Goal: Task Accomplishment & Management: Use online tool/utility

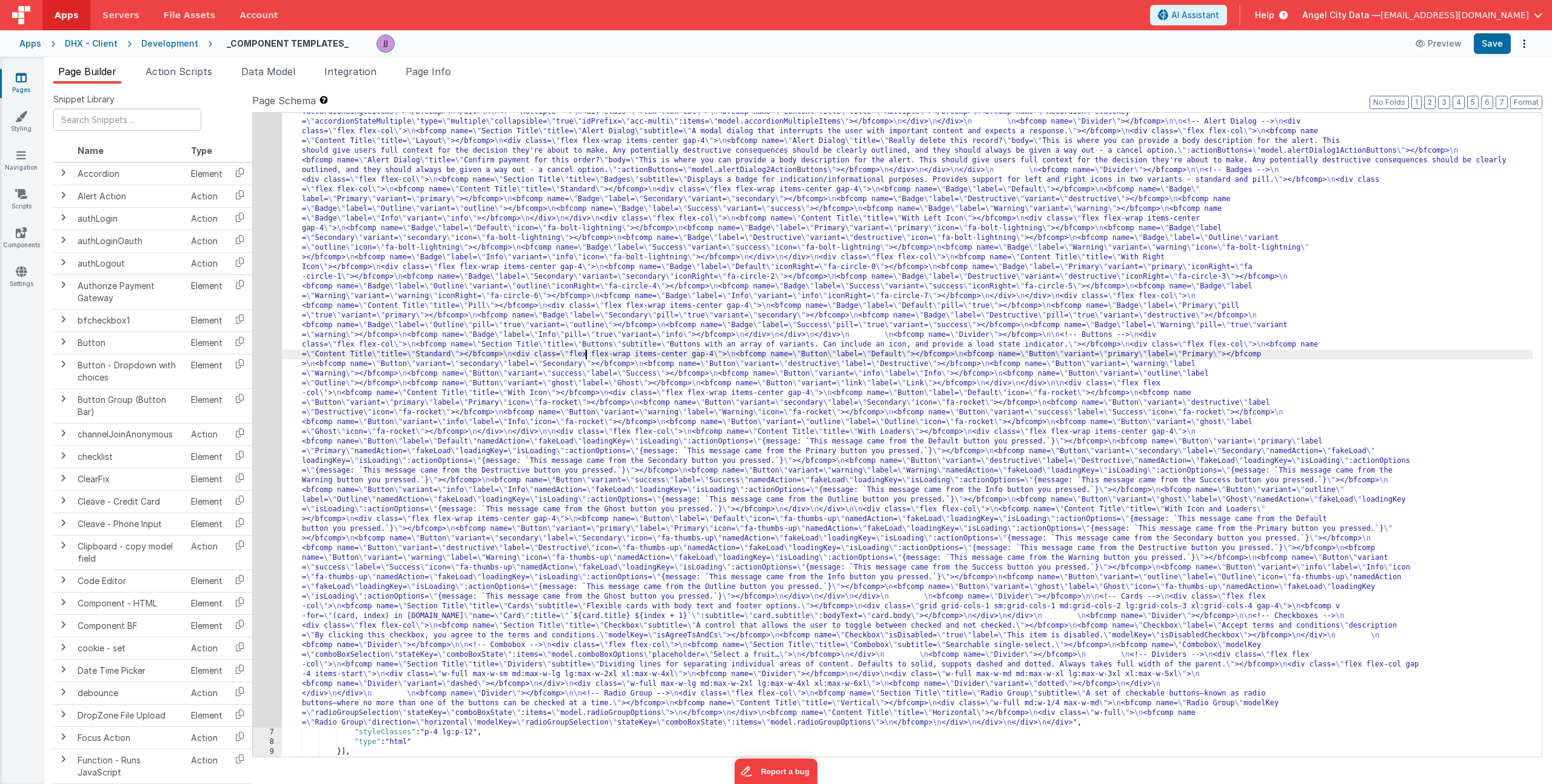
scroll to position [83, 0]
click at [1534, 99] on button "Format" at bounding box center [1526, 102] width 32 height 13
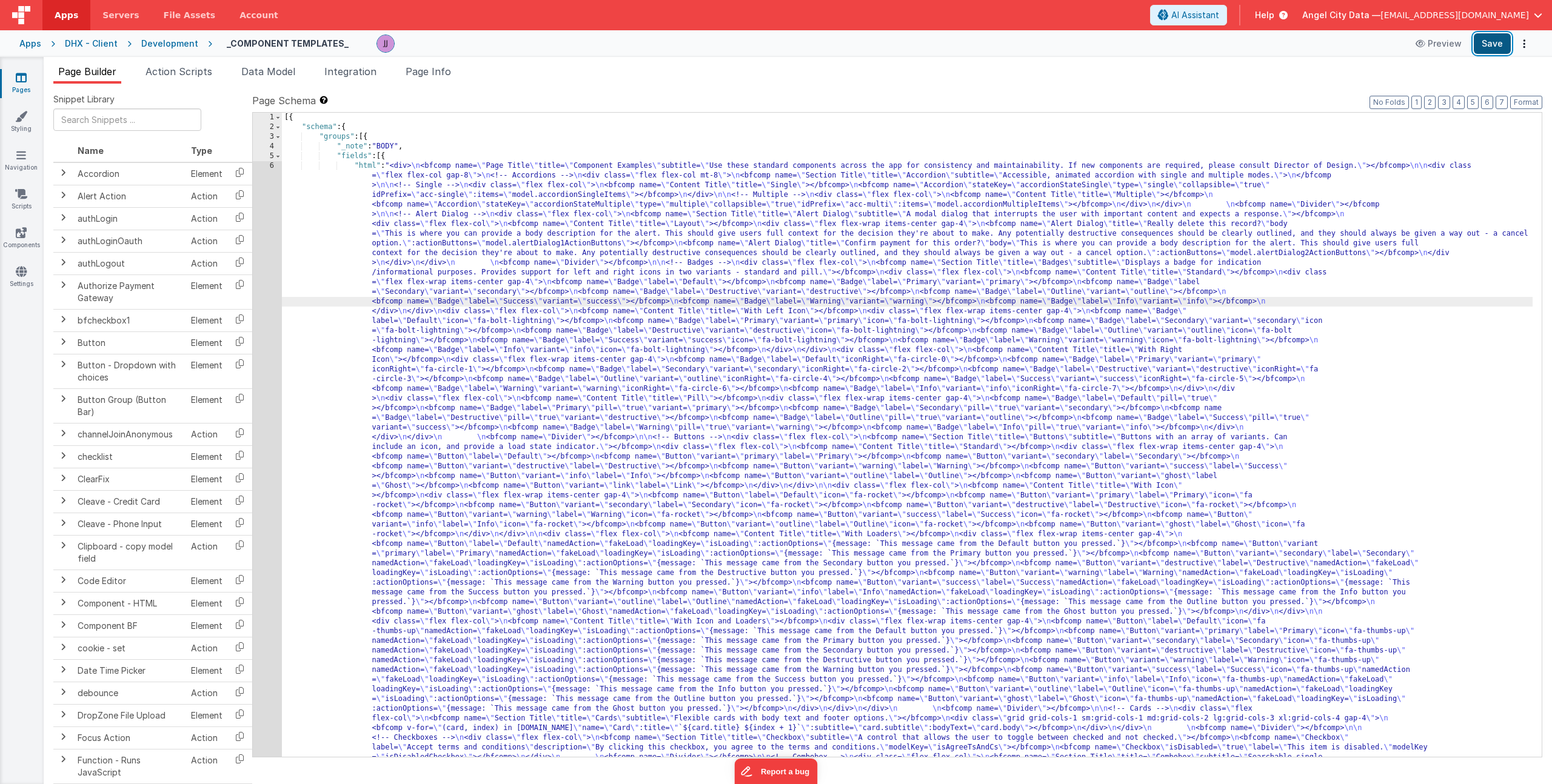
click at [1501, 36] on button "Save" at bounding box center [1492, 43] width 37 height 21
click at [274, 69] on span "Data Model" at bounding box center [268, 71] width 54 height 12
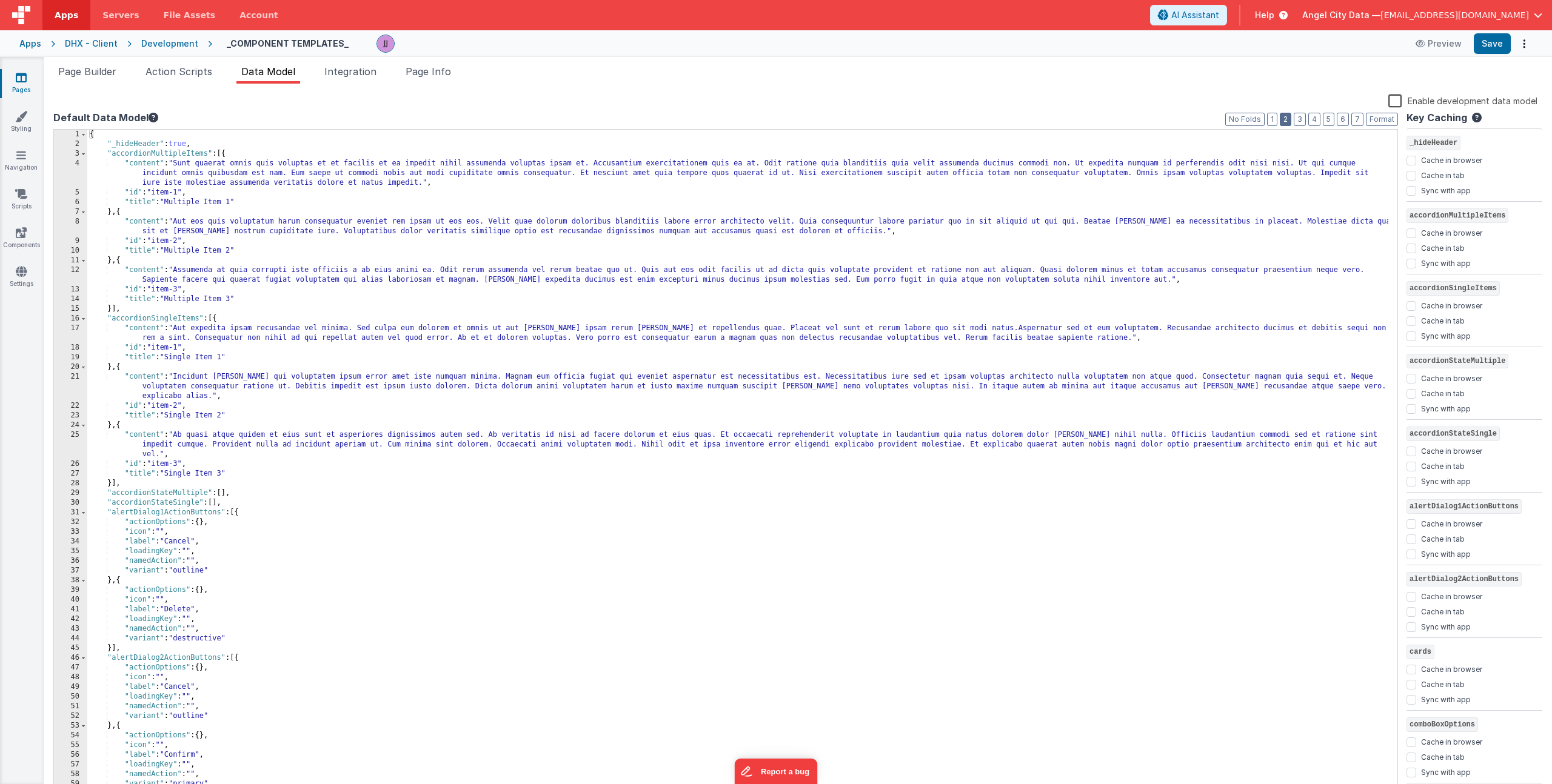
click at [1285, 119] on button "2" at bounding box center [1285, 119] width 11 height 13
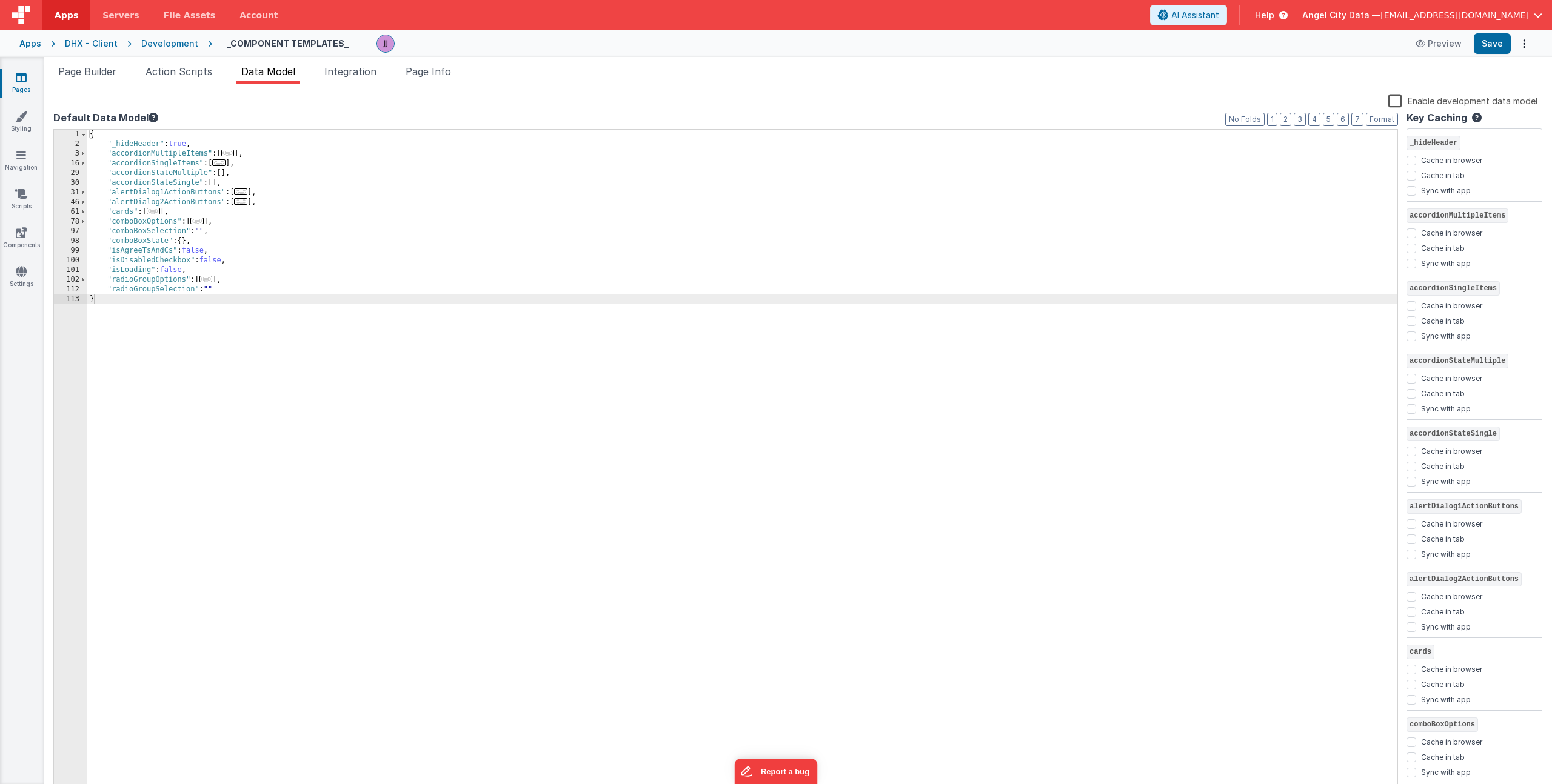
click at [246, 266] on div "{ "_hideHeader" : true , "accordionMultipleItems" : [ ... ] , "accordionSingleI…" at bounding box center [742, 471] width 1310 height 684
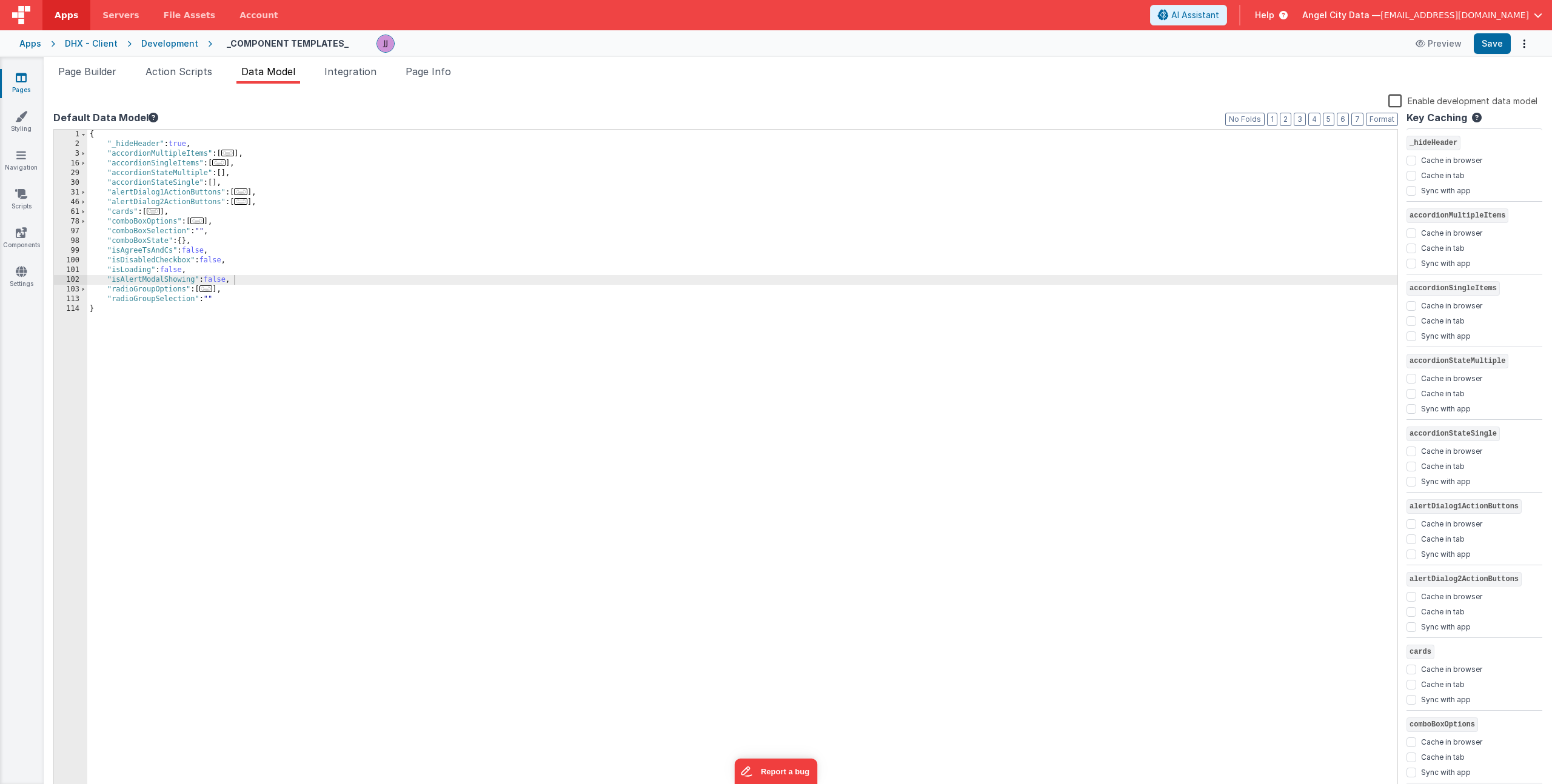
click at [34, 45] on div "Apps" at bounding box center [30, 43] width 22 height 12
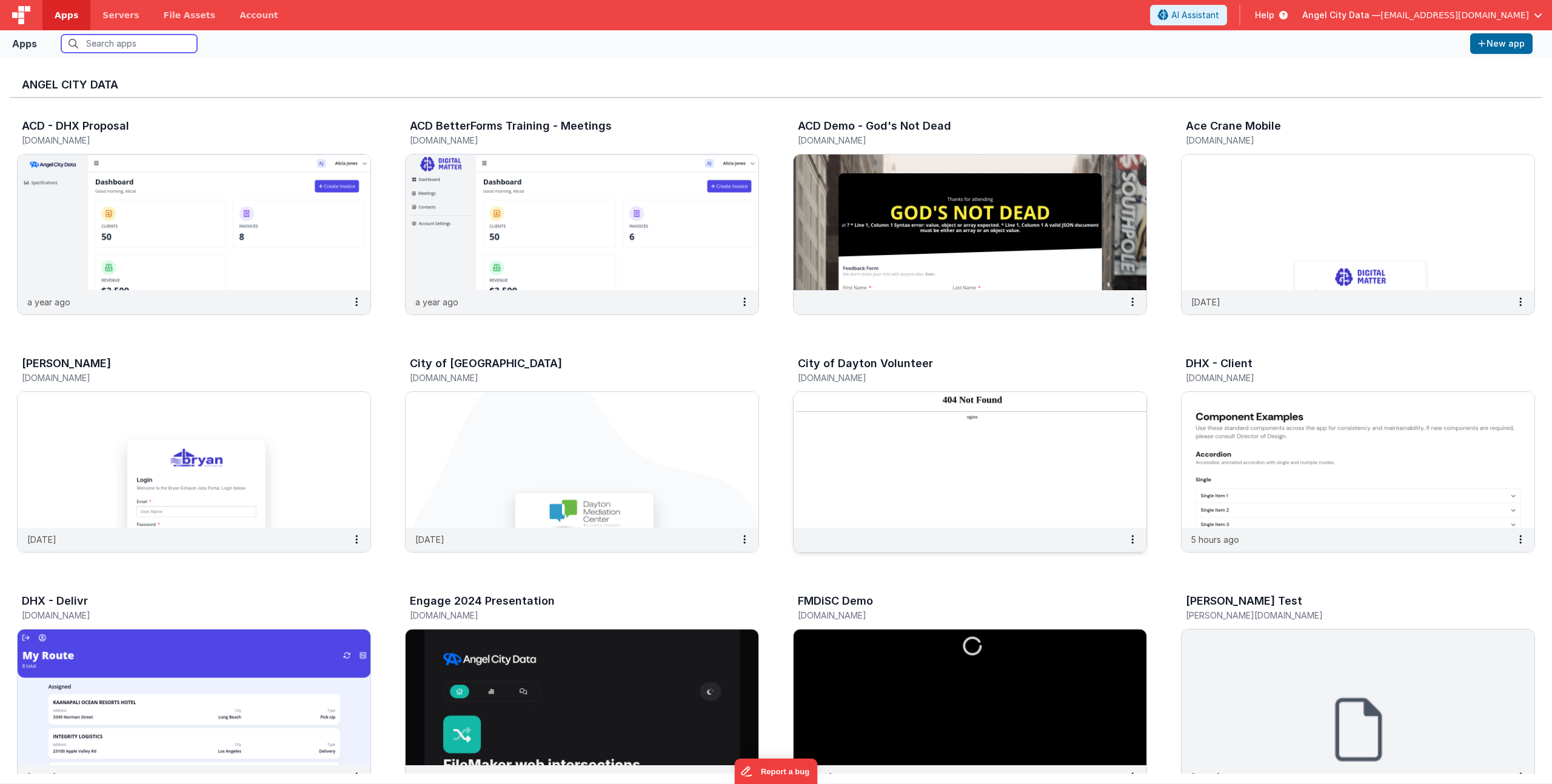
scroll to position [442, 0]
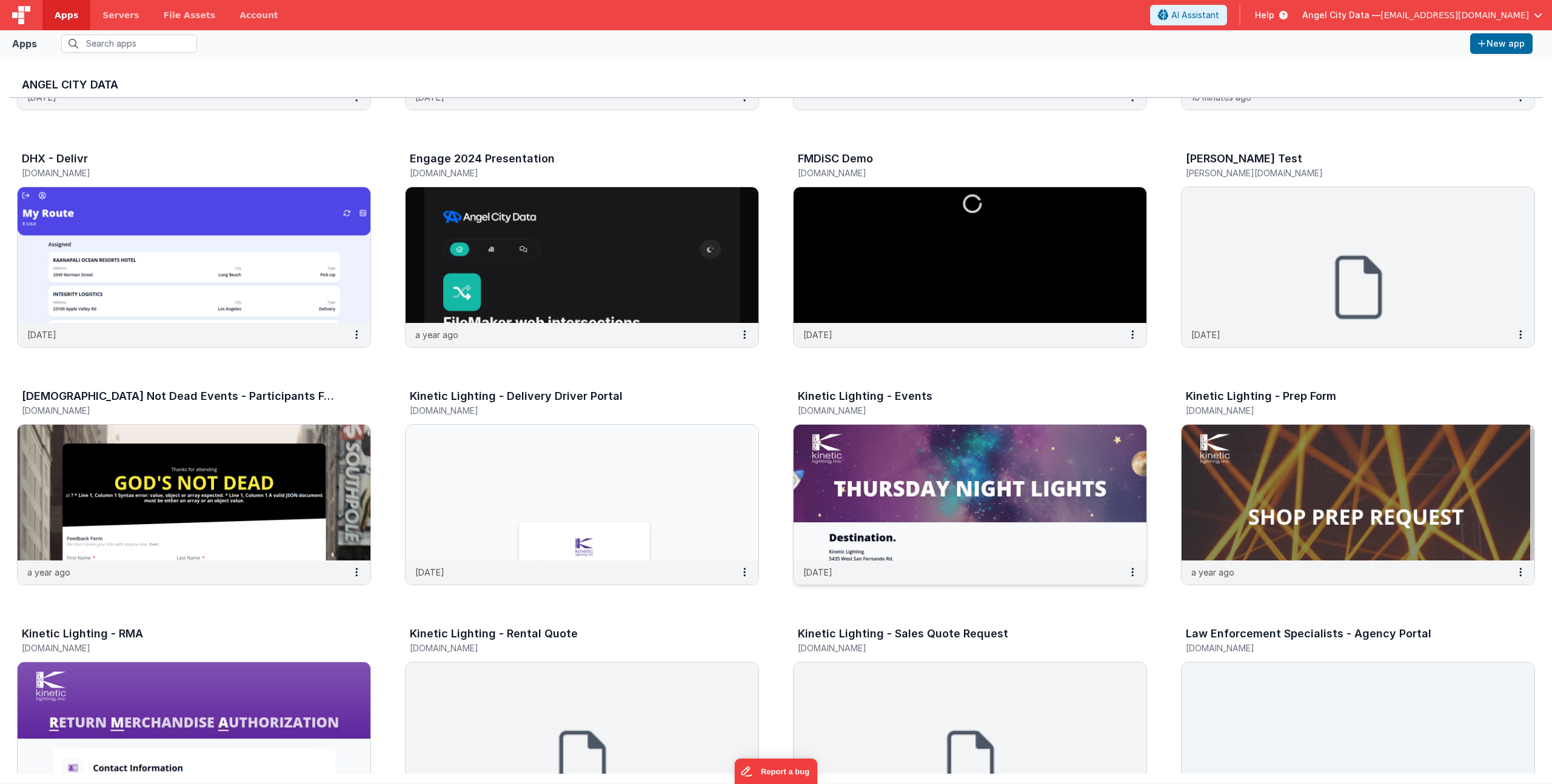
click at [813, 396] on h3 "Kinetic Lighting - Events" at bounding box center [865, 396] width 135 height 12
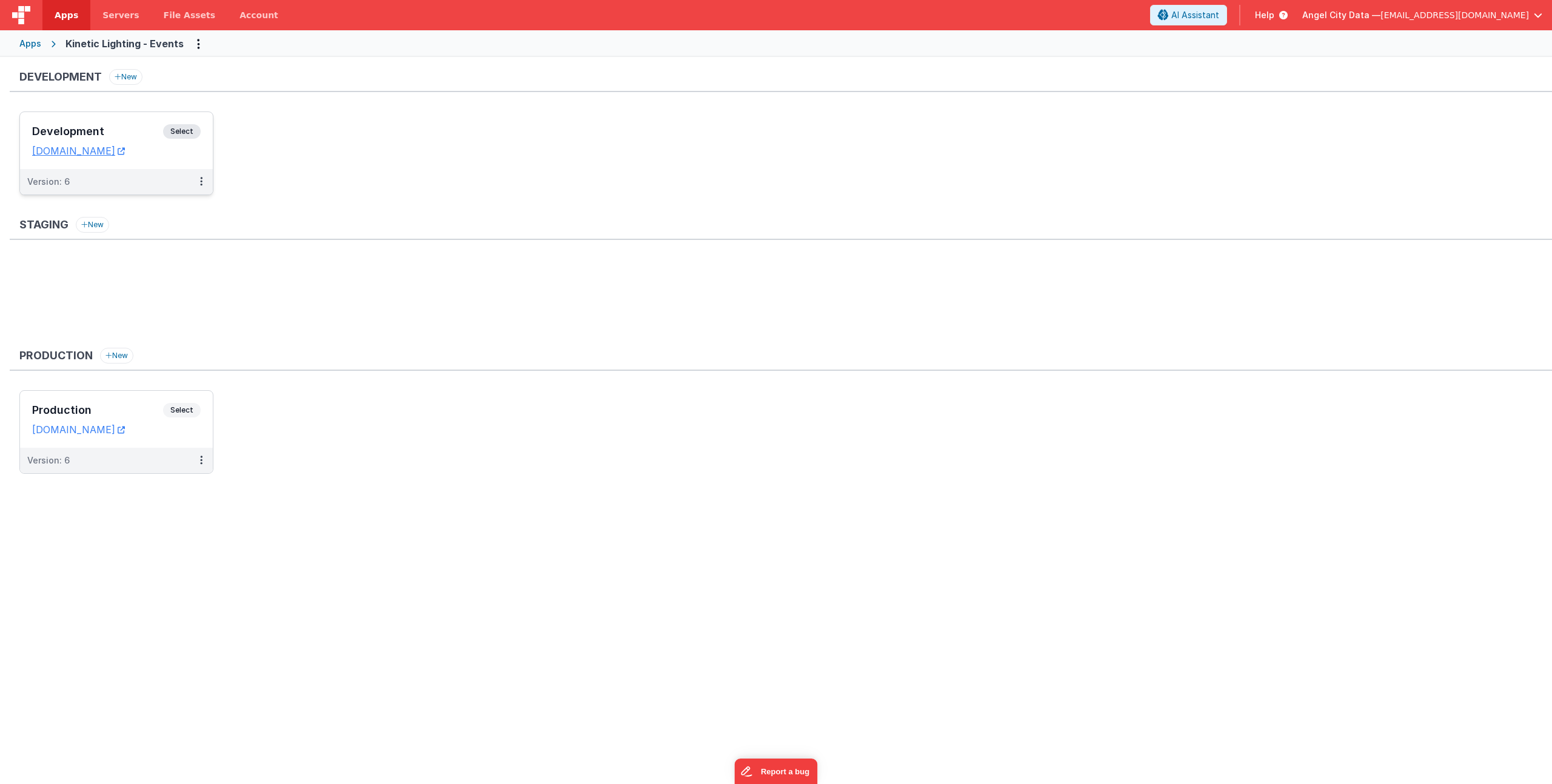
click at [109, 126] on h3 "Development" at bounding box center [97, 131] width 131 height 12
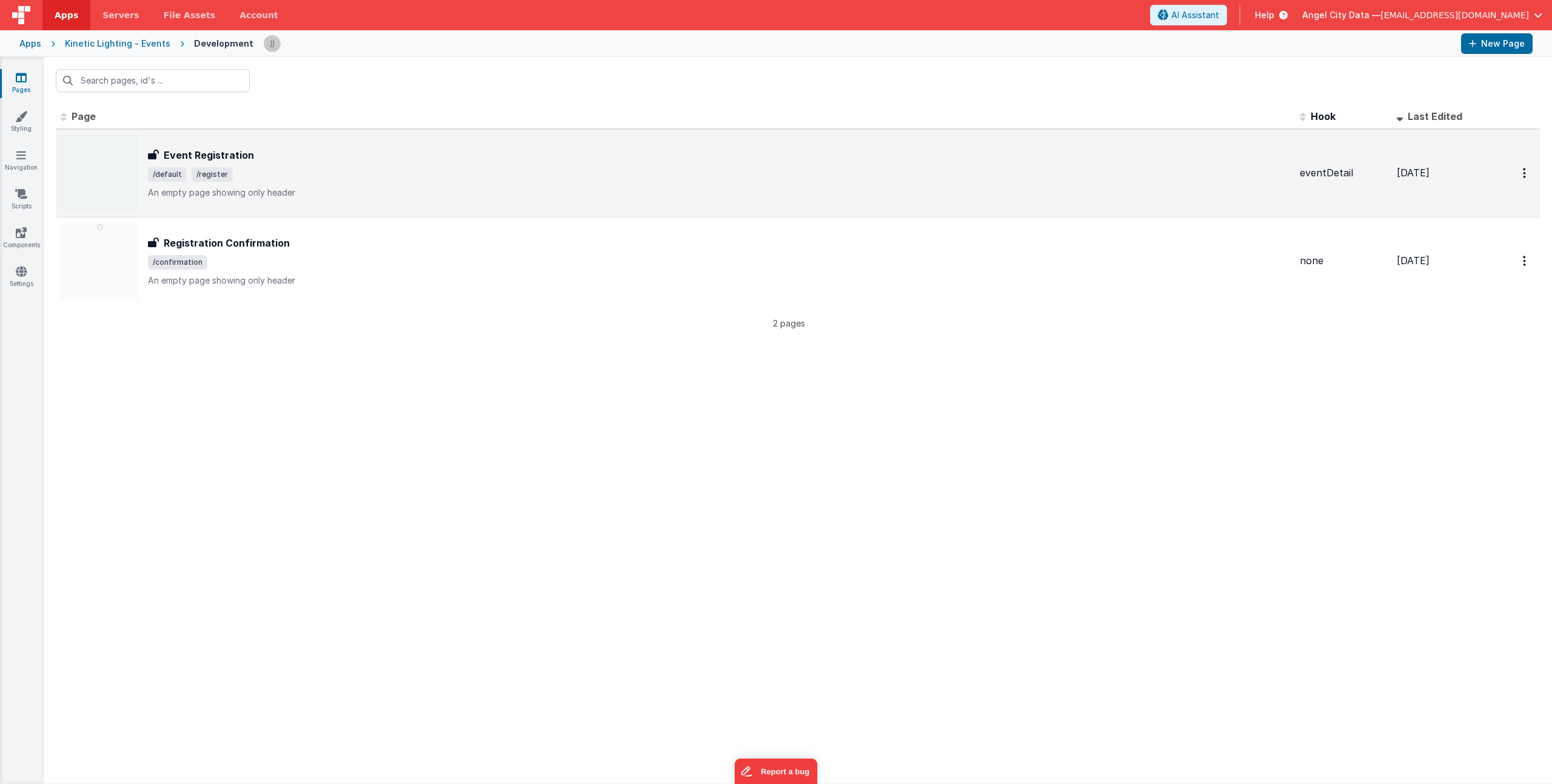
click at [359, 184] on div "Event Registration Event Registration /default /register An empty page showing …" at bounding box center [719, 173] width 1143 height 51
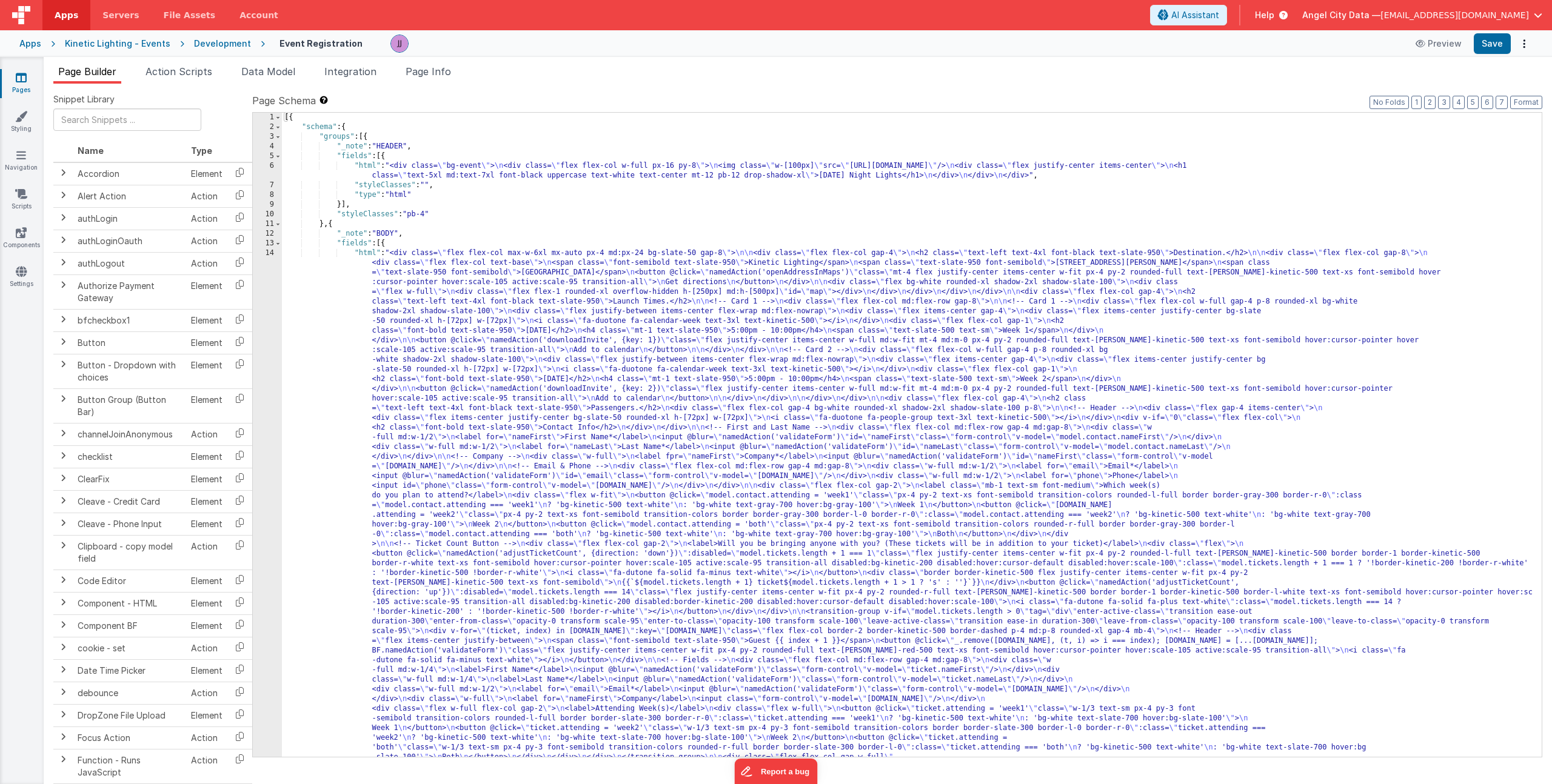
scroll to position [277, 0]
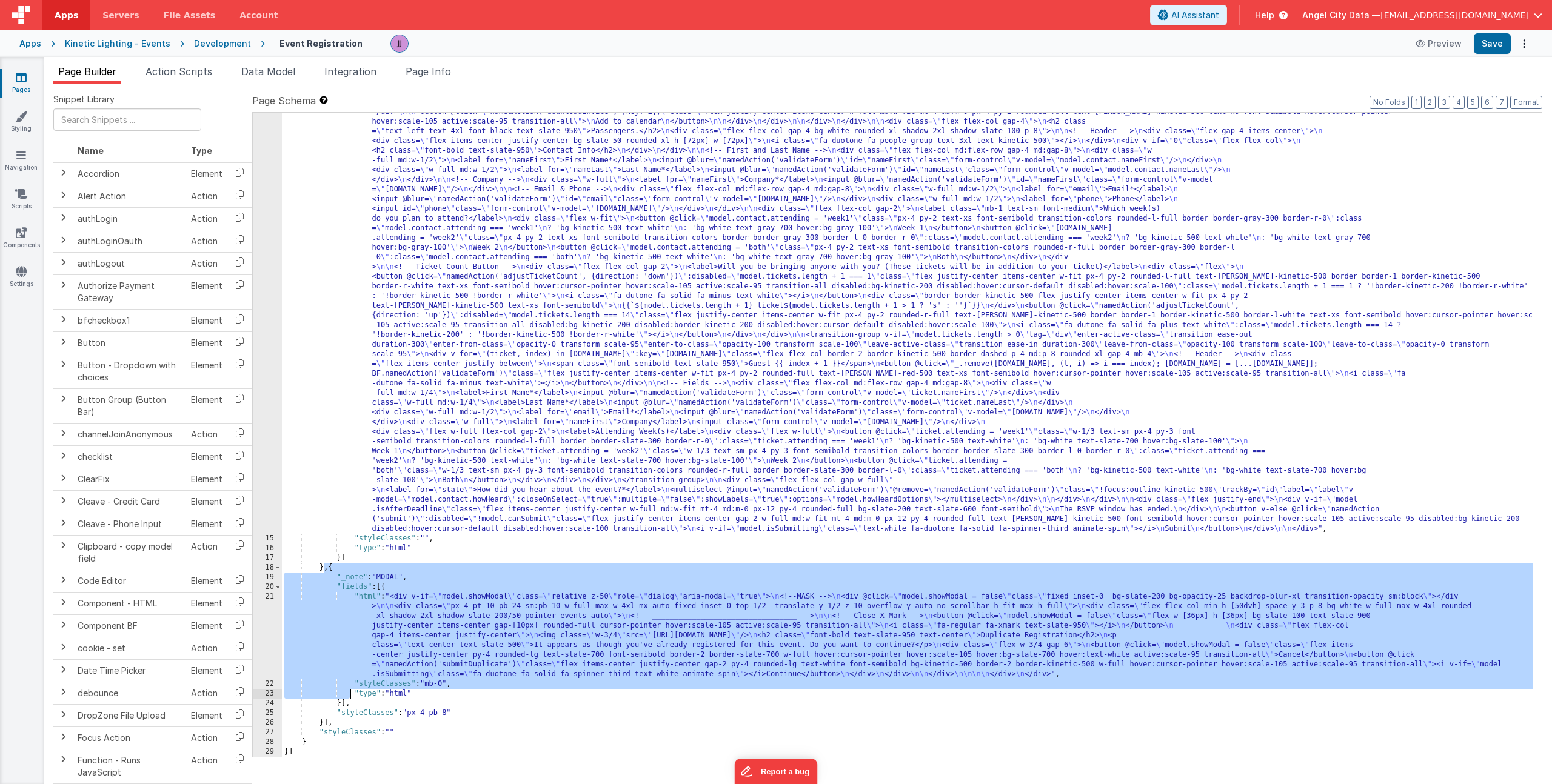
drag, startPoint x: 324, startPoint y: 570, endPoint x: 352, endPoint y: 694, distance: 127.1
click at [352, 694] on div ""html" : "<div class= \" flex flex-col max-w-6xl mx-auto px-4 md:px-24 bg-slate…" at bounding box center [907, 579] width 1251 height 1216
click at [359, 608] on div ""html" : "<div class= \" flex flex-col max-w-6xl mx-auto px-4 md:px-24 bg-slate…" at bounding box center [907, 579] width 1251 height 1216
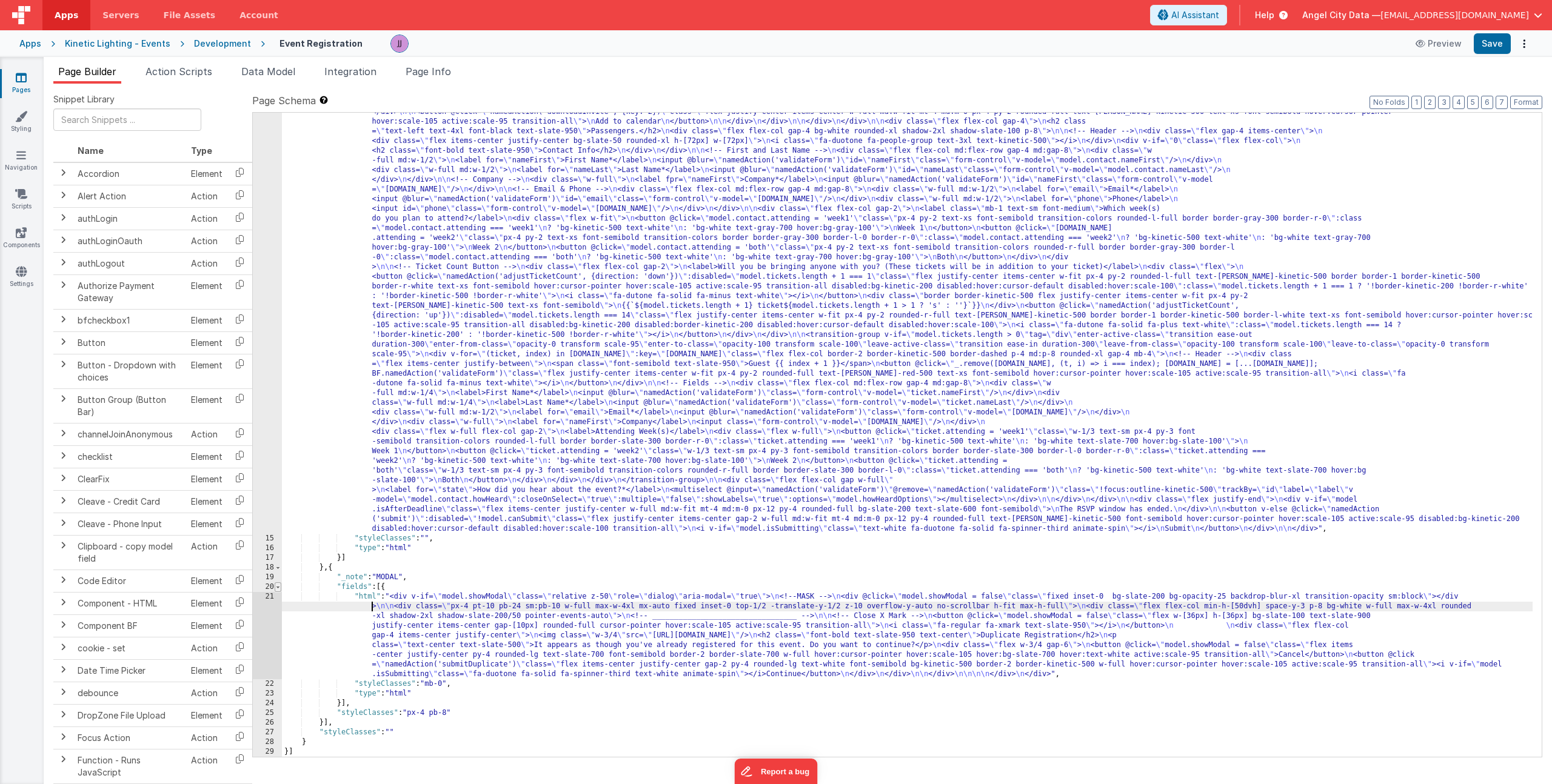
click at [280, 586] on span at bounding box center [278, 587] width 7 height 9
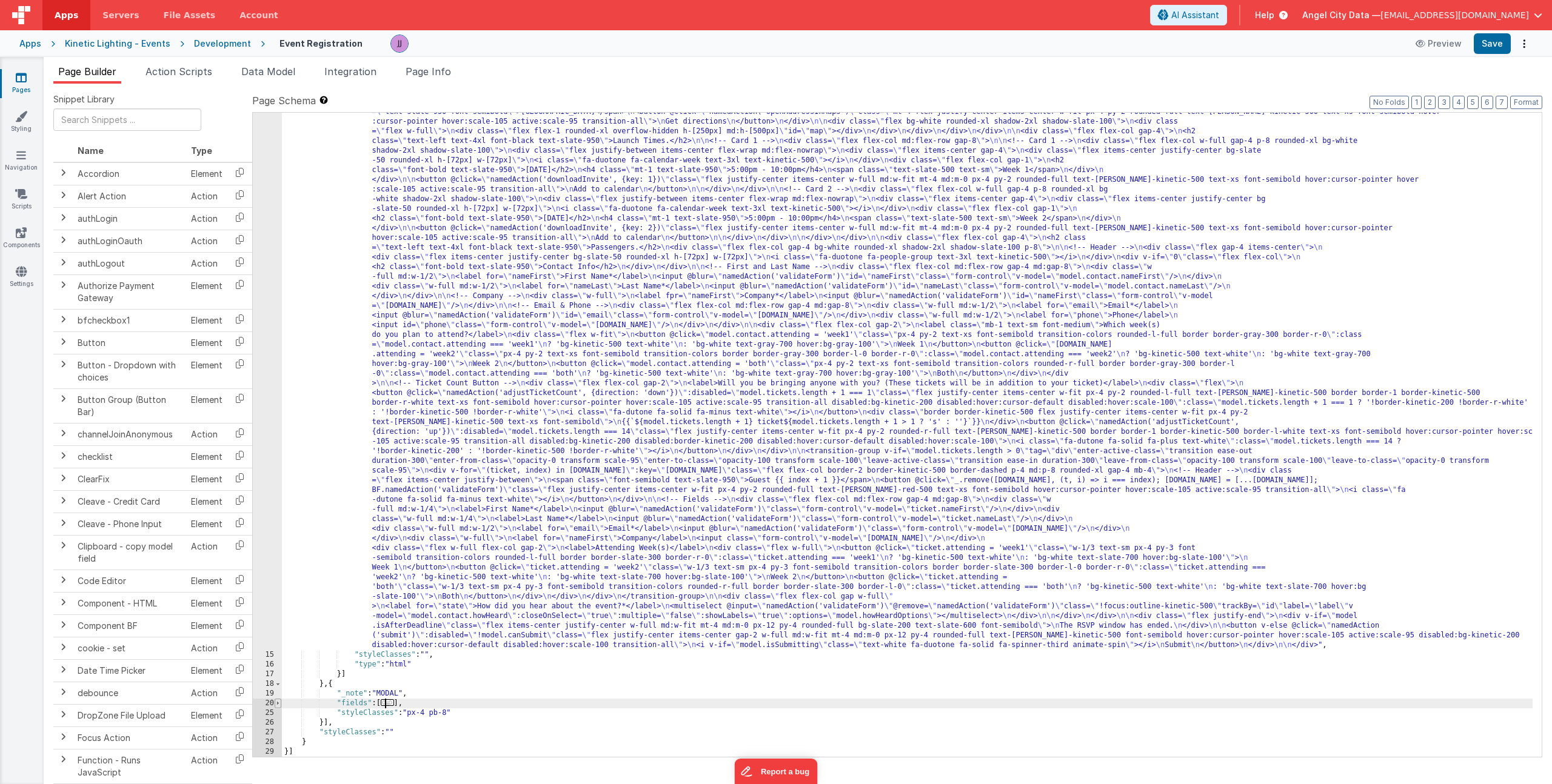
scroll to position [161, 0]
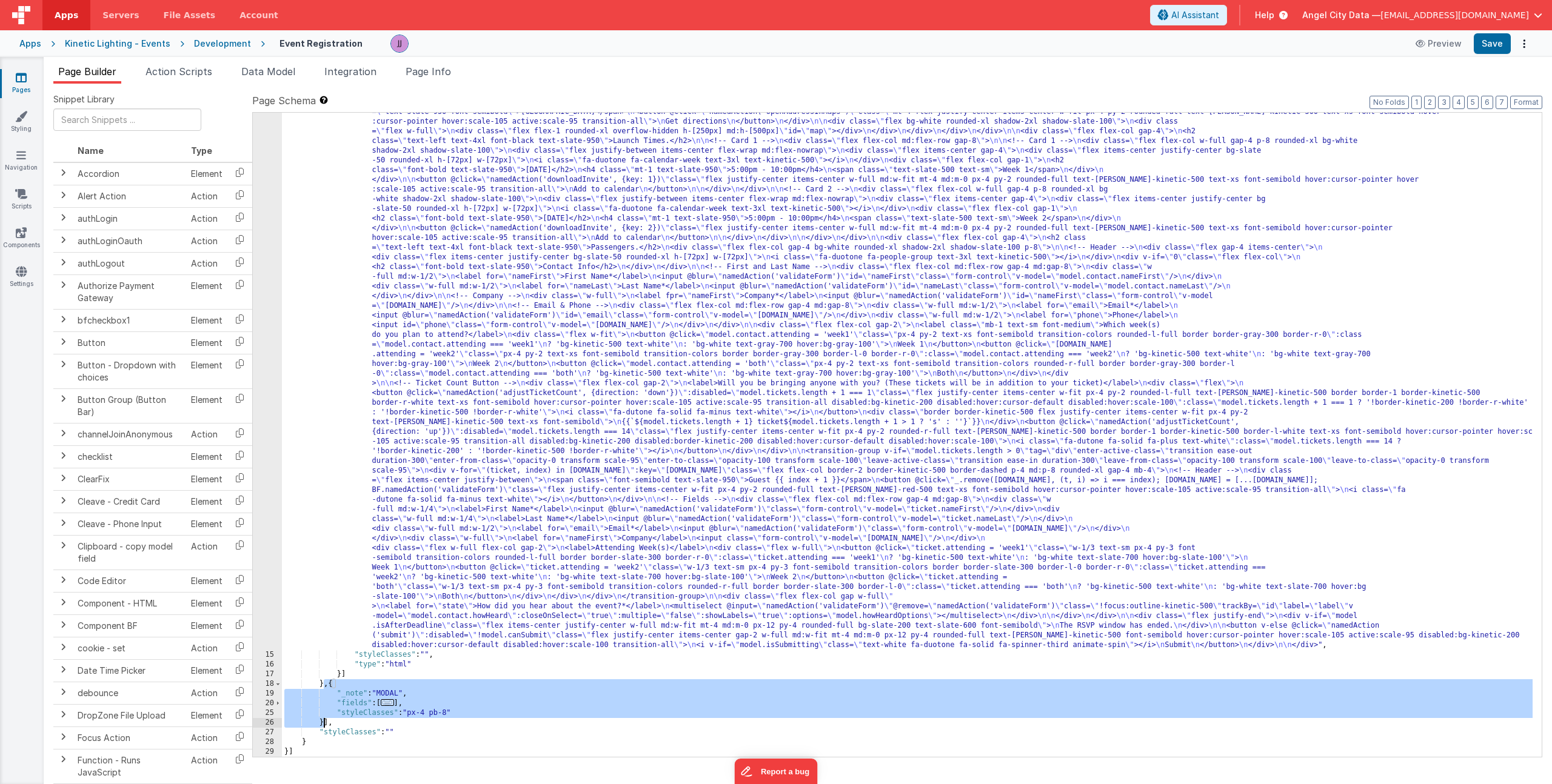
drag, startPoint x: 324, startPoint y: 686, endPoint x: 323, endPoint y: 720, distance: 34.0
click at [323, 720] on div ""html" : "<div class= \" flex flex-col max-w-6xl mx-auto px-4 md:px-24 bg-slate…" at bounding box center [907, 696] width 1251 height 1216
click at [31, 40] on div "Apps" at bounding box center [30, 43] width 22 height 12
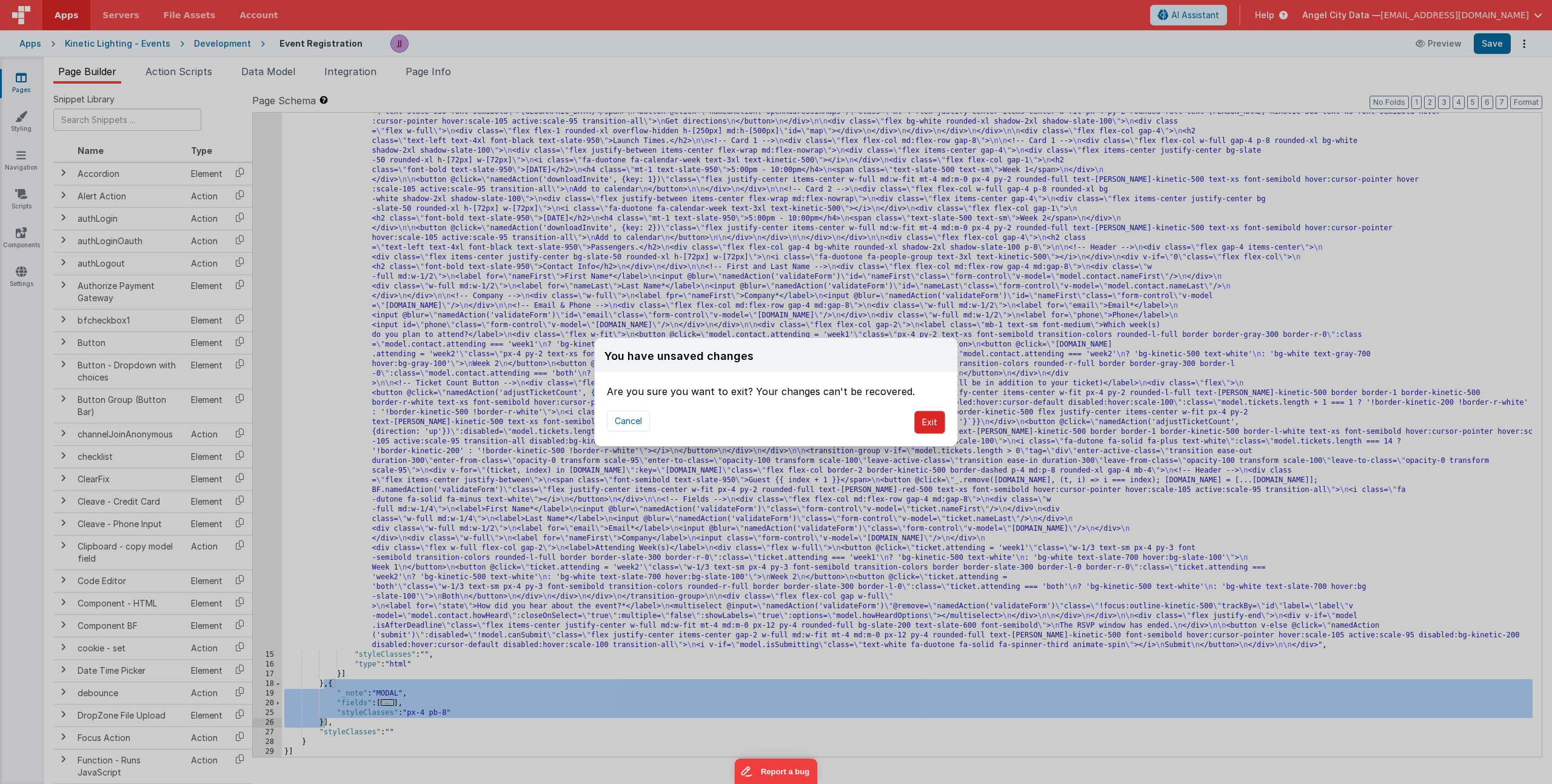
drag, startPoint x: 948, startPoint y: 424, endPoint x: 933, endPoint y: 424, distance: 15.0
click at [938, 424] on div "Cancel Exit" at bounding box center [776, 422] width 362 height 48
click at [923, 423] on button "Exit" at bounding box center [929, 422] width 31 height 23
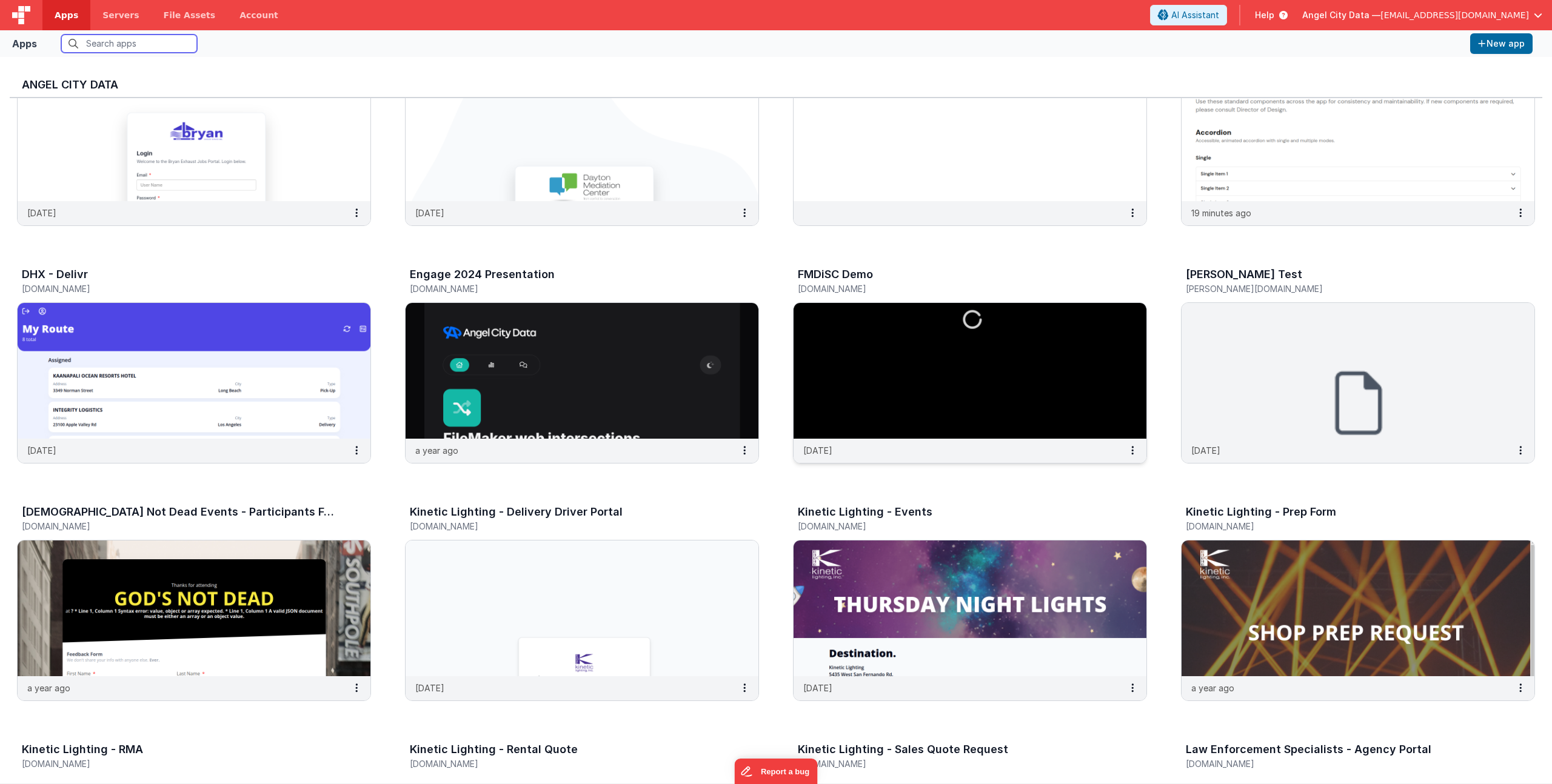
scroll to position [44, 0]
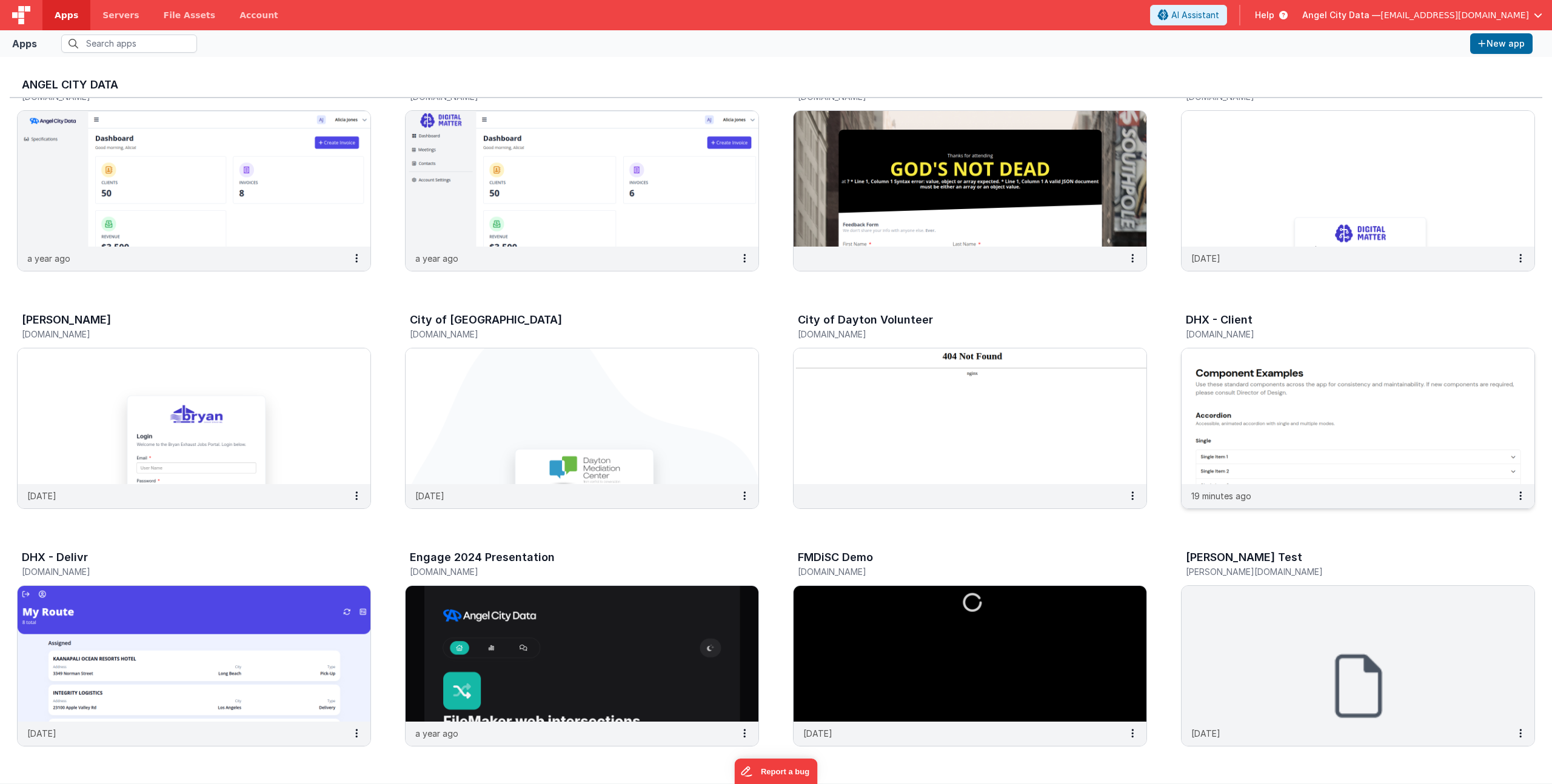
click at [1226, 327] on div "DHX - Client" at bounding box center [1345, 322] width 319 height 16
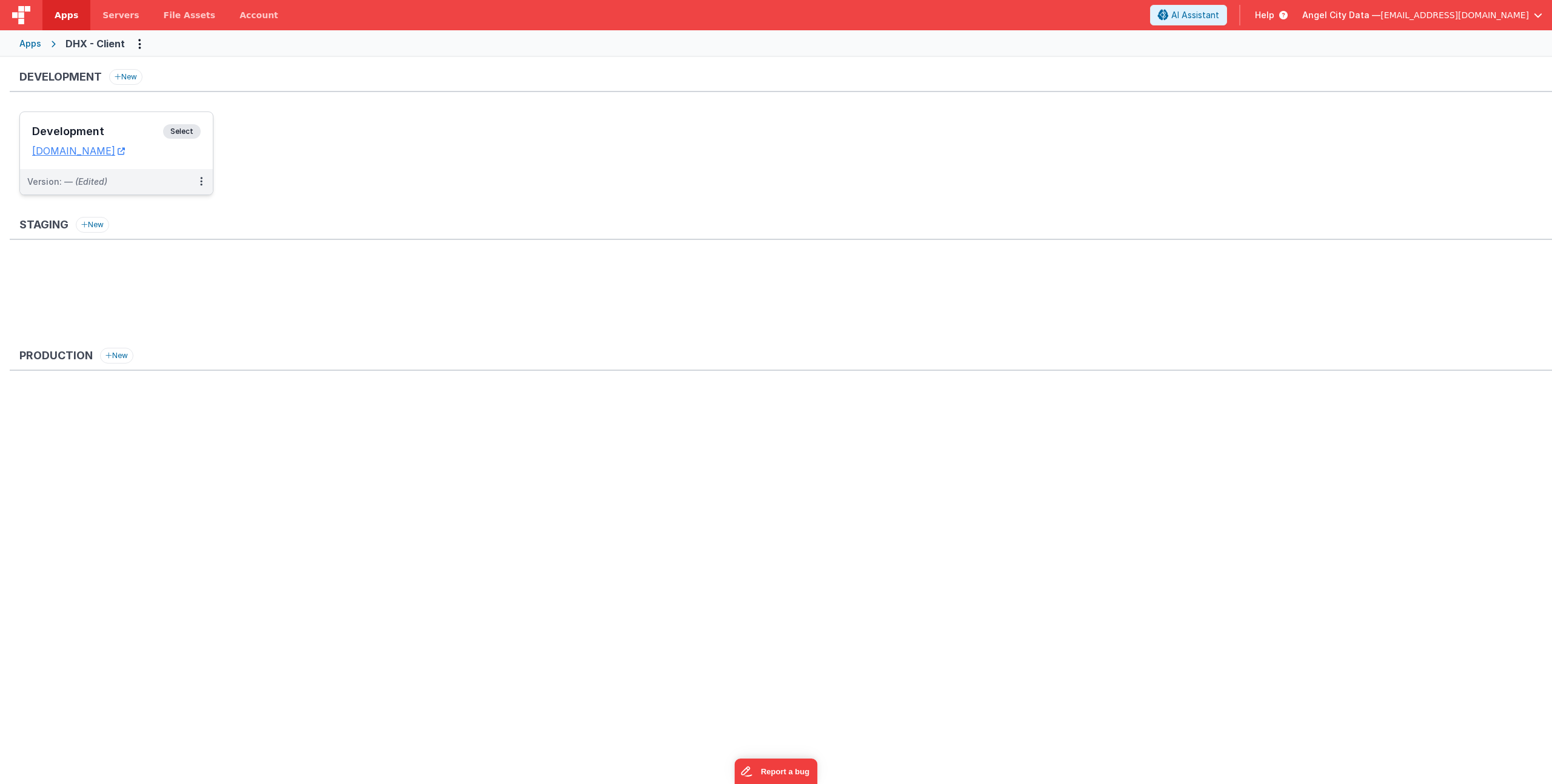
click at [73, 131] on h3 "Development" at bounding box center [97, 131] width 131 height 12
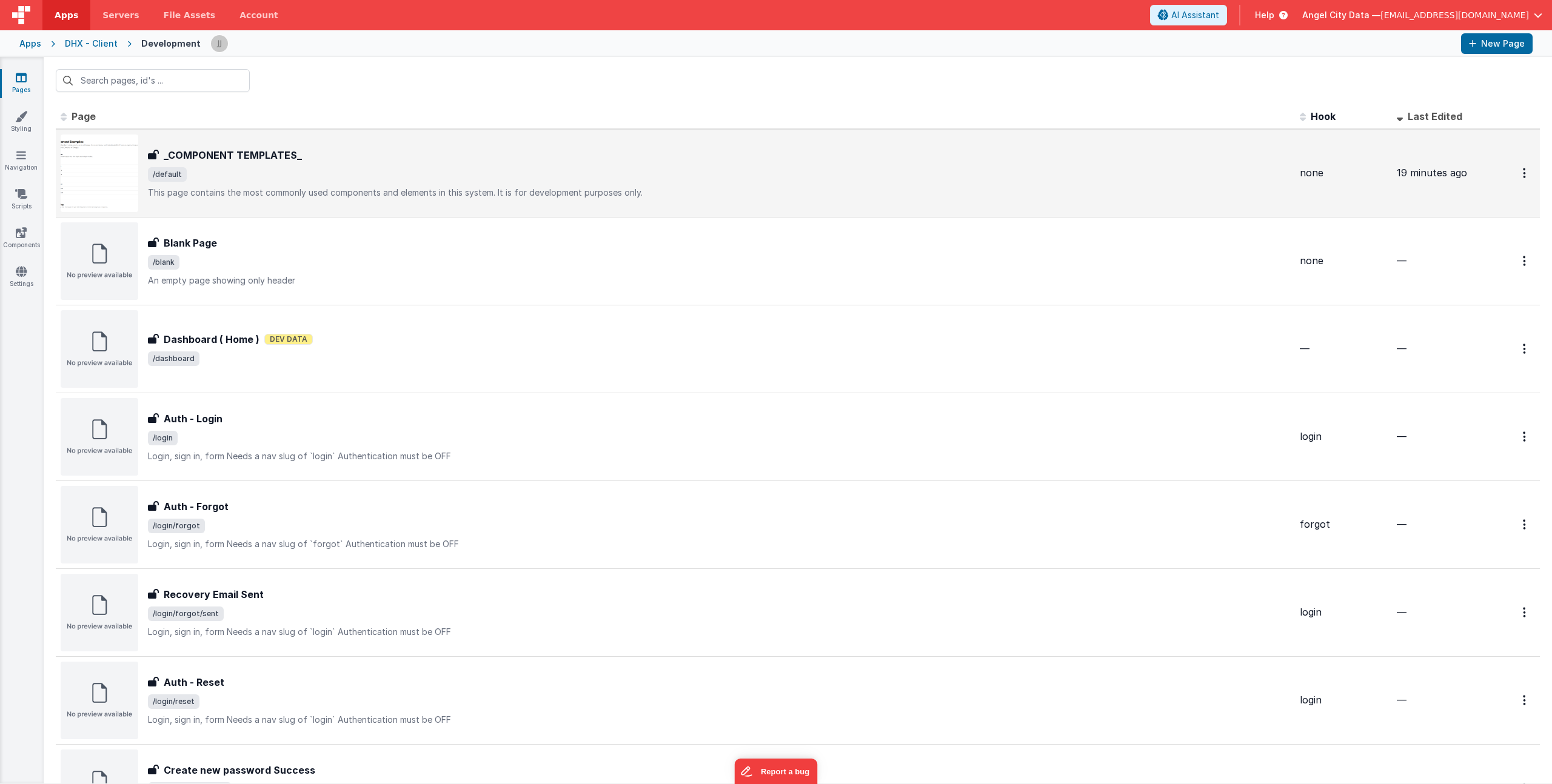
click at [256, 183] on div "_COMPONENT TEMPLATES_ _COMPONENT TEMPLATES_ /default This page contains the mos…" at bounding box center [719, 173] width 1143 height 51
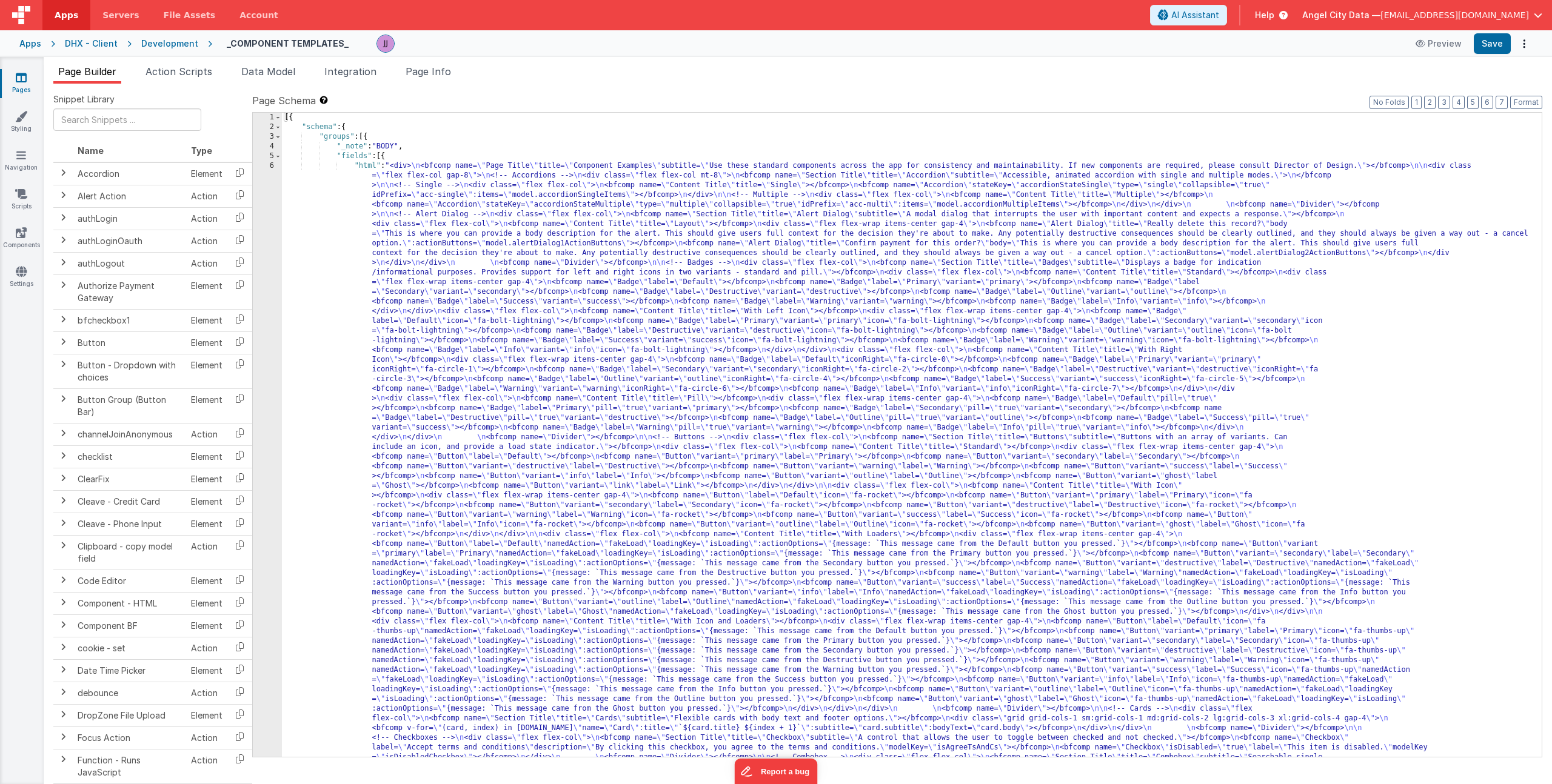
click at [488, 345] on div "[{ "schema" : { "groups" : [{ "_note" : "BODY" , "fields" : [{ "html" : "<div> …" at bounding box center [907, 783] width 1251 height 1342
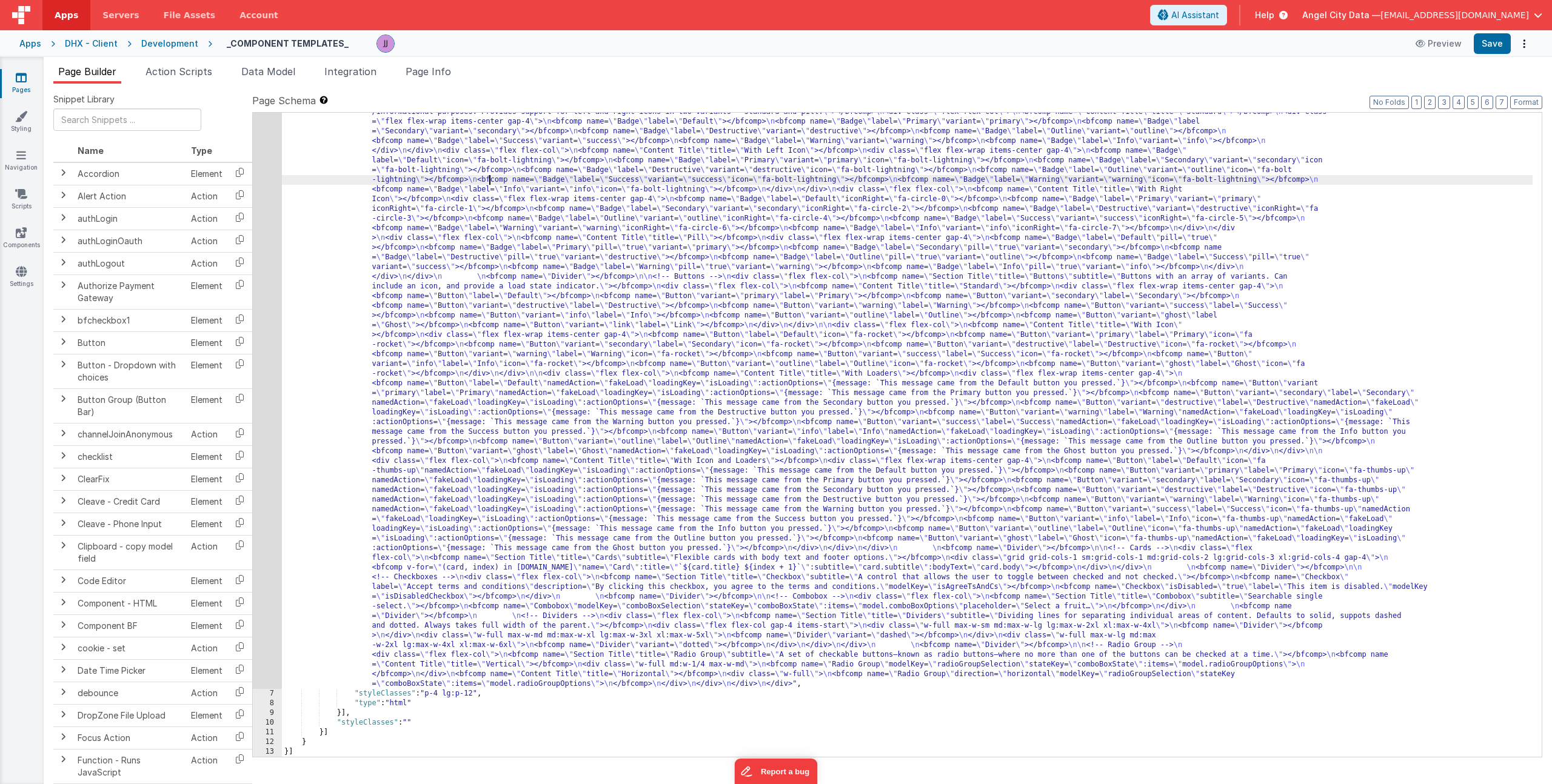
click at [341, 714] on div ""html" : "<div> \n <bfcomp name= \" Page Title \" title= \" Component Examples …" at bounding box center [907, 671] width 1251 height 1342
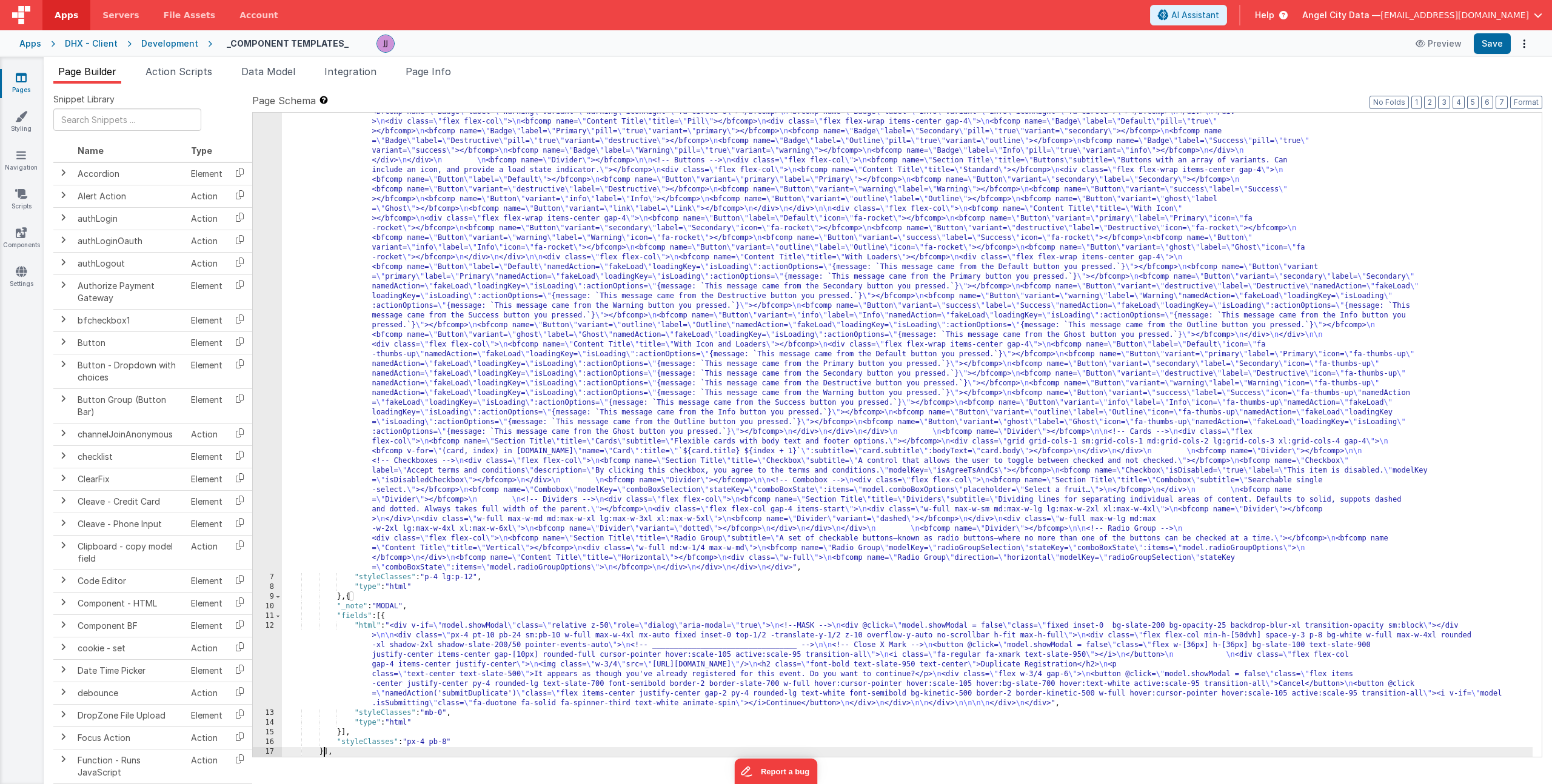
scroll to position [277, 0]
click at [439, 643] on div ""html" : "<div> \n <bfcomp name= \" Page Title \" title= \" Component Examples …" at bounding box center [907, 555] width 1251 height 1342
click at [275, 60] on div "Page Builder Action Scripts Data Model Integration Page Info Snippet Library Na…" at bounding box center [798, 420] width 1508 height 727
click at [274, 64] on div "Page Builder Action Scripts Data Model Integration Page Info Snippet Library Na…" at bounding box center [798, 420] width 1508 height 727
click at [273, 66] on span "Data Model" at bounding box center [268, 71] width 54 height 12
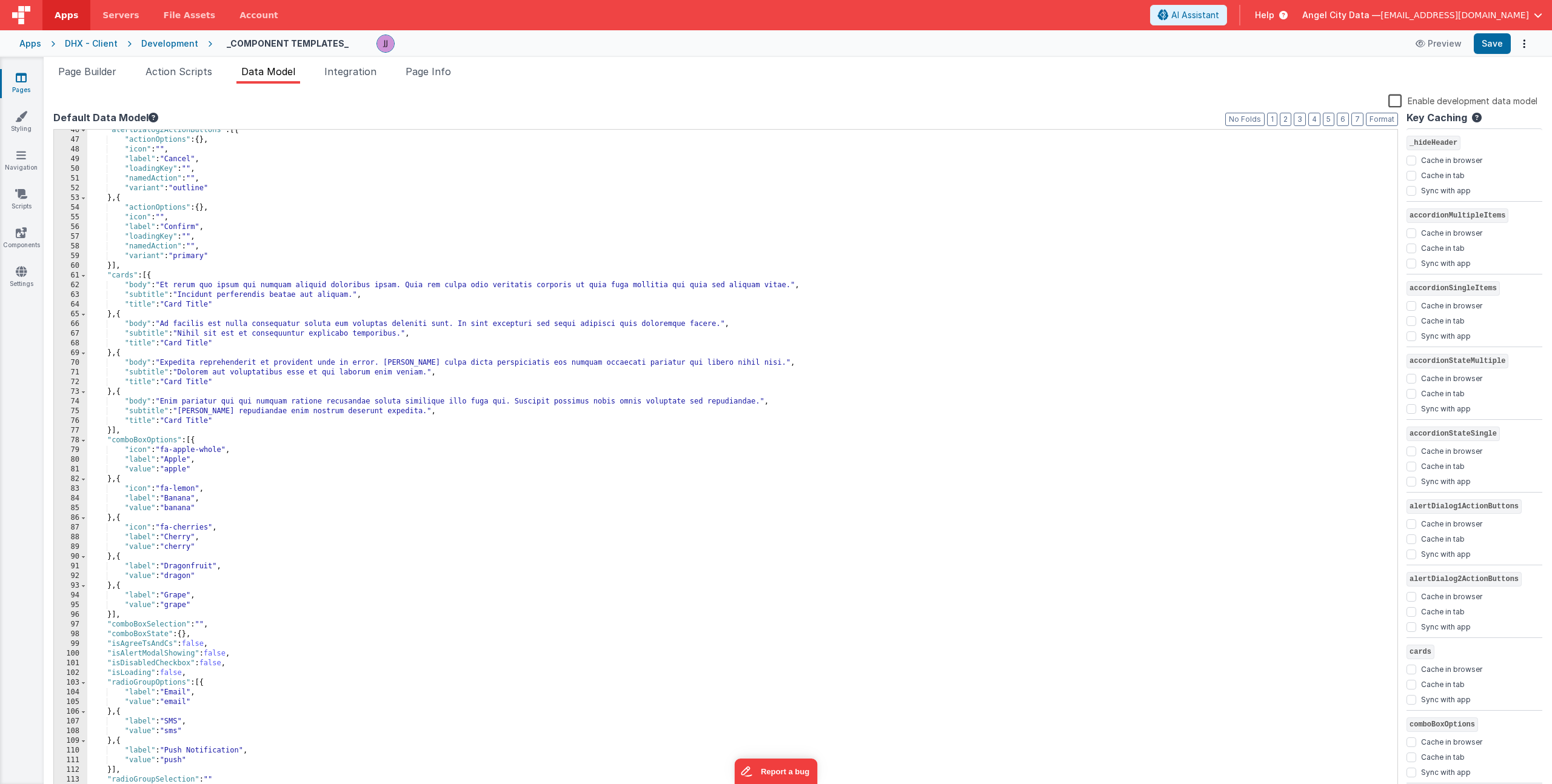
scroll to position [528, 0]
click at [143, 654] on div ""alertDialog2ActionButtons" : [{ "actionOptions" : { } , "icon" : "" , "label" …" at bounding box center [737, 467] width 1301 height 684
click at [68, 66] on span "Page Builder" at bounding box center [87, 71] width 58 height 12
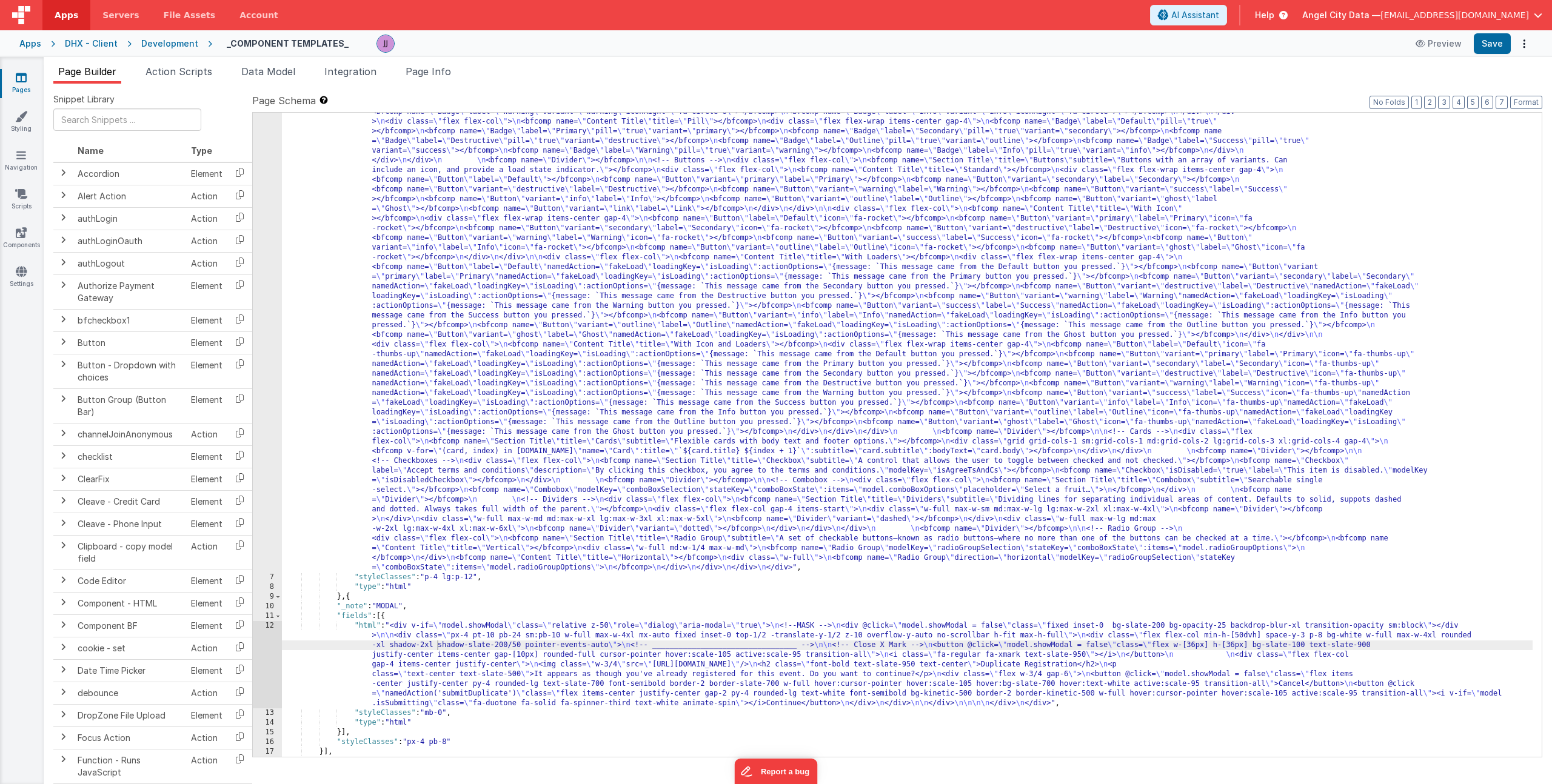
click at [453, 647] on div ""html" : "<div> \n <bfcomp name= \" Page Title \" title= \" Component Examples …" at bounding box center [907, 555] width 1251 height 1342
click at [258, 653] on div "12" at bounding box center [267, 664] width 29 height 87
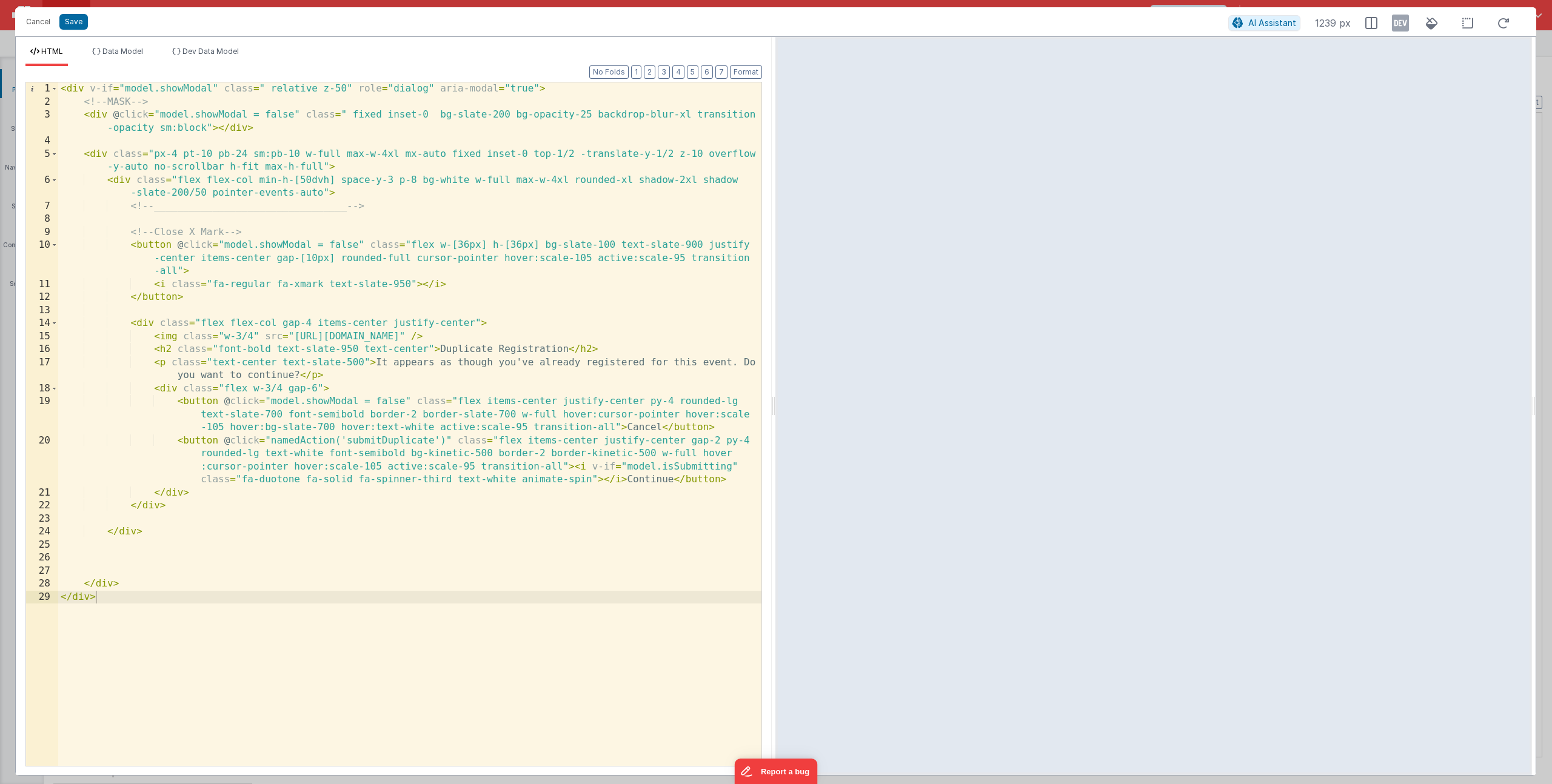
click at [192, 86] on div "< div v-if = "model.showModal" class = " relative z-50" role = "dialog" aria-mo…" at bounding box center [409, 437] width 703 height 710
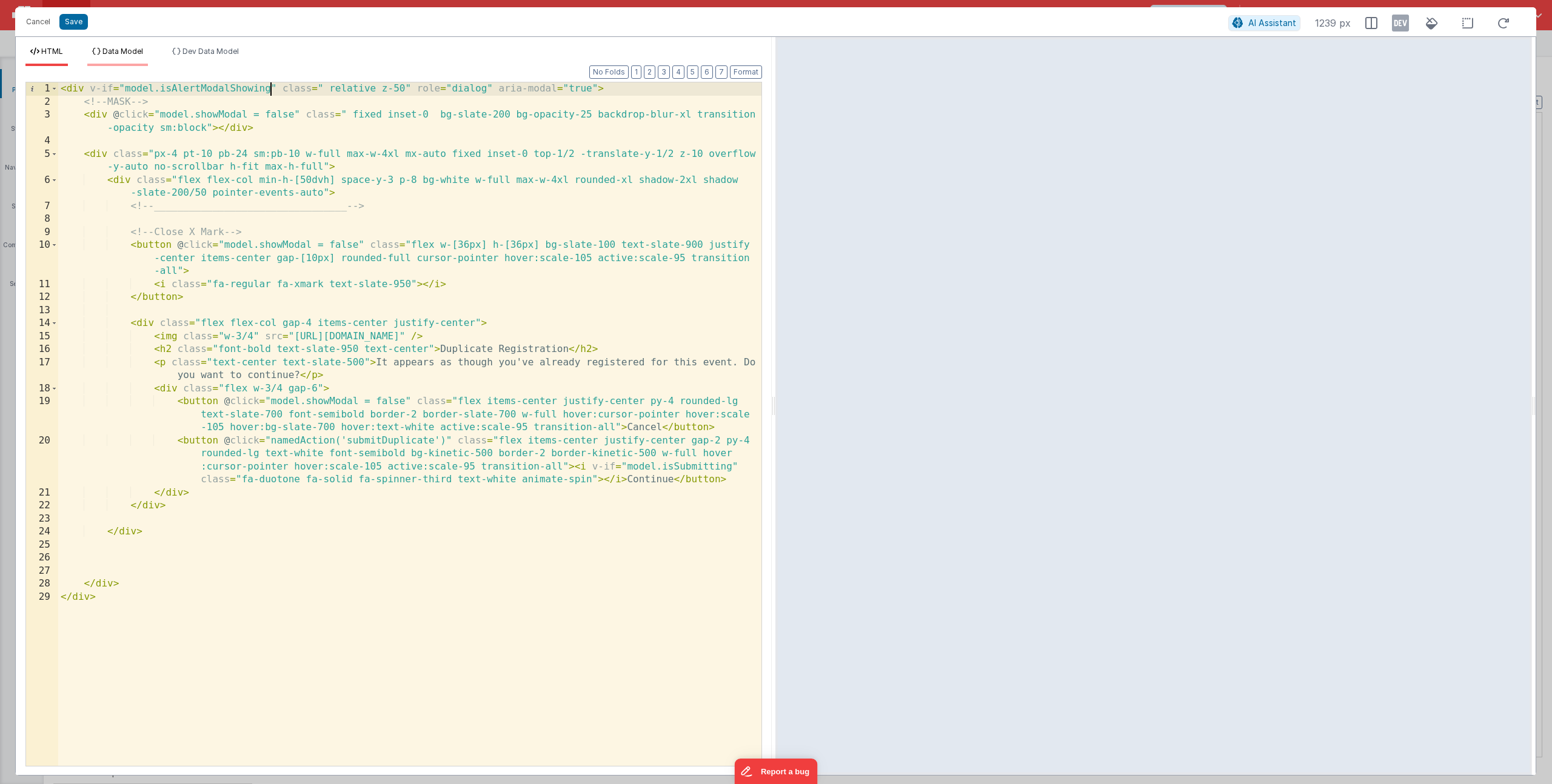
click at [127, 48] on span "Data Model" at bounding box center [123, 51] width 41 height 9
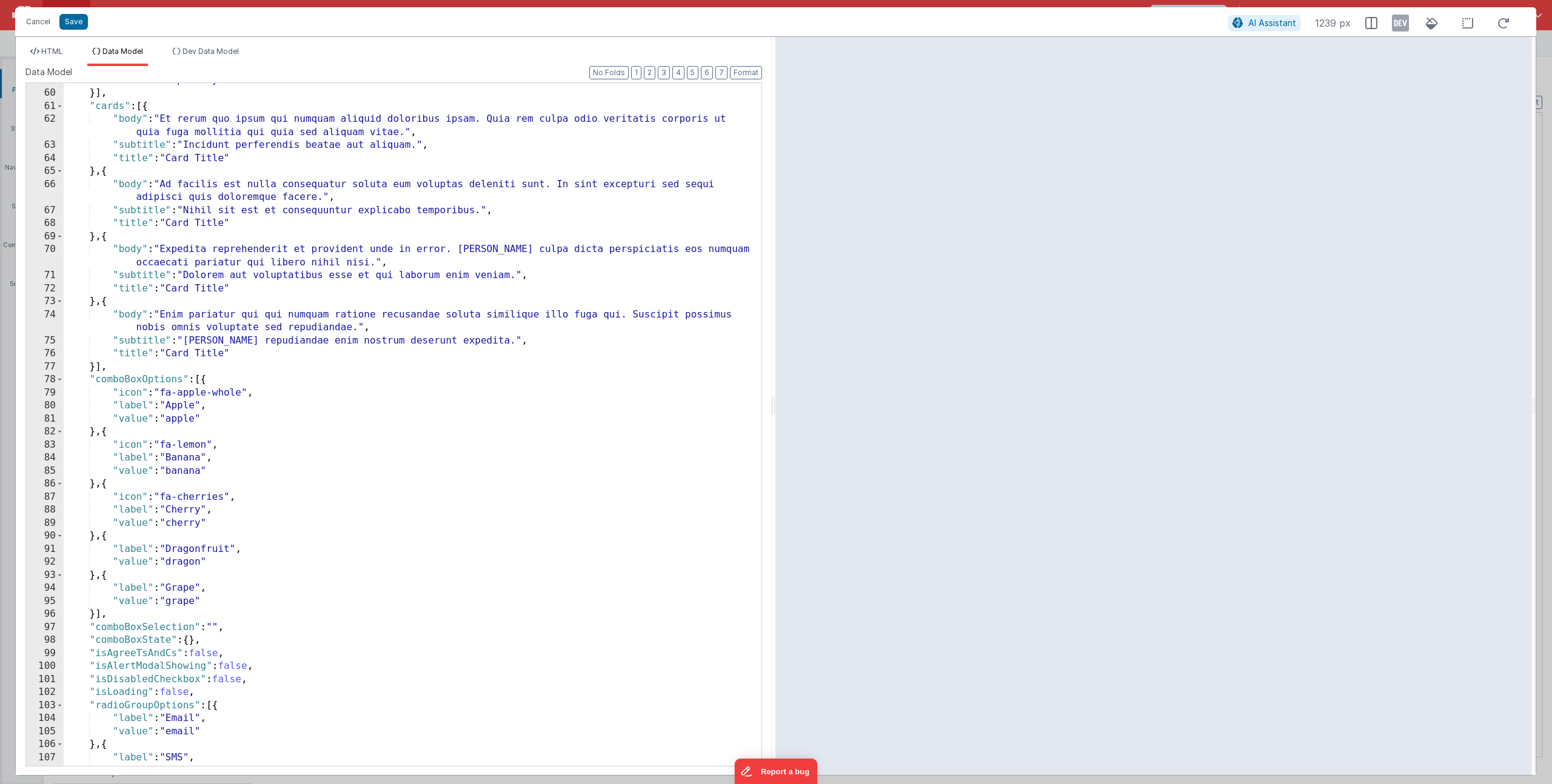
scroll to position [1219, 0]
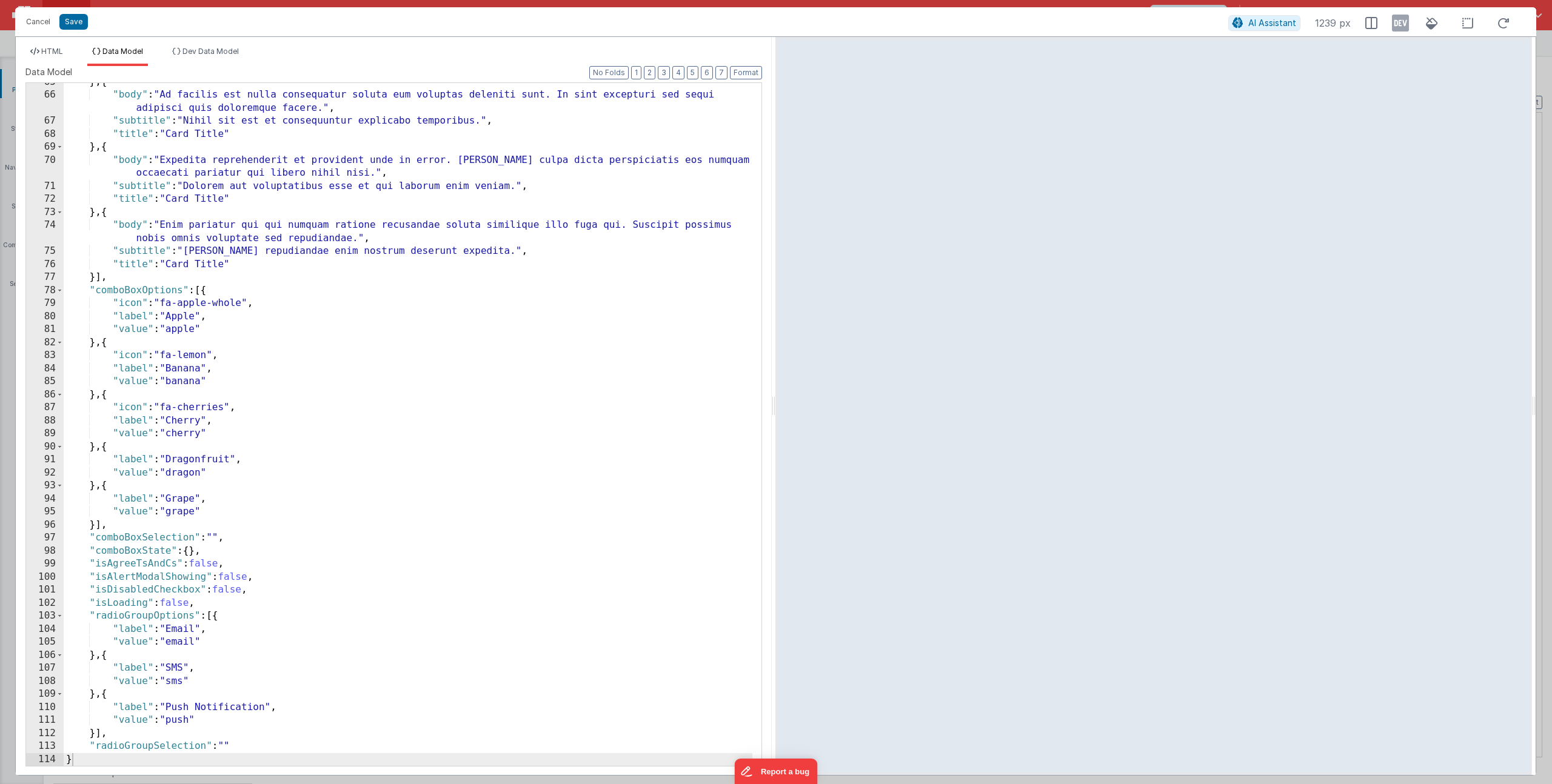
click at [239, 579] on div "} , { "body" : "Ad facilis est nulla consequatur soluta eum voluptas deleniti s…" at bounding box center [408, 430] width 689 height 709
click at [43, 48] on span "HTML" at bounding box center [52, 51] width 22 height 9
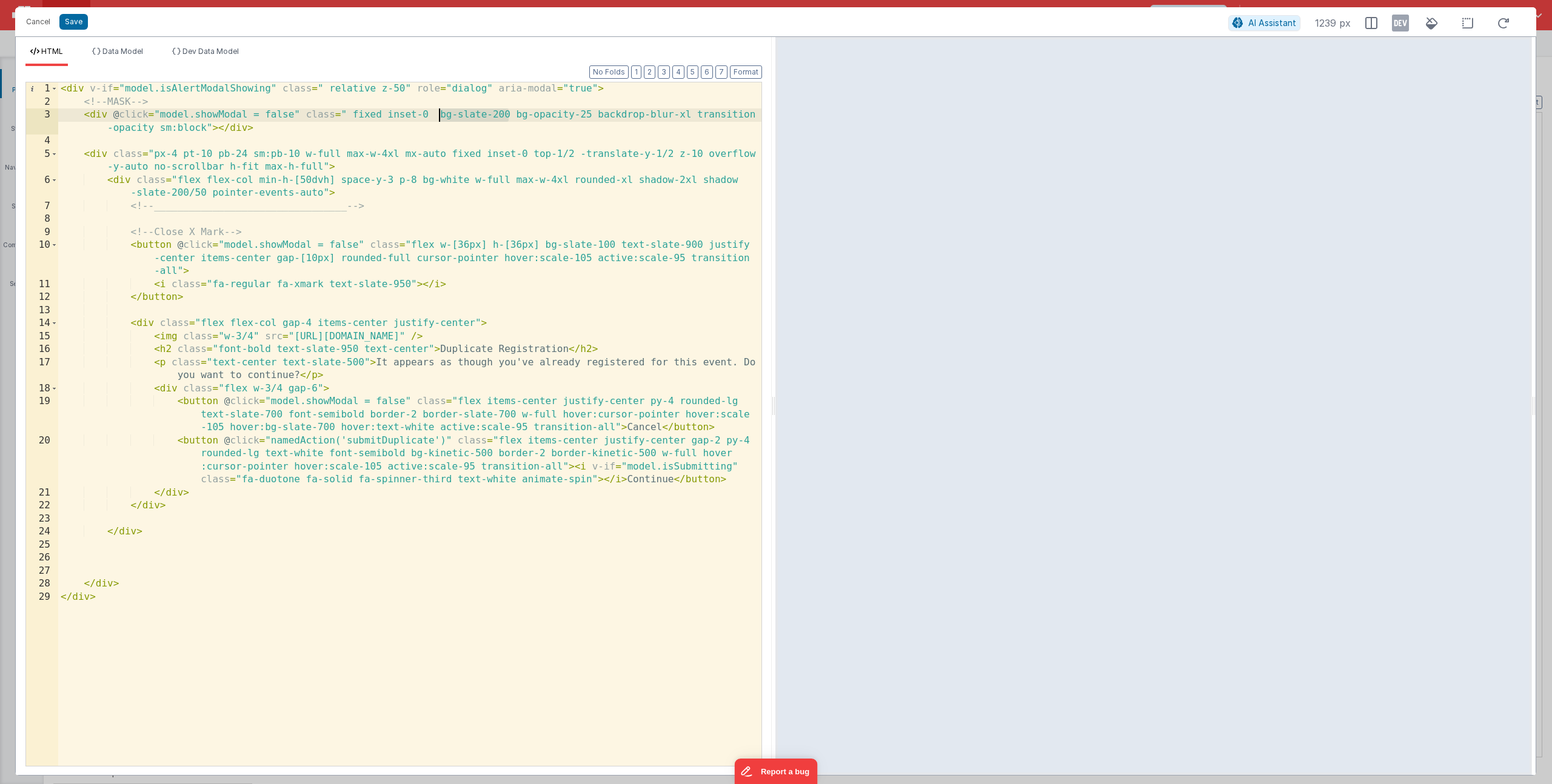
drag, startPoint x: 509, startPoint y: 114, endPoint x: 440, endPoint y: 118, distance: 69.1
click at [440, 118] on div "< div v-if = "model.isAlertModalShowing" class = " relative z-50" role = "dialo…" at bounding box center [409, 437] width 703 height 710
click at [436, 115] on div "< div v-if = "model.isAlertModalShowing" class = " relative z-50" role = "dialo…" at bounding box center [409, 437] width 703 height 710
click at [250, 239] on div "< div v-if = "model.isAlertModalShowing" class = " relative z-50" role = "dialo…" at bounding box center [409, 437] width 703 height 710
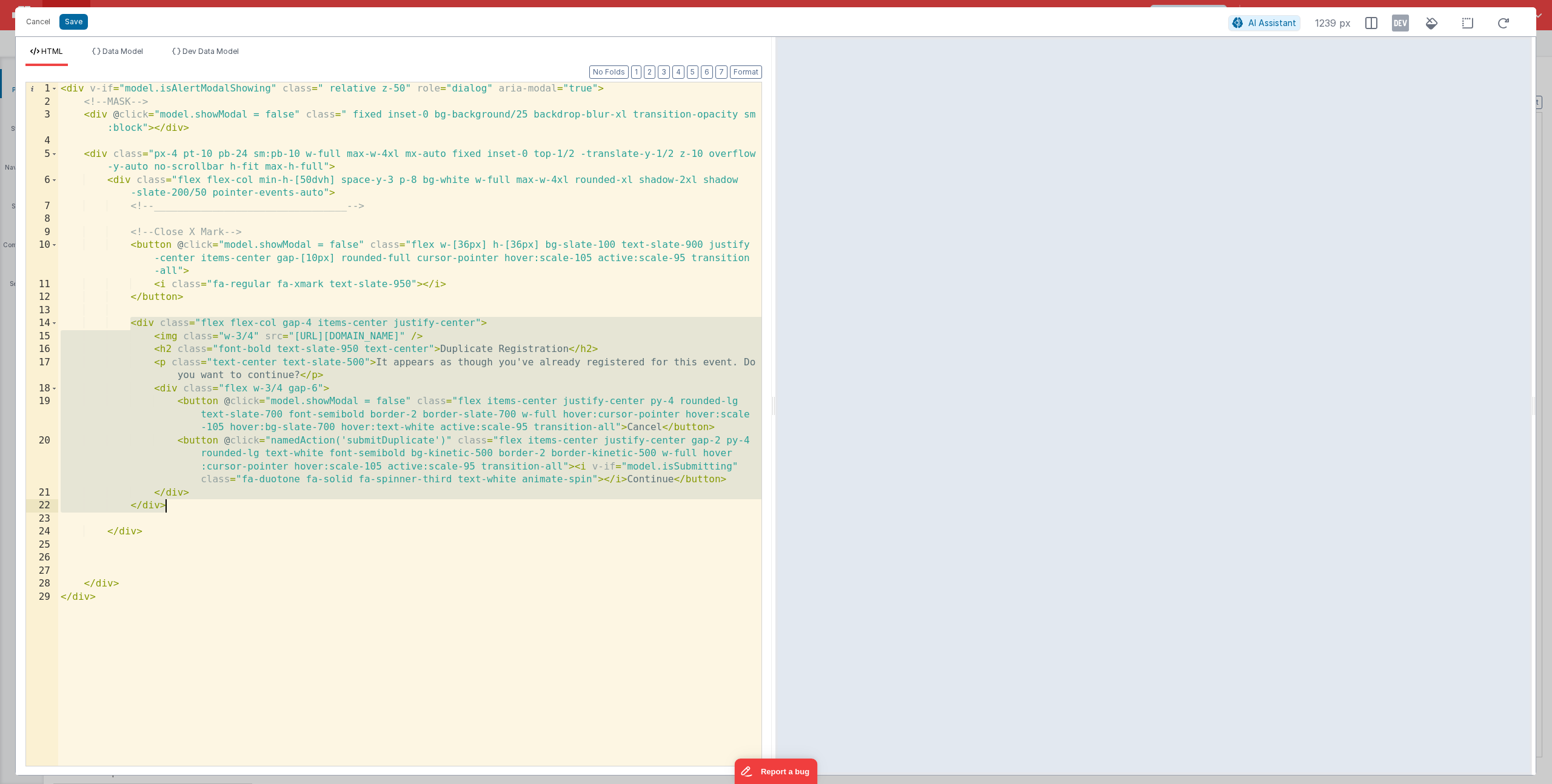
drag, startPoint x: 130, startPoint y: 323, endPoint x: 200, endPoint y: 502, distance: 192.2
click at [200, 502] on div "< div v-if = "model.isAlertModalShowing" class = " relative z-50" role = "dialo…" at bounding box center [409, 437] width 703 height 710
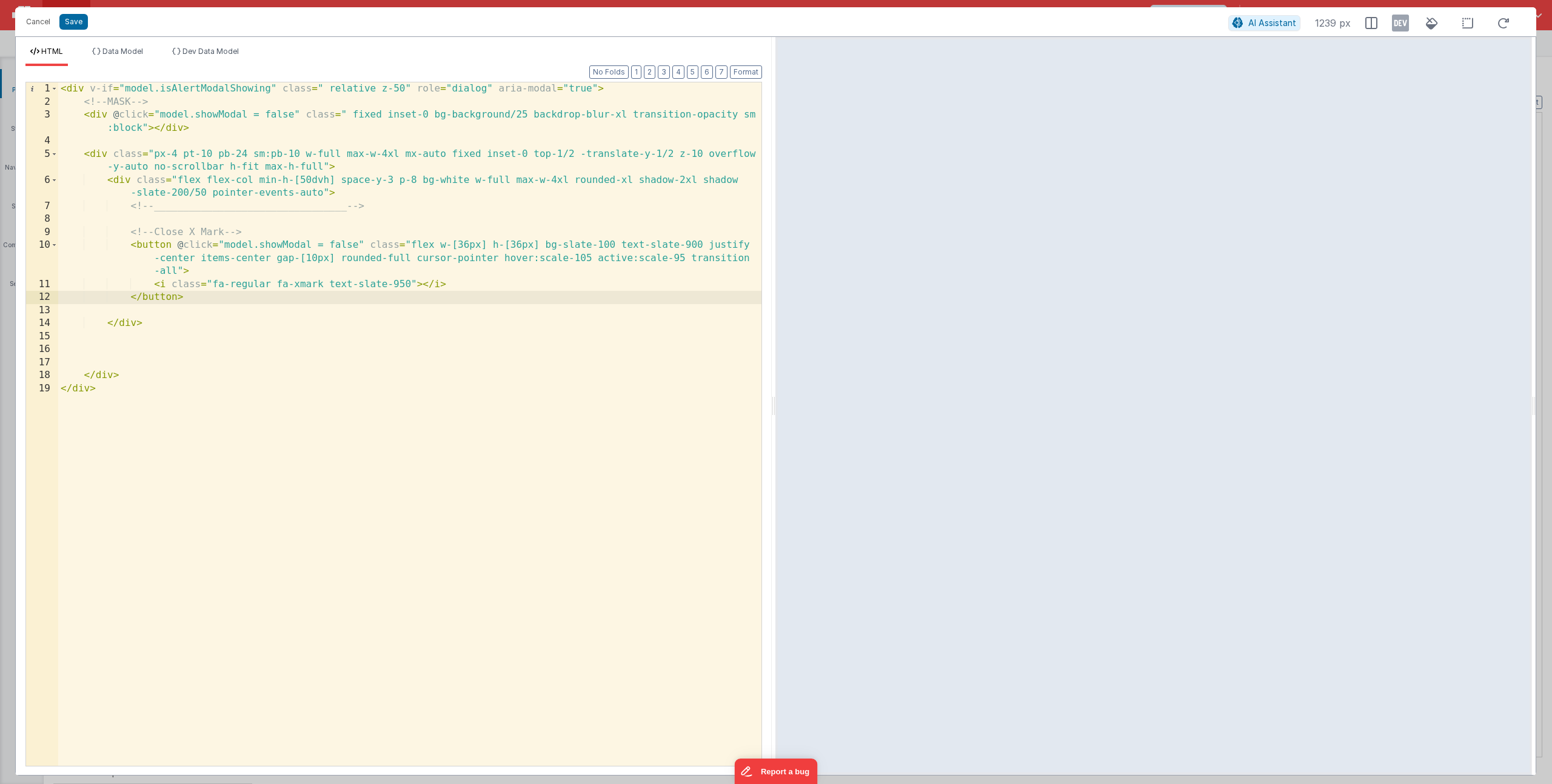
click at [180, 318] on div "< div v-if = "model.isAlertModalShowing" class = " relative z-50" role = "dialo…" at bounding box center [409, 437] width 703 height 710
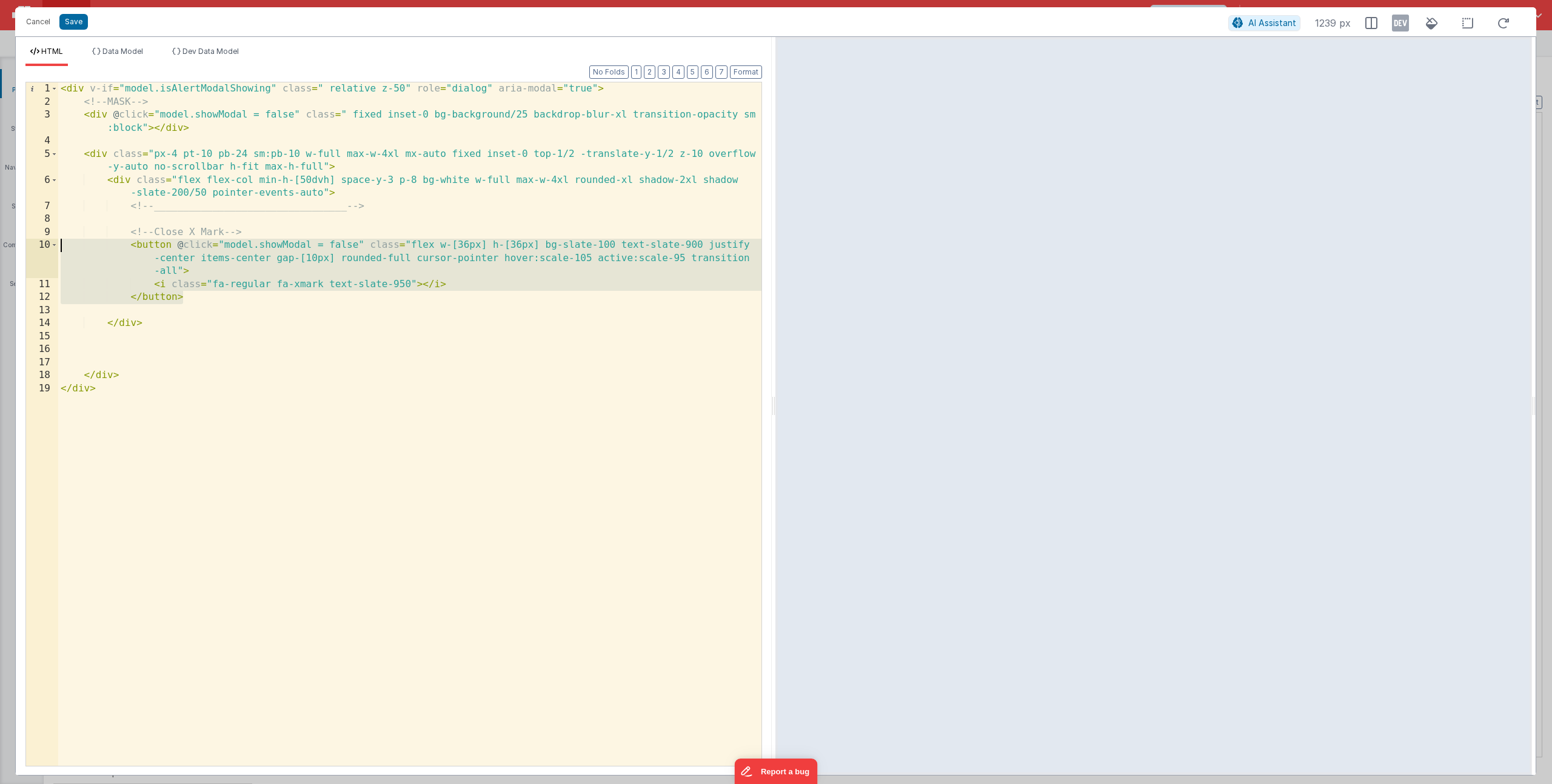
drag, startPoint x: 200, startPoint y: 297, endPoint x: 38, endPoint y: 239, distance: 172.1
click at [38, 239] on div "1 2 3 4 5 6 7 8 9 10 11 12 13 14 15 16 17 18 19 < div v-if = "model.isAlertModa…" at bounding box center [394, 424] width 737 height 685
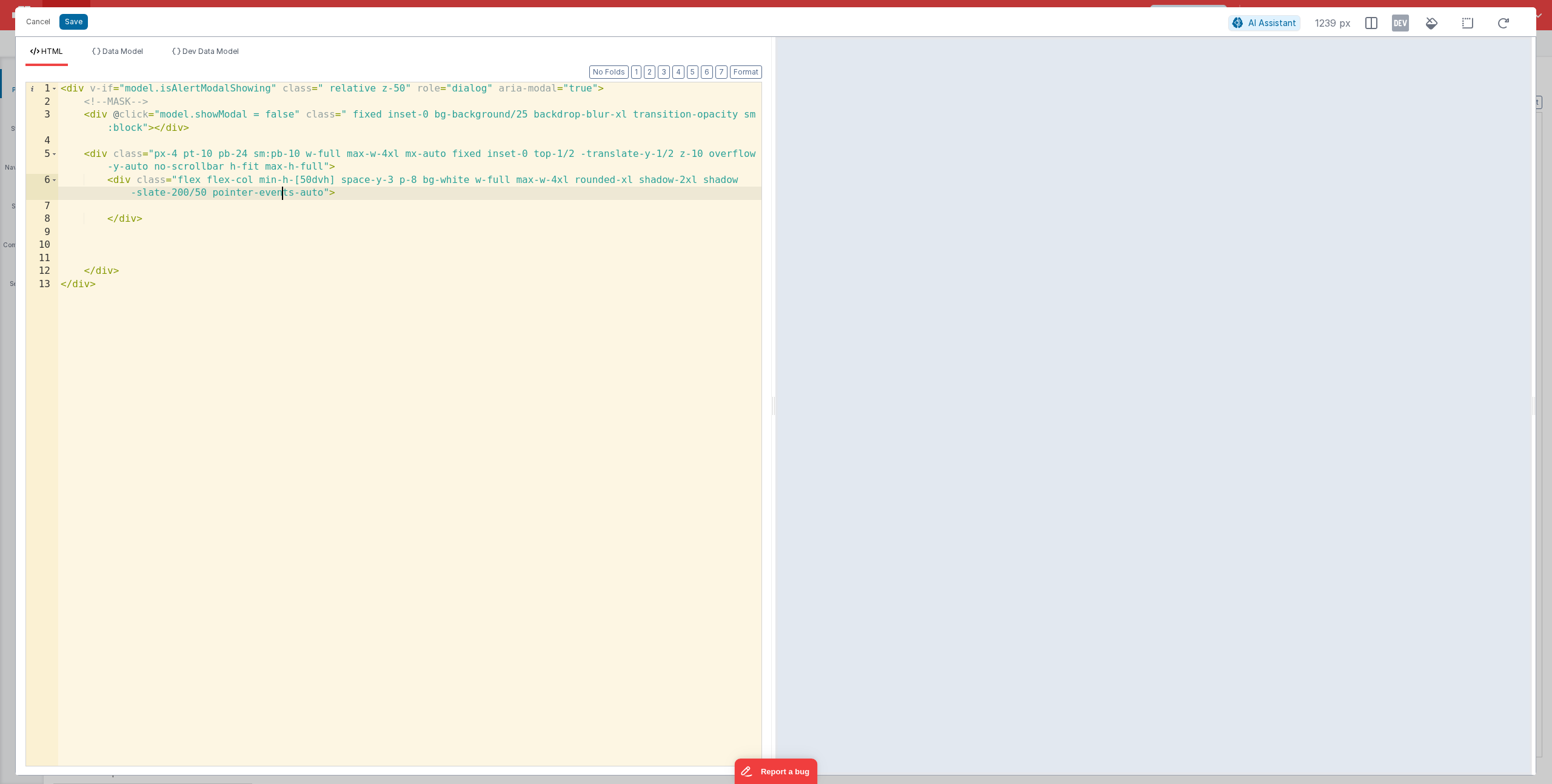
click at [279, 198] on div "< div v-if = "model.isAlertModalShowing" class = " relative z-50" role = "dialo…" at bounding box center [409, 437] width 703 height 710
click at [366, 197] on div "< div v-if = "model.isAlertModalShowing" class = " relative z-50" role = "dialo…" at bounding box center [409, 437] width 703 height 710
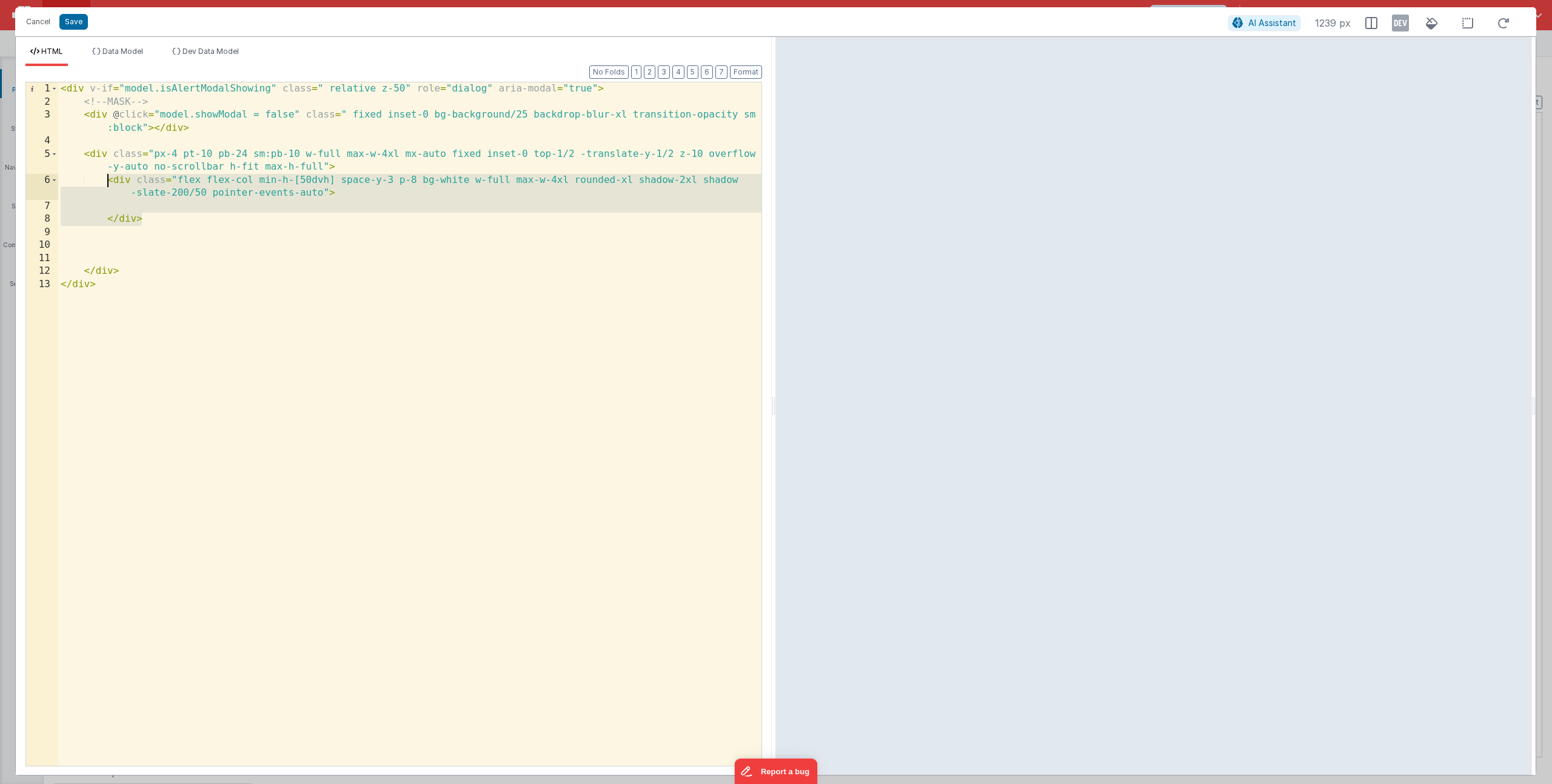
drag, startPoint x: 153, startPoint y: 223, endPoint x: 106, endPoint y: 181, distance: 63.0
click at [106, 181] on div "< div v-if = "model.isAlertModalShowing" class = " relative z-50" role = "dialo…" at bounding box center [409, 437] width 703 height 710
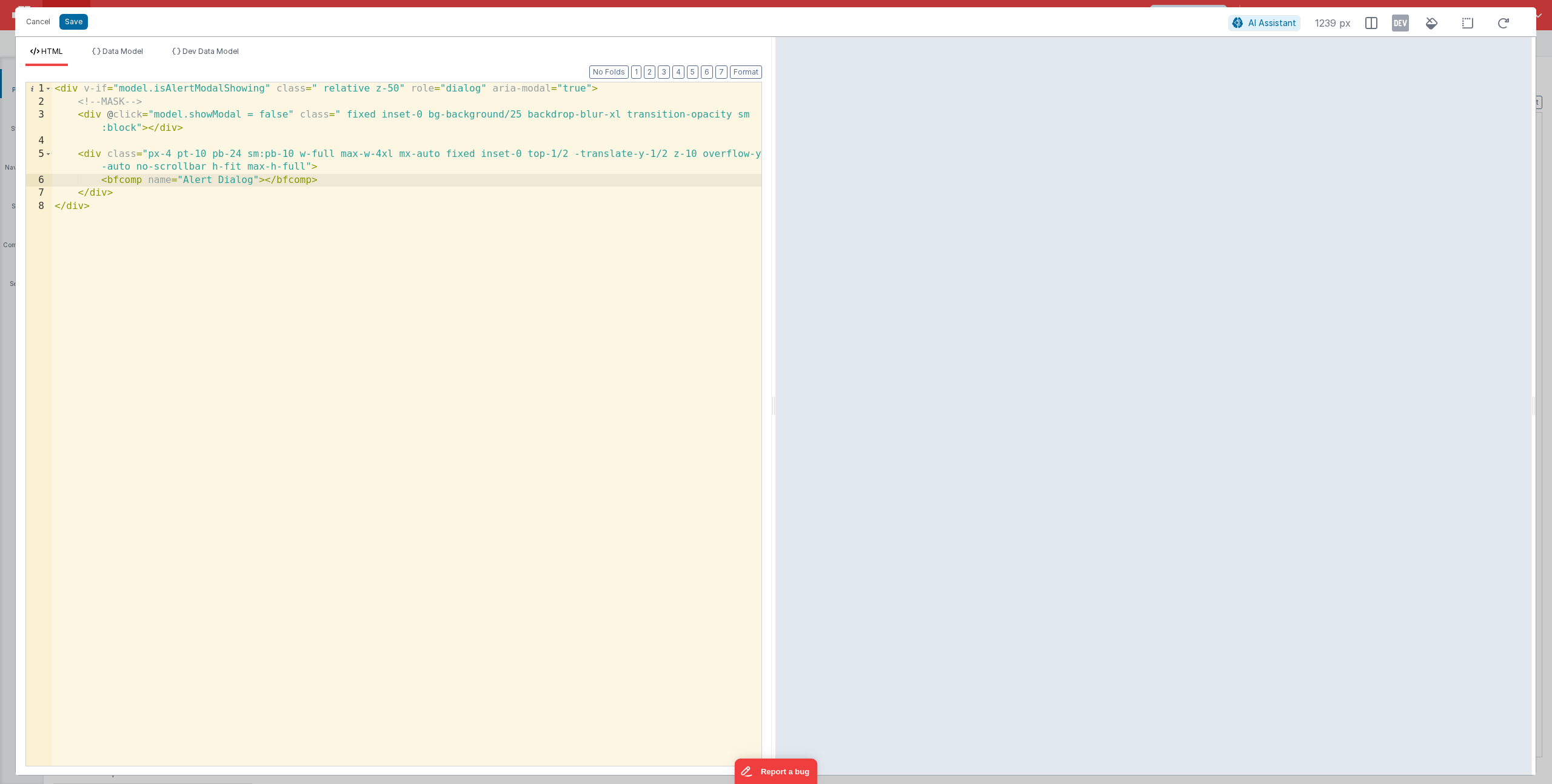
click at [387, 242] on div "< div v-if = "model.isAlertModalShowing" class = " relative z-50" role = "dialo…" at bounding box center [406, 437] width 709 height 710
click at [426, 212] on div "< div v-if = "model.isAlertModalShowing" class = " relative z-50" role = "dialo…" at bounding box center [406, 437] width 709 height 710
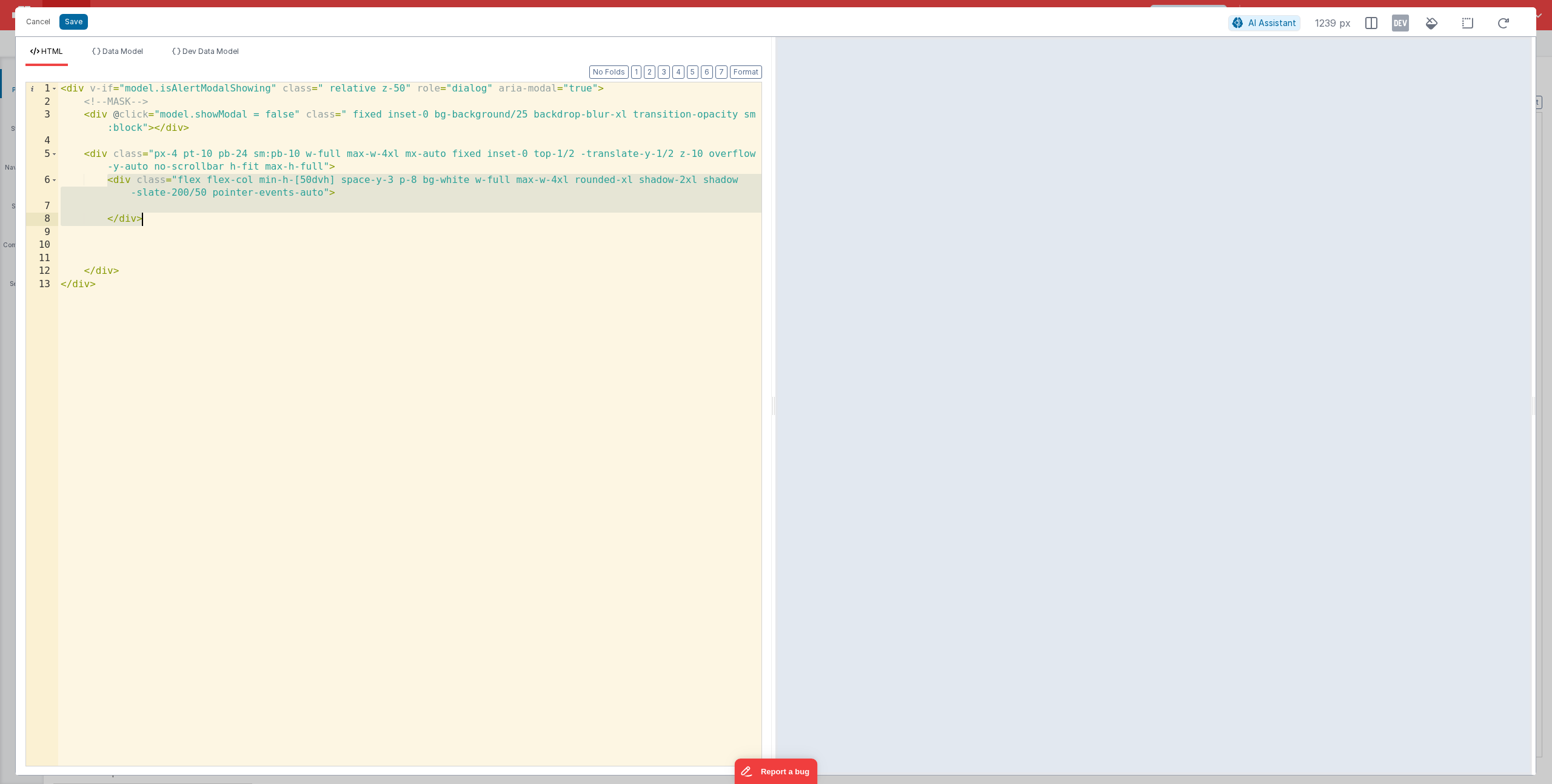
click at [344, 193] on div "< div v-if = "model.isAlertModalShowing" class = " relative z-50" role = "dialo…" at bounding box center [409, 437] width 703 height 710
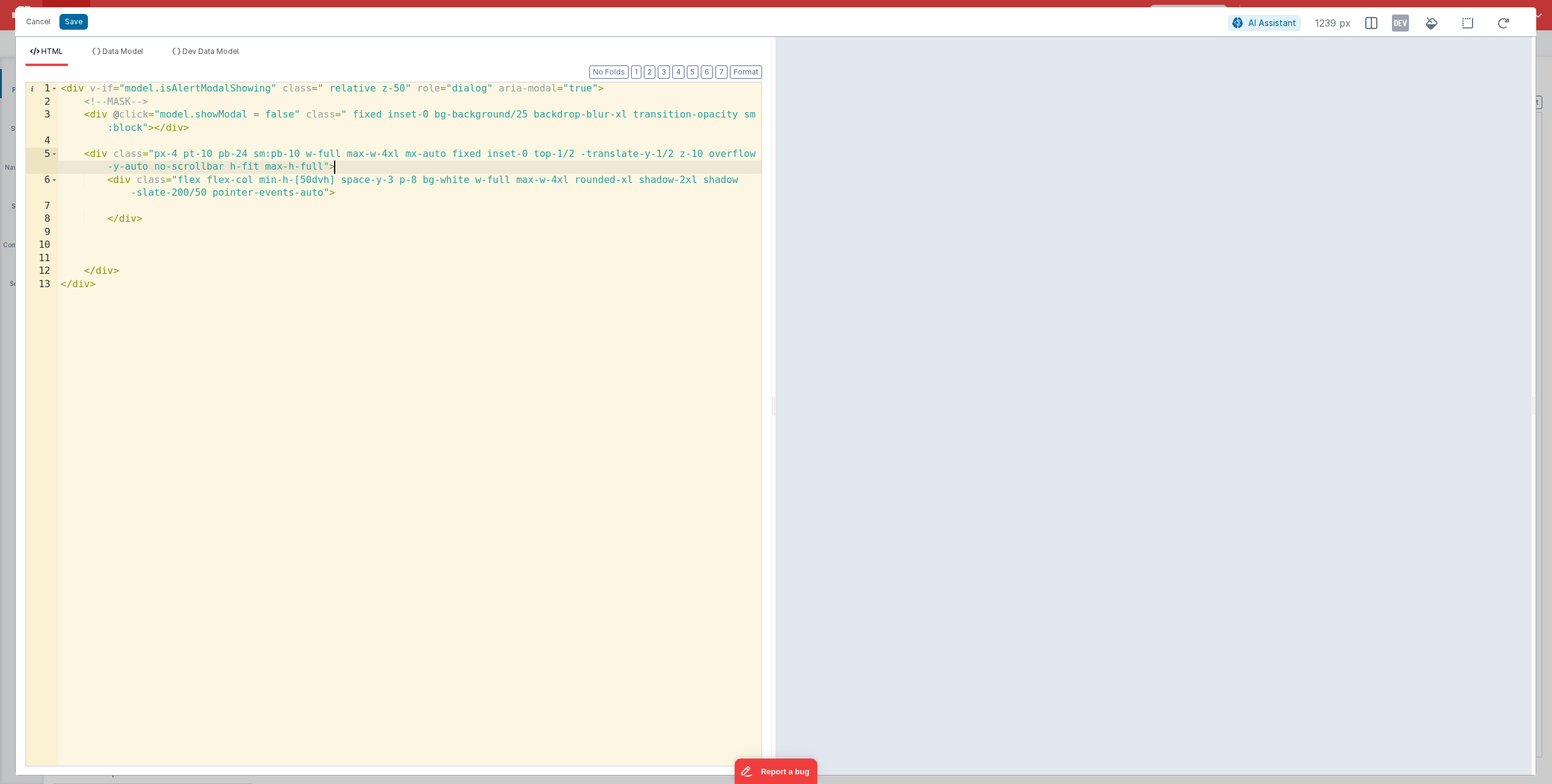
click at [346, 170] on div "< div v-if = "model.isAlertModalShowing" class = " relative z-50" role = "dialo…" at bounding box center [409, 437] width 703 height 710
click at [345, 195] on div "< div v-if = "model.isAlertModalShowing" class = " relative z-50" role = "dialo…" at bounding box center [409, 437] width 703 height 710
click at [325, 206] on div "< div v-if = "model.isAlertModalShowing" class = " relative z-50" role = "dialo…" at bounding box center [409, 437] width 703 height 710
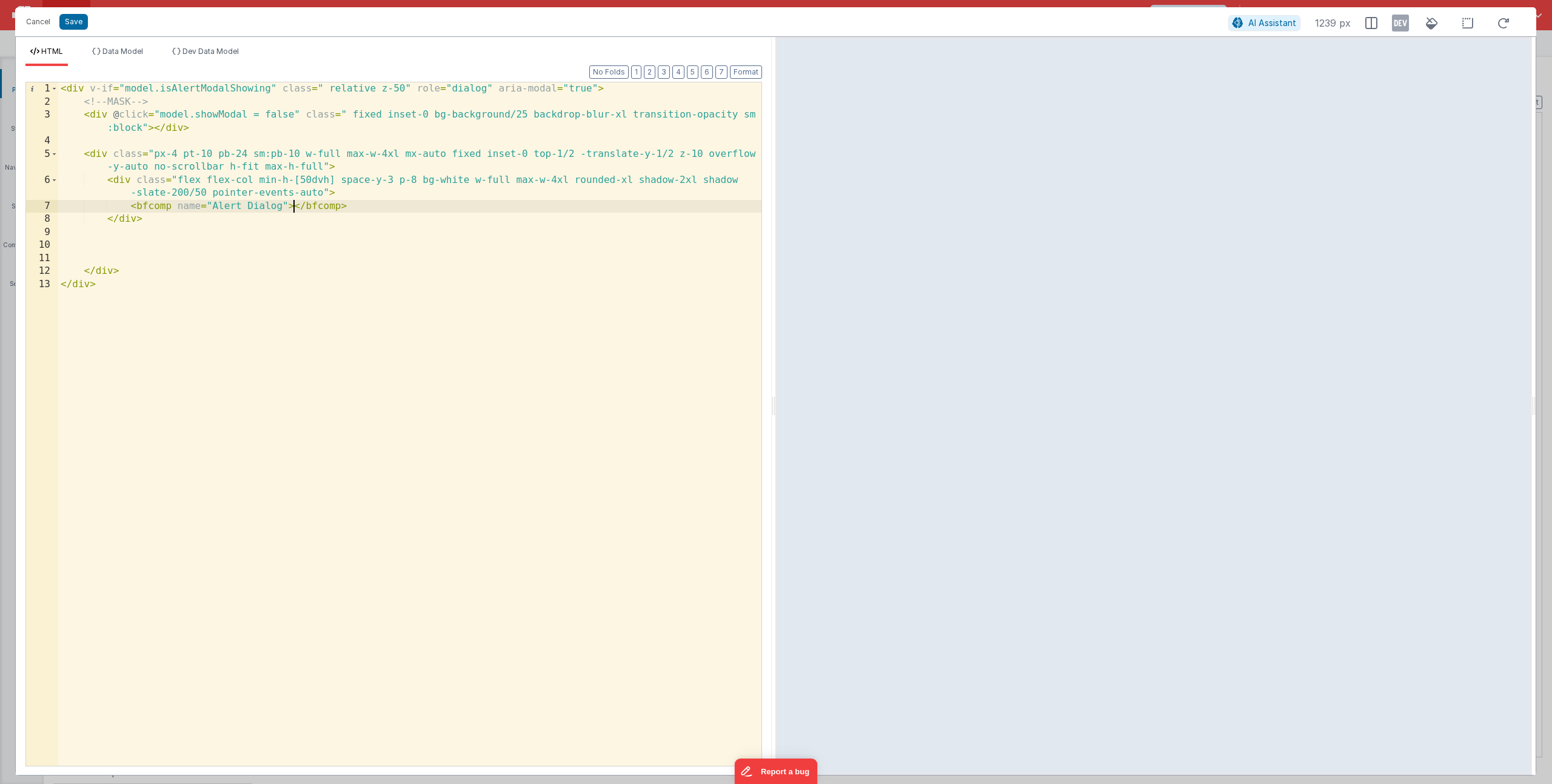
click at [371, 191] on div "< div v-if = "model.isAlertModalShowing" class = " relative z-50" role = "dialo…" at bounding box center [409, 437] width 703 height 710
click at [182, 216] on div "< div v-if = "model.isAlertModalShowing" class = " relative z-50" role = "dialo…" at bounding box center [409, 437] width 703 height 710
click at [666, 158] on div "< div v-if = "model.isAlertModalShowing" class = " relative z-50" role = "dialo…" at bounding box center [406, 437] width 709 height 710
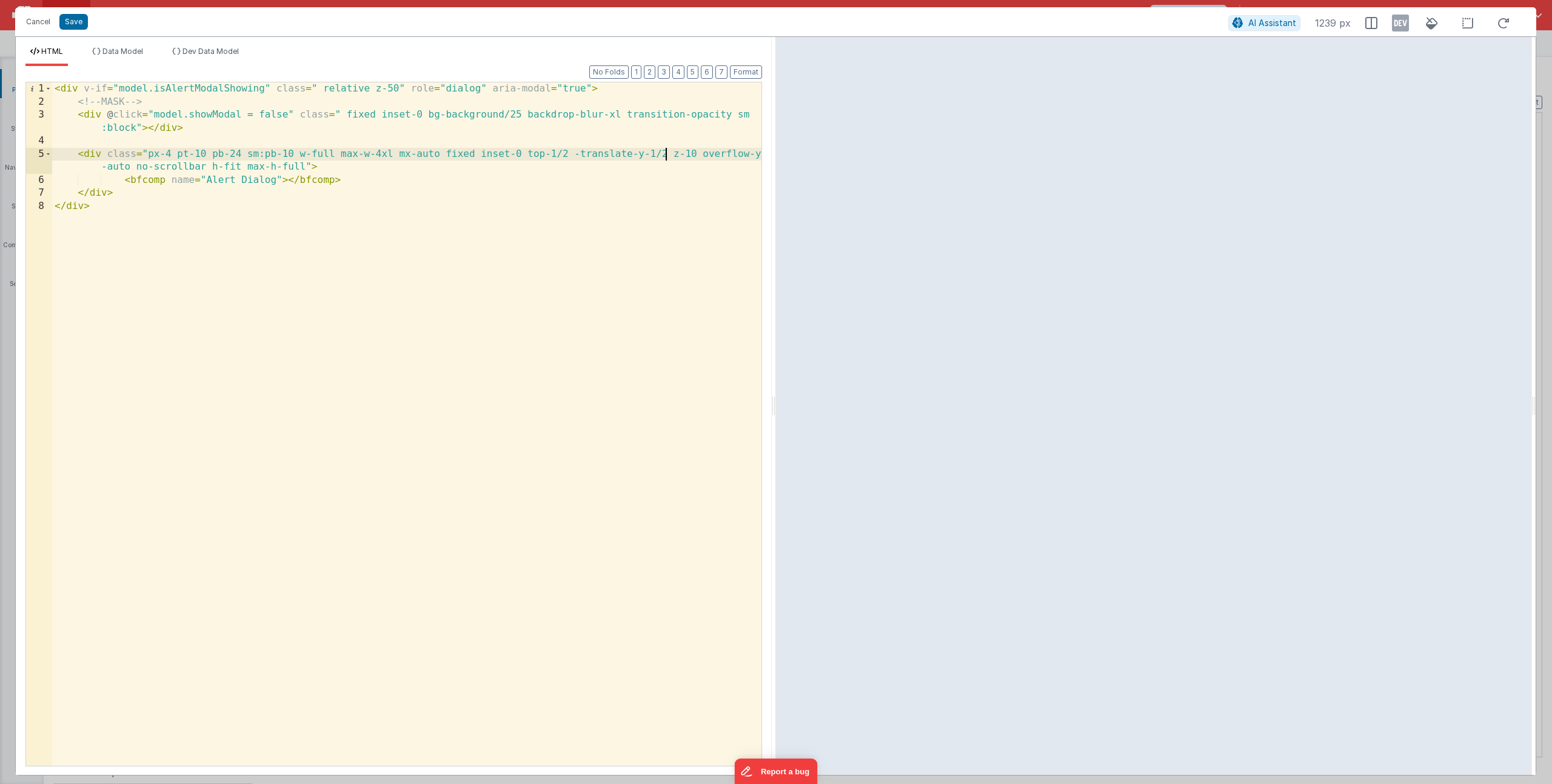
click at [307, 165] on div "< div v-if = "model.isAlertModalShowing" class = " relative z-50" role = "dialo…" at bounding box center [406, 437] width 709 height 710
click at [150, 156] on div "< div v-if = "model.isAlertModalShowing" class = " relative z-50" role = "dialo…" at bounding box center [406, 437] width 709 height 710
drag, startPoint x: 425, startPoint y: 166, endPoint x: 372, endPoint y: 170, distance: 53.2
click at [372, 170] on div "< div v-if = "model.isAlertModalShowing" class = " relative z-50" role = "dialo…" at bounding box center [406, 437] width 709 height 710
click at [81, 28] on button "Save" at bounding box center [74, 21] width 29 height 16
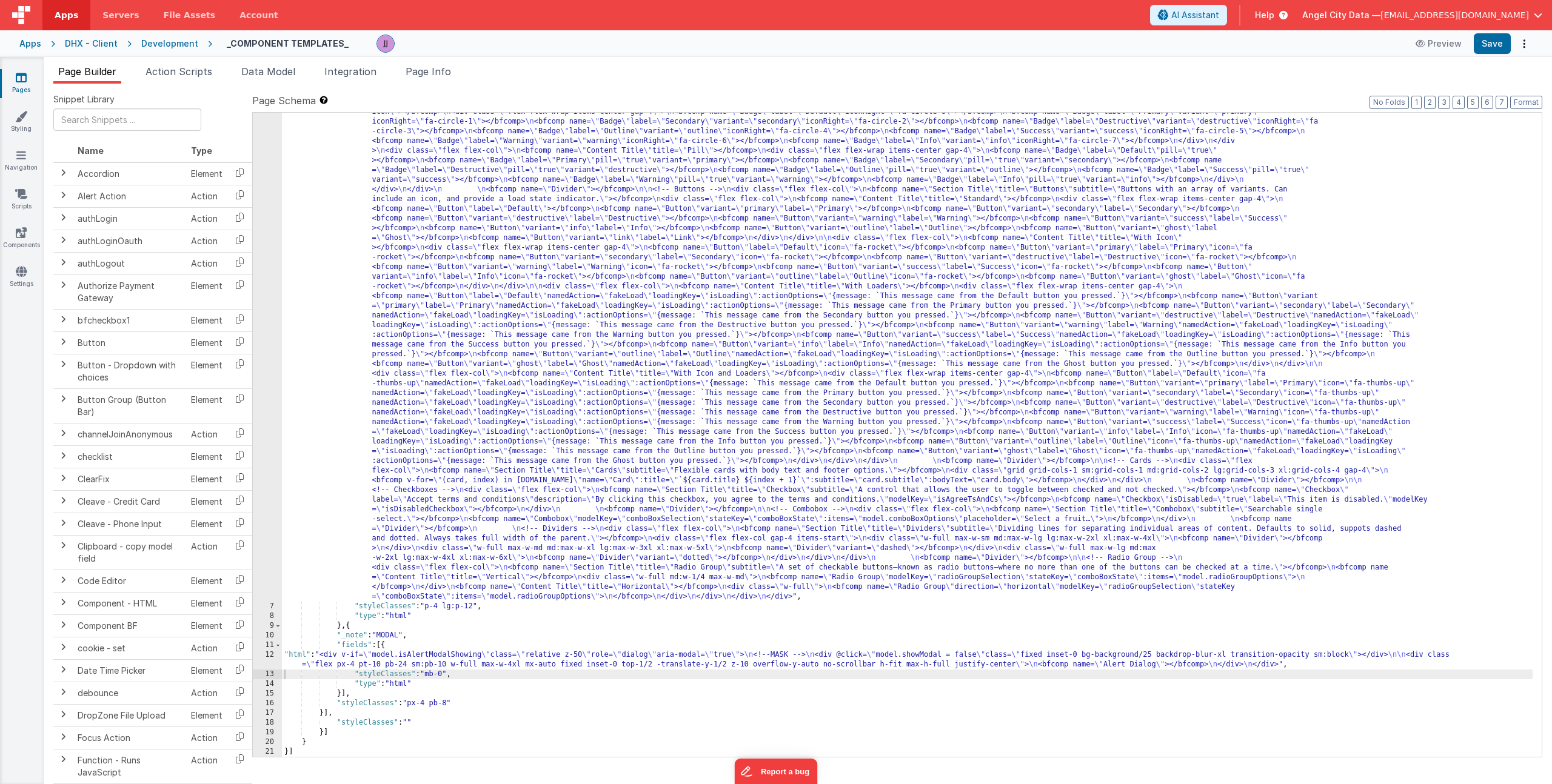
scroll to position [248, 0]
click at [1474, 42] on div "Preview Save" at bounding box center [1471, 43] width 125 height 21
click at [1491, 41] on button "Save" at bounding box center [1492, 43] width 37 height 21
click at [275, 71] on span "Data Model" at bounding box center [268, 71] width 54 height 12
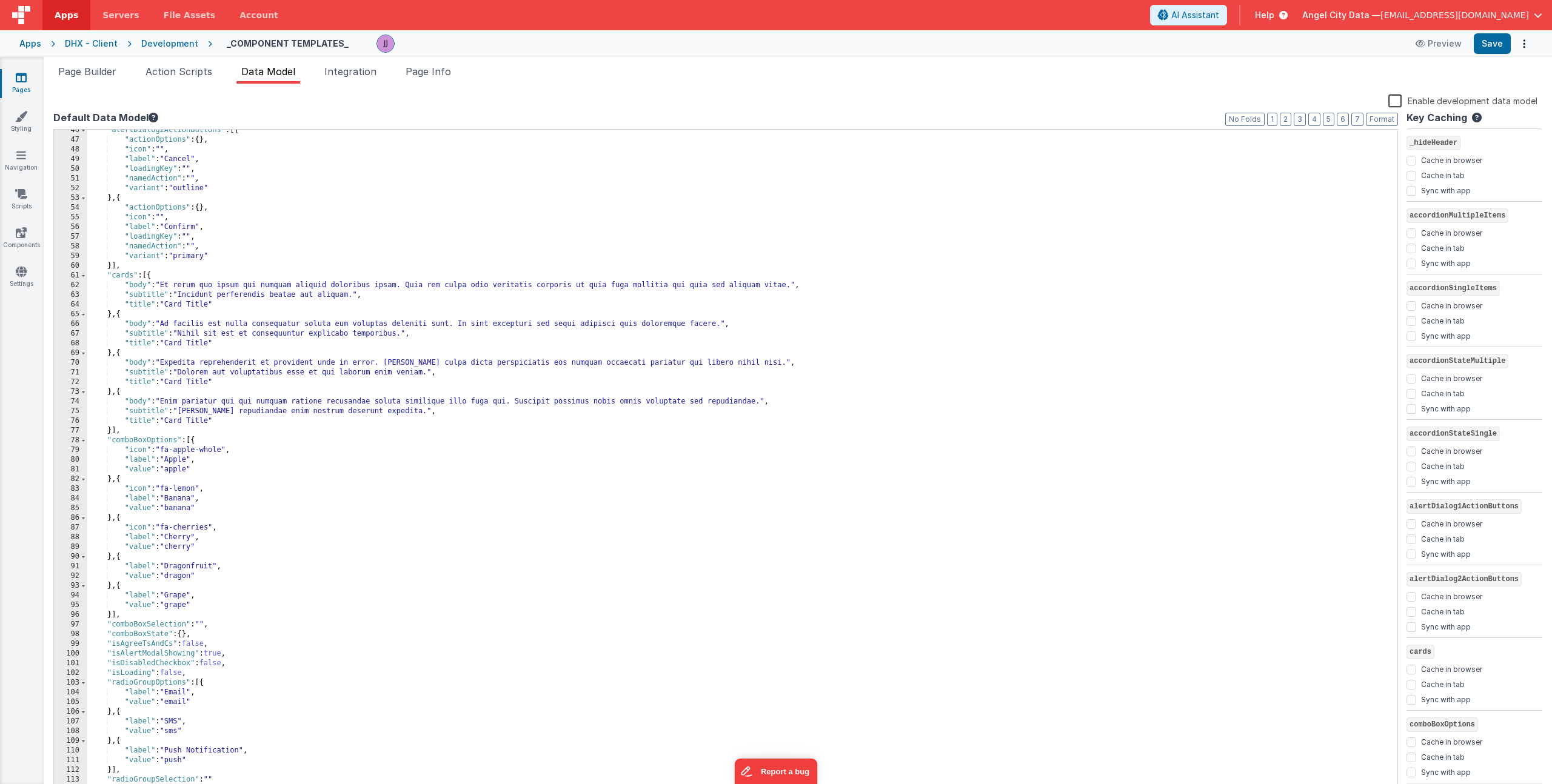
click at [218, 656] on div ""alertDialog2ActionButtons" : [{ "actionOptions" : { } , "icon" : "" , "label" …" at bounding box center [737, 467] width 1301 height 684
click at [284, 652] on div ""alertDialog2ActionButtons" : [{ "actionOptions" : { } , "icon" : "" , "label" …" at bounding box center [737, 467] width 1301 height 684
click at [95, 69] on span "Page Builder" at bounding box center [87, 71] width 58 height 12
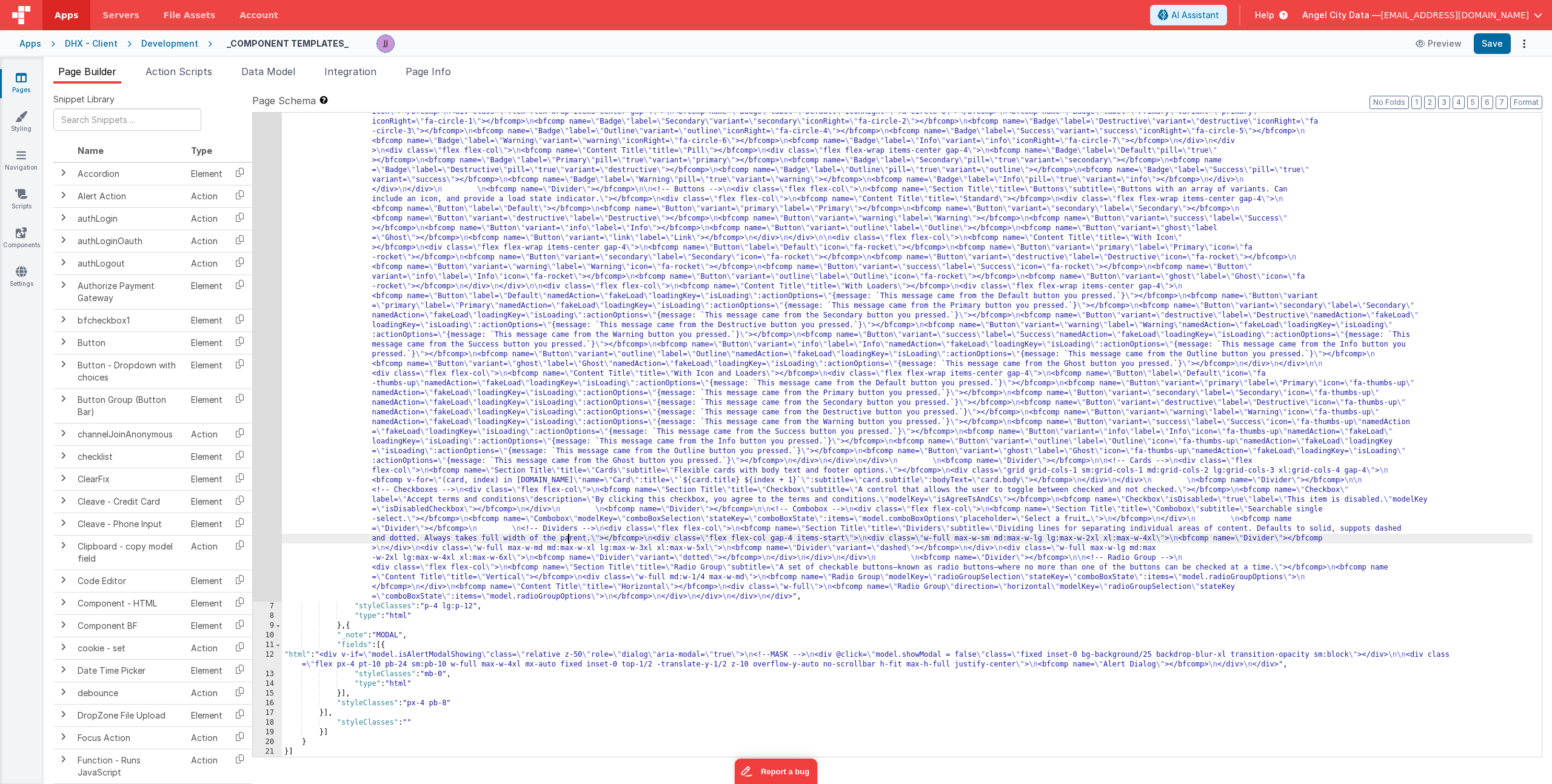
click at [569, 542] on div ""html" : "<div> \n <bfcomp name= \" Page Title \" title= \" Component Examples …" at bounding box center [907, 584] width 1251 height 1342
click at [445, 660] on div ""html" : "<div> \n <bfcomp name= \" Page Title \" title= \" Component Examples …" at bounding box center [907, 584] width 1251 height 1342
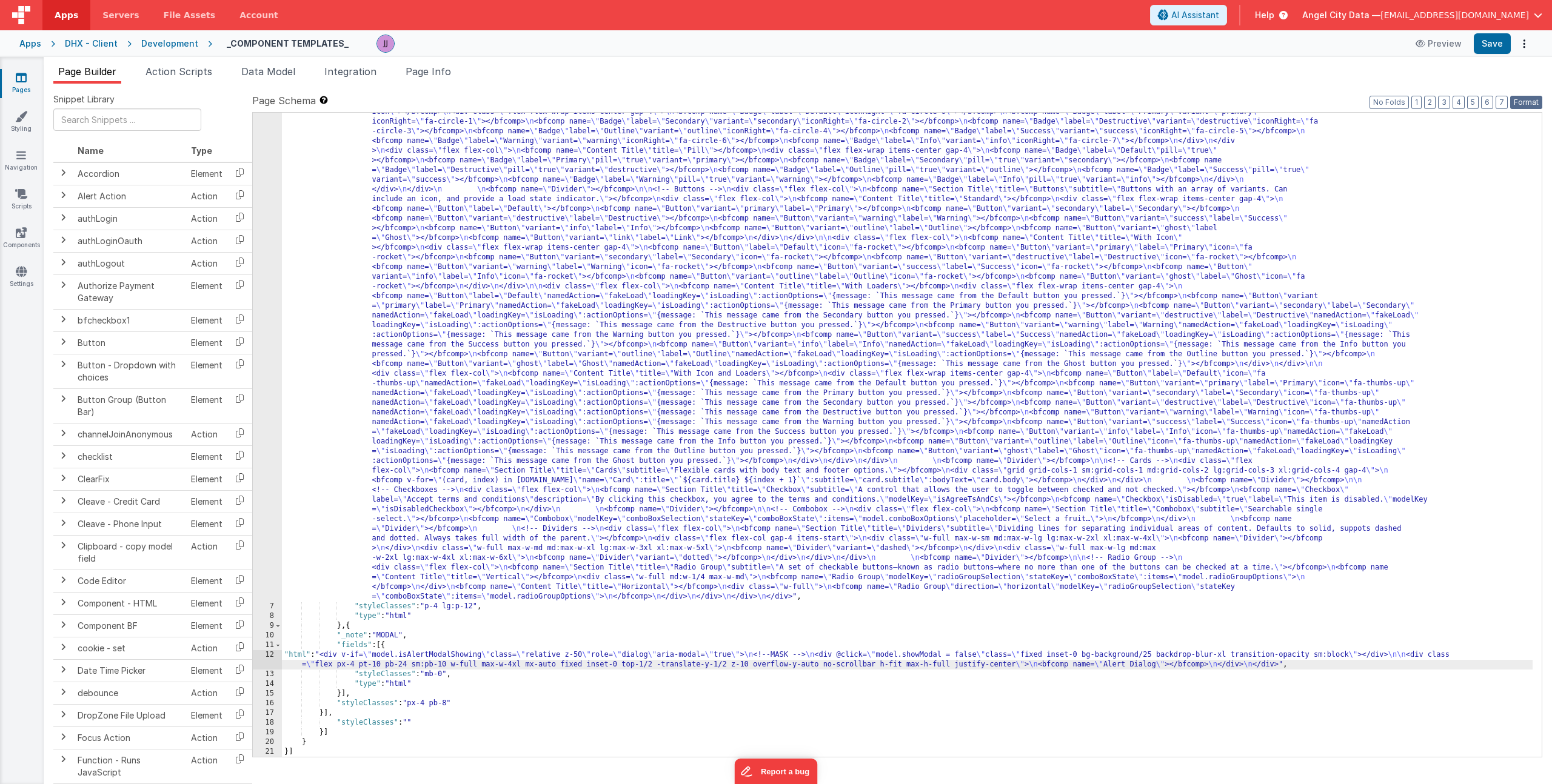
click at [1534, 98] on button "Format" at bounding box center [1526, 102] width 32 height 13
drag, startPoint x: 450, startPoint y: 665, endPoint x: 424, endPoint y: 666, distance: 26.0
click at [450, 665] on div ""html" : "<div> \n <bfcomp name= \" Page Title \" title= \" Component Examples …" at bounding box center [907, 584] width 1251 height 1342
click at [267, 666] on div "12" at bounding box center [267, 664] width 29 height 29
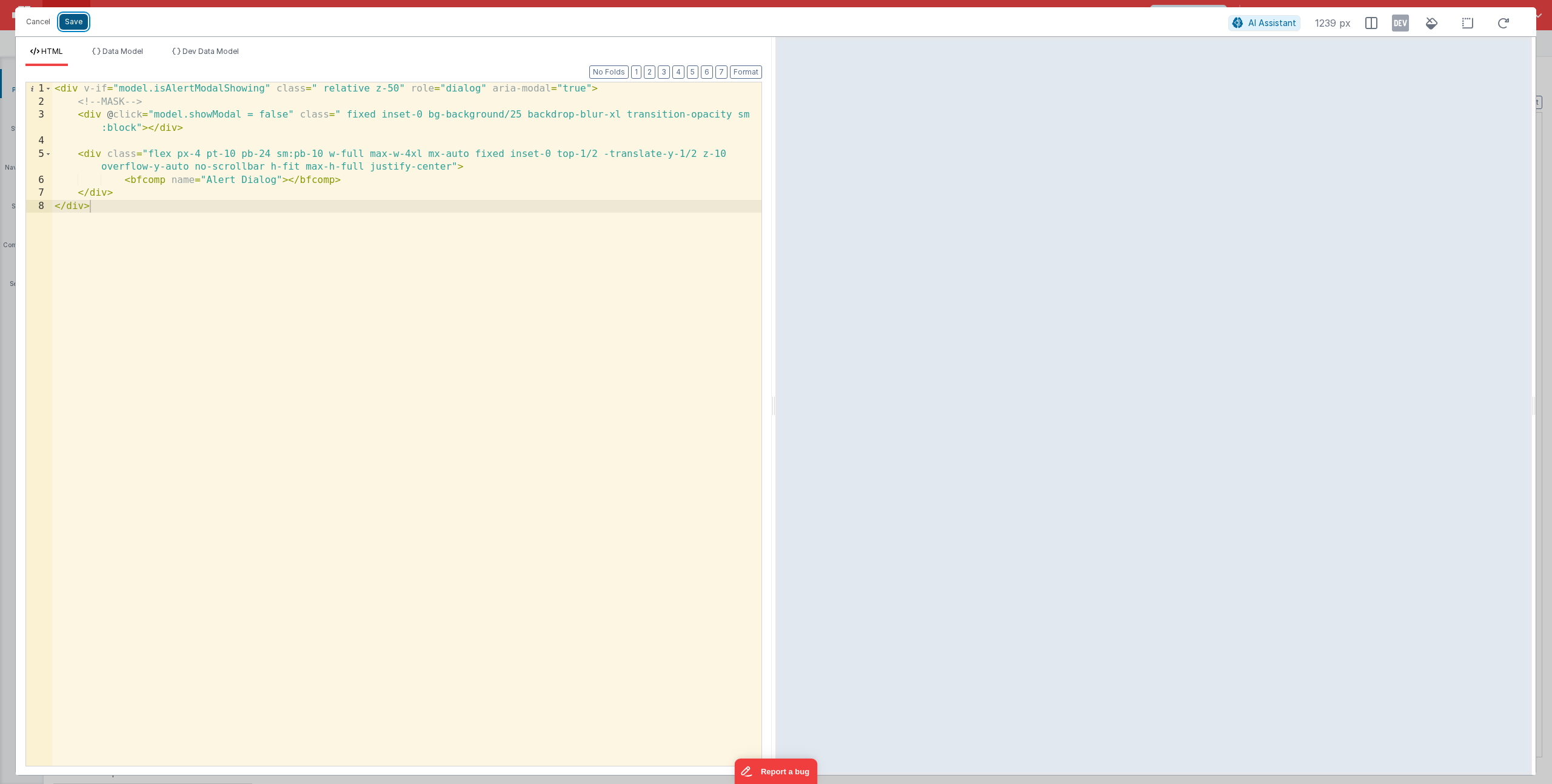
click at [67, 18] on button "Save" at bounding box center [74, 21] width 29 height 16
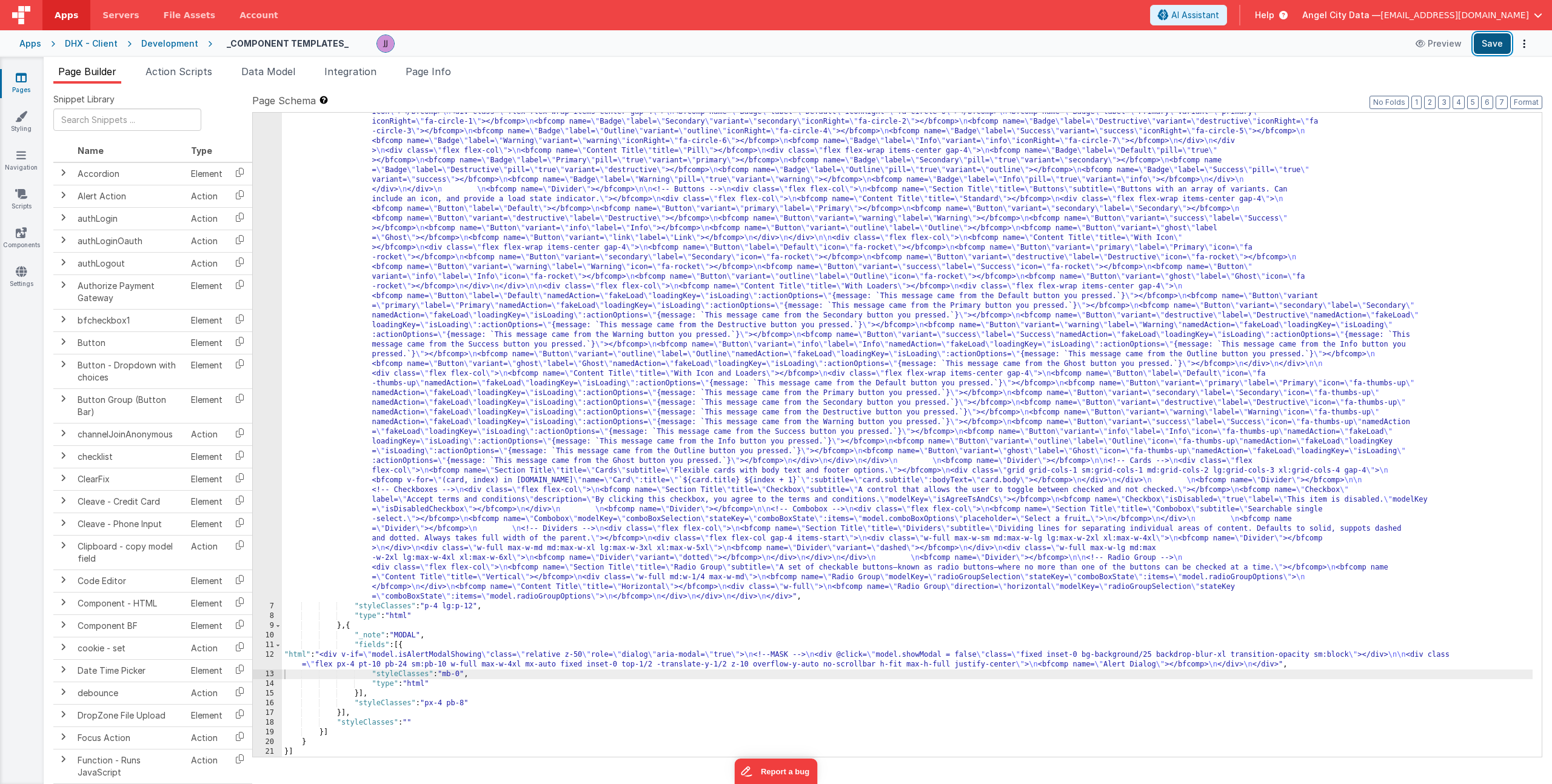
click at [1488, 45] on button "Save" at bounding box center [1492, 43] width 37 height 21
click at [570, 665] on div ""html" : "<div> \n <bfcomp name= \" Page Title \" title= \" Component Examples …" at bounding box center [907, 584] width 1251 height 1342
click at [569, 663] on div ""html" : "<div> \n <bfcomp name= \" Page Title \" title= \" Component Examples …" at bounding box center [907, 584] width 1251 height 1342
click at [1524, 104] on button "Format" at bounding box center [1526, 102] width 32 height 13
click at [490, 654] on div ""html" : "<div> \n <bfcomp name= \" Page Title \" title= \" Component Examples …" at bounding box center [907, 584] width 1251 height 1342
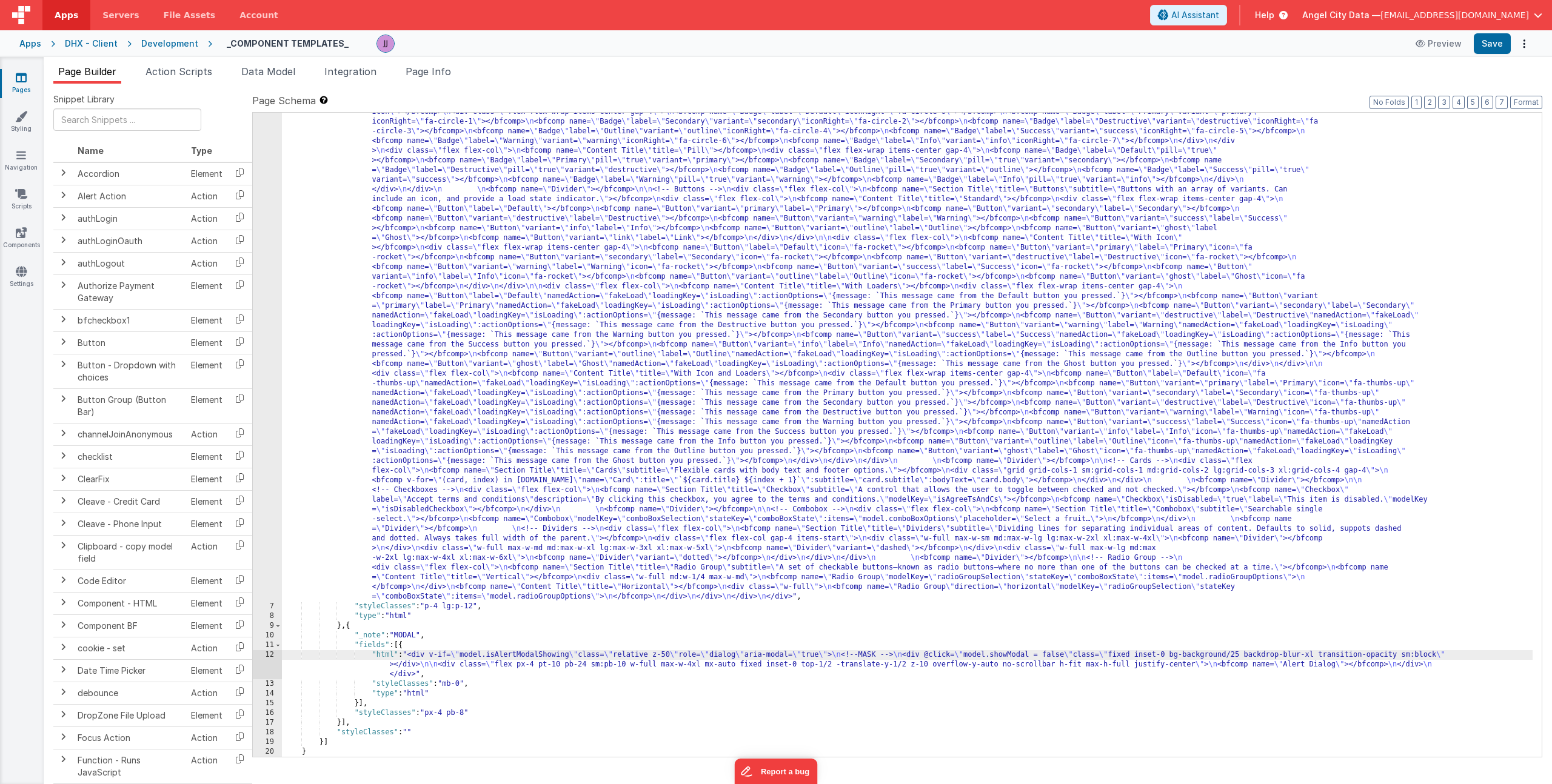
click at [261, 656] on div "12" at bounding box center [267, 664] width 29 height 29
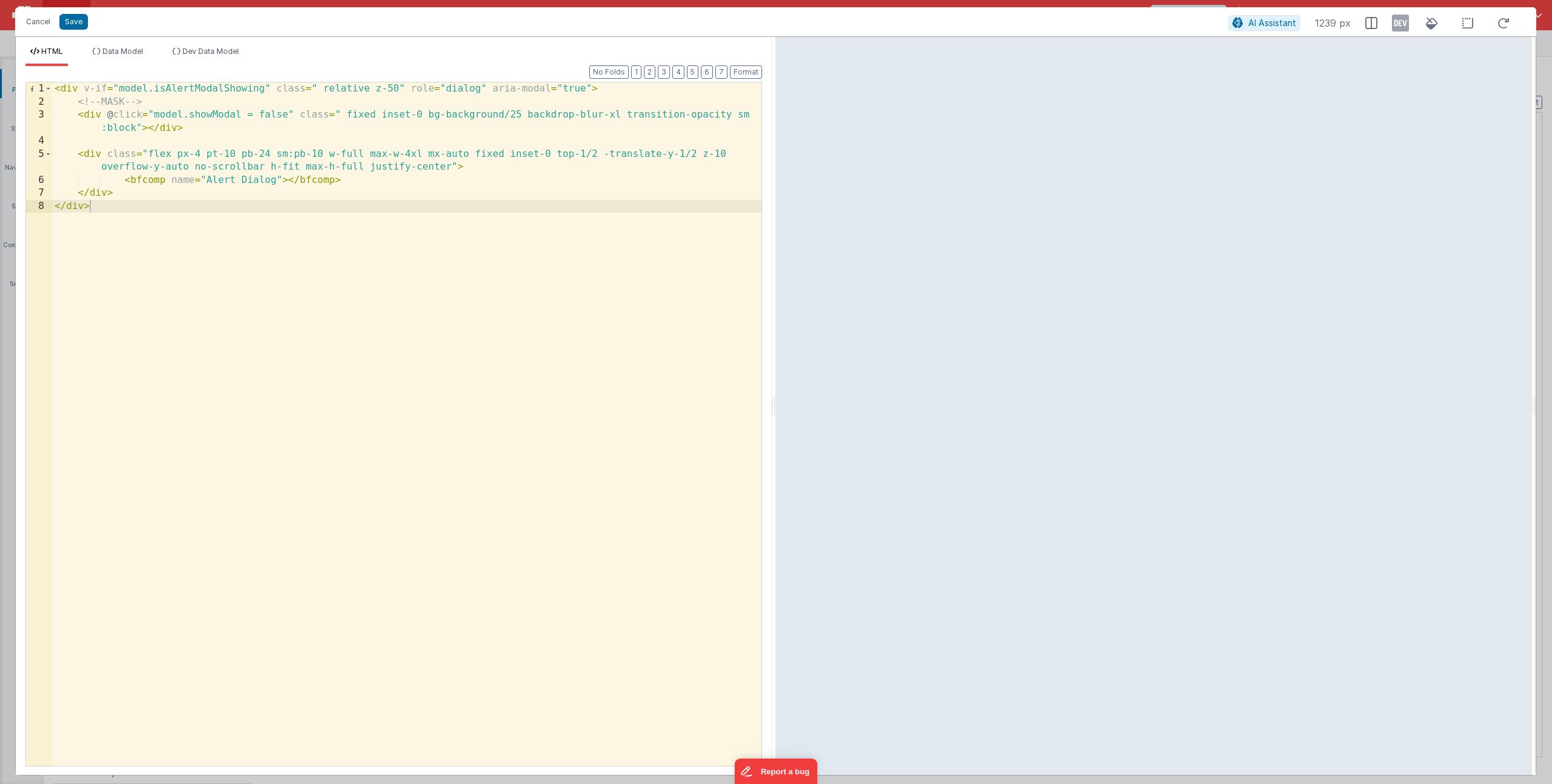
click at [240, 111] on div "< div v-if = "model.isAlertModalShowing" class = " relative z-50" role = "dialo…" at bounding box center [406, 437] width 709 height 710
click at [201, 86] on div "< div v-if = "model.isAlertModalShowing" class = " relative z-50" role = "dialo…" at bounding box center [406, 437] width 709 height 710
click at [213, 112] on div "< div v-if = "model.isAlertModalShowing" class = " relative z-50" role = "dialo…" at bounding box center [406, 437] width 709 height 710
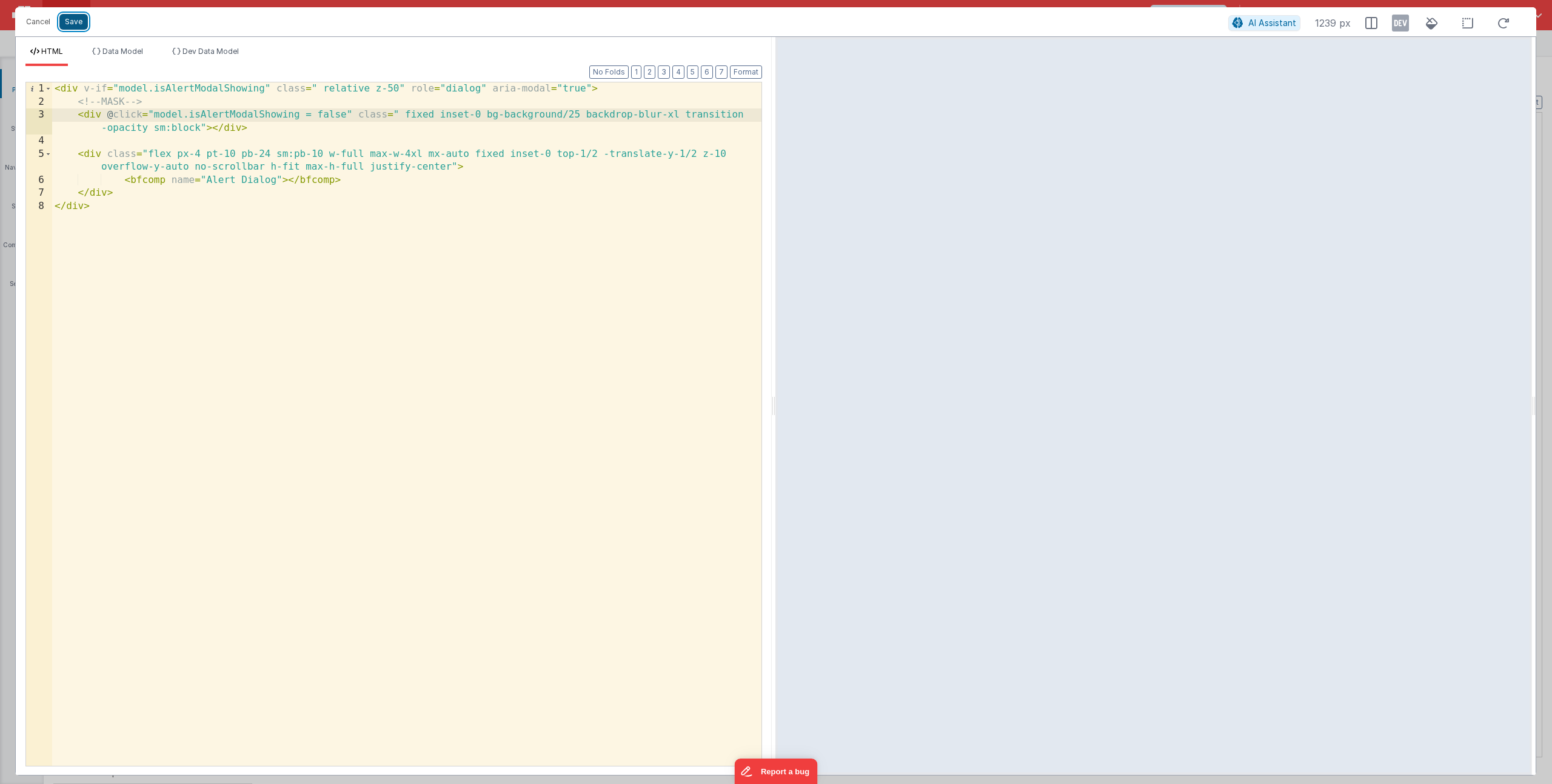
click at [76, 21] on button "Save" at bounding box center [74, 21] width 29 height 16
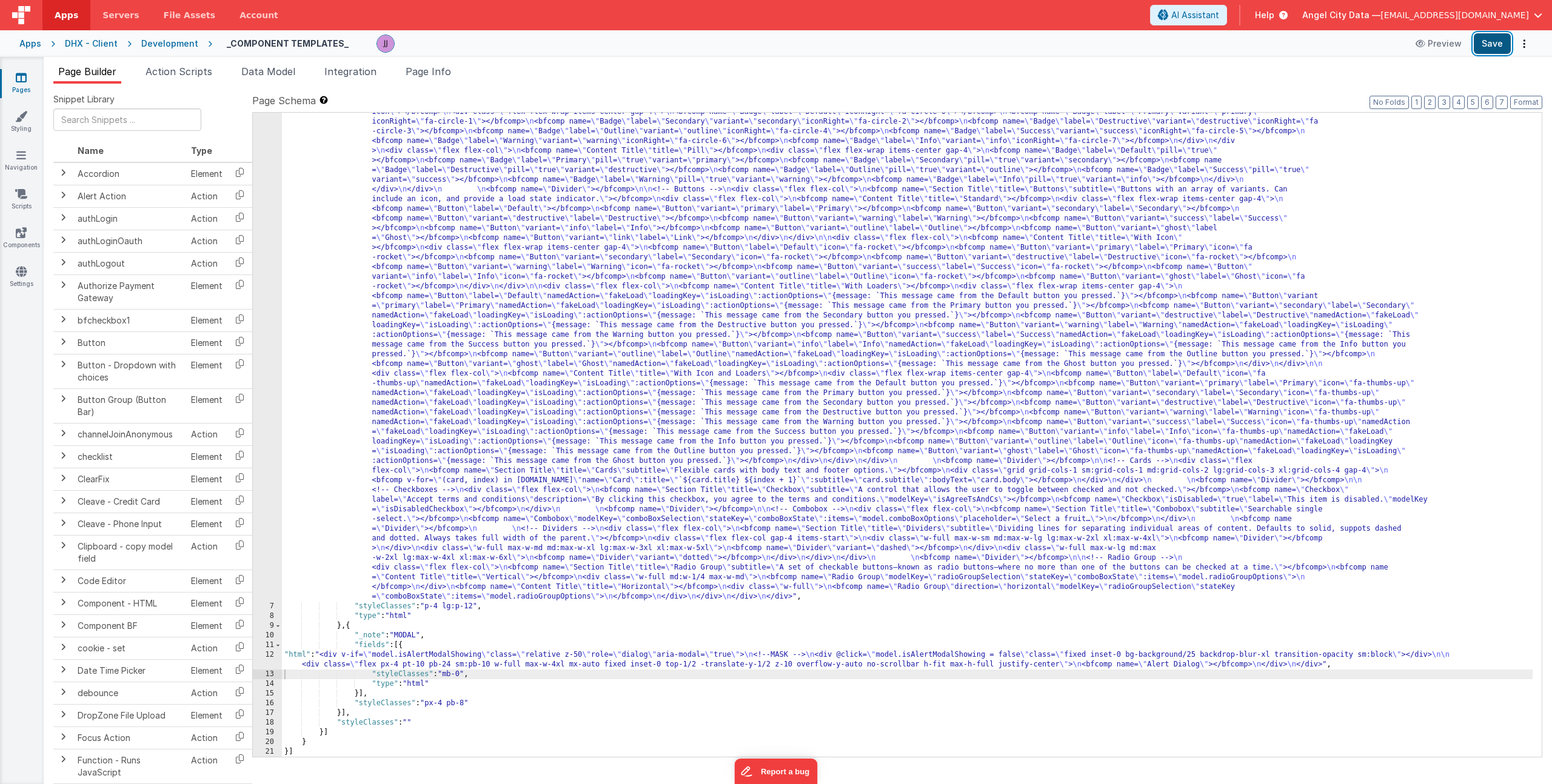
click at [1499, 39] on button "Save" at bounding box center [1492, 43] width 37 height 21
click at [440, 656] on div ""html" : "<div> \n <bfcomp name= \" Page Title \" title= \" Component Examples …" at bounding box center [907, 584] width 1251 height 1342
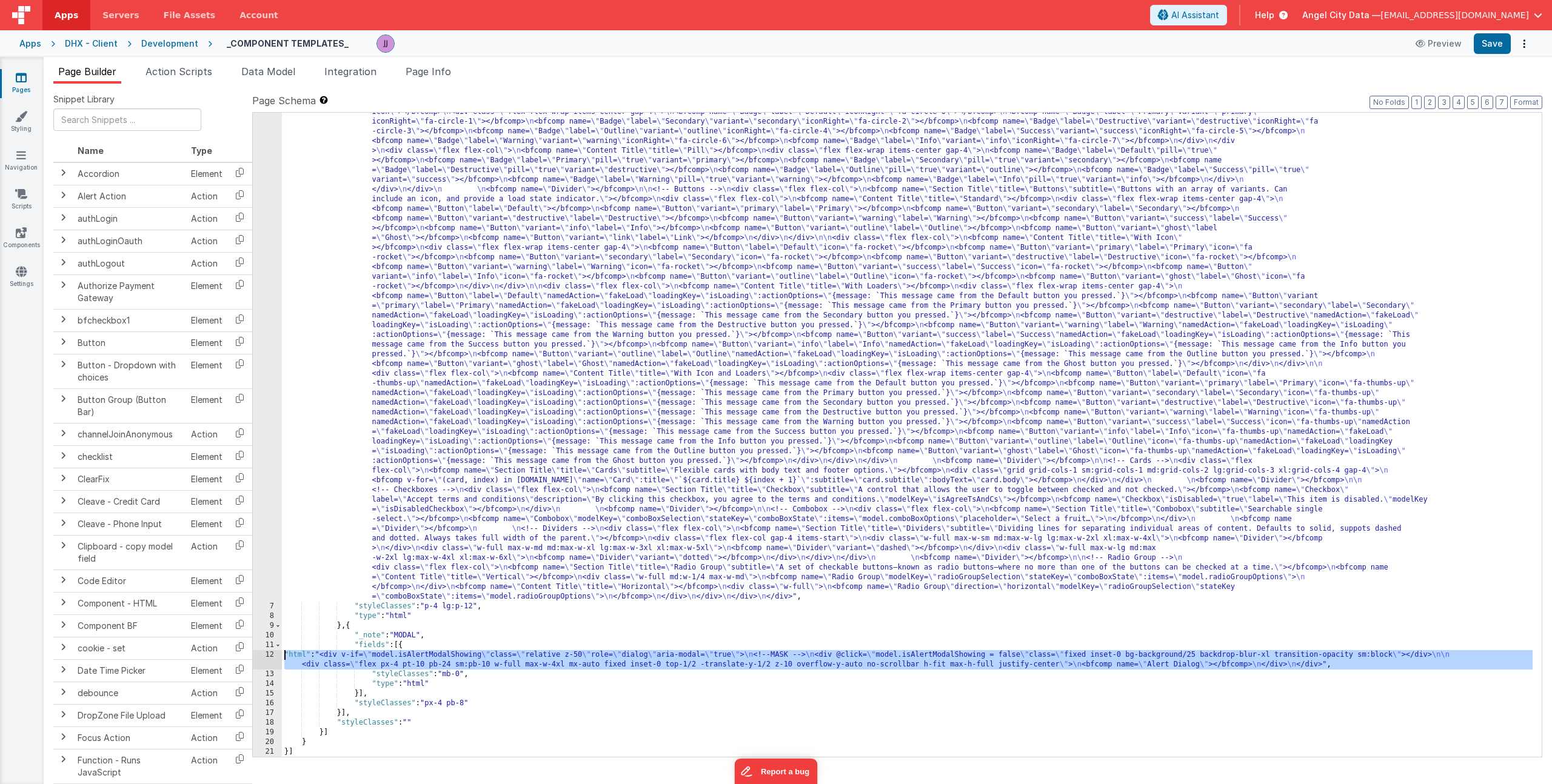
click at [262, 655] on div "12" at bounding box center [267, 659] width 29 height 19
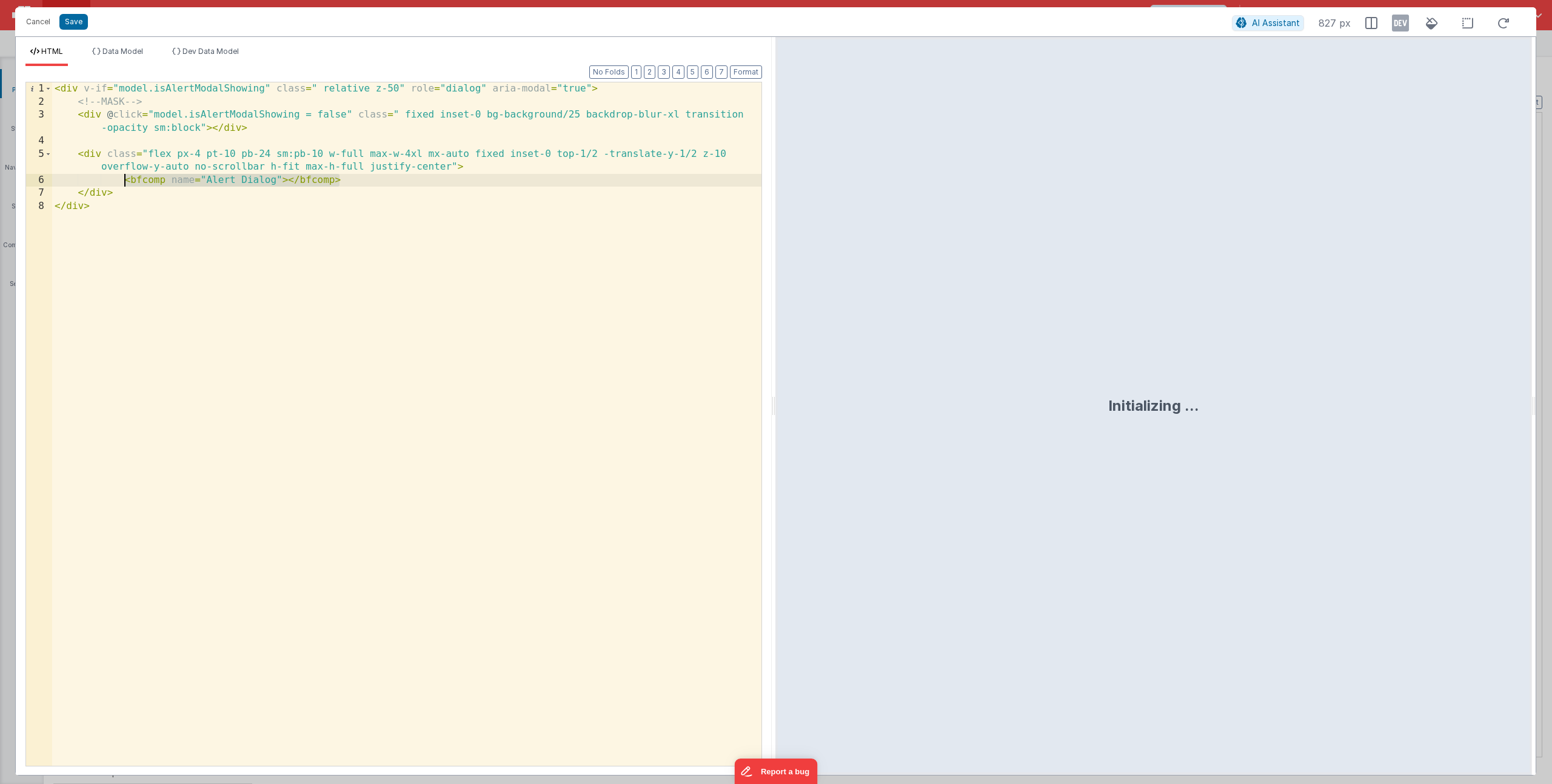
drag, startPoint x: 344, startPoint y: 180, endPoint x: 122, endPoint y: 176, distance: 222.0
click at [122, 176] on div "< div v-if = "model.isAlertModalShowing" class = " relative z-50" role = "dialo…" at bounding box center [406, 437] width 709 height 710
click at [188, 180] on div "< div v-if = "model.isAlertModalShowing" class = " relative z-50" role = "dialo…" at bounding box center [406, 437] width 709 height 710
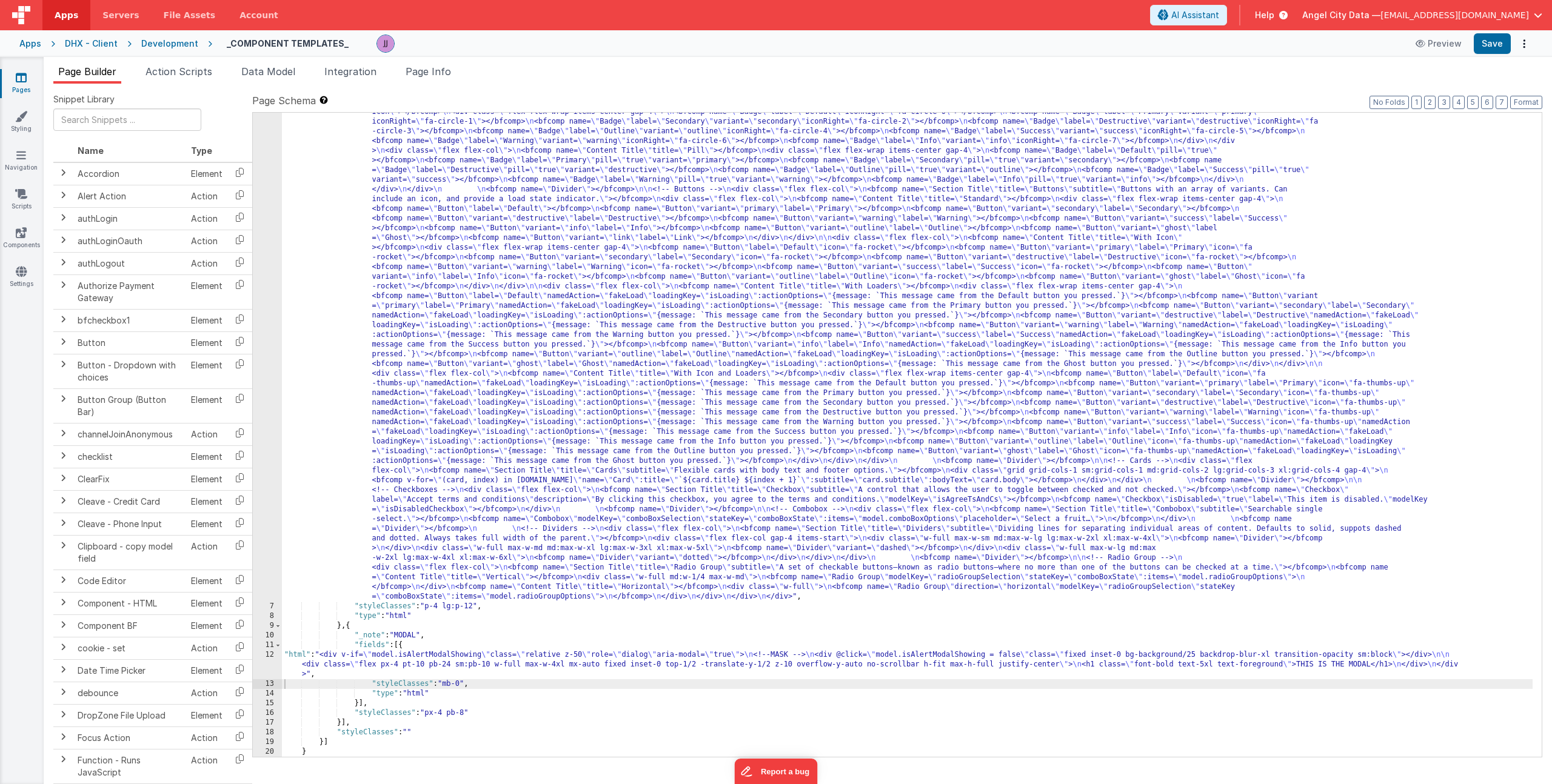
click at [437, 406] on div ""html" : "<div> \n <bfcomp name= \" Page Title \" title= \" Component Examples …" at bounding box center [907, 584] width 1251 height 1342
click at [280, 73] on span "Data Model" at bounding box center [268, 71] width 54 height 12
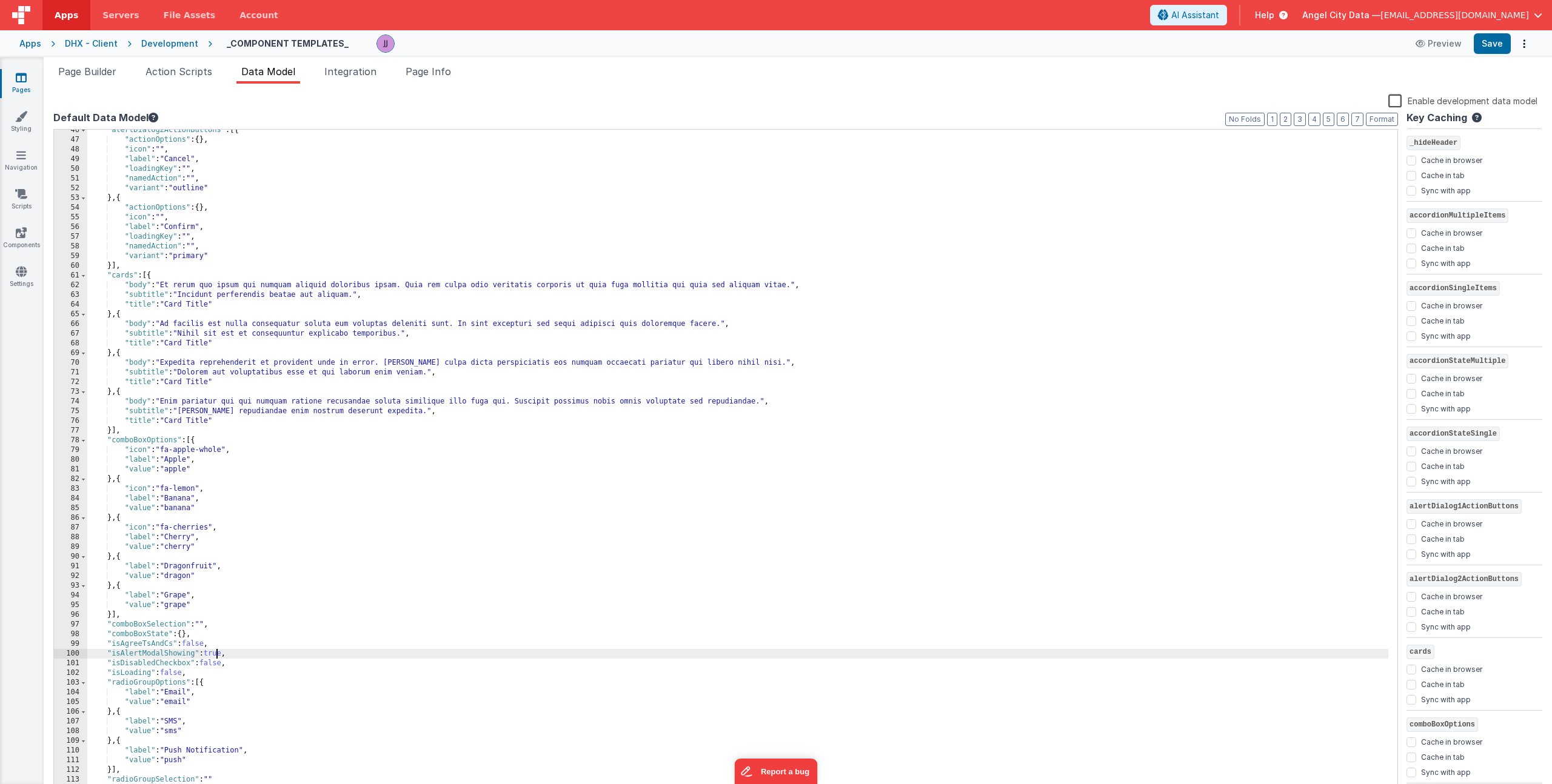
click at [217, 654] on div ""alertDialog2ActionButtons" : [{ "actionOptions" : { } , "icon" : "" , "label" …" at bounding box center [737, 467] width 1301 height 684
click at [95, 74] on span "Page Builder" at bounding box center [87, 71] width 58 height 12
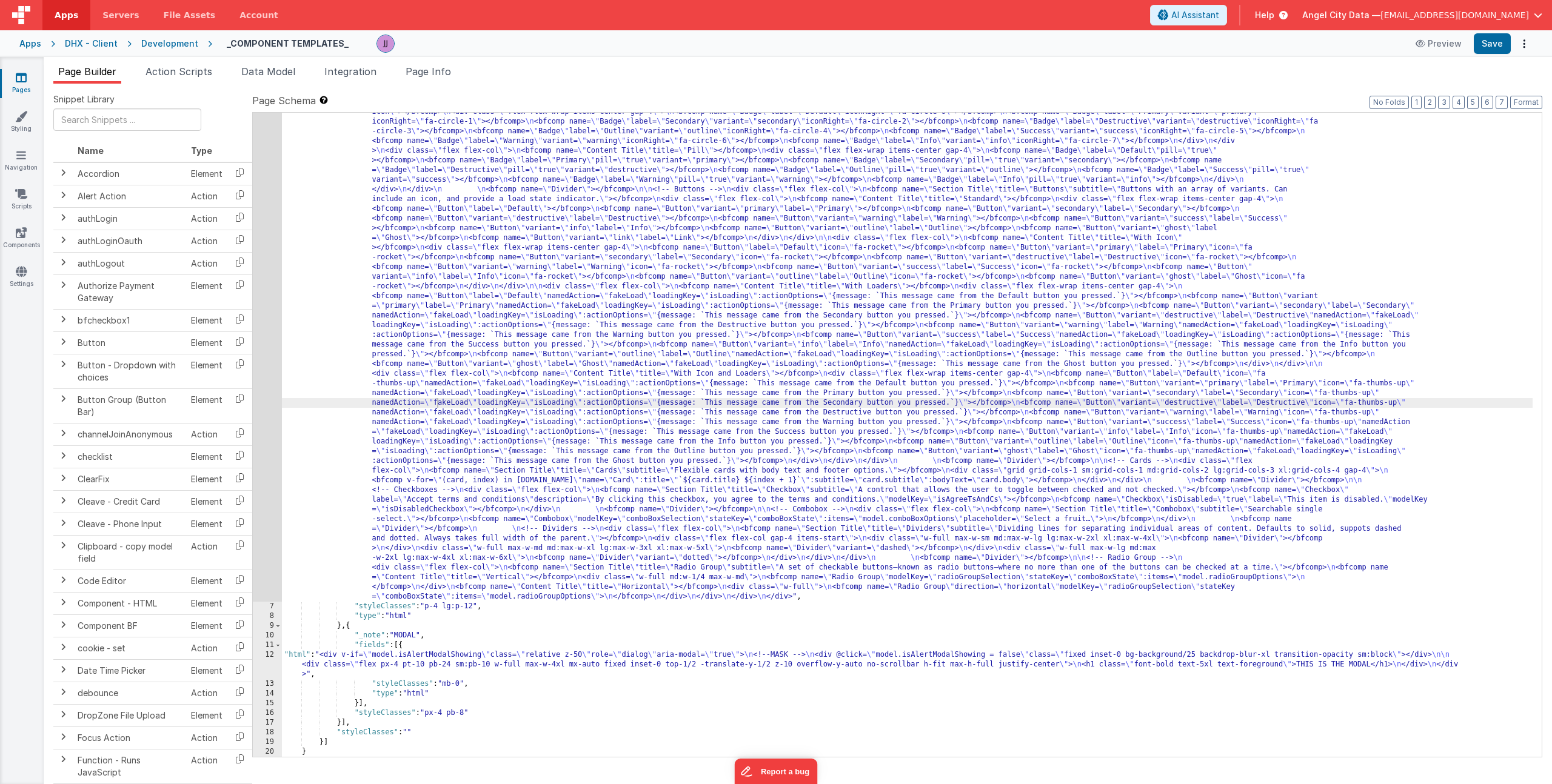
click at [488, 369] on div ""html" : "<div> \n <bfcomp name= \" Page Title \" title= \" Component Examples …" at bounding box center [907, 584] width 1251 height 1342
click at [450, 658] on div ""html" : "<div> \n <bfcomp name= \" Page Title \" title= \" Component Examples …" at bounding box center [907, 584] width 1251 height 1342
click at [458, 663] on div ""html" : "<div> \n <bfcomp name= \" Page Title \" title= \" Component Examples …" at bounding box center [907, 584] width 1251 height 1342
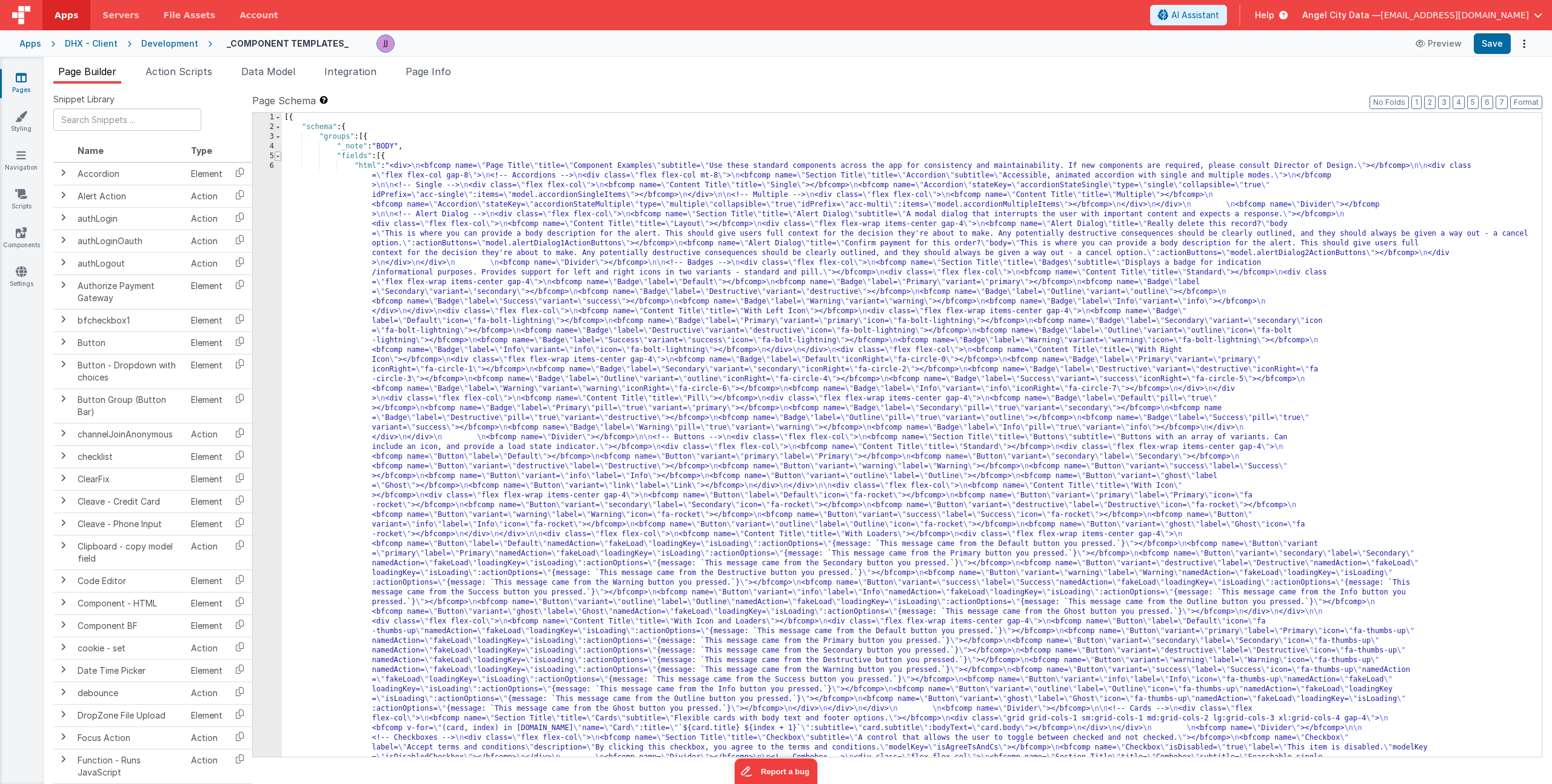
click at [280, 157] on span at bounding box center [278, 156] width 7 height 9
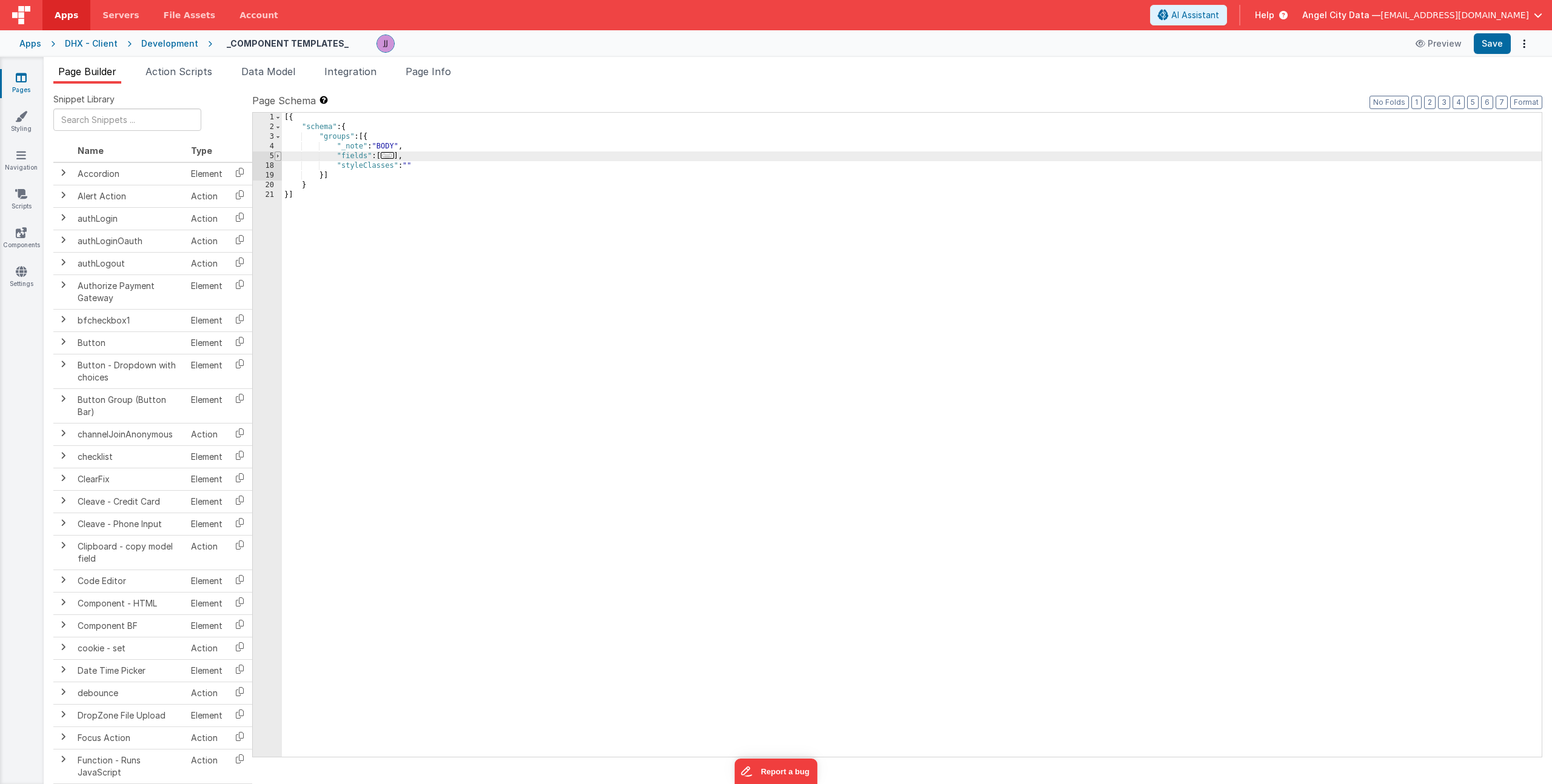
click at [280, 157] on span at bounding box center [278, 156] width 7 height 9
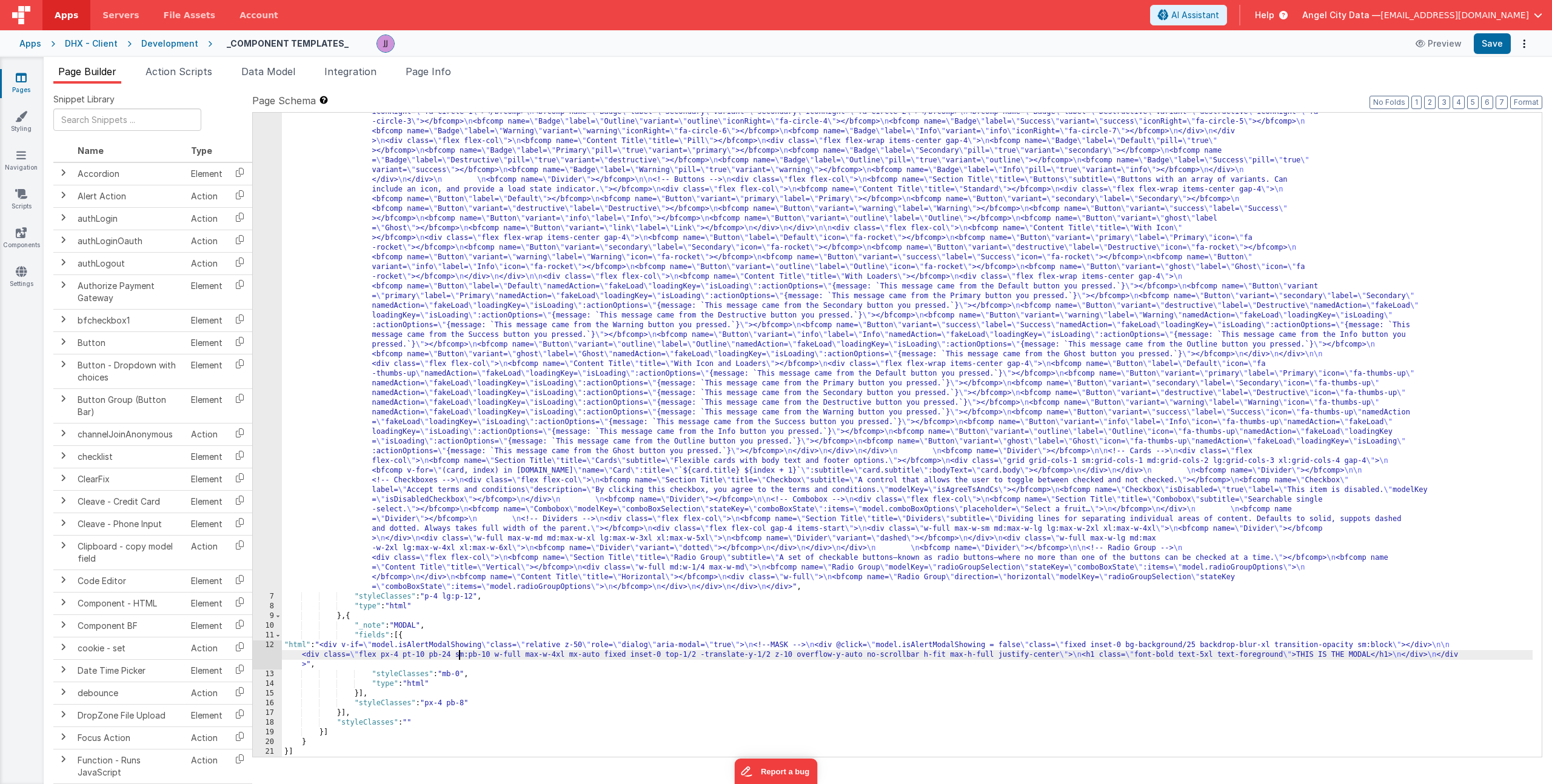
scroll to position [258, 0]
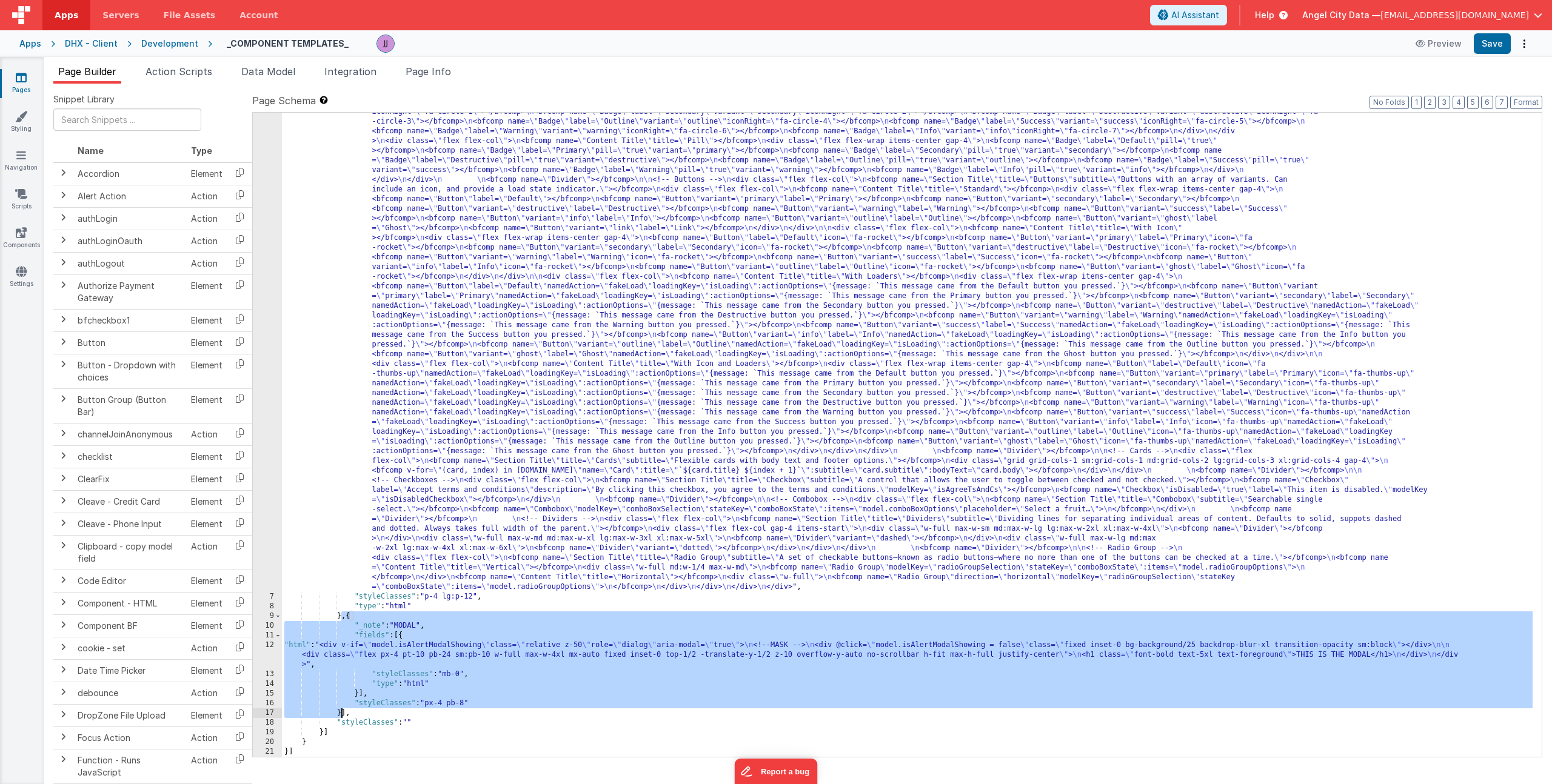
drag, startPoint x: 342, startPoint y: 619, endPoint x: 341, endPoint y: 709, distance: 90.0
click at [341, 709] on div ""html" : "<div> \n <bfcomp name= \" Page Title \" title= \" Component Examples …" at bounding box center [907, 574] width 1251 height 1342
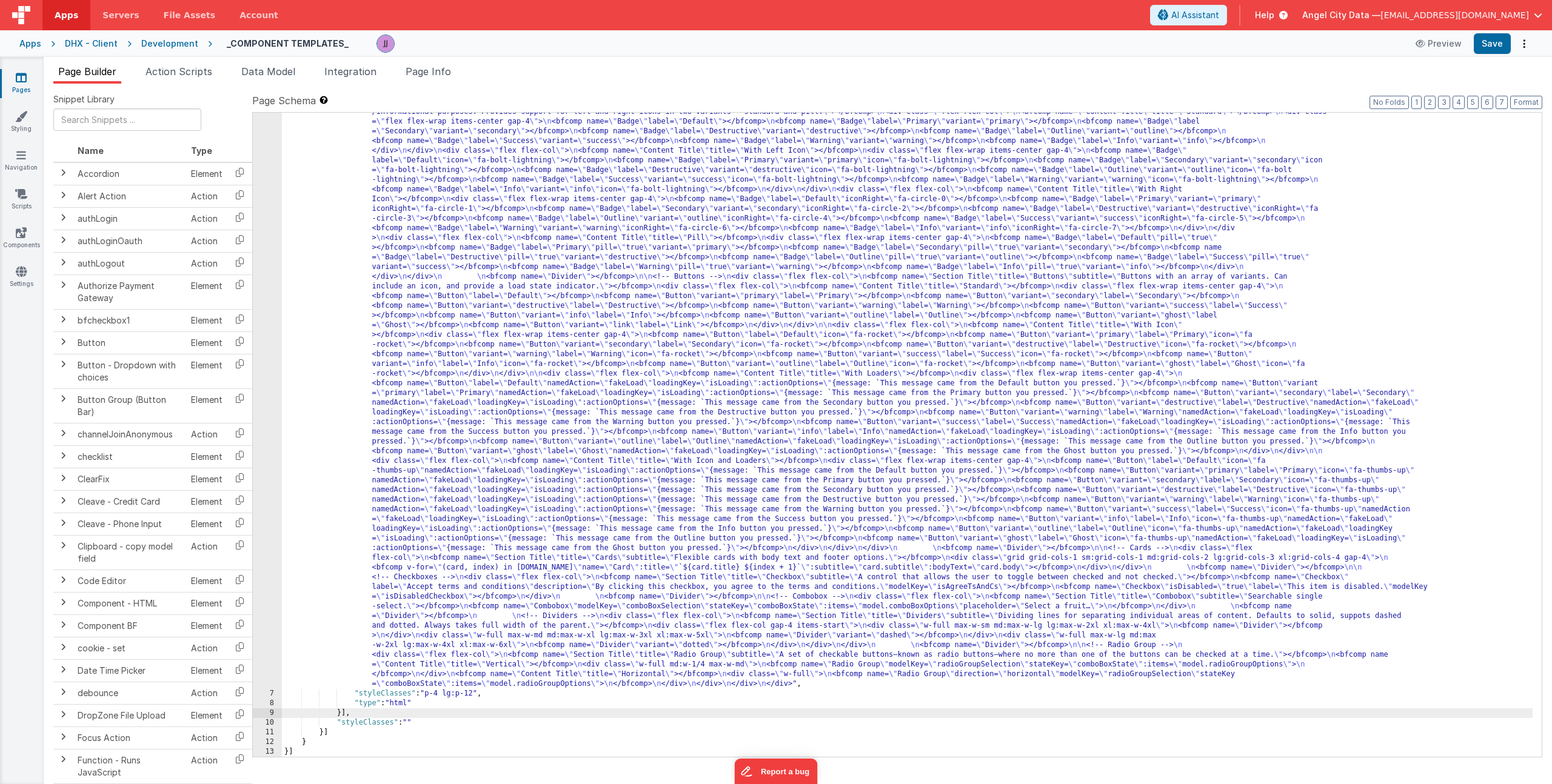
click at [324, 736] on div ""html" : "<div> \n <bfcomp name= \" Page Title \" title= \" Component Examples …" at bounding box center [907, 671] width 1251 height 1342
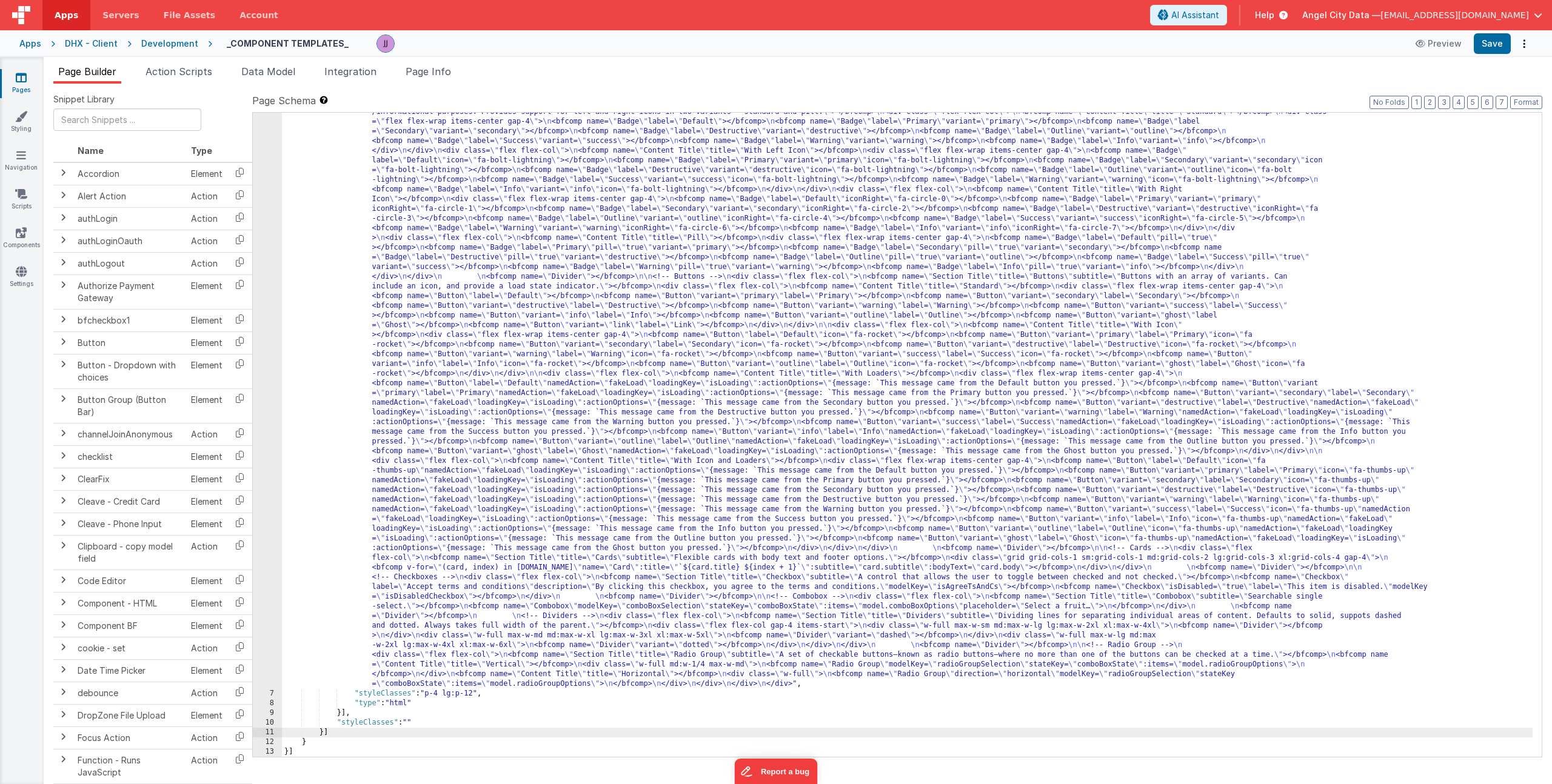
scroll to position [238, 0]
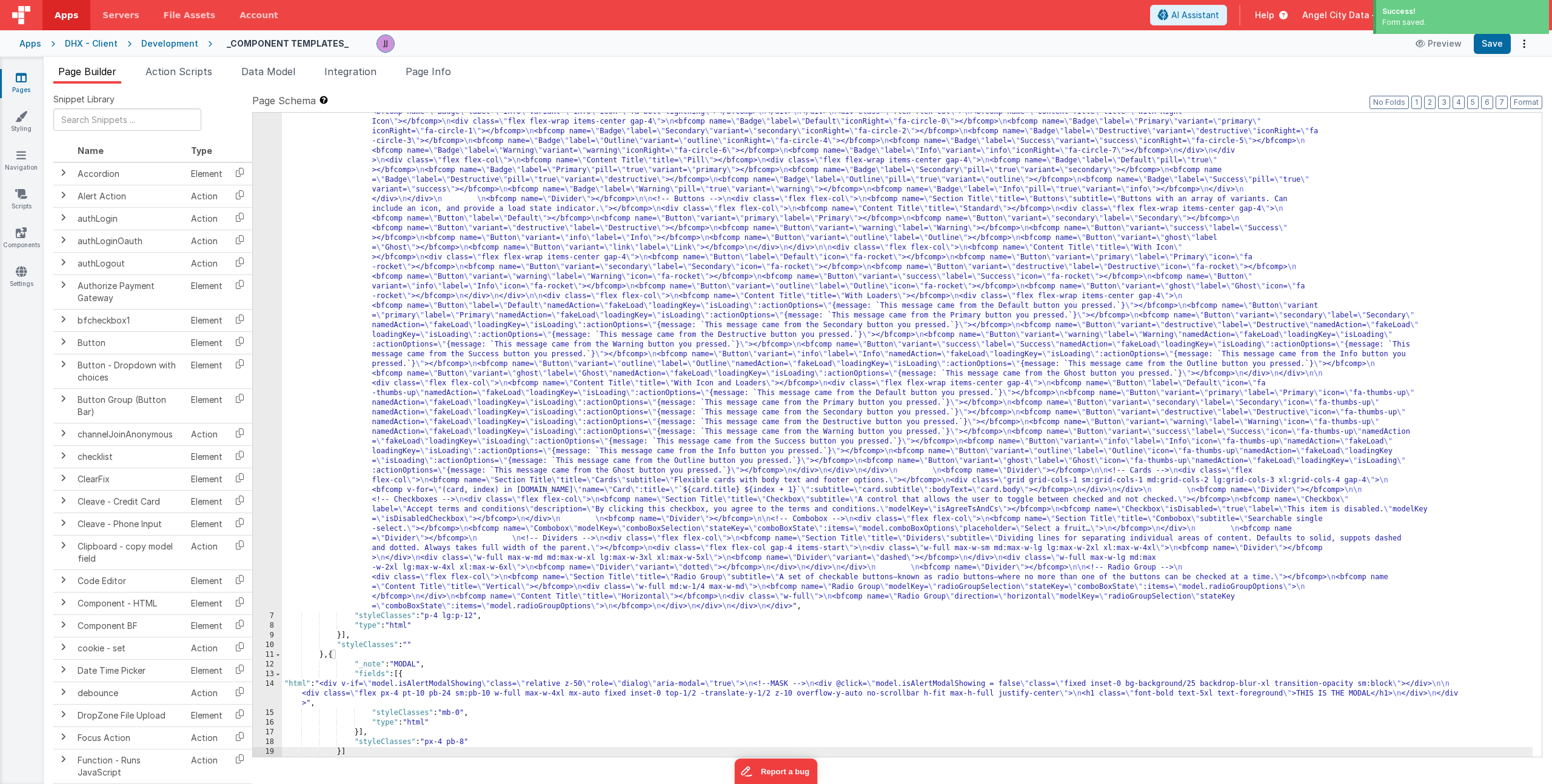
click at [421, 691] on div ""html" : "<div> \n <bfcomp name= \" Page Title \" title= \" Component Examples …" at bounding box center [907, 594] width 1251 height 1342
click at [271, 690] on div "14" at bounding box center [267, 694] width 29 height 29
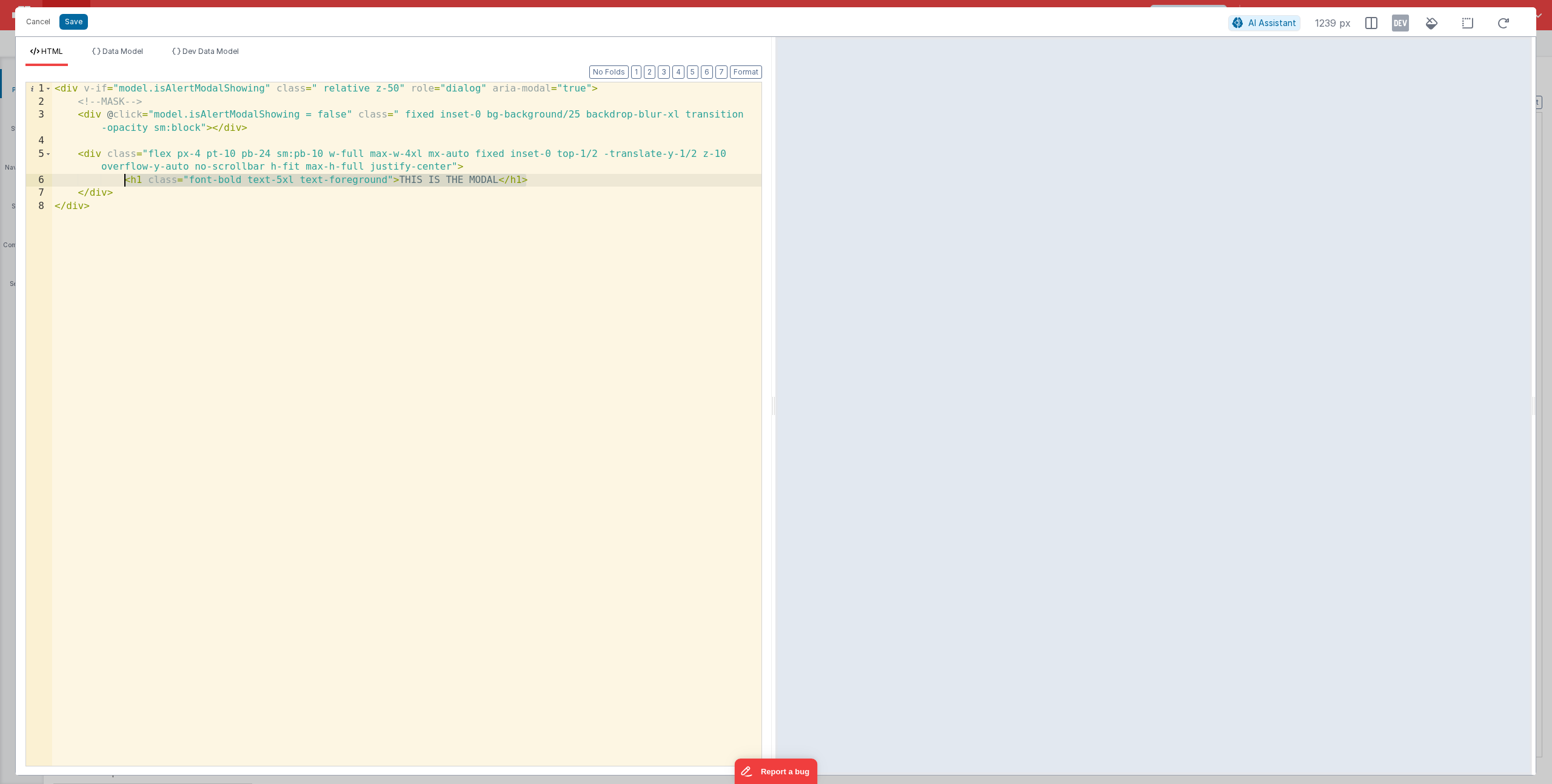
drag, startPoint x: 547, startPoint y: 180, endPoint x: 126, endPoint y: 179, distance: 421.0
click at [126, 179] on div "< div v-if = "model.isAlertModalShowing" class = " relative z-50" role = "dialo…" at bounding box center [406, 437] width 709 height 710
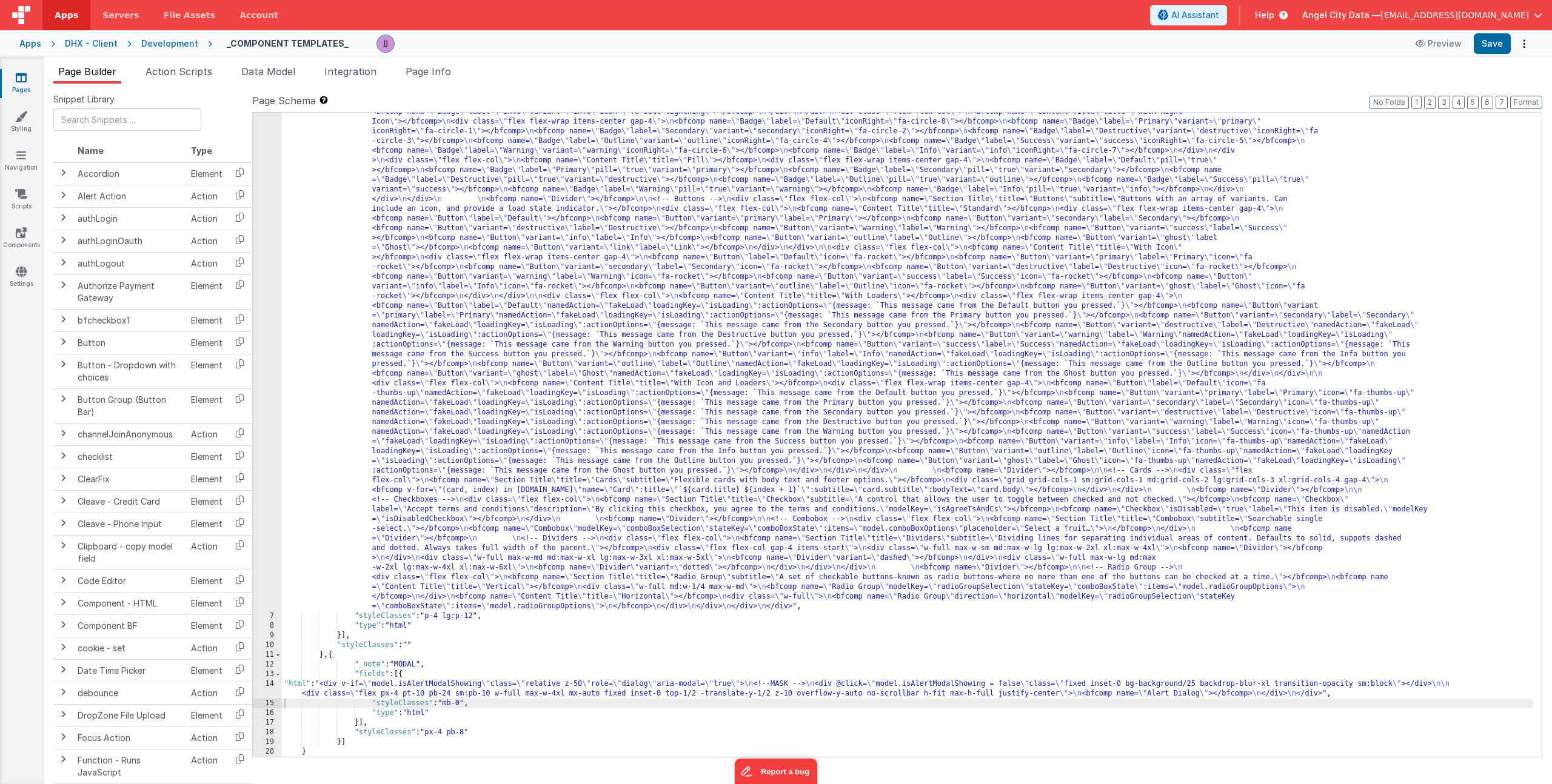
click at [445, 683] on div ""html" : "<div> \n <bfcomp name= \" Page Title \" title= \" Component Examples …" at bounding box center [907, 594] width 1251 height 1342
click at [270, 686] on div "14" at bounding box center [267, 689] width 29 height 19
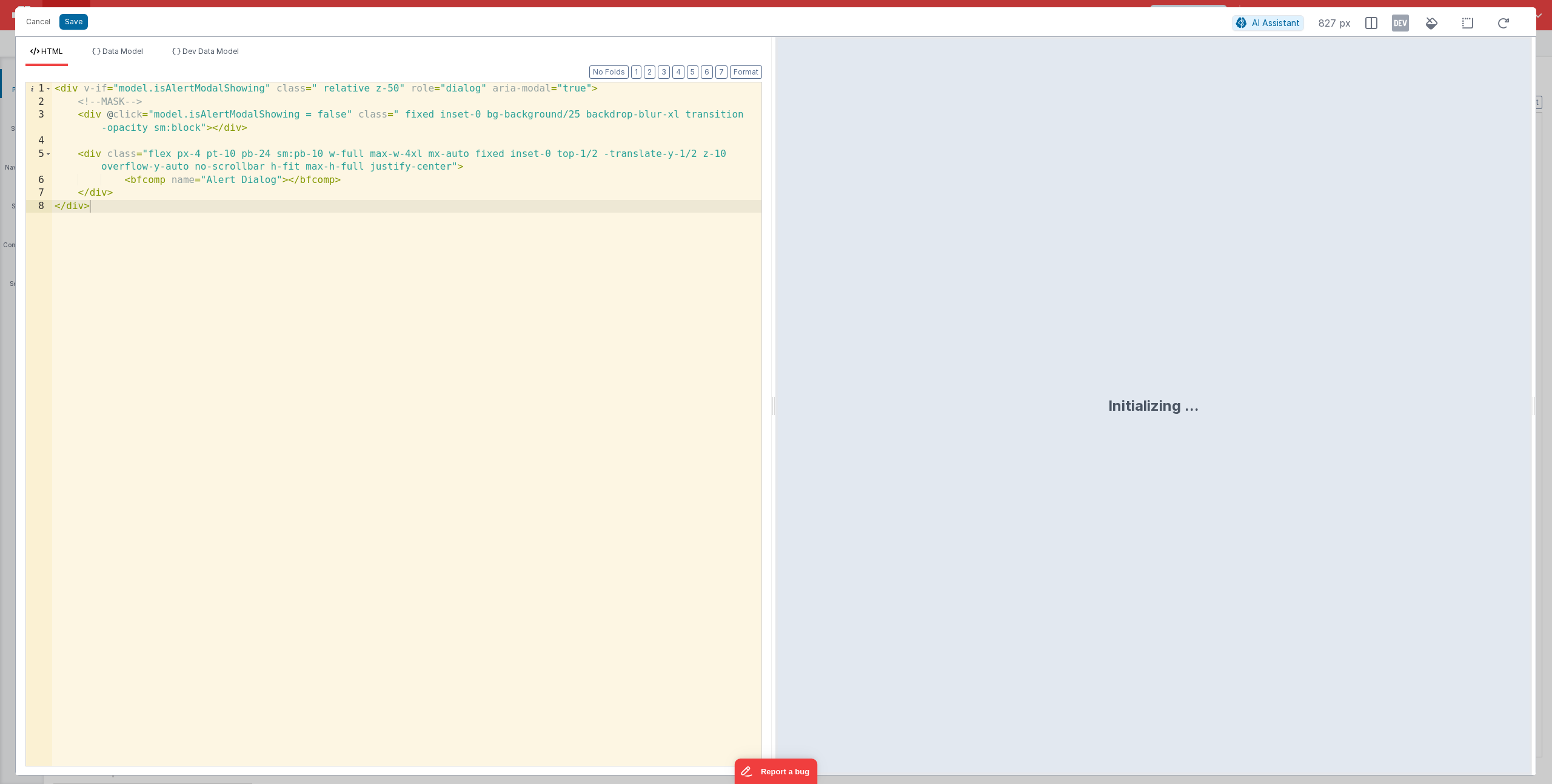
click at [672, 113] on div "< div v-if = "model.isAlertModalShowing" class = " relative z-50" role = "dialo…" at bounding box center [406, 437] width 709 height 710
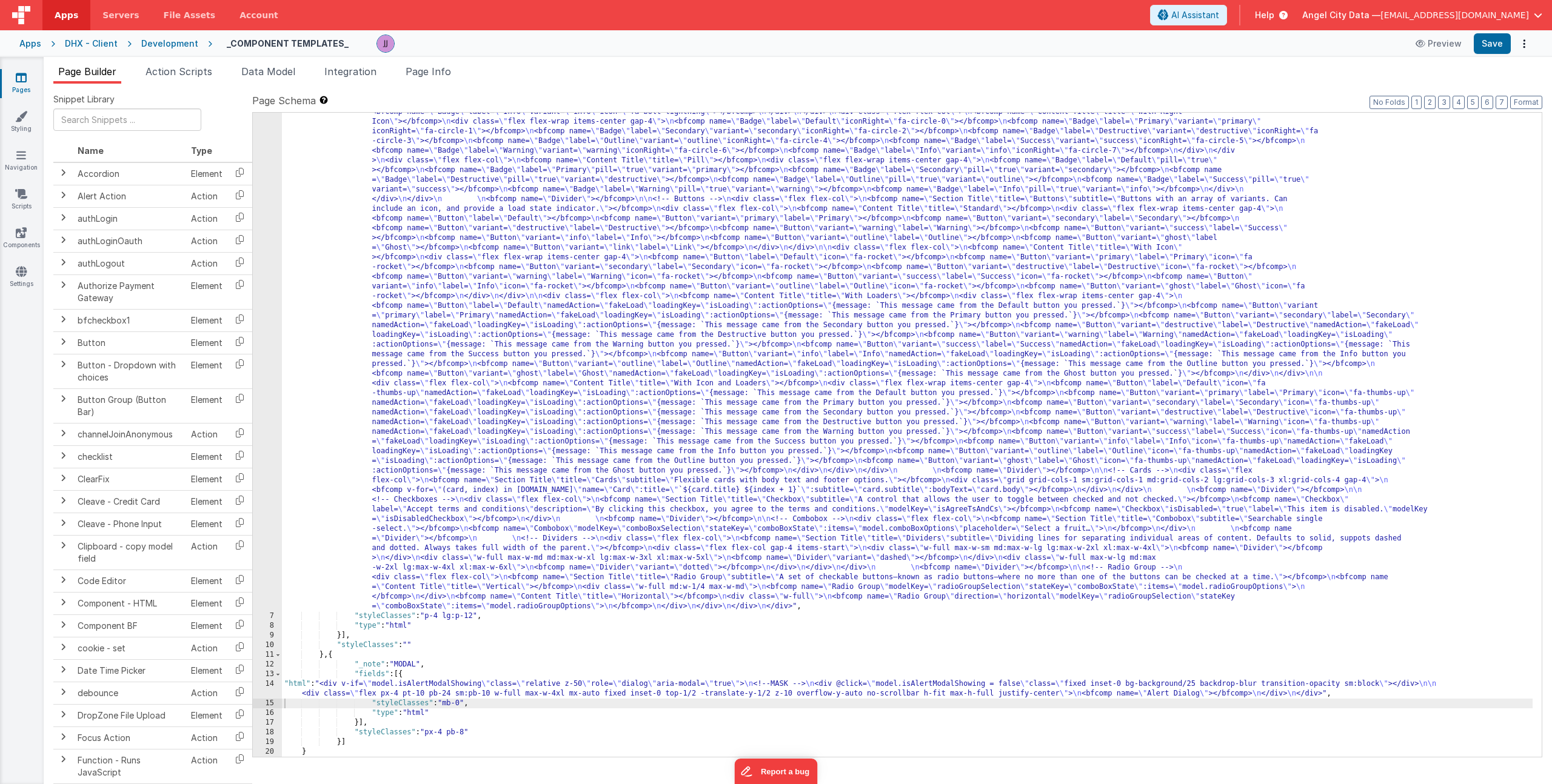
click at [362, 699] on div ""html" : "<div> \n <bfcomp name= \" Page Title \" title= \" Component Examples …" at bounding box center [907, 594] width 1251 height 1342
click at [368, 689] on div ""html" : "<div> \n <bfcomp name= \" Page Title \" title= \" Component Examples …" at bounding box center [907, 594] width 1251 height 1342
click at [259, 686] on div "14" at bounding box center [267, 689] width 29 height 19
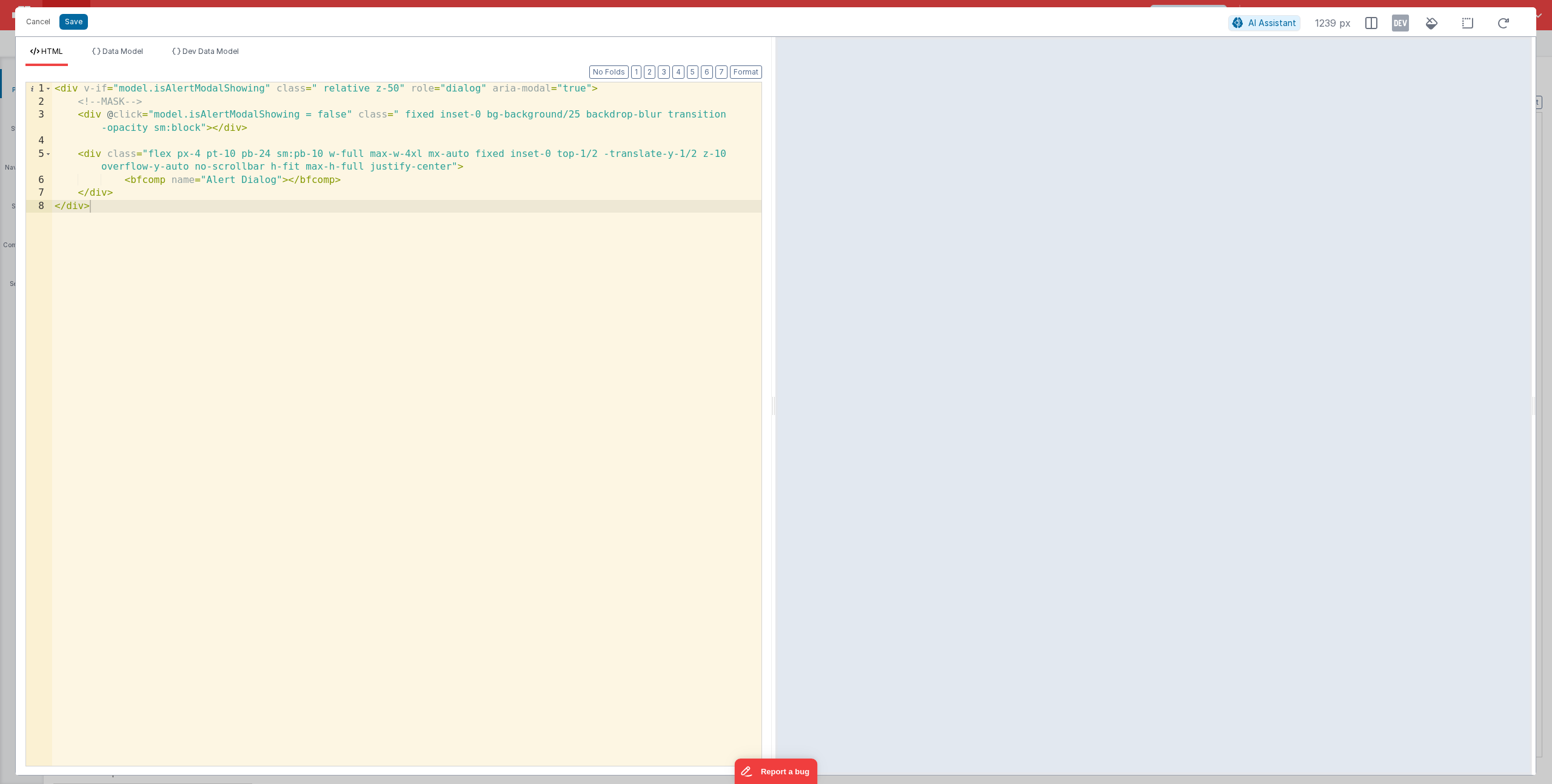
click at [659, 118] on div "< div v-if = "model.isAlertModalShowing" class = " relative z-50" role = "dialo…" at bounding box center [406, 437] width 709 height 710
click at [570, 115] on div "< div v-if = "model.isAlertModalShowing" class = " relative z-50" role = "dialo…" at bounding box center [406, 437] width 709 height 710
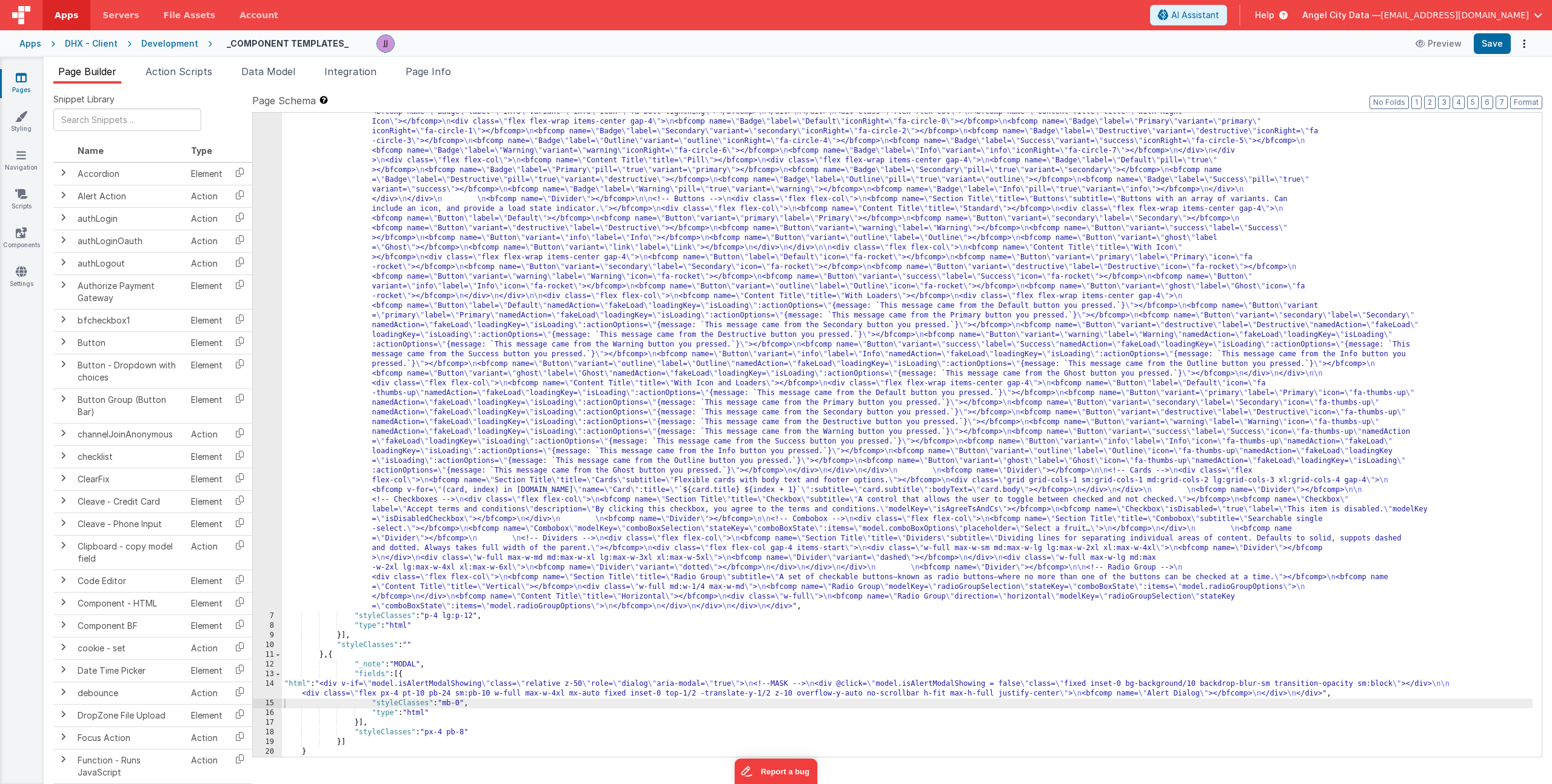
click at [421, 692] on div ""html" : "<div> \n <bfcomp name= \" Page Title \" title= \" Component Examples …" at bounding box center [907, 594] width 1251 height 1342
click at [281, 689] on div "14" at bounding box center [267, 689] width 29 height 19
click at [277, 690] on div "14" at bounding box center [267, 689] width 29 height 19
click at [257, 680] on div "14" at bounding box center [267, 689] width 29 height 19
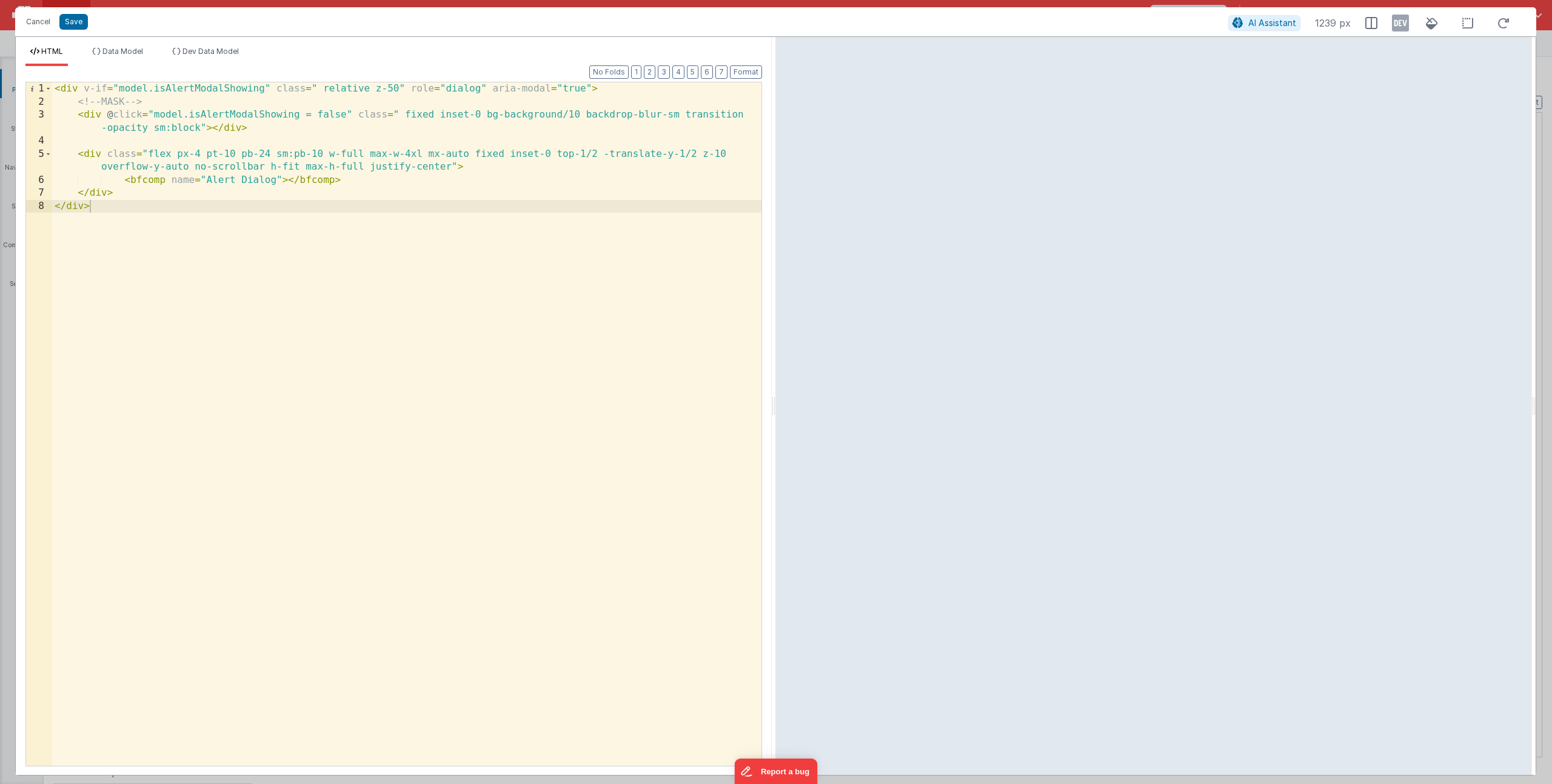
click at [312, 154] on div "< div v-if = "model.isAlertModalShowing" class = " relative z-50" role = "dialo…" at bounding box center [406, 437] width 709 height 710
click at [573, 113] on div "< div v-if = "model.isAlertModalShowing" class = " relative z-50" role = "dialo…" at bounding box center [406, 437] width 709 height 710
click at [665, 116] on div "< div v-if = "model.isAlertModalShowing" class = " relative z-50" role = "dialo…" at bounding box center [406, 437] width 709 height 710
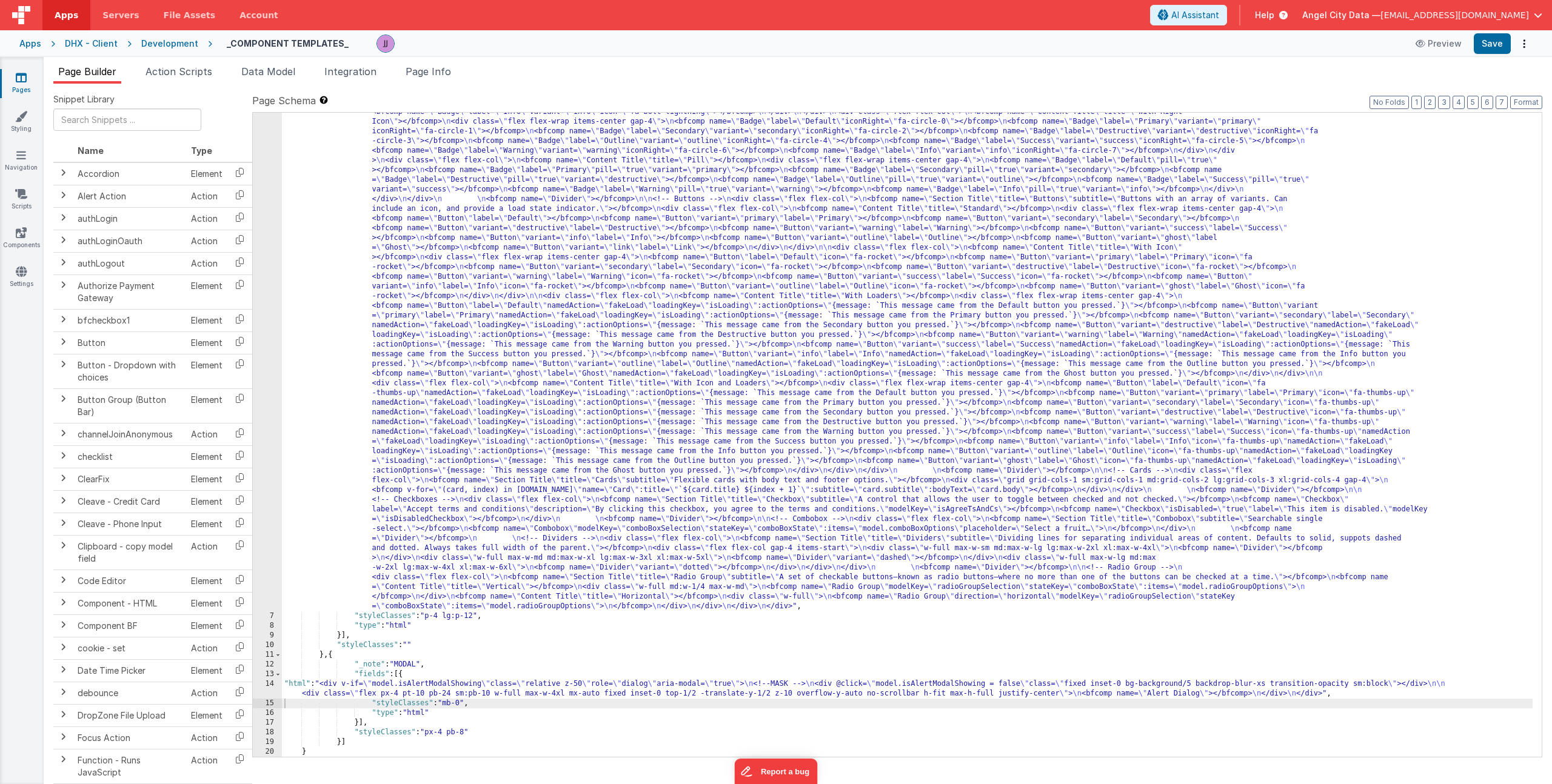
click at [435, 690] on div ""html" : "<div> \n <bfcomp name= \" Page Title \" title= \" Component Examples …" at bounding box center [907, 594] width 1251 height 1342
click at [270, 687] on div "14" at bounding box center [267, 689] width 29 height 19
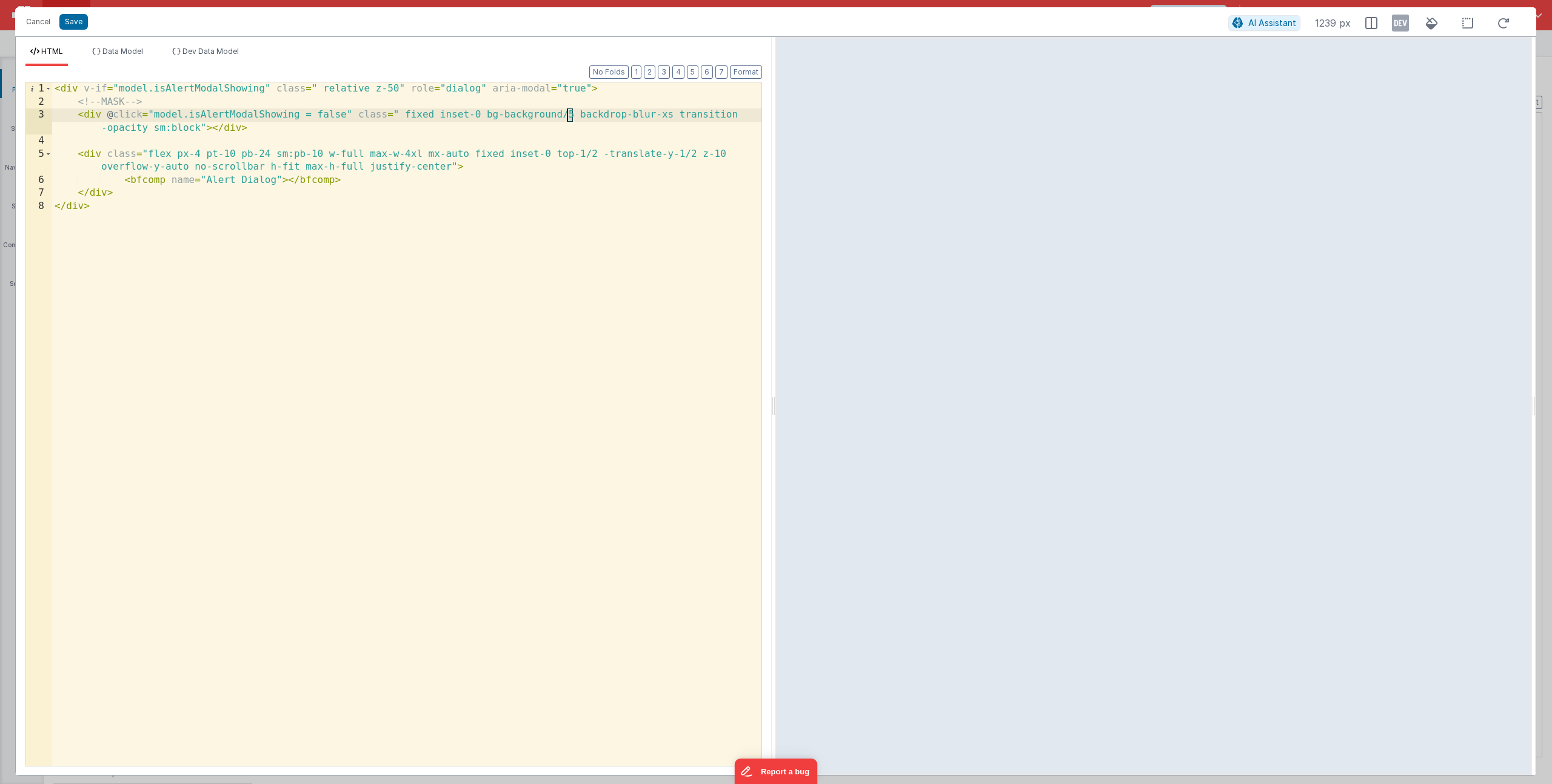
click at [568, 118] on div "< div v-if = "model.isAlertModalShowing" class = " relative z-50" role = "dialo…" at bounding box center [406, 437] width 709 height 710
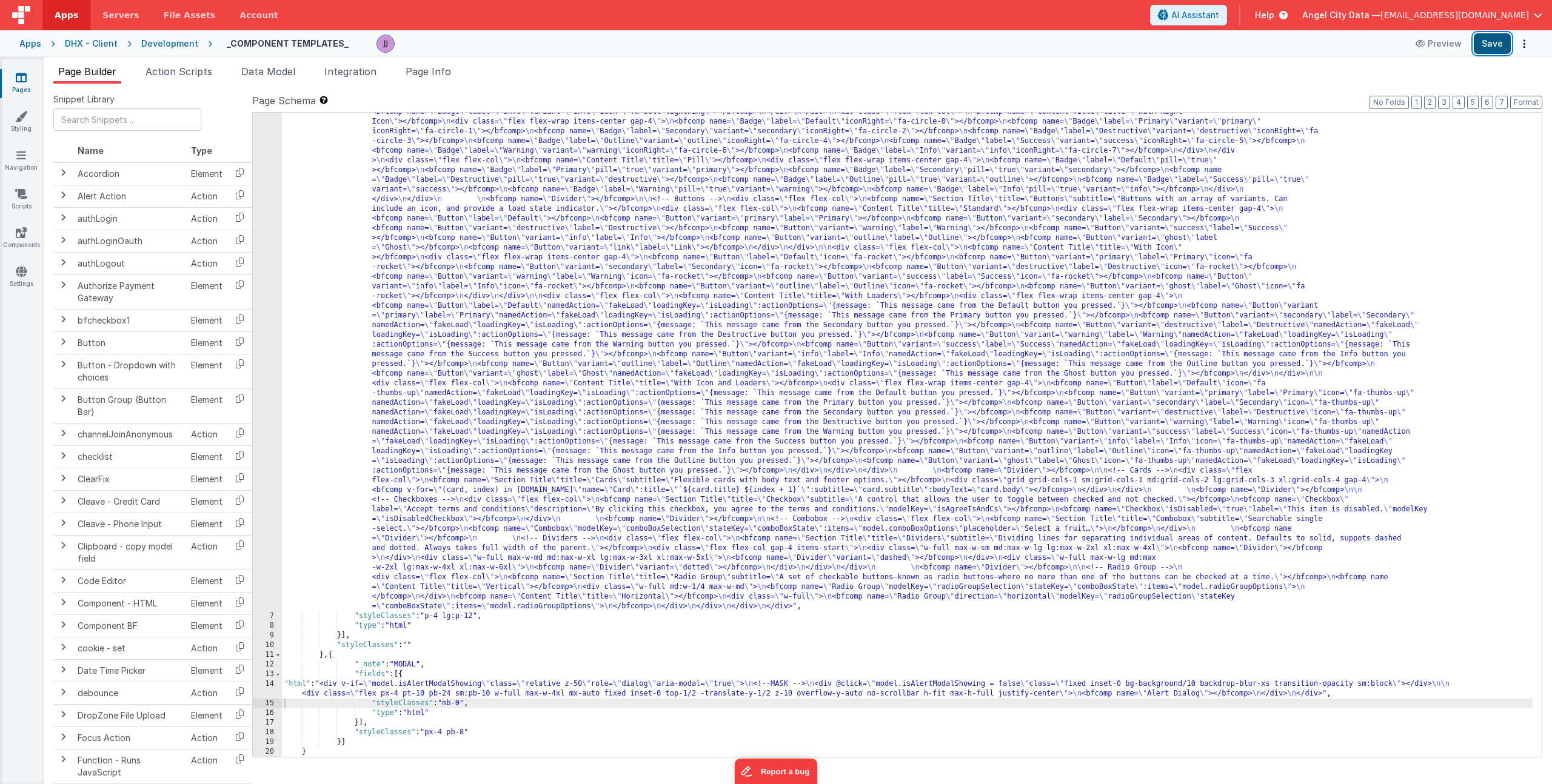
click at [1488, 38] on button "Save" at bounding box center [1492, 43] width 37 height 21
click at [738, 683] on div ""html" : "<div> \n <bfcomp name= \" Page Title \" title= \" Component Examples …" at bounding box center [907, 594] width 1251 height 1342
click at [1253, 685] on div ""html" : "<div> \n <bfcomp name= \" Page Title \" title= \" Component Examples …" at bounding box center [907, 594] width 1251 height 1342
click at [260, 691] on div "14" at bounding box center [267, 689] width 29 height 19
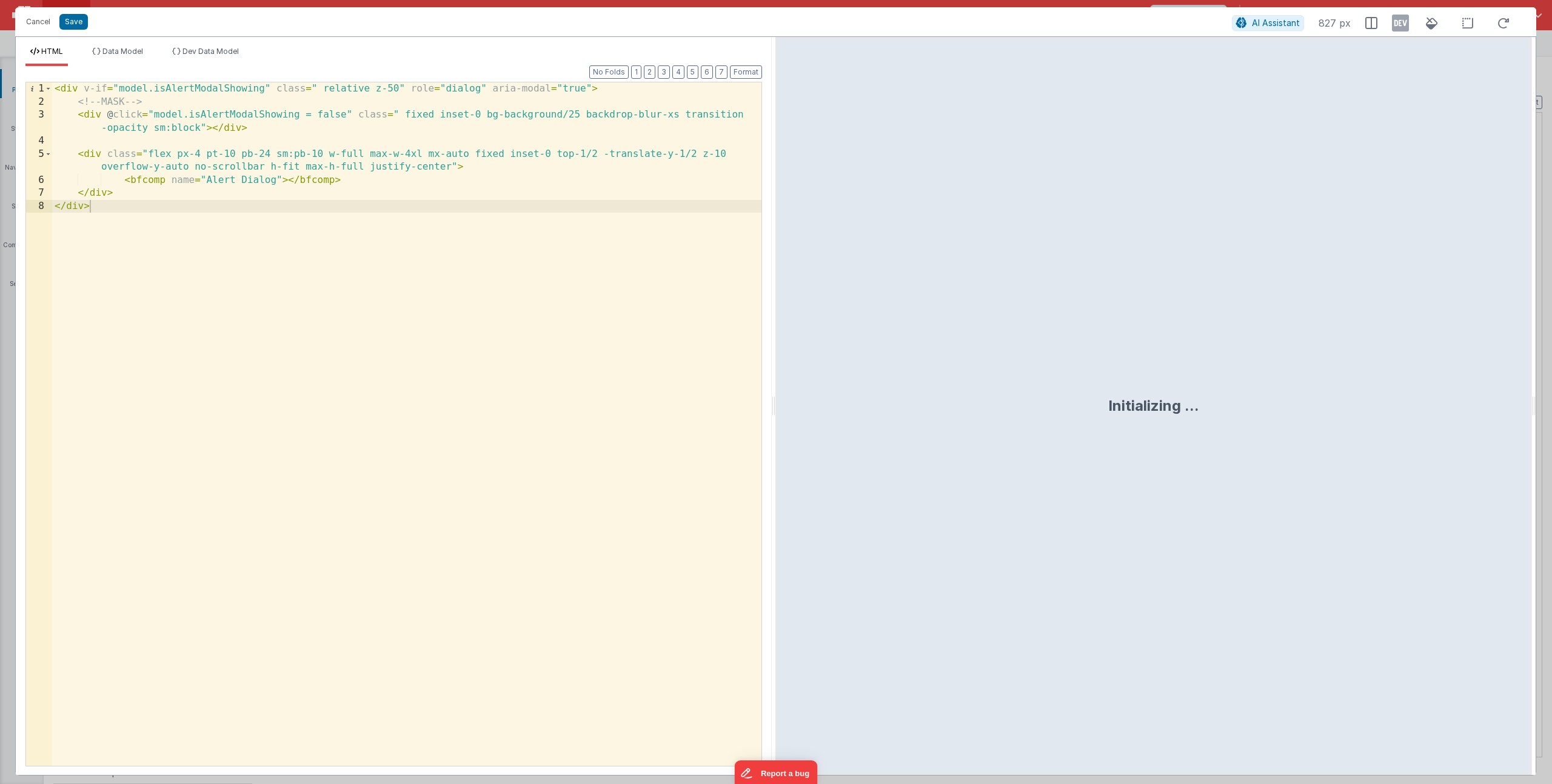
click at [572, 118] on div "< div v-if = "model.isAlertModalShowing" class = " relative z-50" role = "dialo…" at bounding box center [406, 437] width 709 height 710
click at [572, 118] on div "< div v-if = "model.isAlertModalShowing" class = " relative z-50" role = "dialo…" at bounding box center [406, 437] width 709 height 710
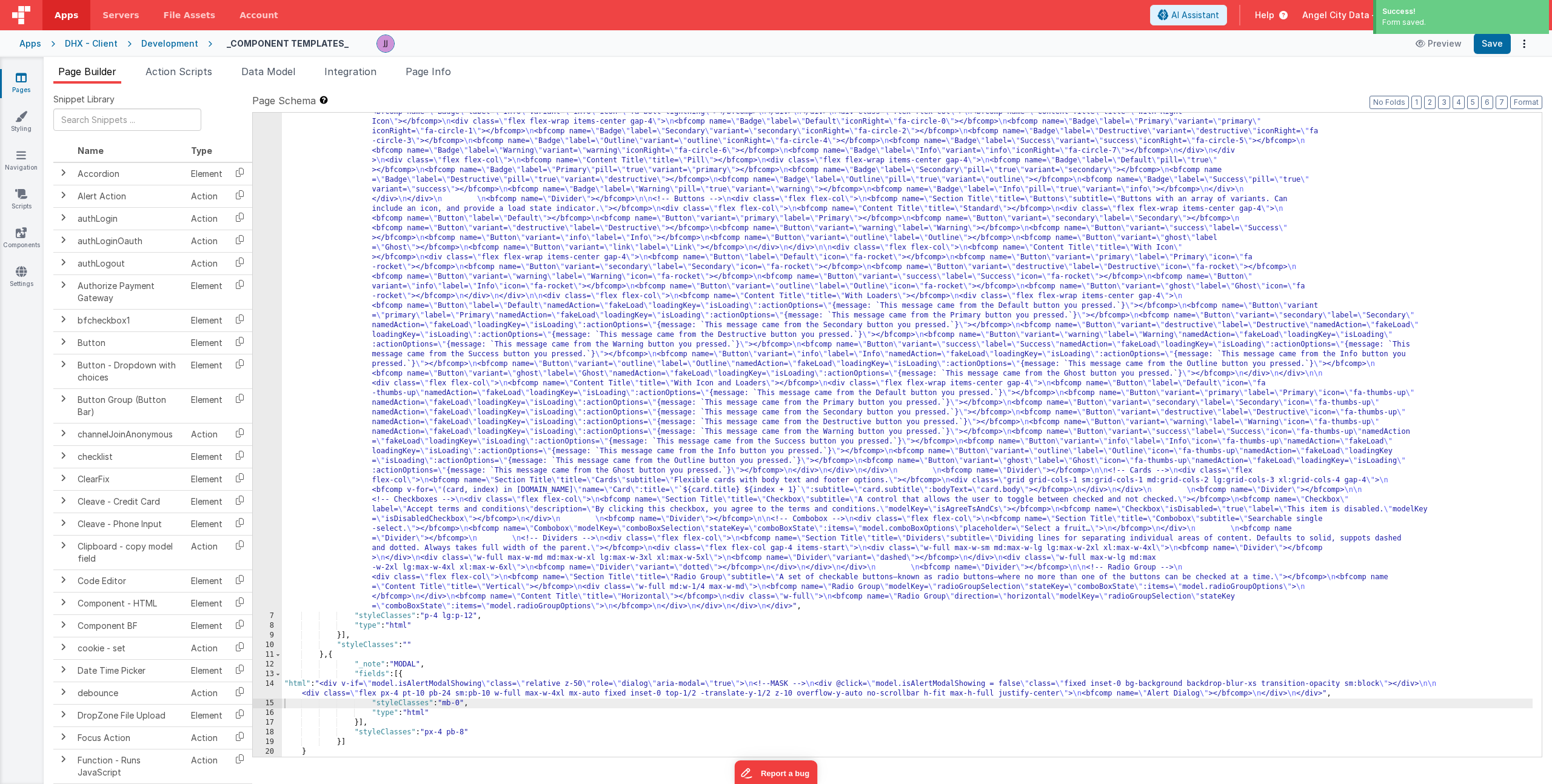
click at [457, 686] on div ""html" : "<div> \n <bfcomp name= \" Page Title \" title= \" Component Examples …" at bounding box center [907, 594] width 1251 height 1342
click at [264, 688] on div "14" at bounding box center [267, 689] width 29 height 19
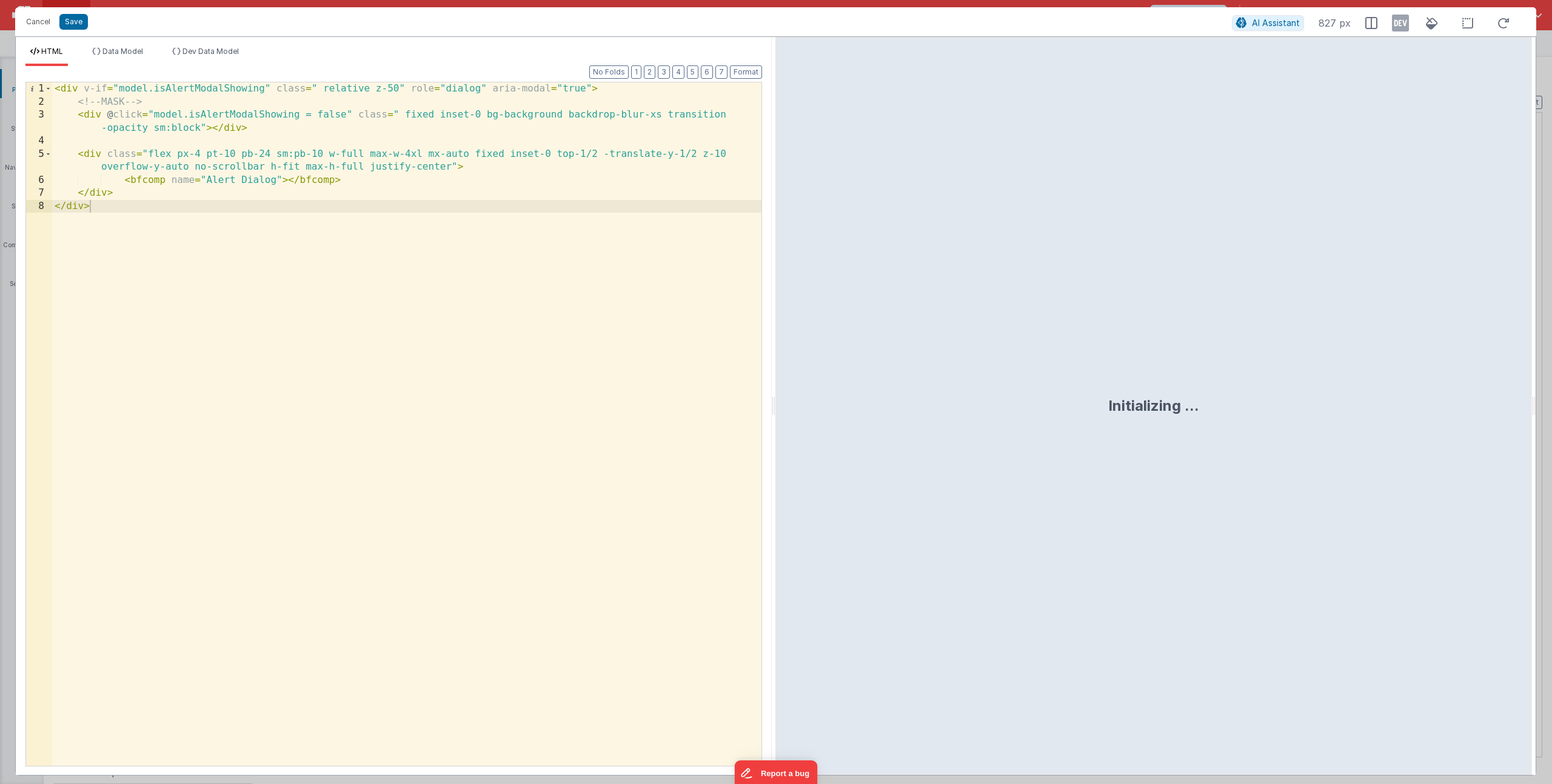
click at [562, 115] on div "< div v-if = "model.isAlertModalShowing" class = " relative z-50" role = "dialo…" at bounding box center [406, 437] width 709 height 710
click at [667, 114] on div "< div v-if = "model.isAlertModalShowing" class = " relative z-50" role = "dialo…" at bounding box center [406, 437] width 709 height 710
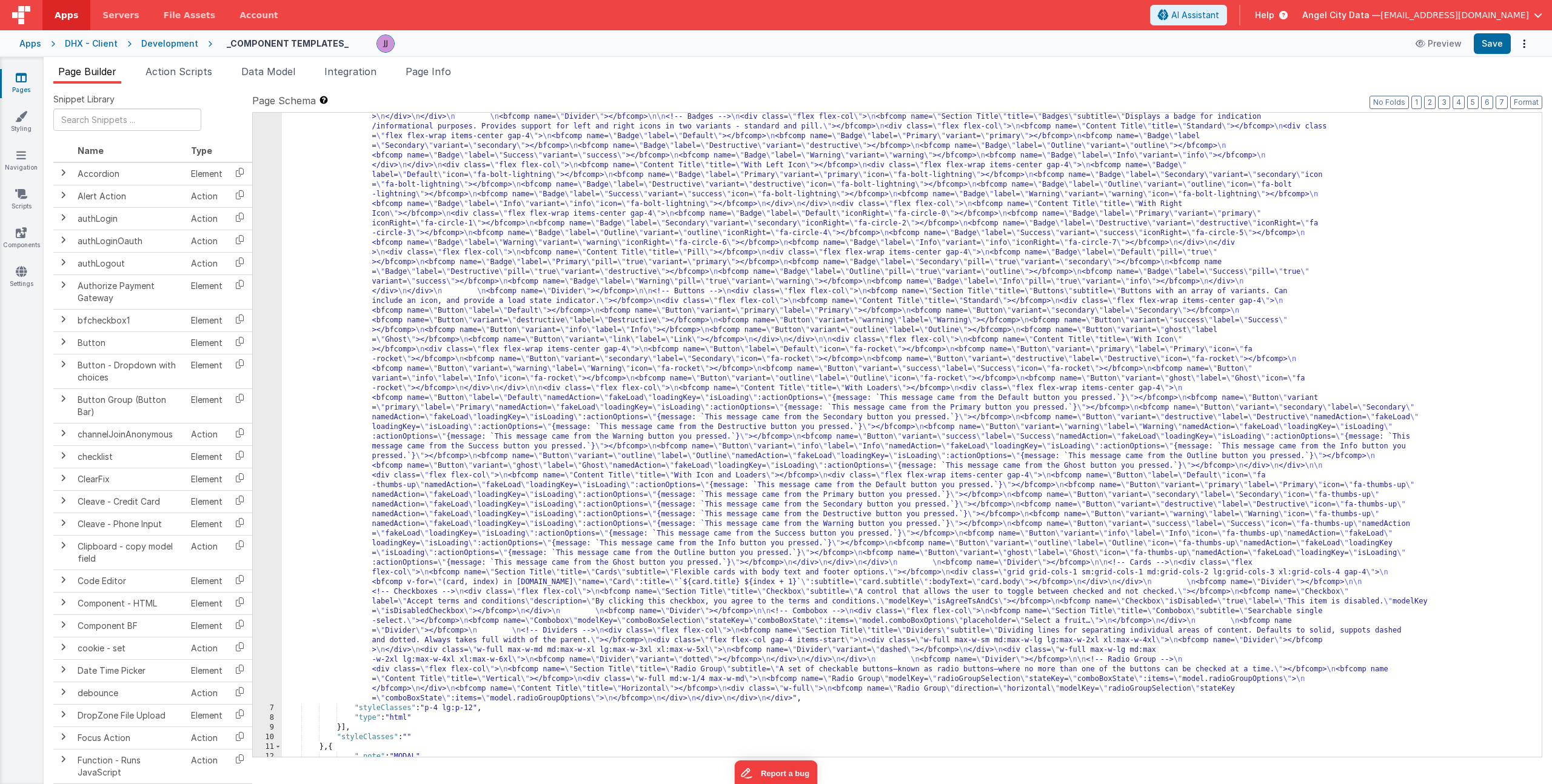
scroll to position [0, 0]
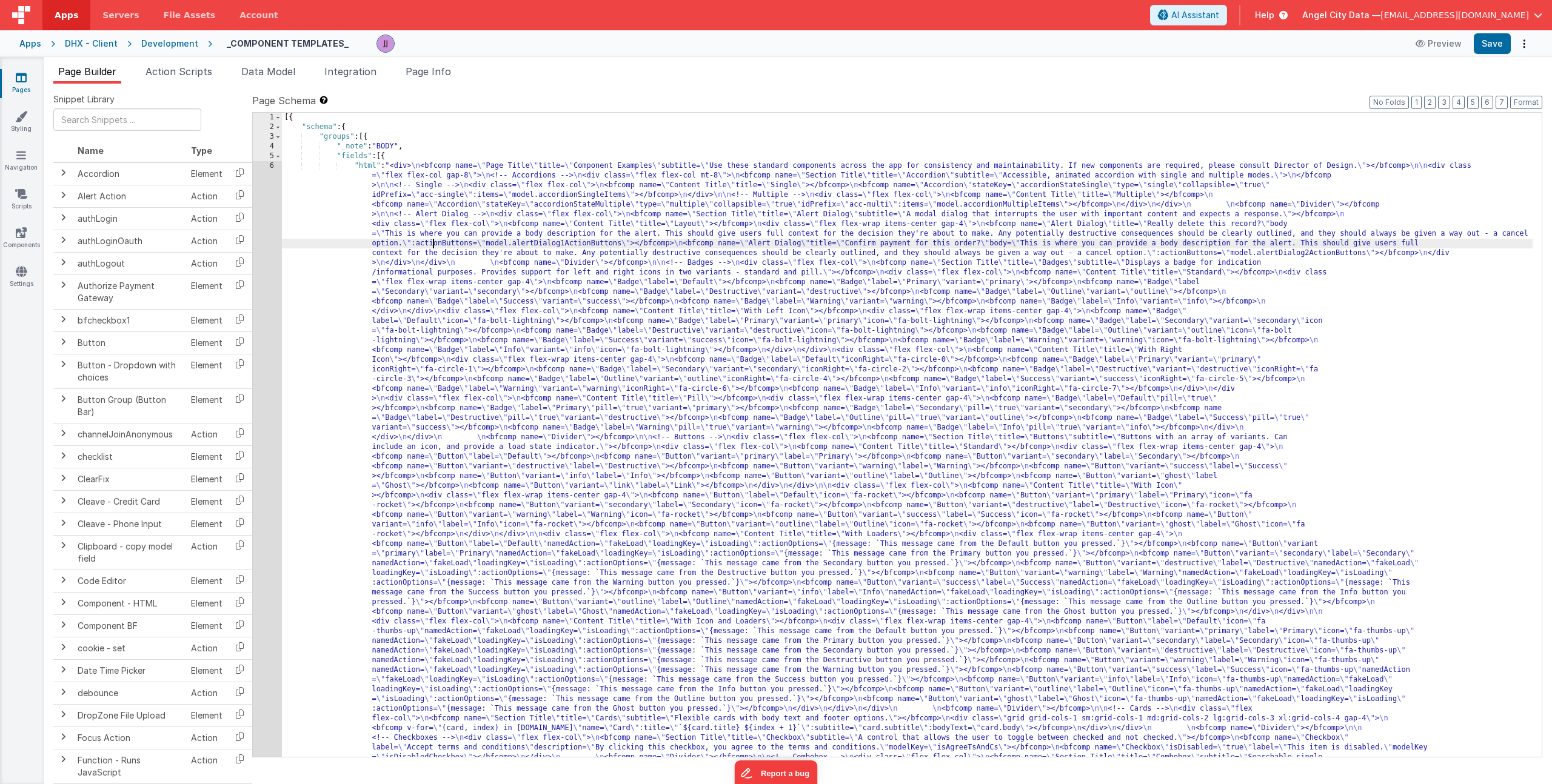
click at [434, 243] on div "[{ "schema" : { "groups" : [{ "_note" : "BODY" , "fields" : [{ "html" : "<div> …" at bounding box center [907, 783] width 1251 height 1342
click at [271, 272] on div "1 2 3 4 5 6" at bounding box center [267, 783] width 29 height 1342
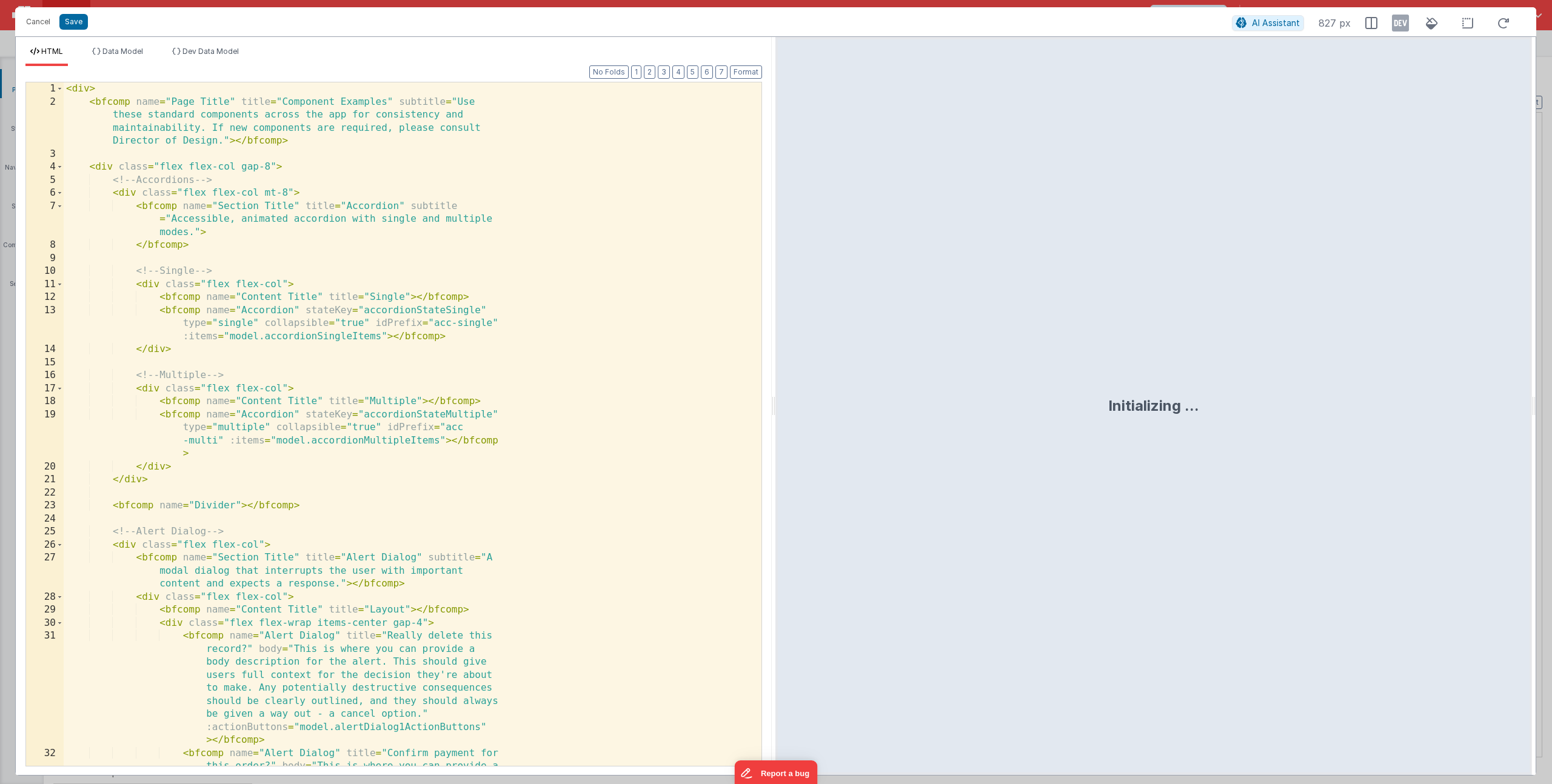
scroll to position [103, 0]
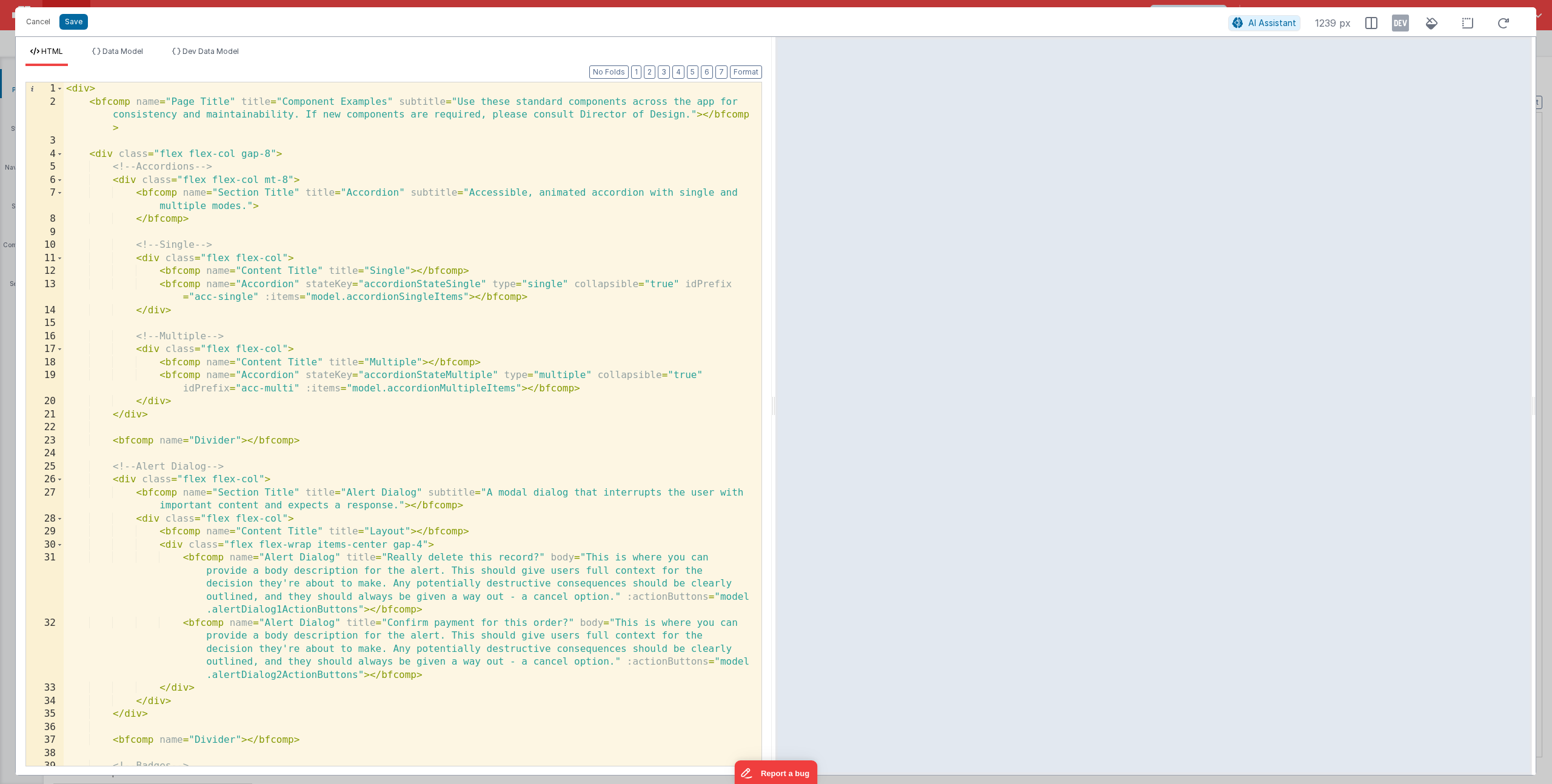
click at [144, 519] on div "< div > < bfcomp name = "Page Title" title = "Component Examples" subtitle = "U…" at bounding box center [408, 437] width 689 height 710
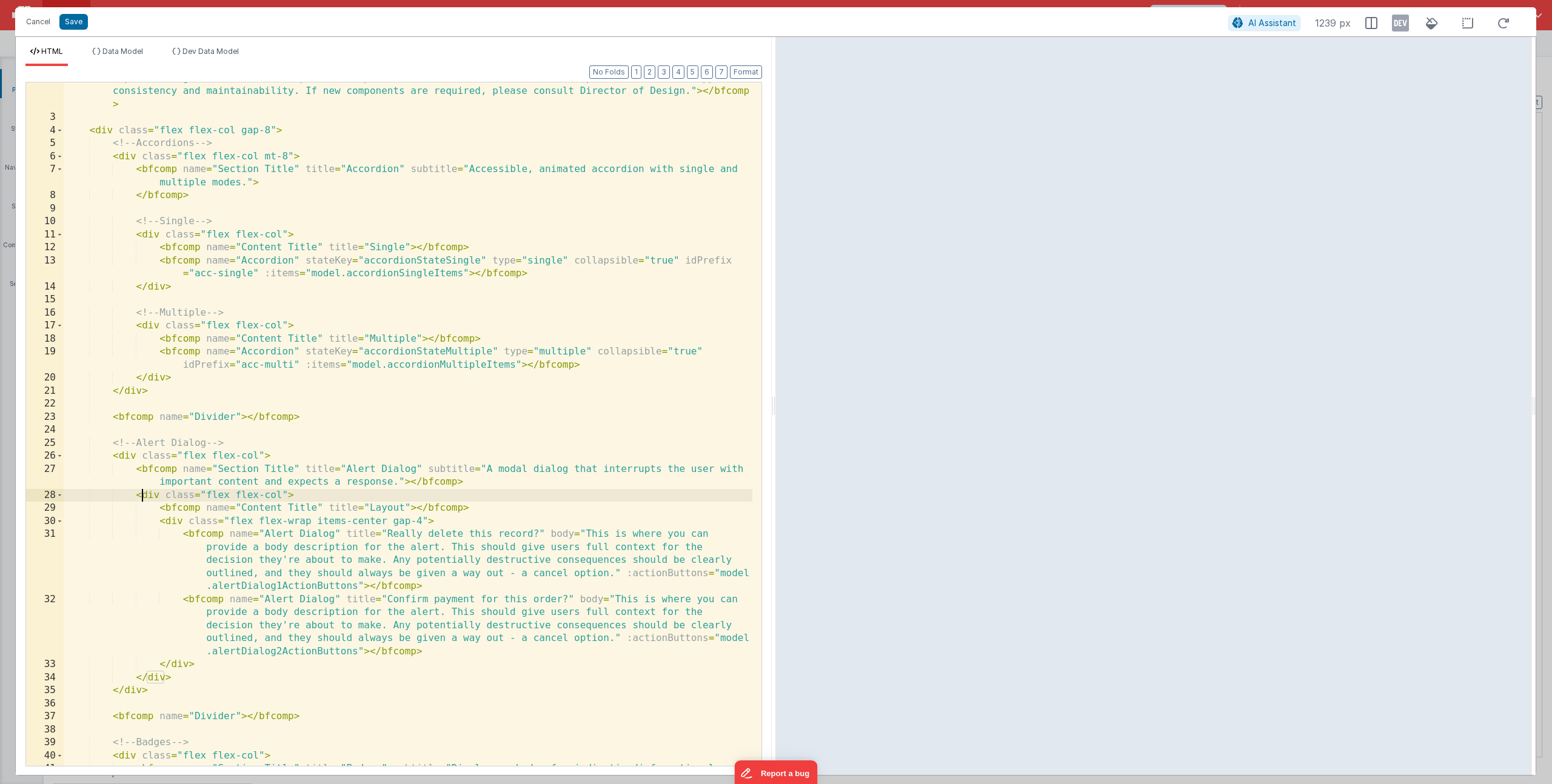
scroll to position [310, 0]
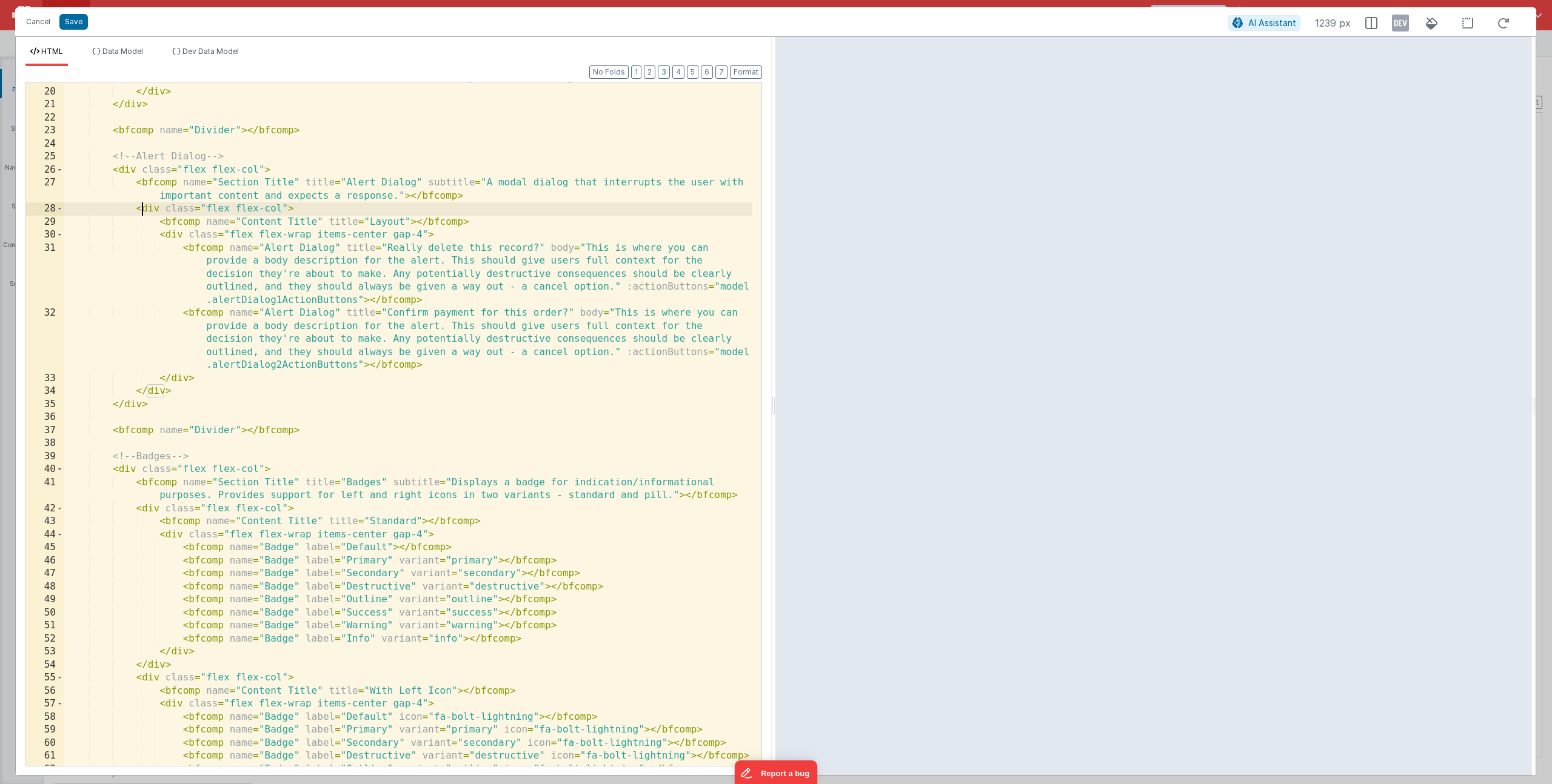
click at [180, 390] on div "< bfcomp name = "Accordion" stateKey = "accordionStateMultiple" type = "multipl…" at bounding box center [408, 420] width 689 height 723
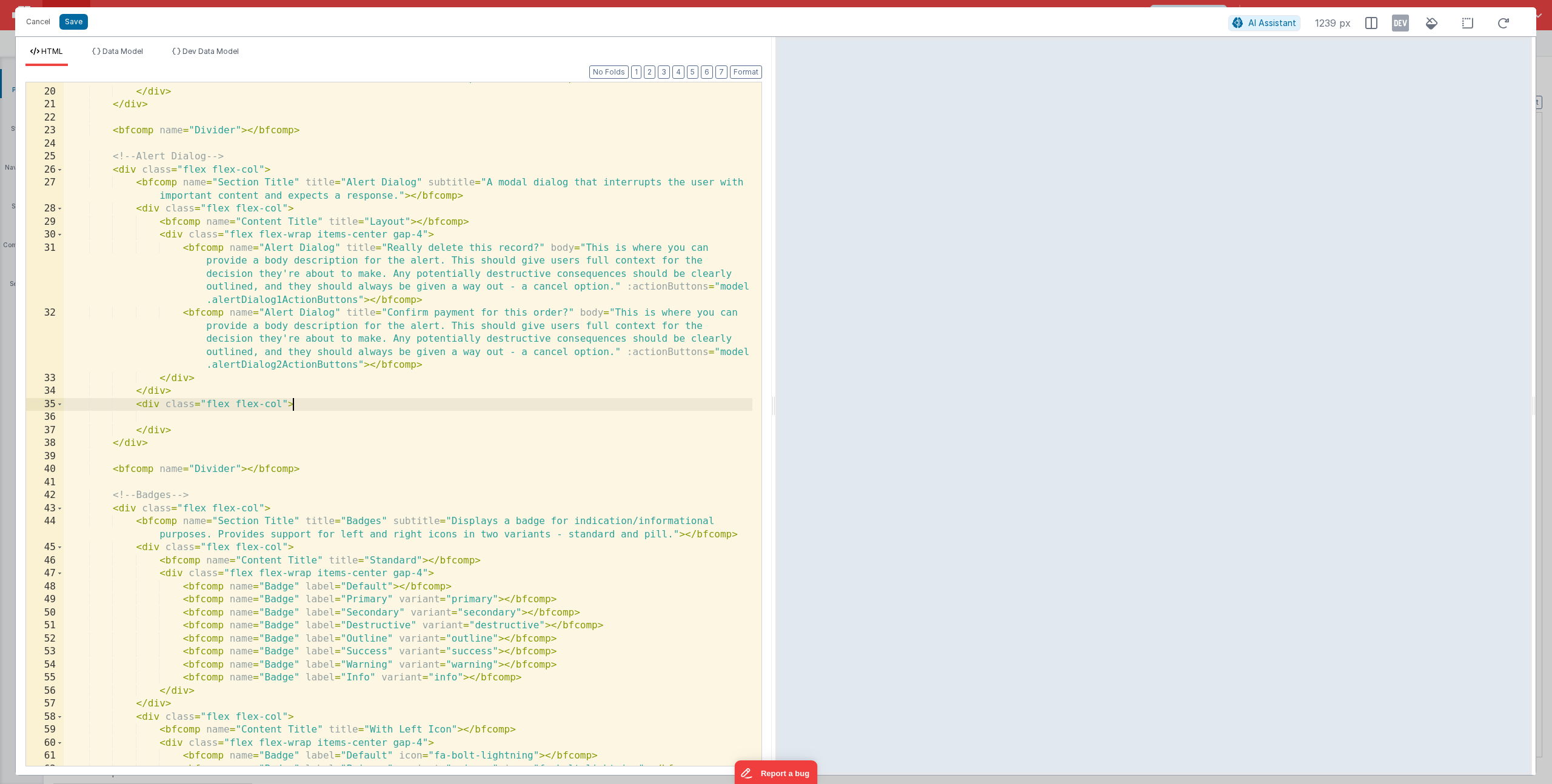
click at [307, 404] on div "< bfcomp name = "Accordion" stateKey = "accordionStateMultiple" type = "multipl…" at bounding box center [408, 420] width 689 height 723
drag, startPoint x: 160, startPoint y: 222, endPoint x: 503, endPoint y: 226, distance: 343.0
click at [503, 226] on div "< bfcomp name = "Accordion" stateKey = "accordionStateMultiple" type = "multipl…" at bounding box center [408, 420] width 689 height 723
click at [205, 412] on div "< bfcomp name = "Accordion" stateKey = "accordionStateMultiple" type = "multipl…" at bounding box center [408, 420] width 689 height 723
click at [391, 418] on div "< bfcomp name = "Accordion" stateKey = "accordionStateMultiple" type = "multipl…" at bounding box center [408, 420] width 689 height 723
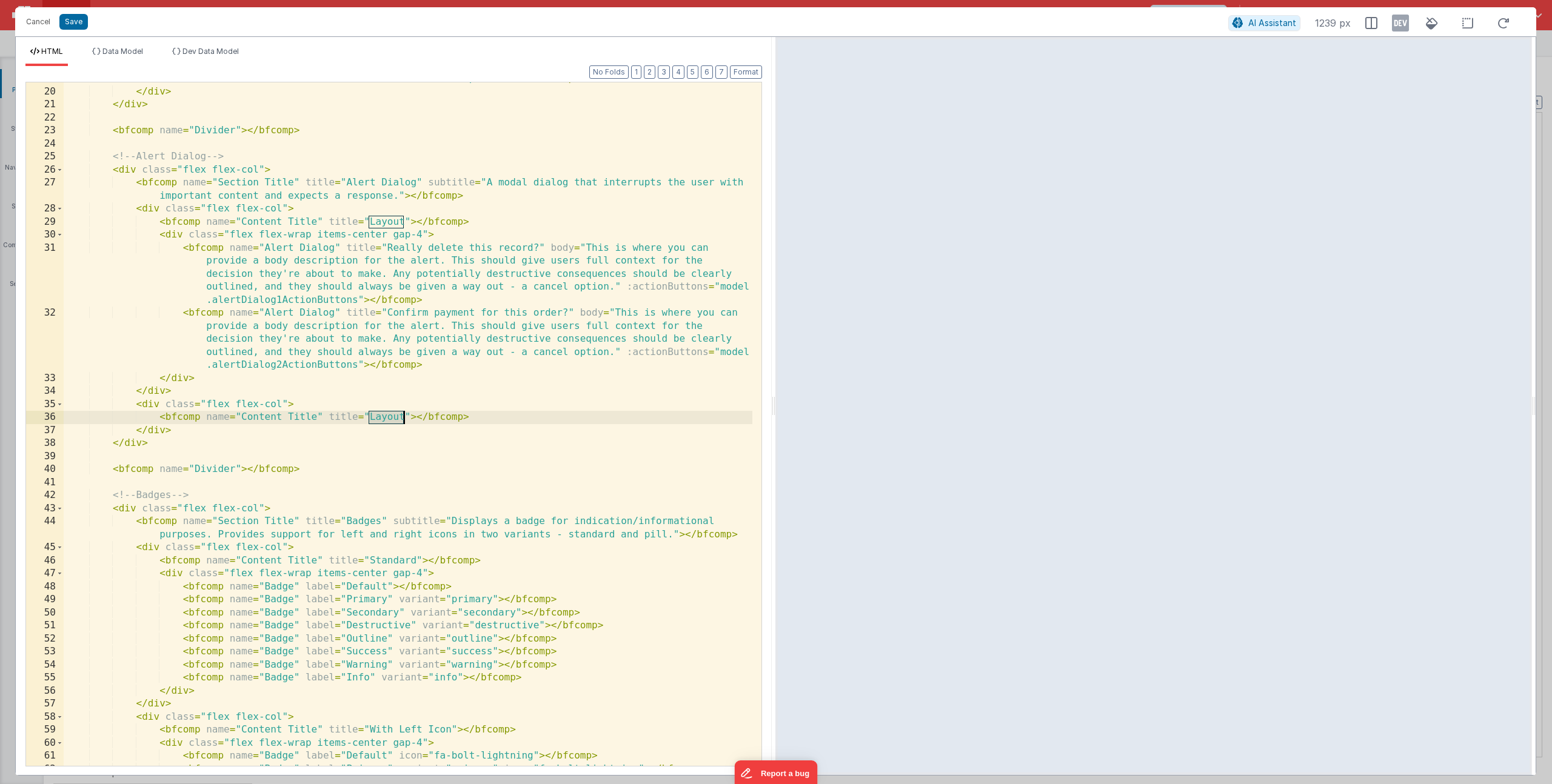
click at [391, 418] on div "< bfcomp name = "Accordion" stateKey = "accordionStateMultiple" type = "multipl…" at bounding box center [408, 420] width 689 height 723
click at [541, 417] on div "< bfcomp name = "Accordion" stateKey = "accordionStateMultiple" type = "multipl…" at bounding box center [408, 420] width 689 height 723
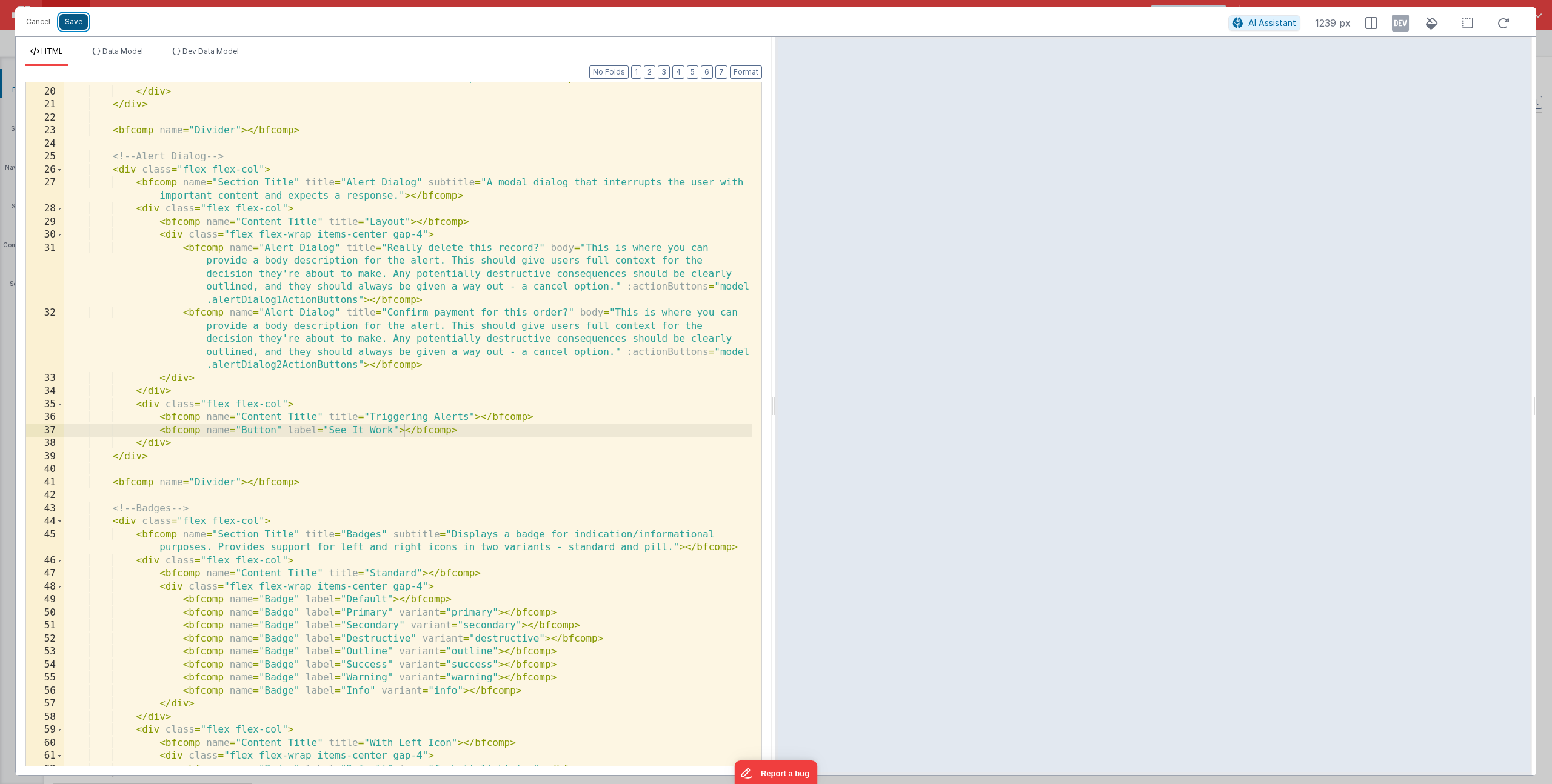
click at [80, 27] on button "Save" at bounding box center [74, 21] width 29 height 16
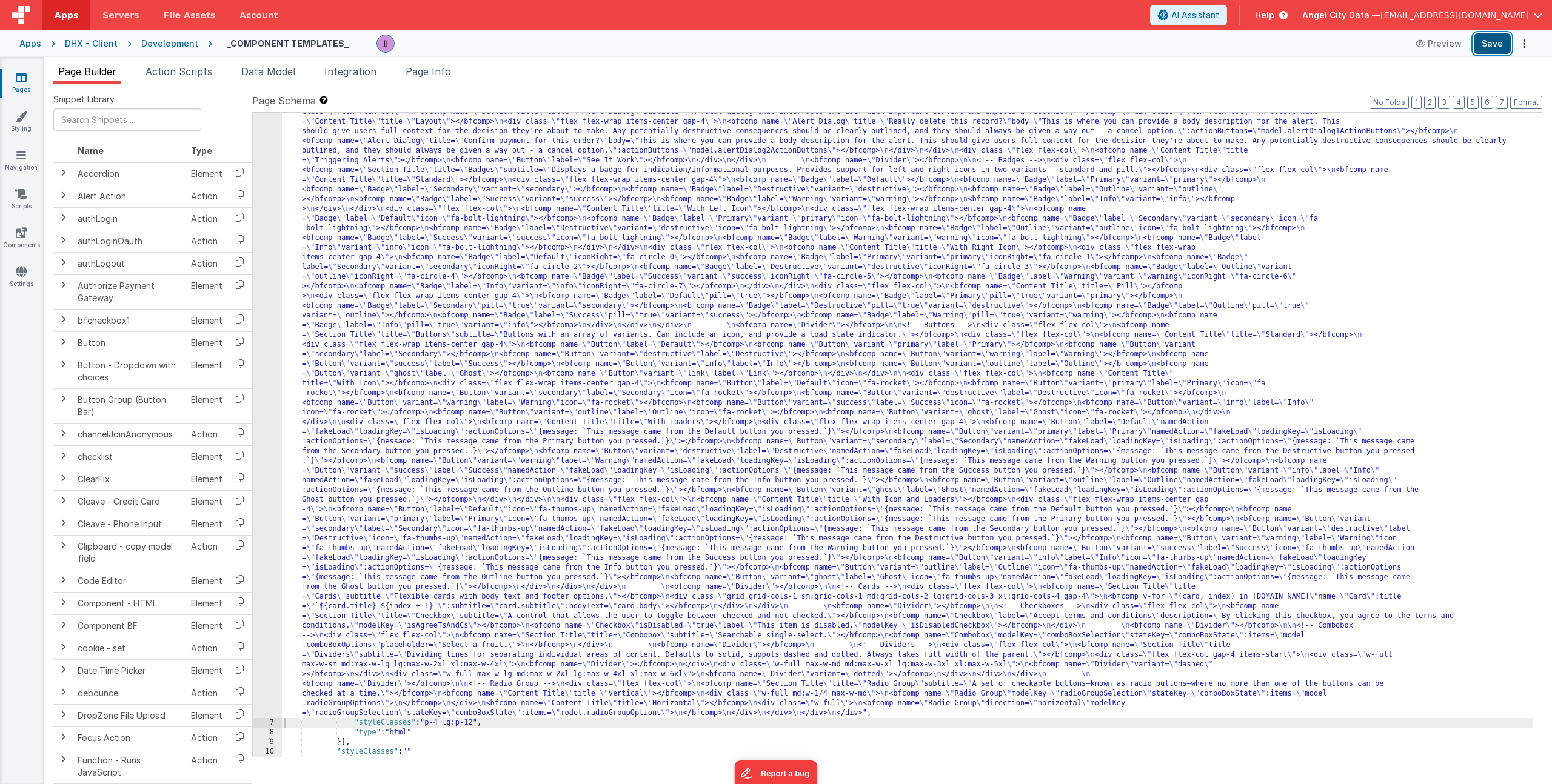
click at [1494, 41] on button "Save" at bounding box center [1492, 43] width 37 height 21
click at [431, 68] on span "Page Info" at bounding box center [428, 71] width 46 height 12
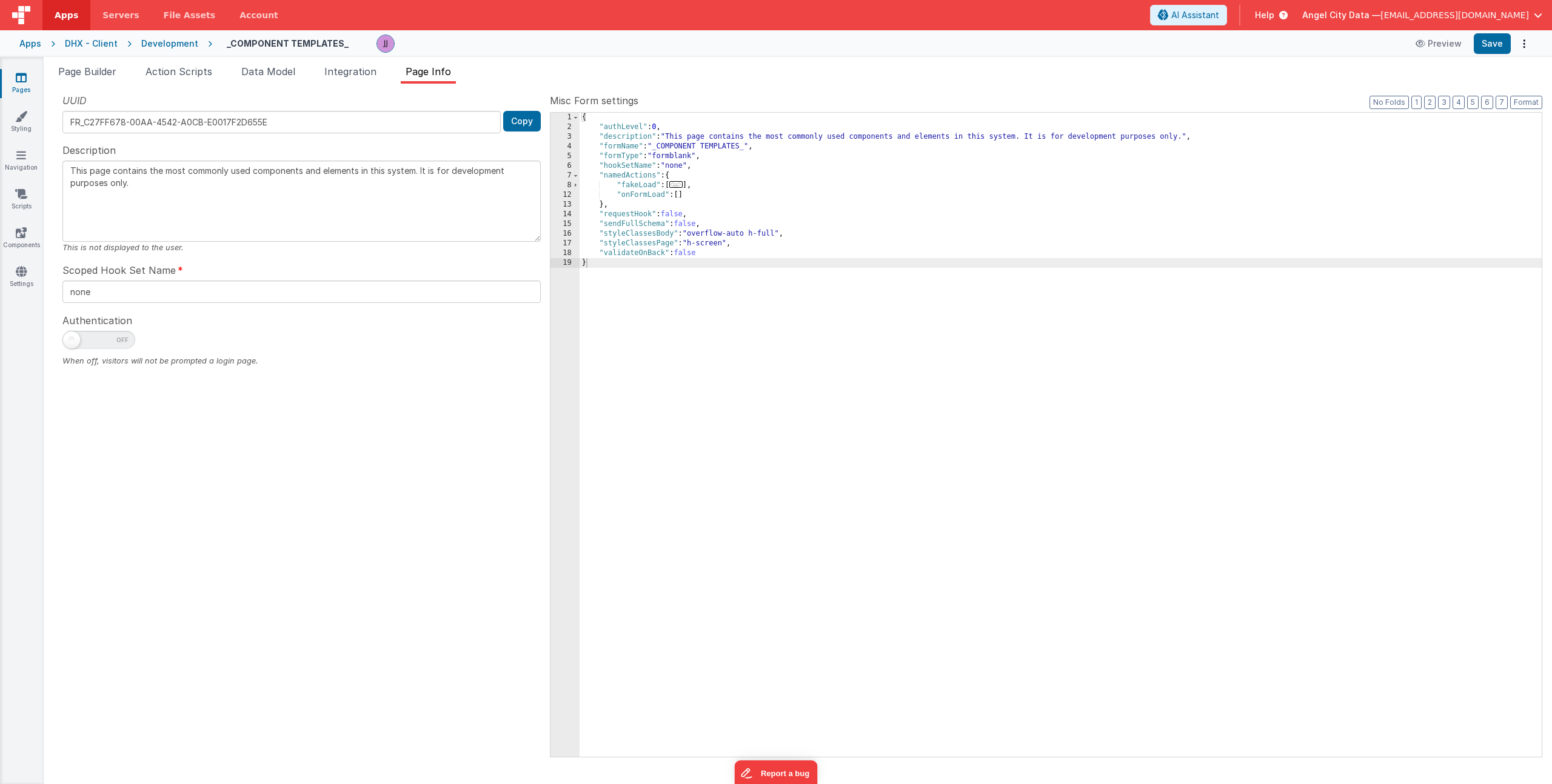
click at [709, 200] on div "{ "authLevel" : 0 , "description" : "This page contains the most commonly used …" at bounding box center [1061, 444] width 962 height 663
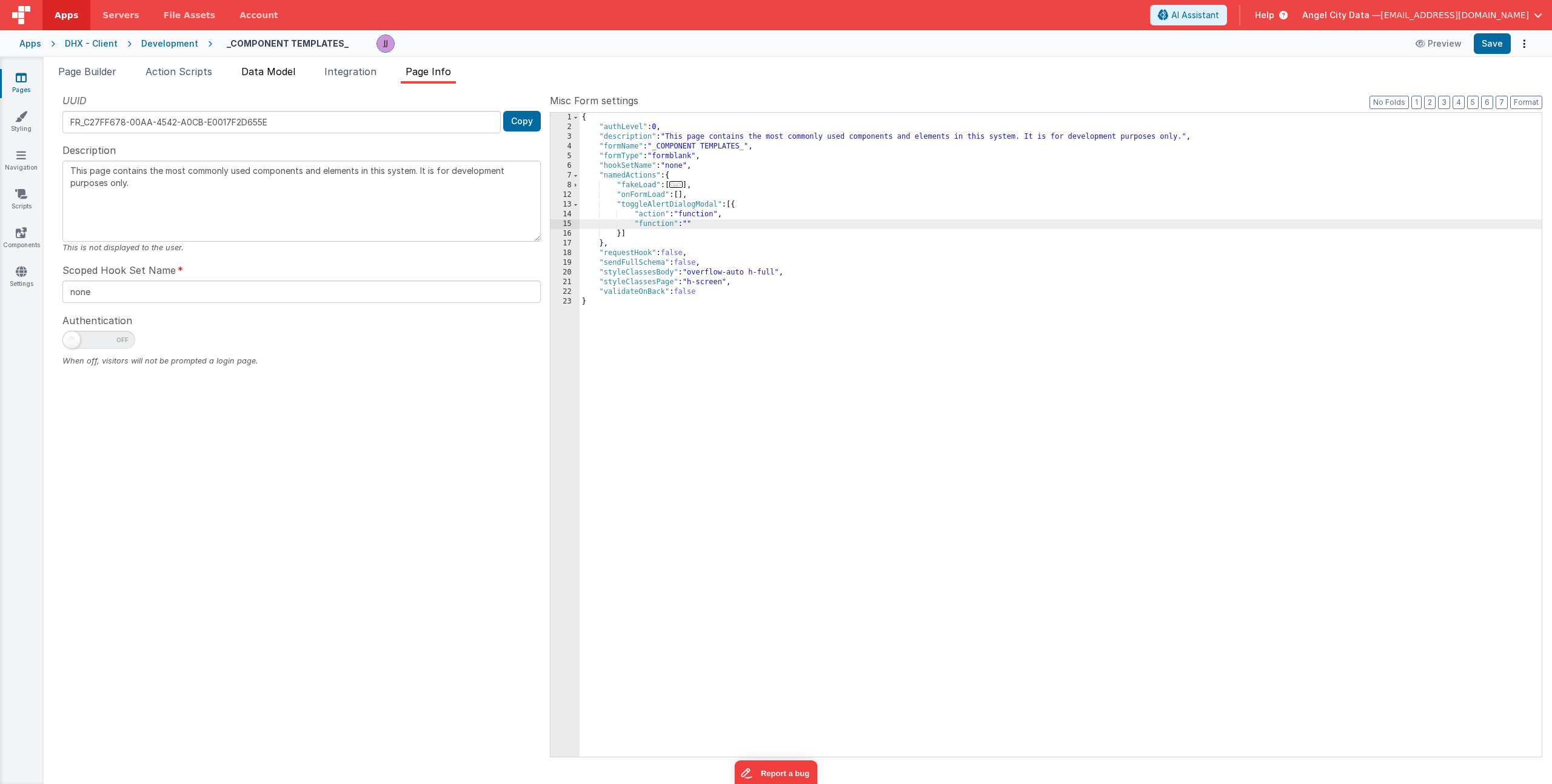
click at [251, 71] on span "Data Model" at bounding box center [268, 71] width 54 height 12
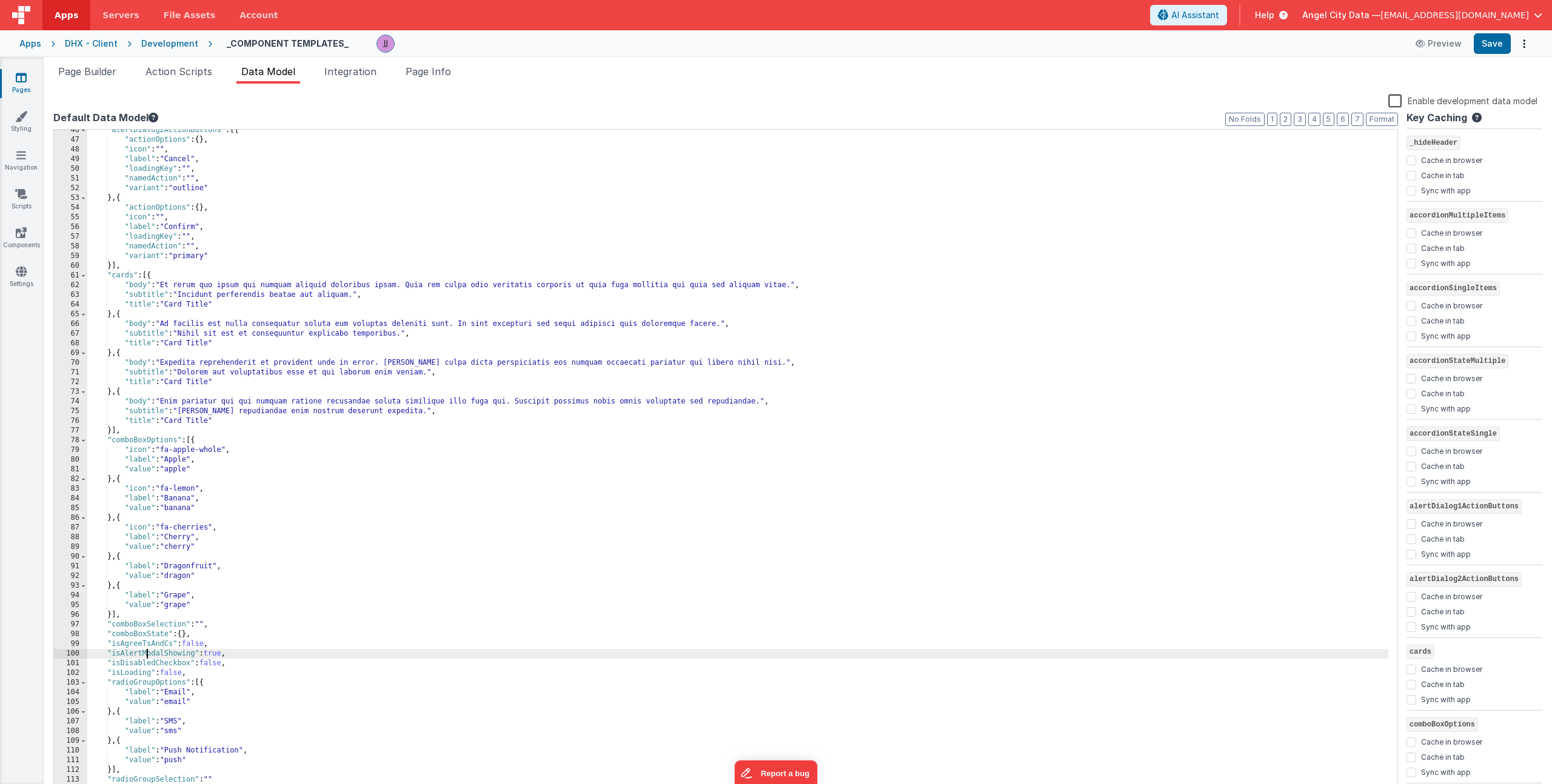
click at [146, 655] on div ""alertDialog2ActionButtons" : [{ "actionOptions" : { } , "icon" : "" , "label" …" at bounding box center [737, 467] width 1301 height 684
click at [430, 74] on span "Page Info" at bounding box center [428, 71] width 46 height 12
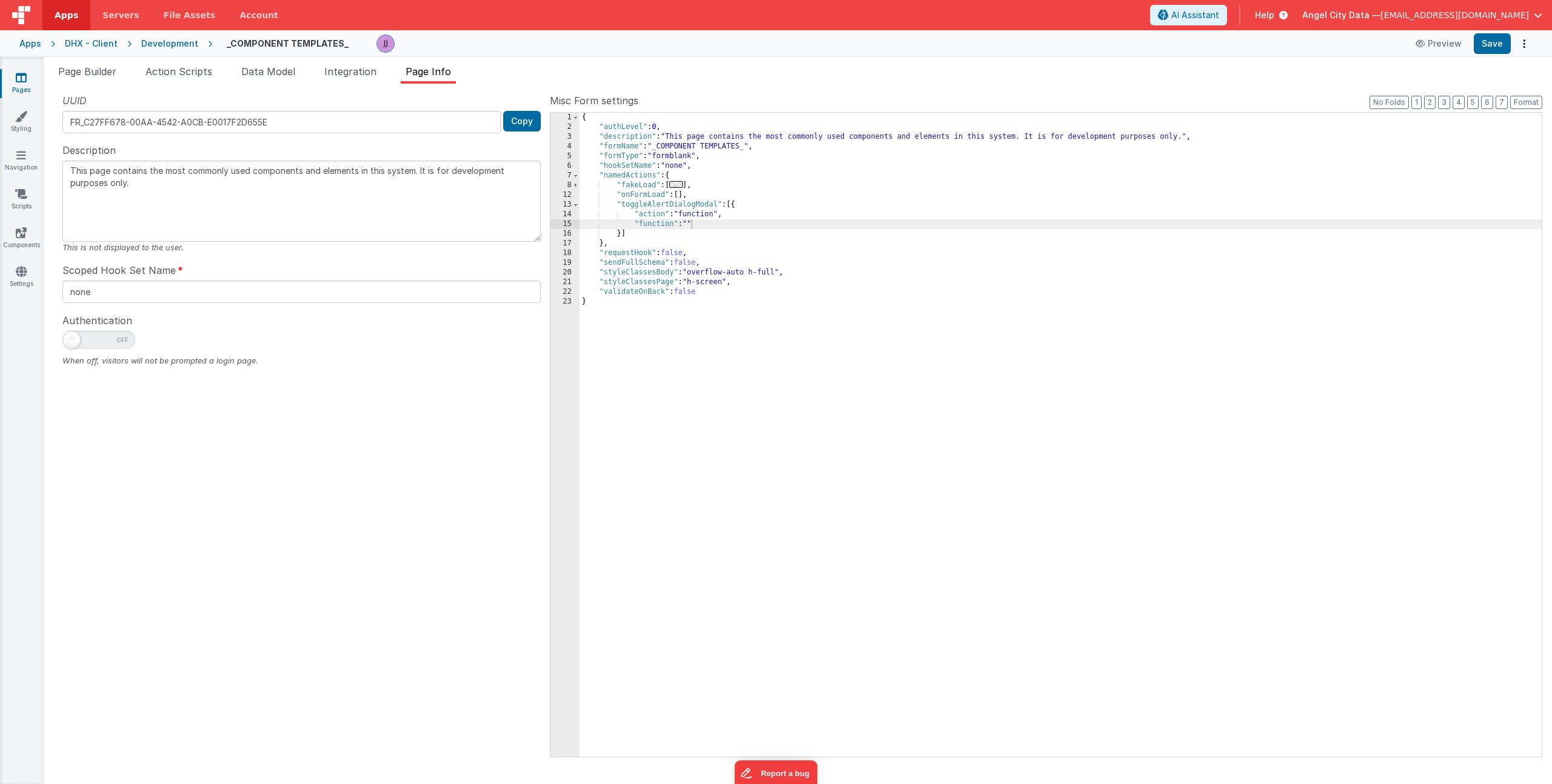
click at [691, 225] on div "{ "authLevel" : 0 , "description" : "This page contains the most commonly used …" at bounding box center [1061, 444] width 962 height 663
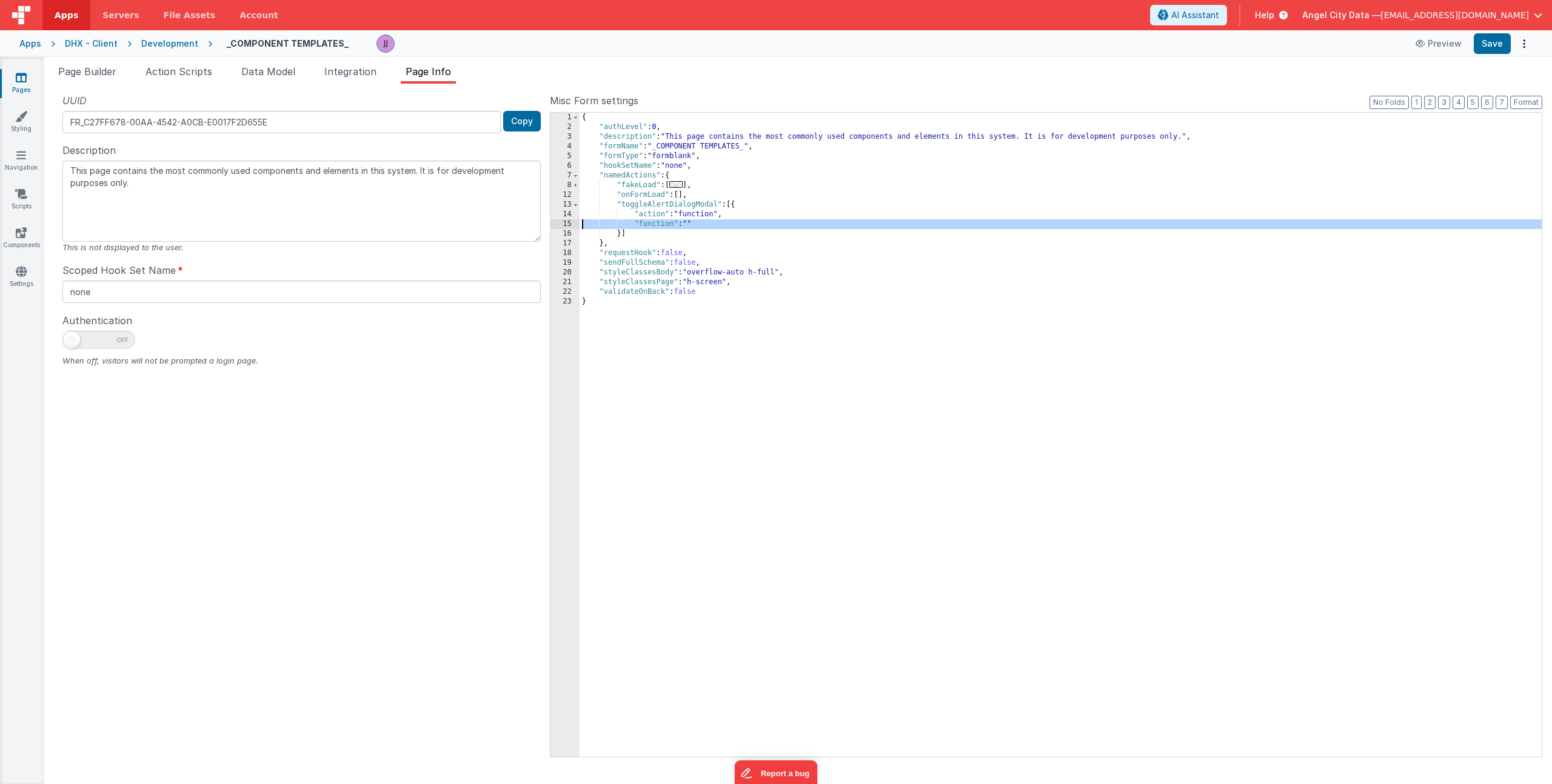
click at [567, 226] on div "15" at bounding box center [565, 224] width 29 height 9
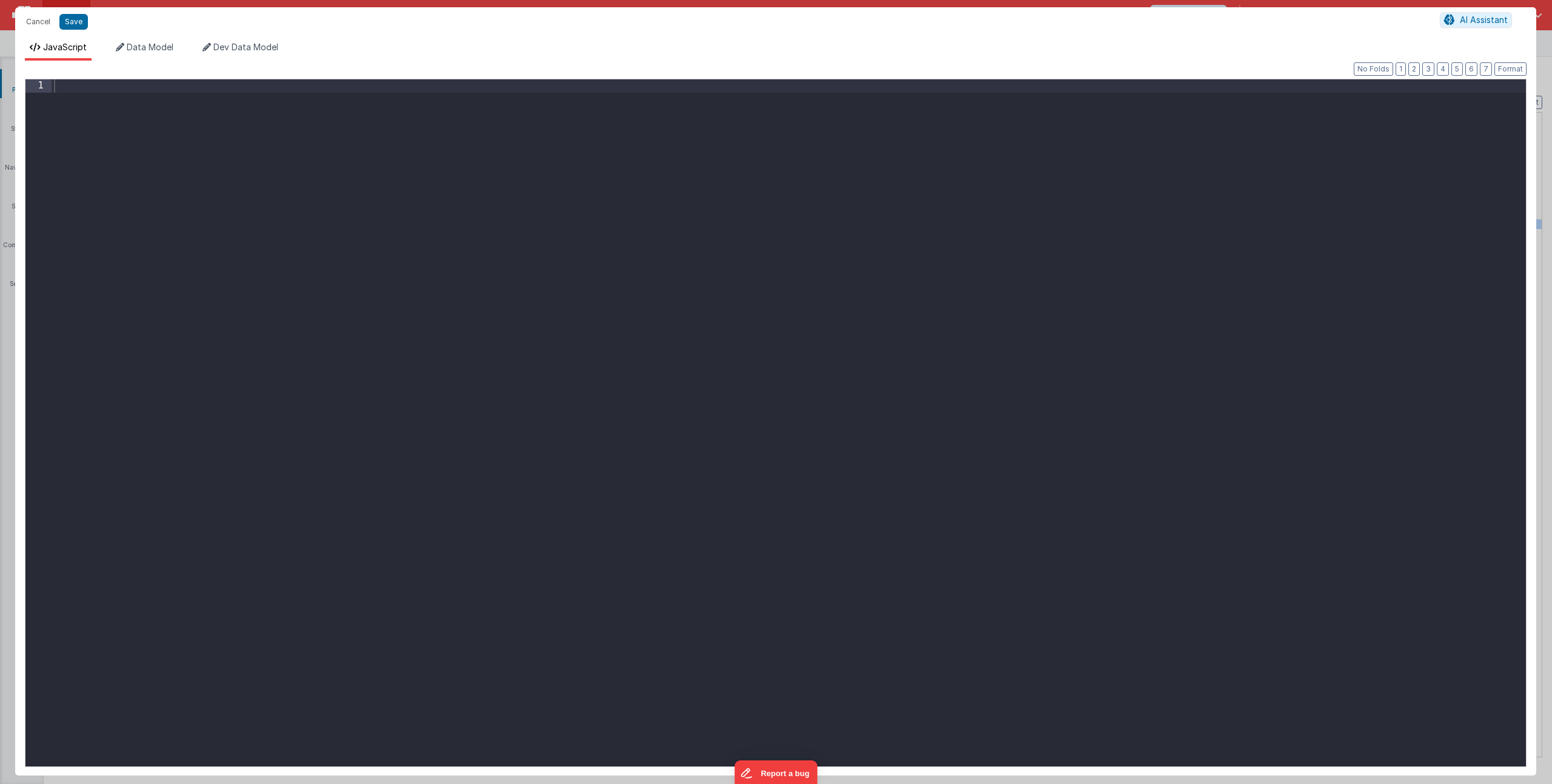
click at [563, 151] on div at bounding box center [788, 436] width 1474 height 713
paste textarea
click at [75, 18] on button "Save" at bounding box center [74, 21] width 29 height 16
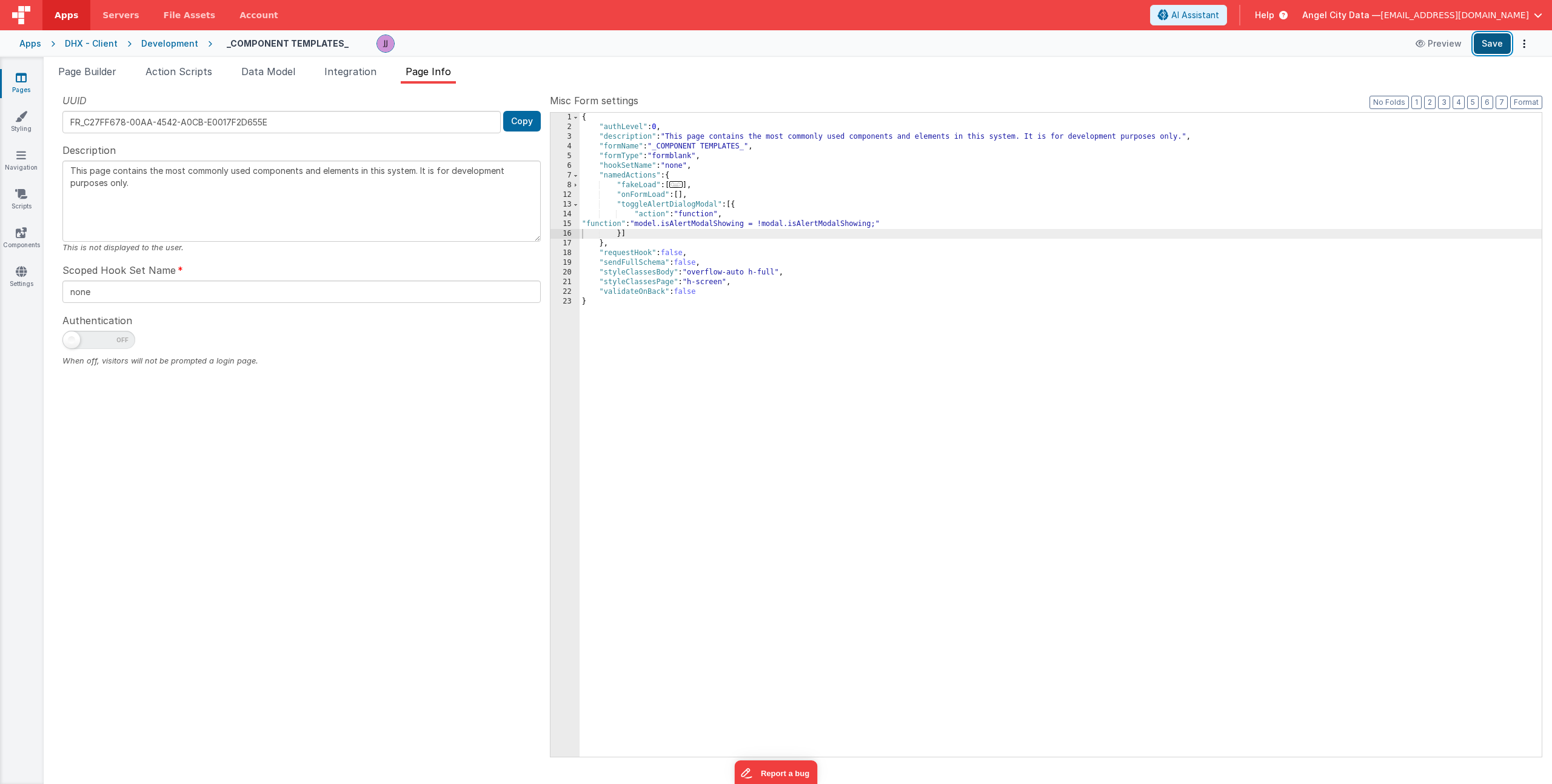
click at [1501, 49] on button "Save" at bounding box center [1492, 43] width 37 height 21
click at [90, 72] on span "Page Builder" at bounding box center [87, 71] width 58 height 12
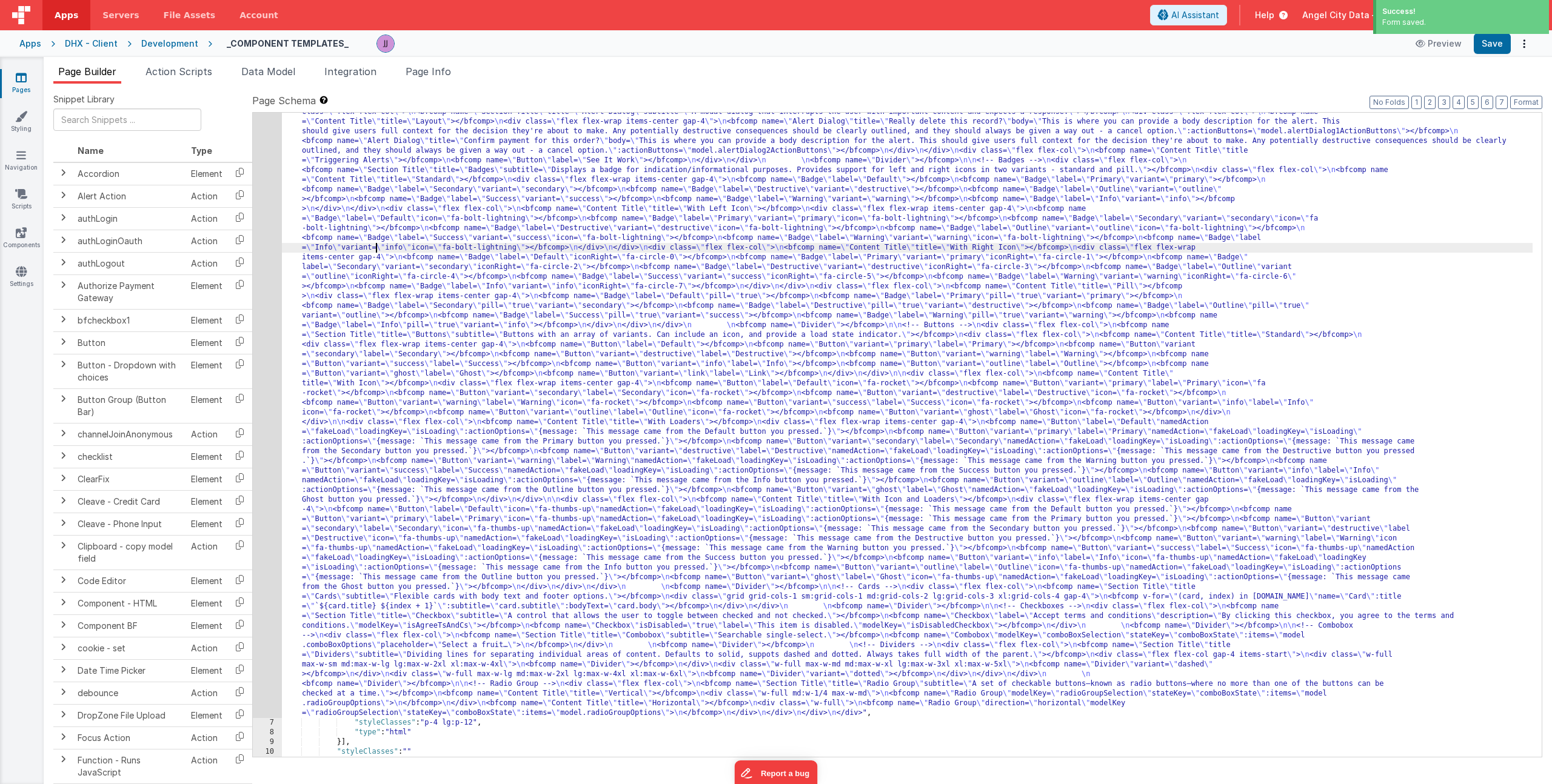
click at [377, 251] on div ""html" : "<div> \n <bfcomp name= \" Page Title \" title= \" Component Examples …" at bounding box center [907, 715] width 1251 height 1313
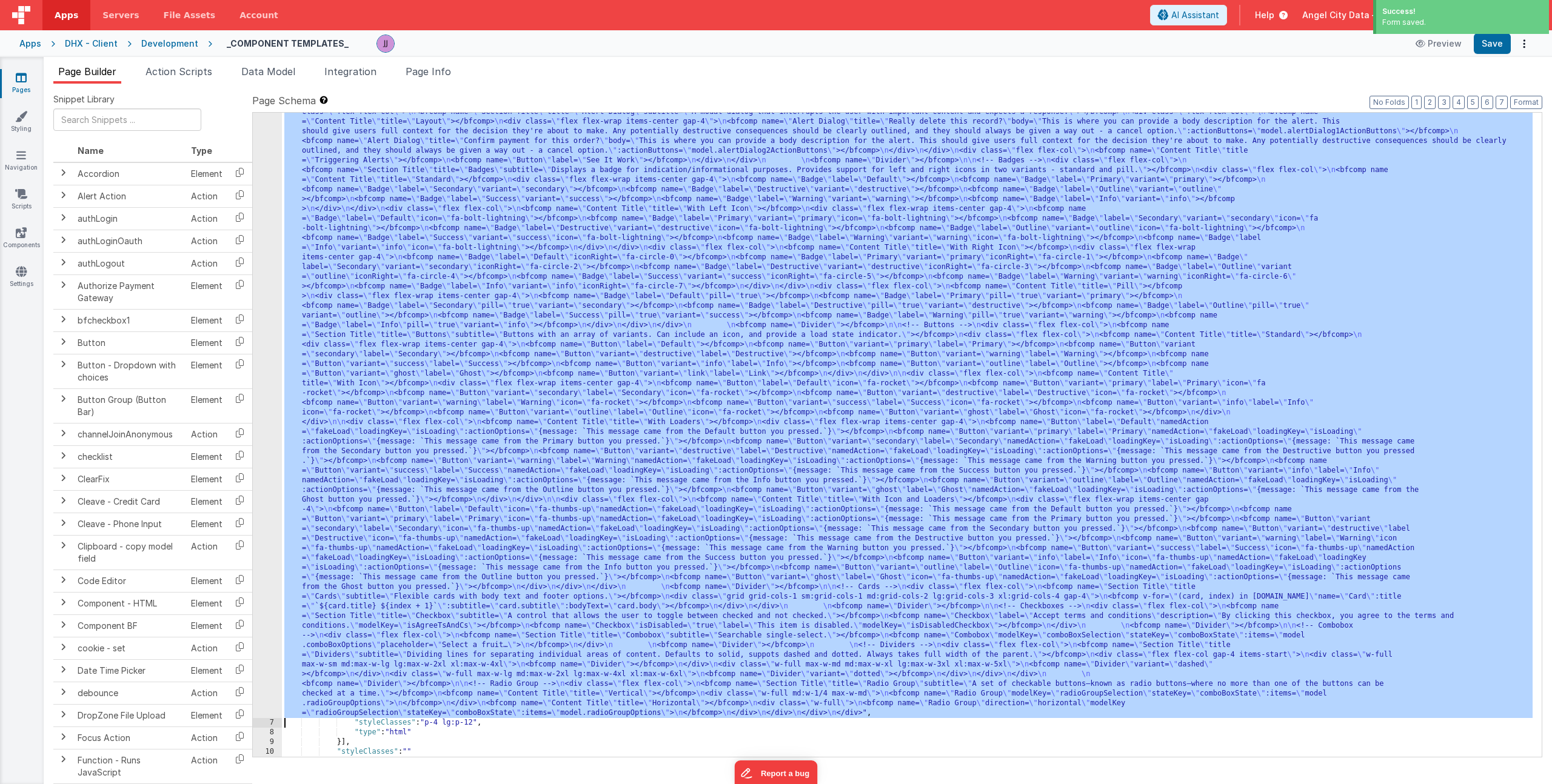
click at [269, 253] on div "6" at bounding box center [267, 389] width 29 height 659
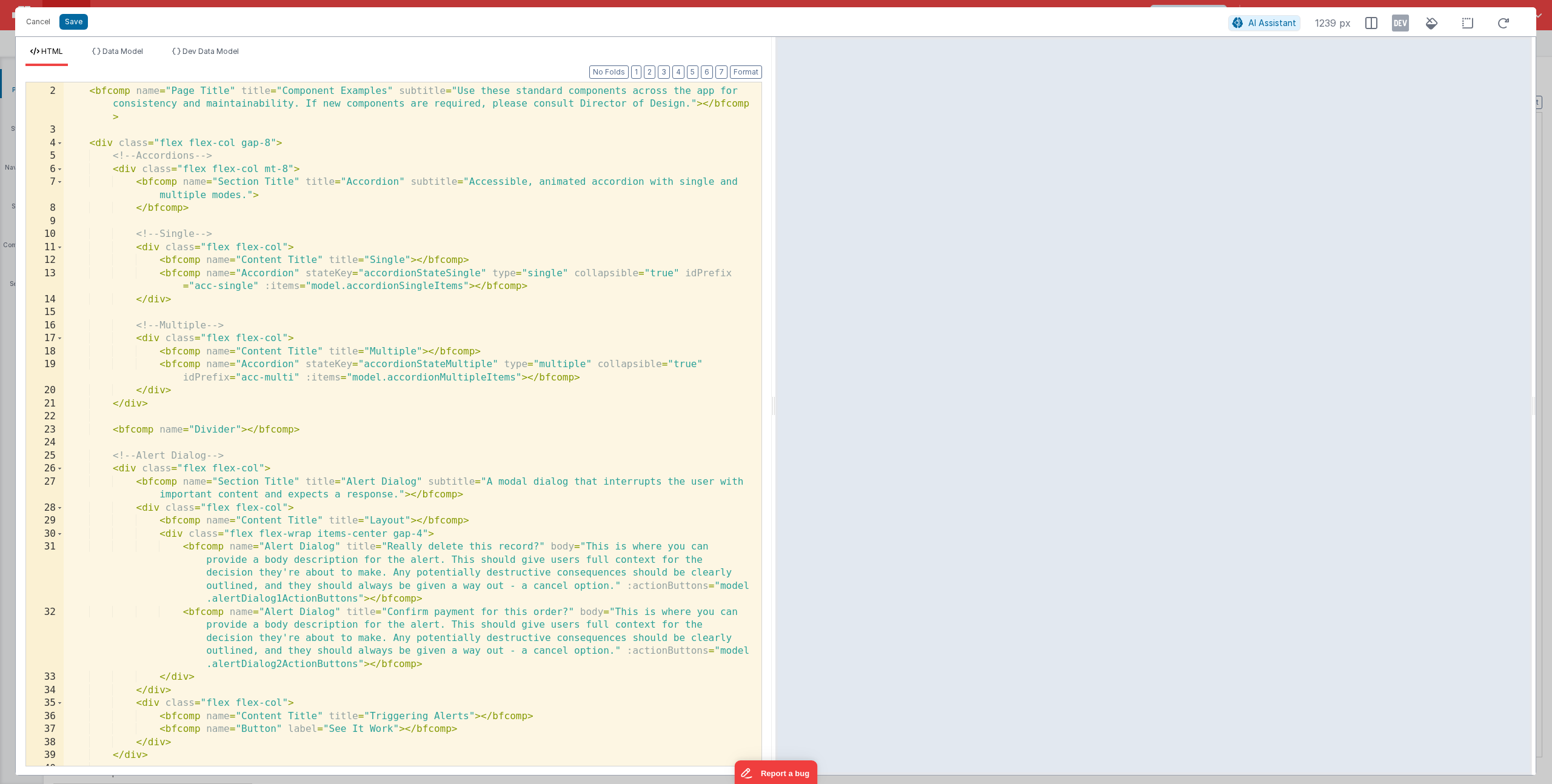
scroll to position [73, 0]
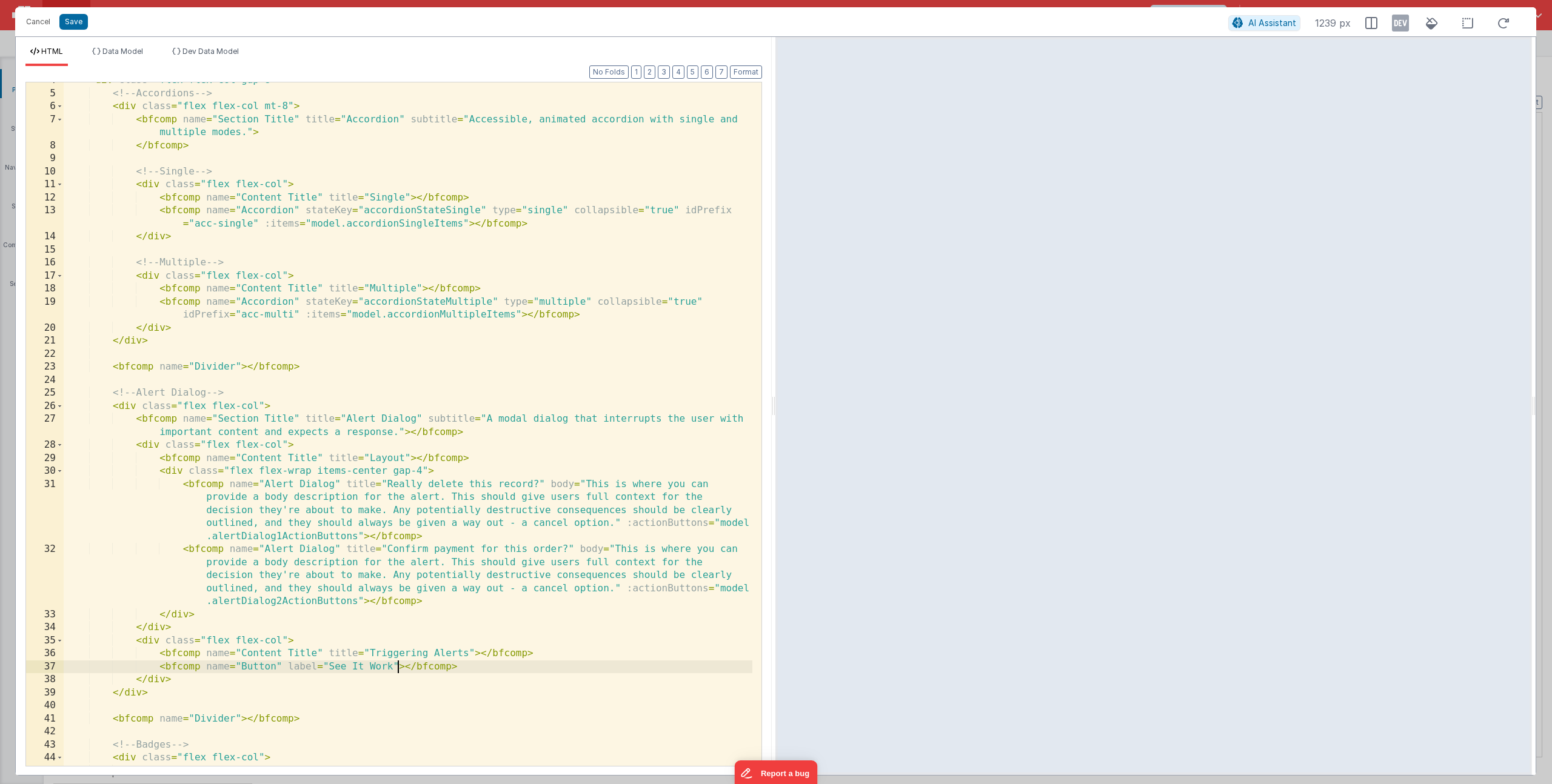
click at [397, 665] on div "< div class = "flex flex-col gap-8" > <!-- Accordions --> < div class = "flex f…" at bounding box center [408, 435] width 689 height 723
click at [239, 48] on span "Dev Data Model" at bounding box center [210, 51] width 56 height 9
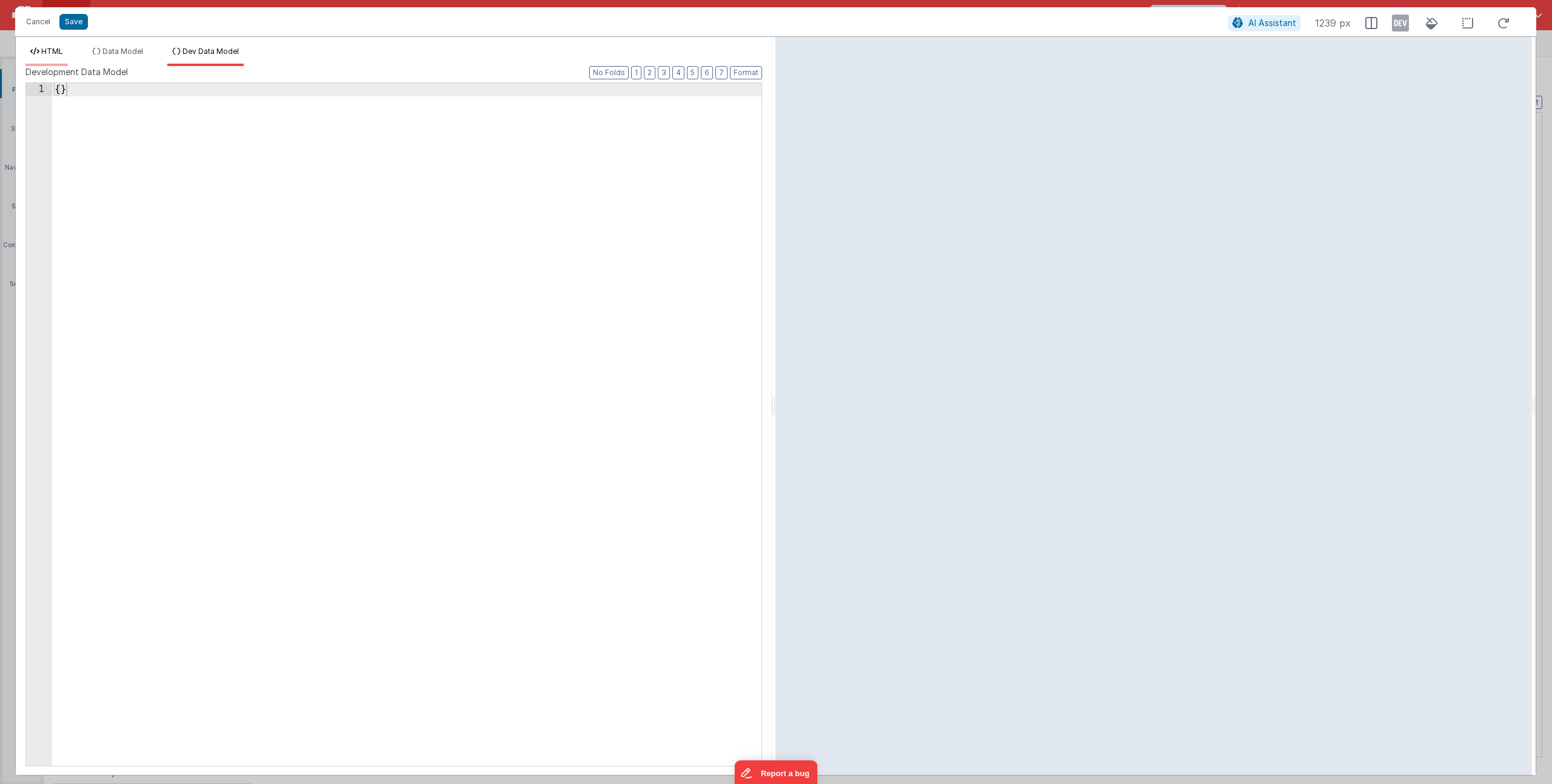
click at [44, 54] on span "HTML" at bounding box center [52, 51] width 22 height 9
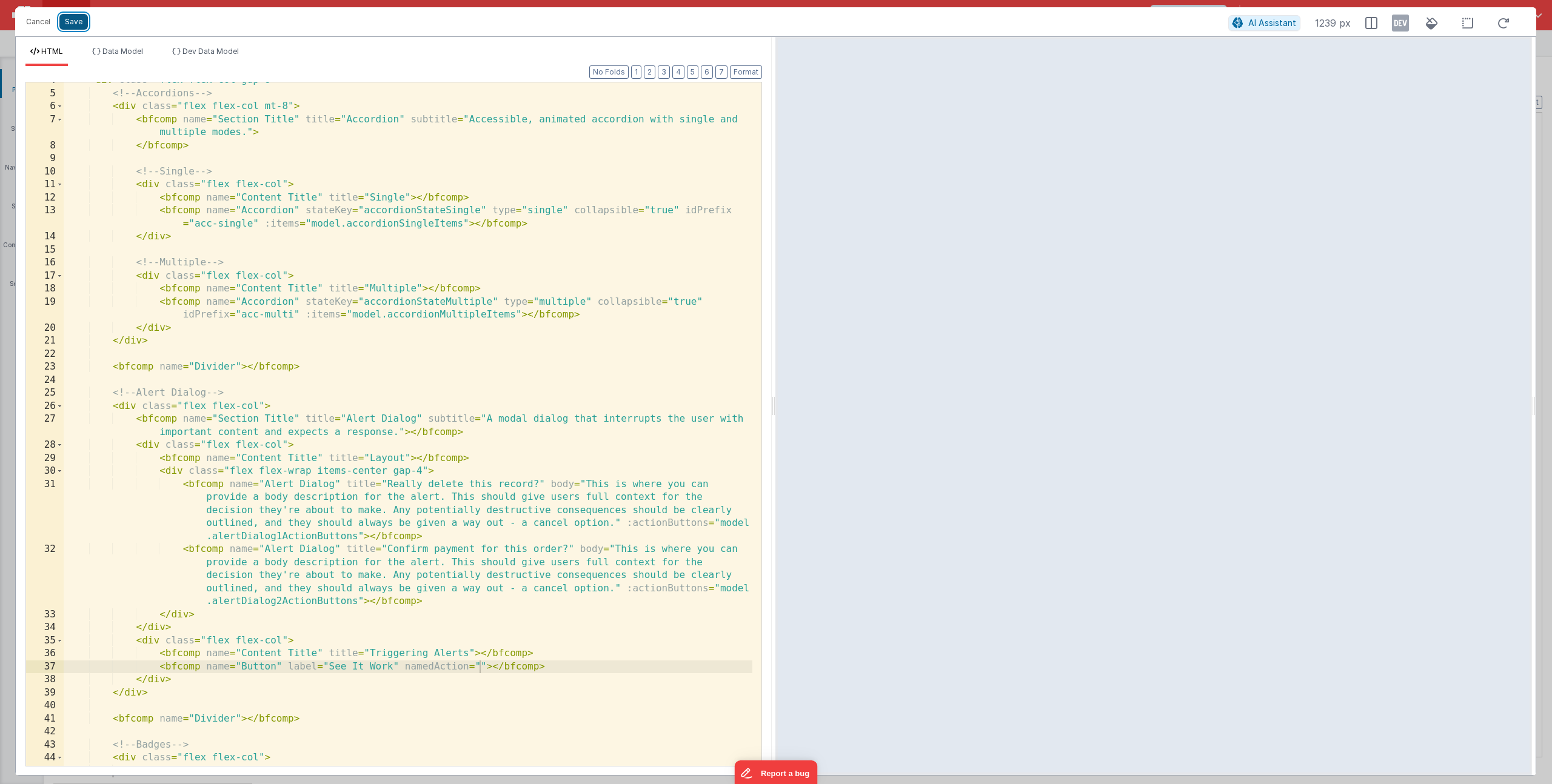
click at [71, 26] on button "Save" at bounding box center [74, 21] width 29 height 16
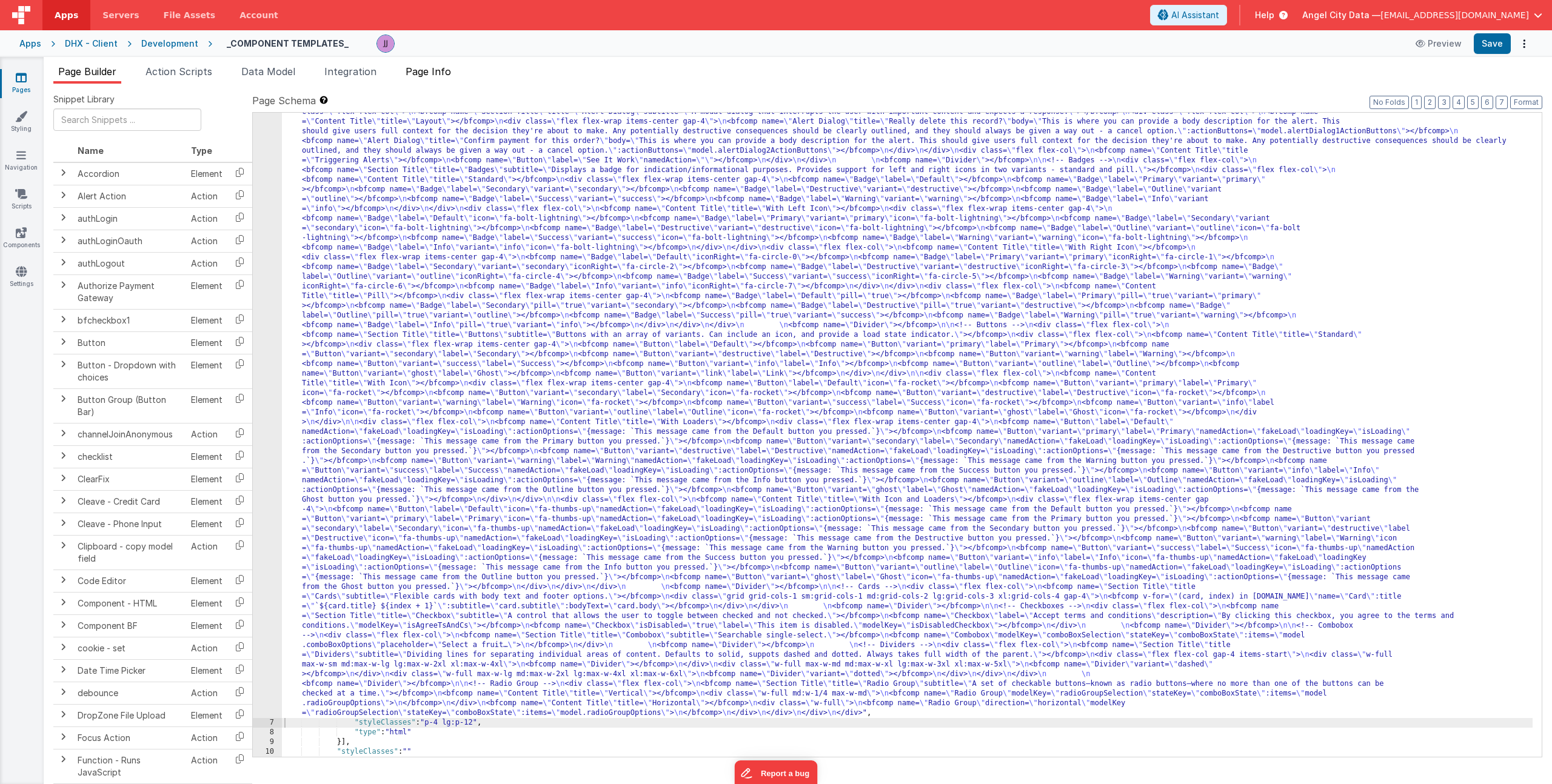
click at [451, 74] on span "Page Info" at bounding box center [428, 71] width 46 height 12
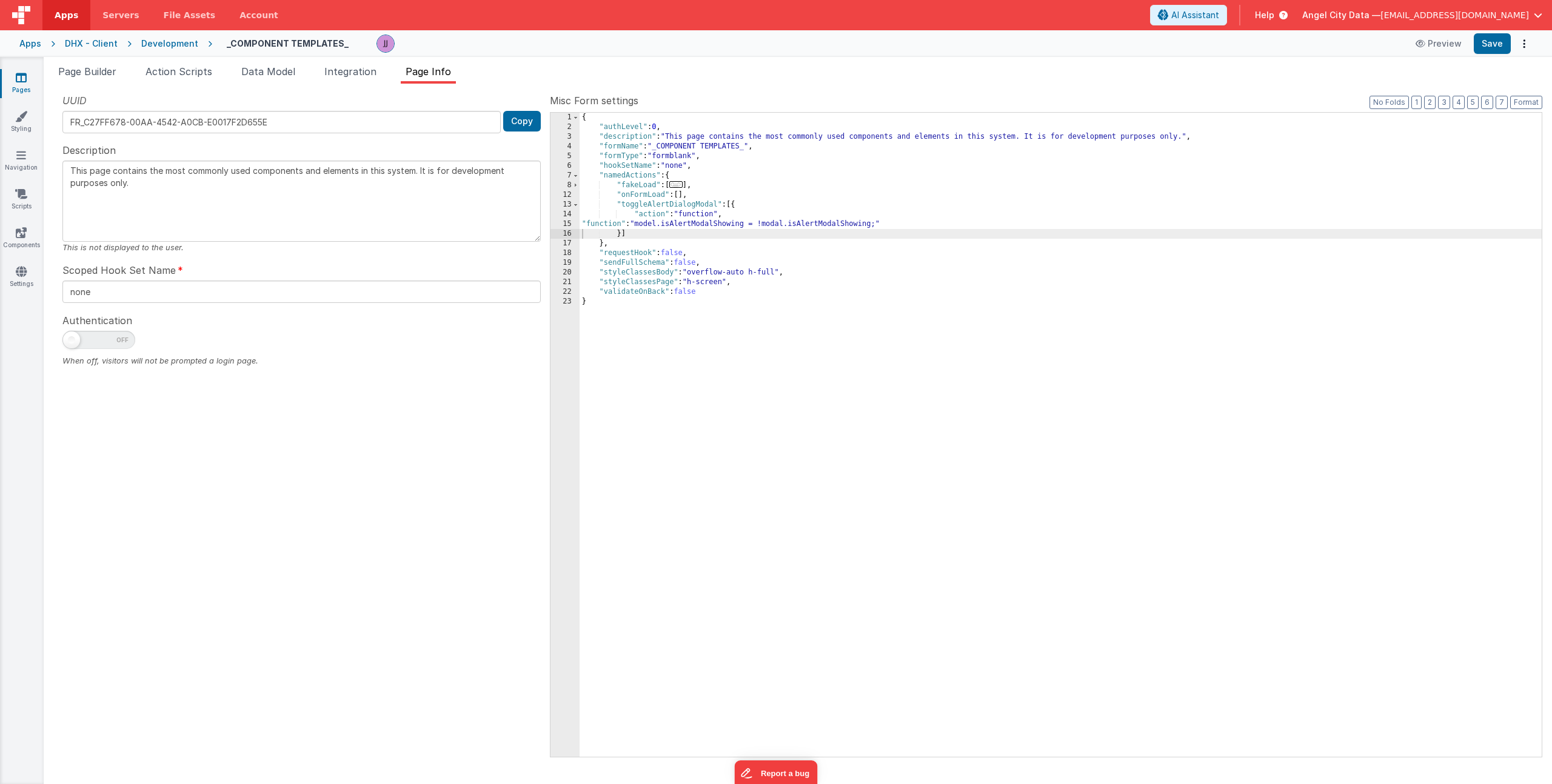
click at [662, 210] on div "{ "authLevel" : 0 , "description" : "This page contains the most commonly used …" at bounding box center [1061, 444] width 962 height 663
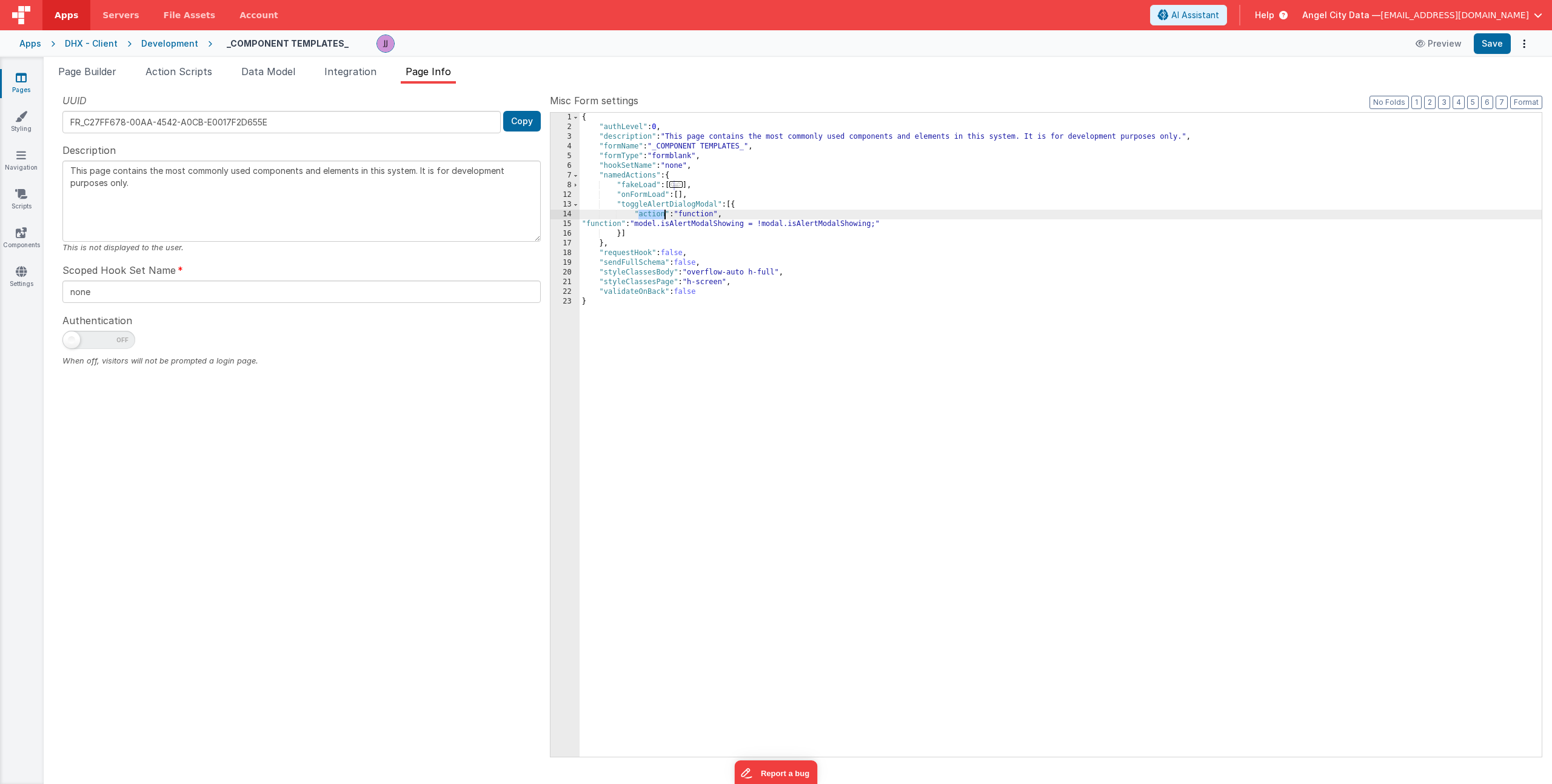
click at [663, 206] on div "{ "authLevel" : 0 , "description" : "This page contains the most commonly used …" at bounding box center [1061, 444] width 962 height 663
click at [71, 69] on span "Page Builder" at bounding box center [87, 71] width 58 height 12
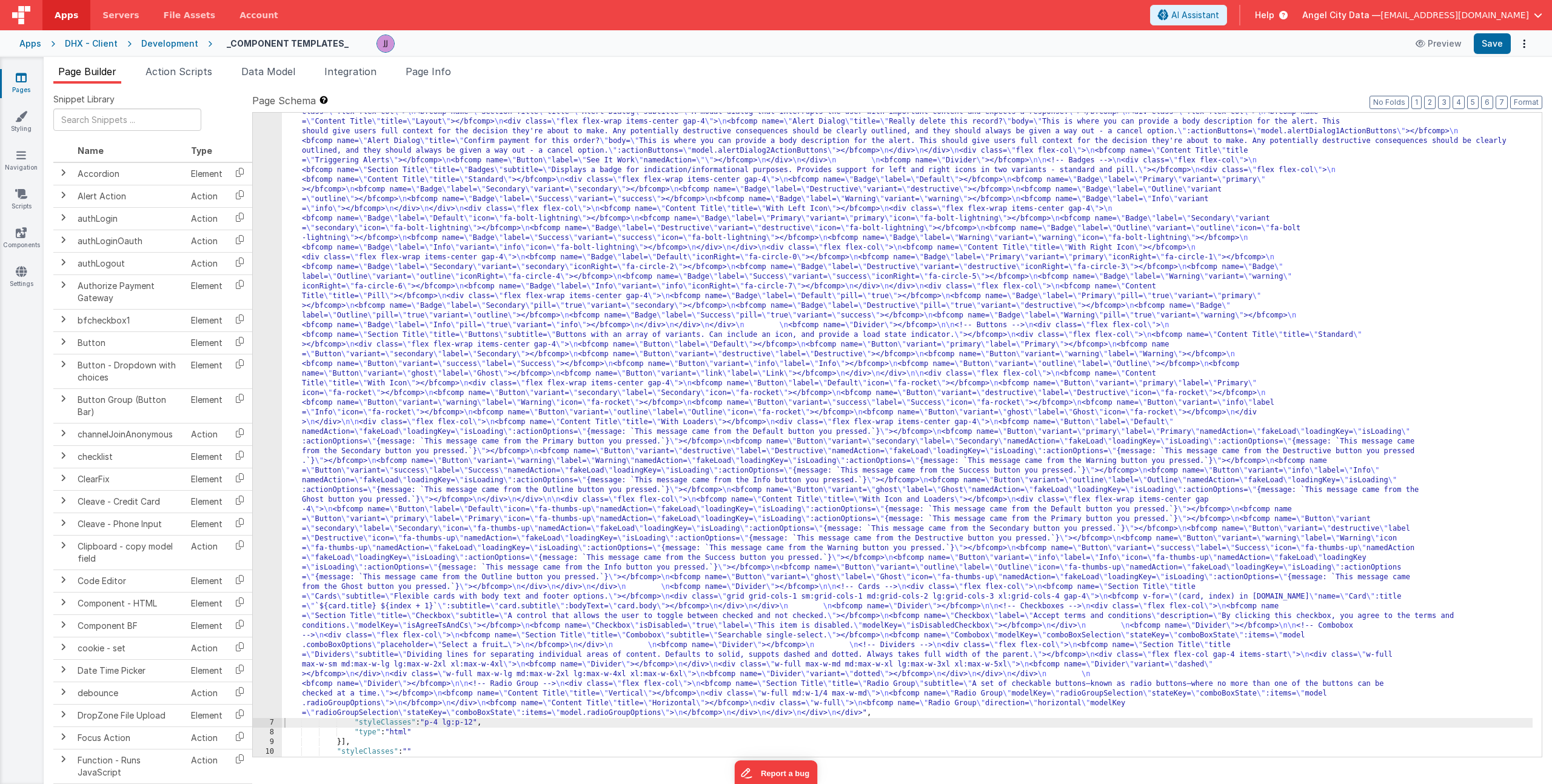
click at [706, 213] on div ""html" : "<div> \n <bfcomp name= \" Page Title \" title= \" Component Examples …" at bounding box center [907, 715] width 1251 height 1313
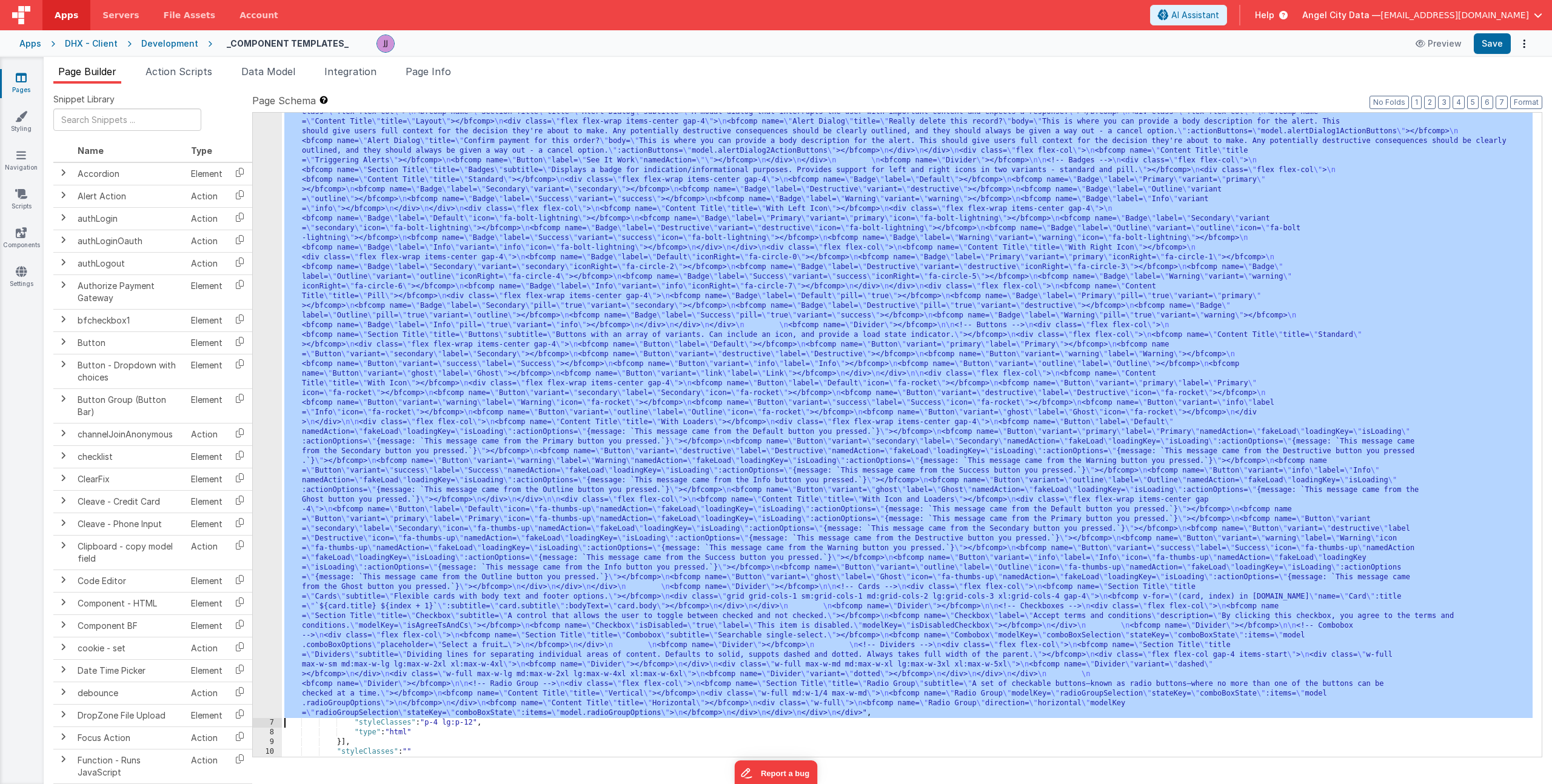
click at [254, 295] on div "6" at bounding box center [267, 389] width 29 height 659
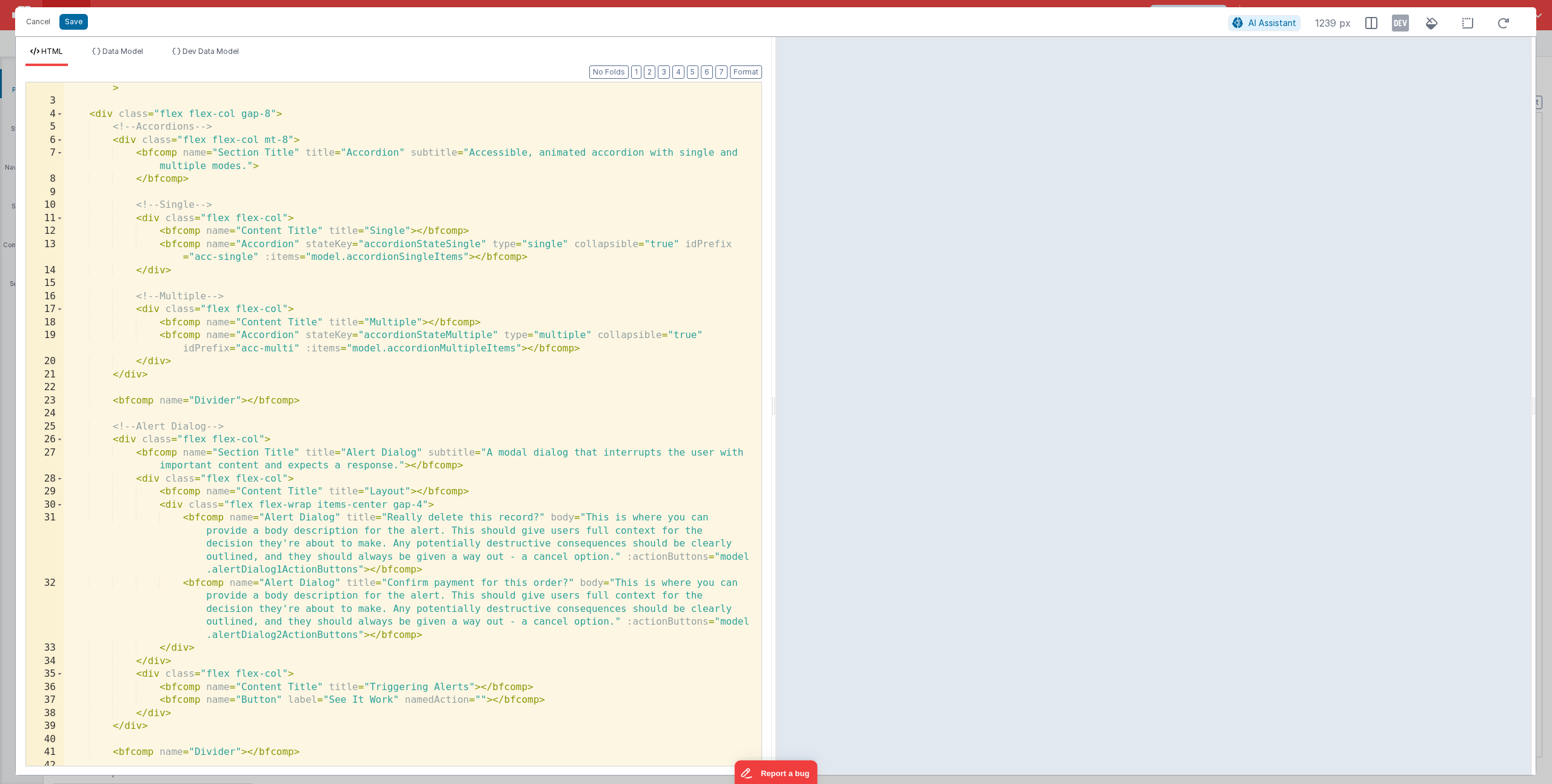
scroll to position [40, 0]
click at [481, 700] on div "< bfcomp name = "Page Title" title = "Component Examples" subtitle = "Use these…" at bounding box center [408, 424] width 689 height 736
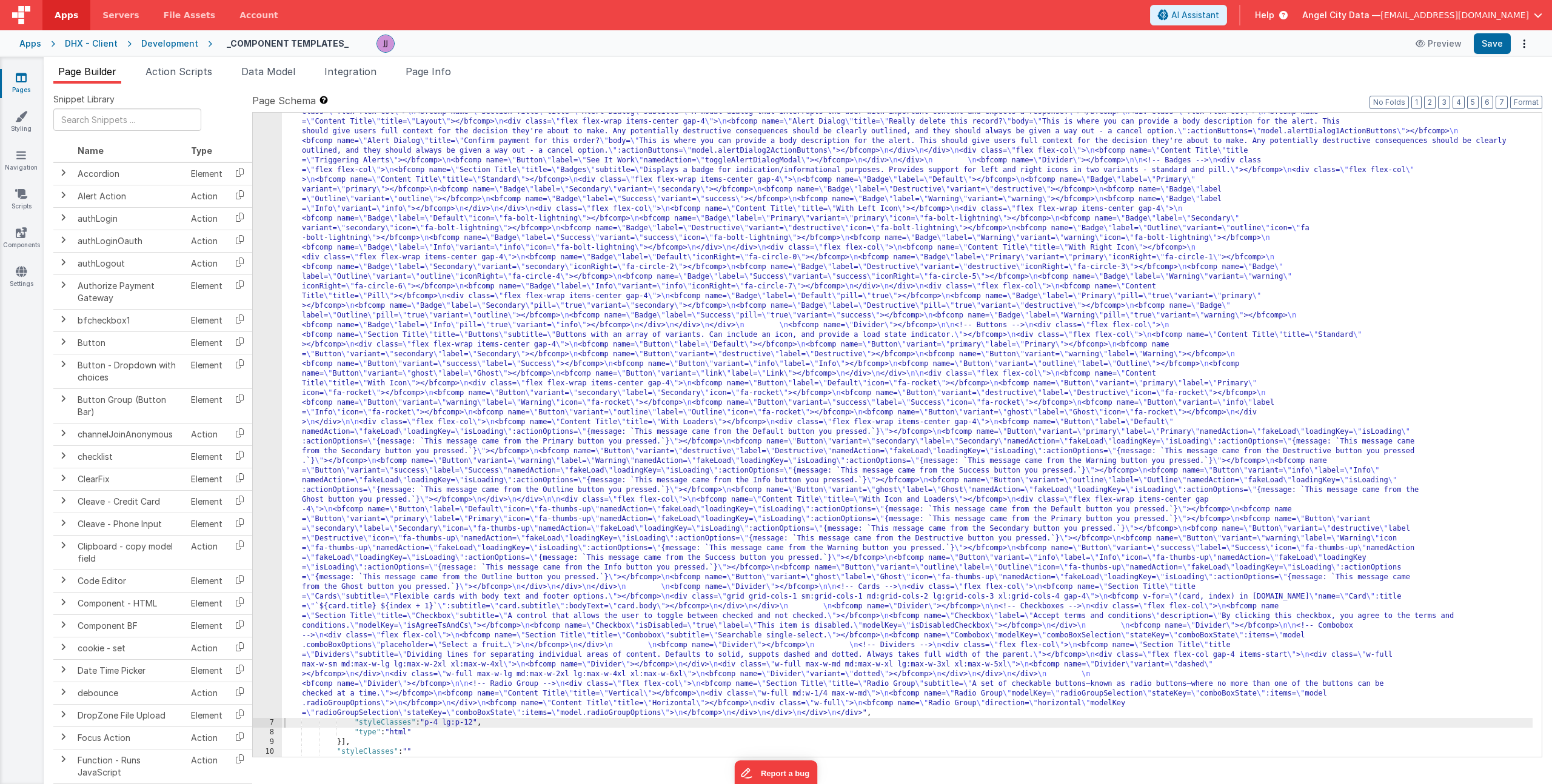
click at [453, 270] on div ""html" : "<div> \n <bfcomp name= \" Page Title \" title= \" Component Examples …" at bounding box center [907, 715] width 1251 height 1313
click at [432, 79] on li "Page Info" at bounding box center [428, 74] width 55 height 19
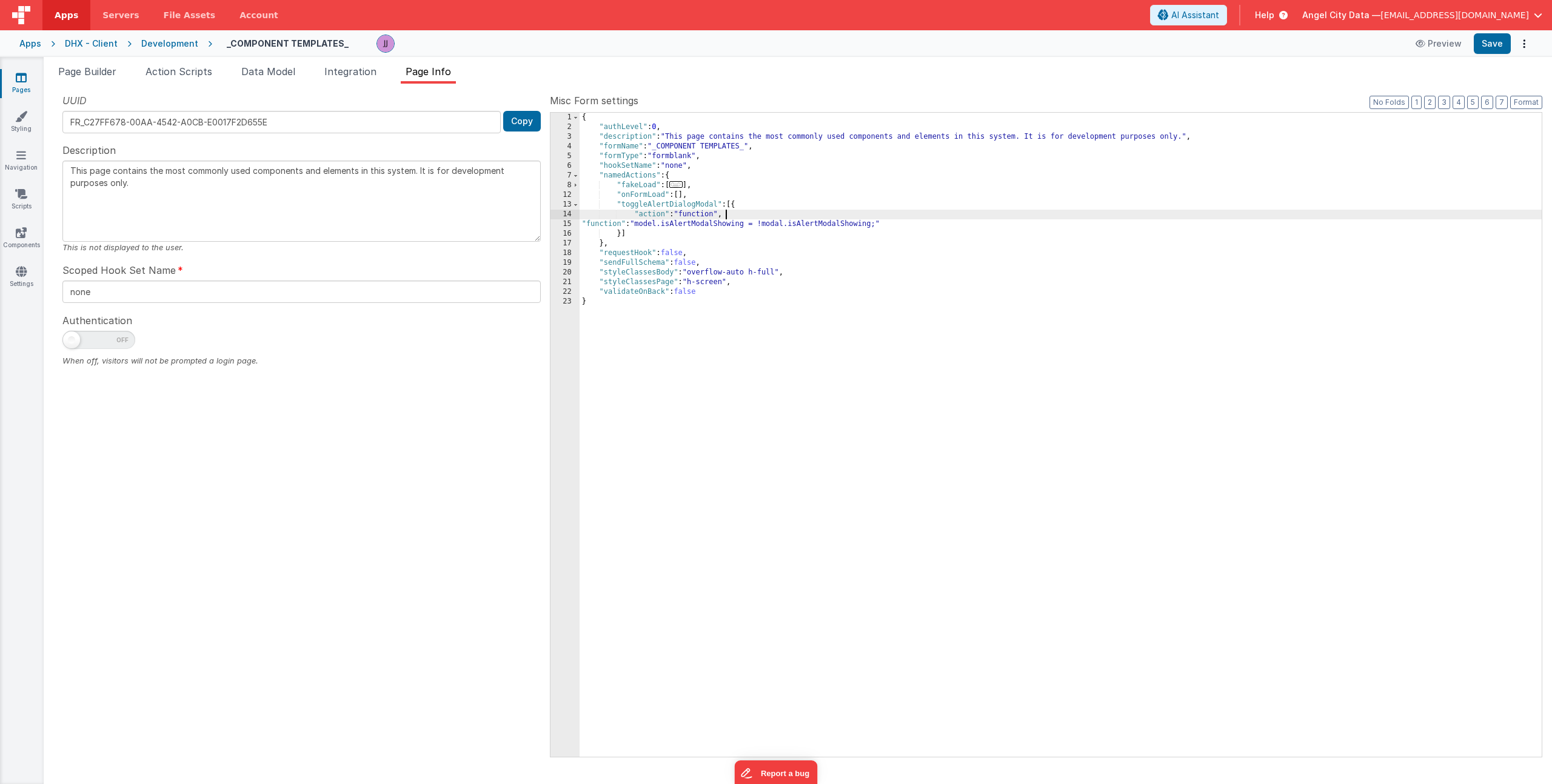
click at [749, 215] on div "{ "authLevel" : 0 , "description" : "This page contains the most commonly used …" at bounding box center [1061, 444] width 962 height 663
click at [76, 71] on span "Page Builder" at bounding box center [87, 71] width 58 height 12
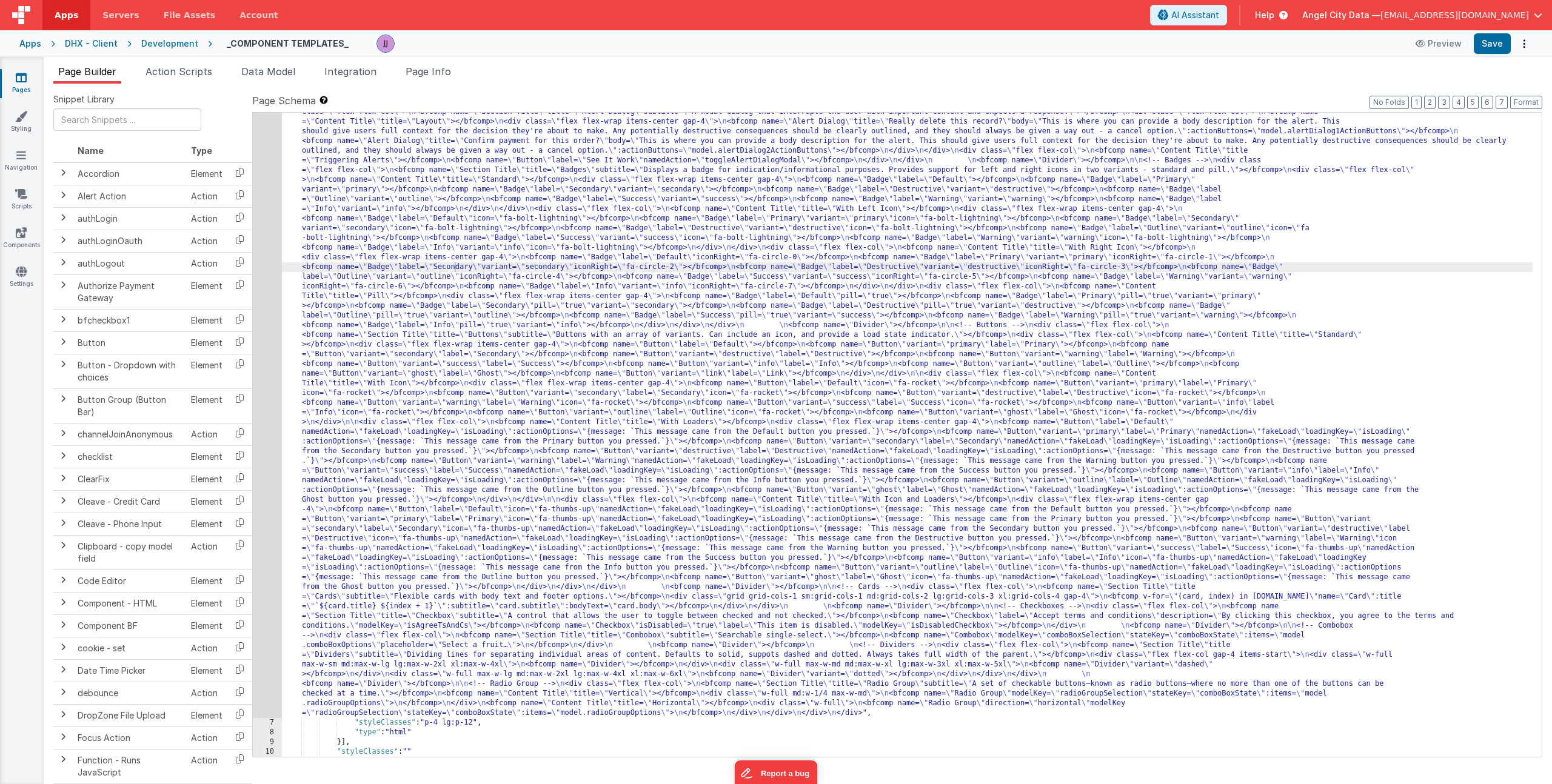
click at [478, 442] on div ""html" : "<div> \n <bfcomp name= \" Page Title \" title= \" Component Examples …" at bounding box center [907, 715] width 1251 height 1313
click at [1493, 42] on button "Save" at bounding box center [1492, 43] width 37 height 21
click at [27, 248] on link "Components" at bounding box center [21, 238] width 44 height 24
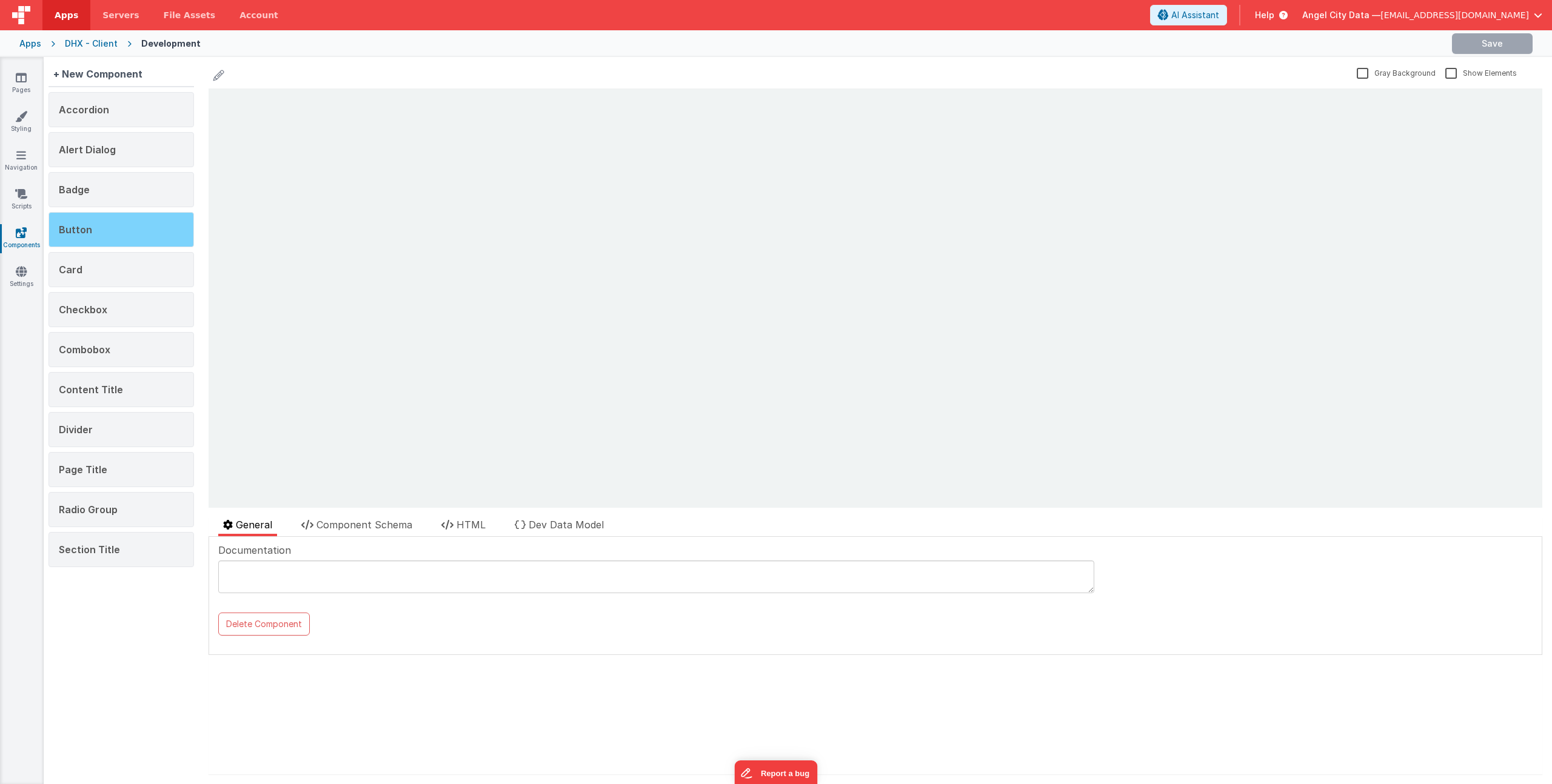
click at [114, 216] on div "Button" at bounding box center [121, 230] width 145 height 35
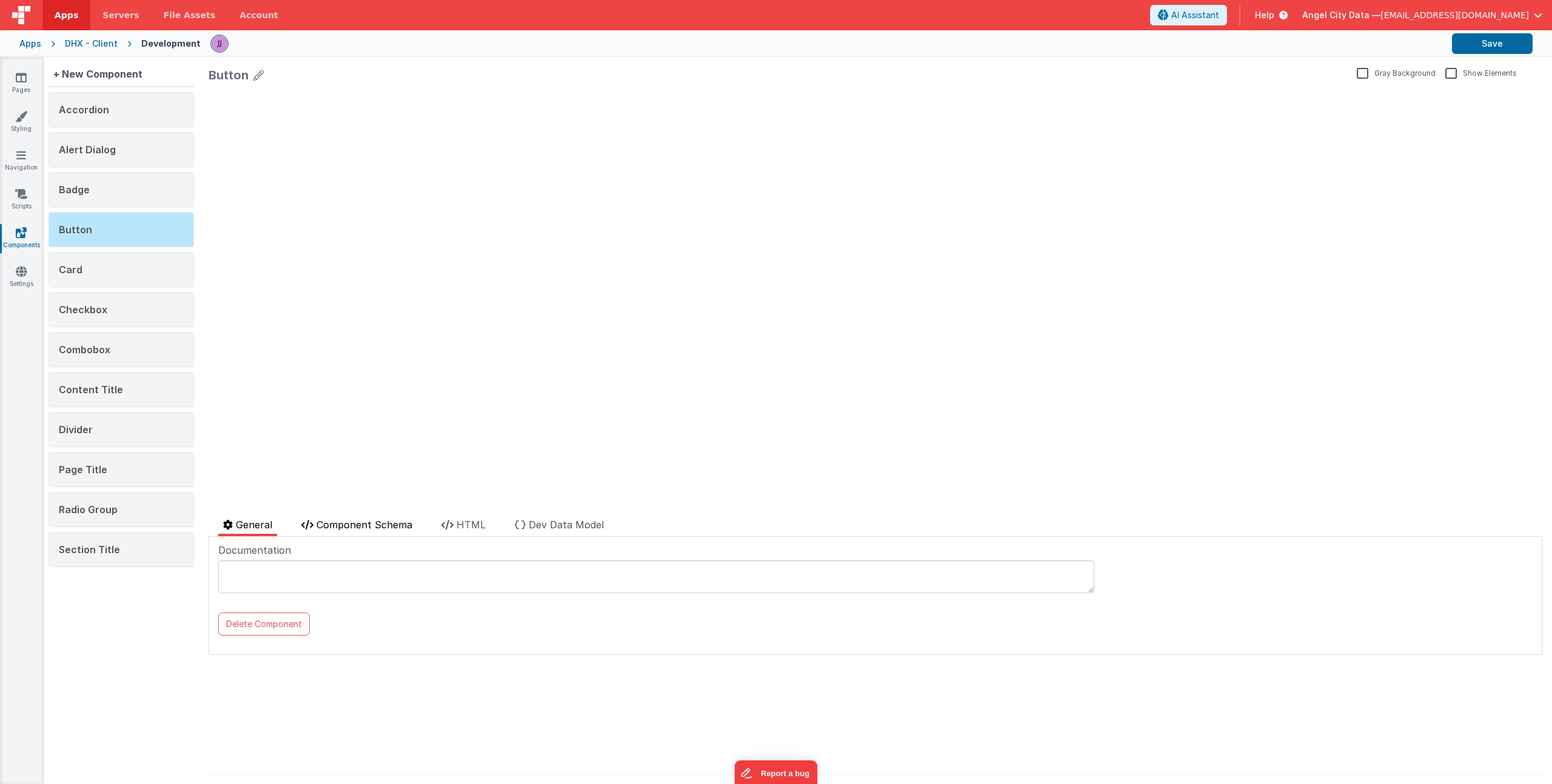
click at [411, 527] on span "Component Schema" at bounding box center [364, 524] width 96 height 12
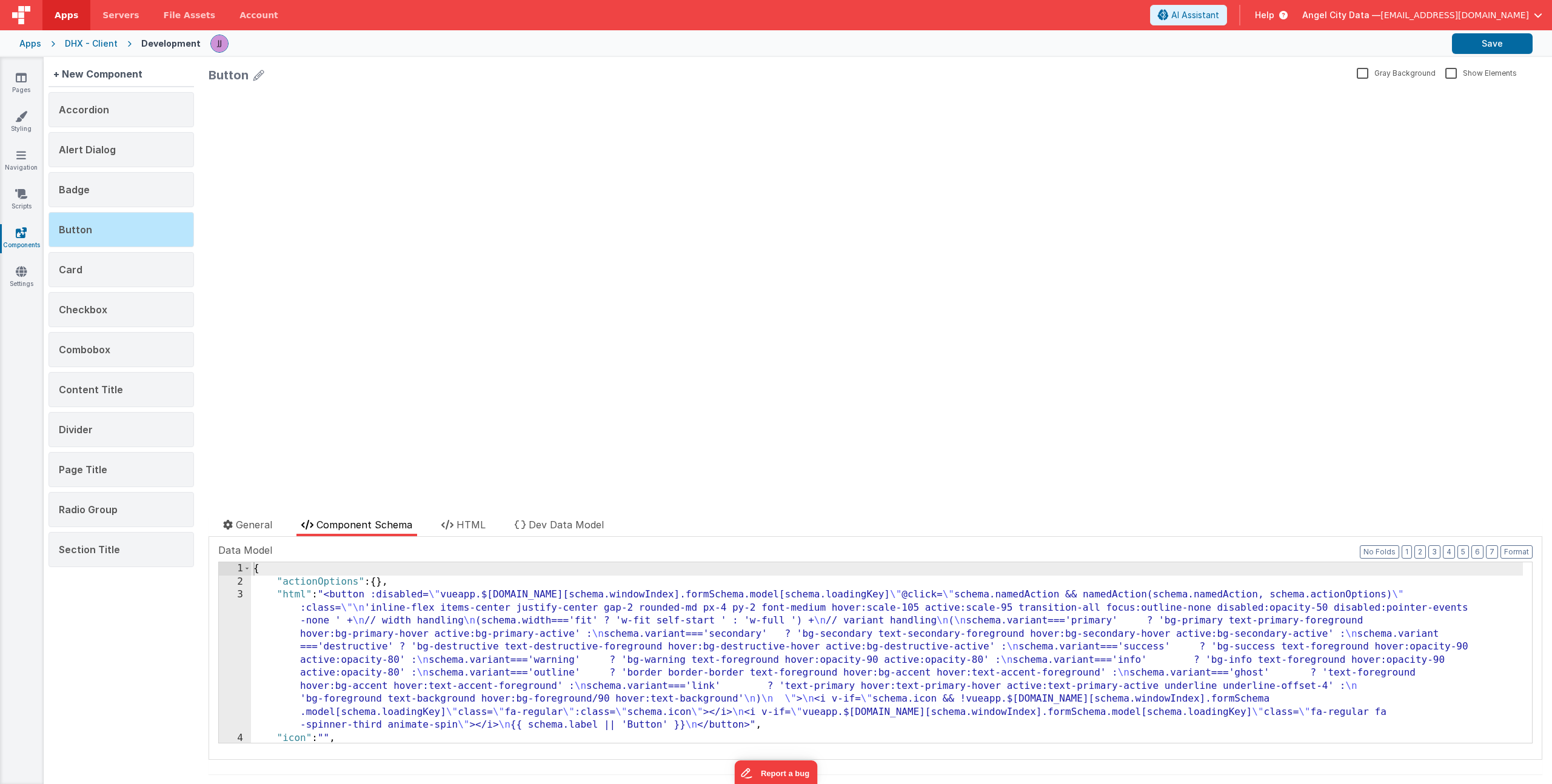
scroll to position [93, 0]
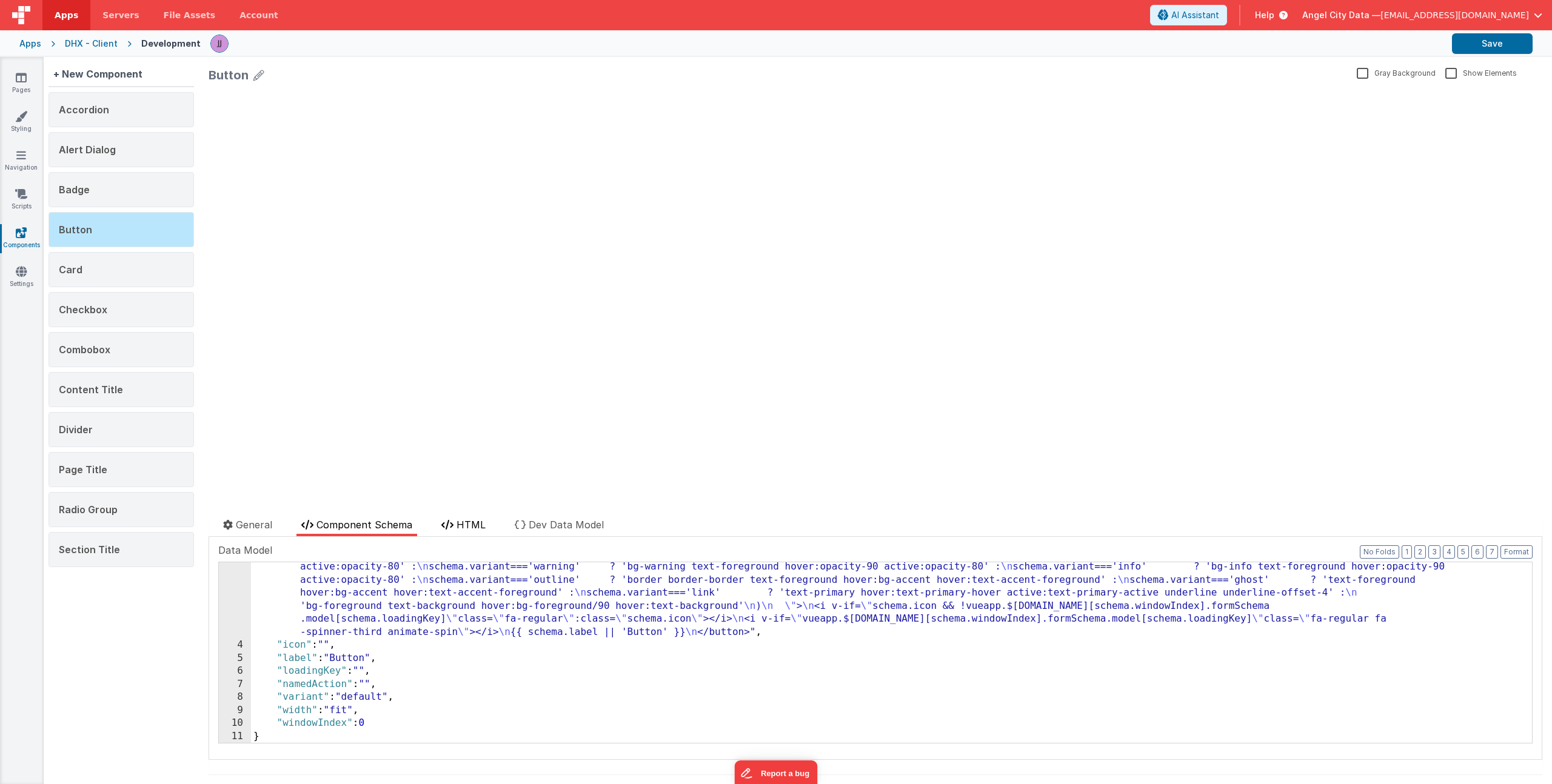
click at [475, 521] on span "HTML" at bounding box center [471, 524] width 29 height 12
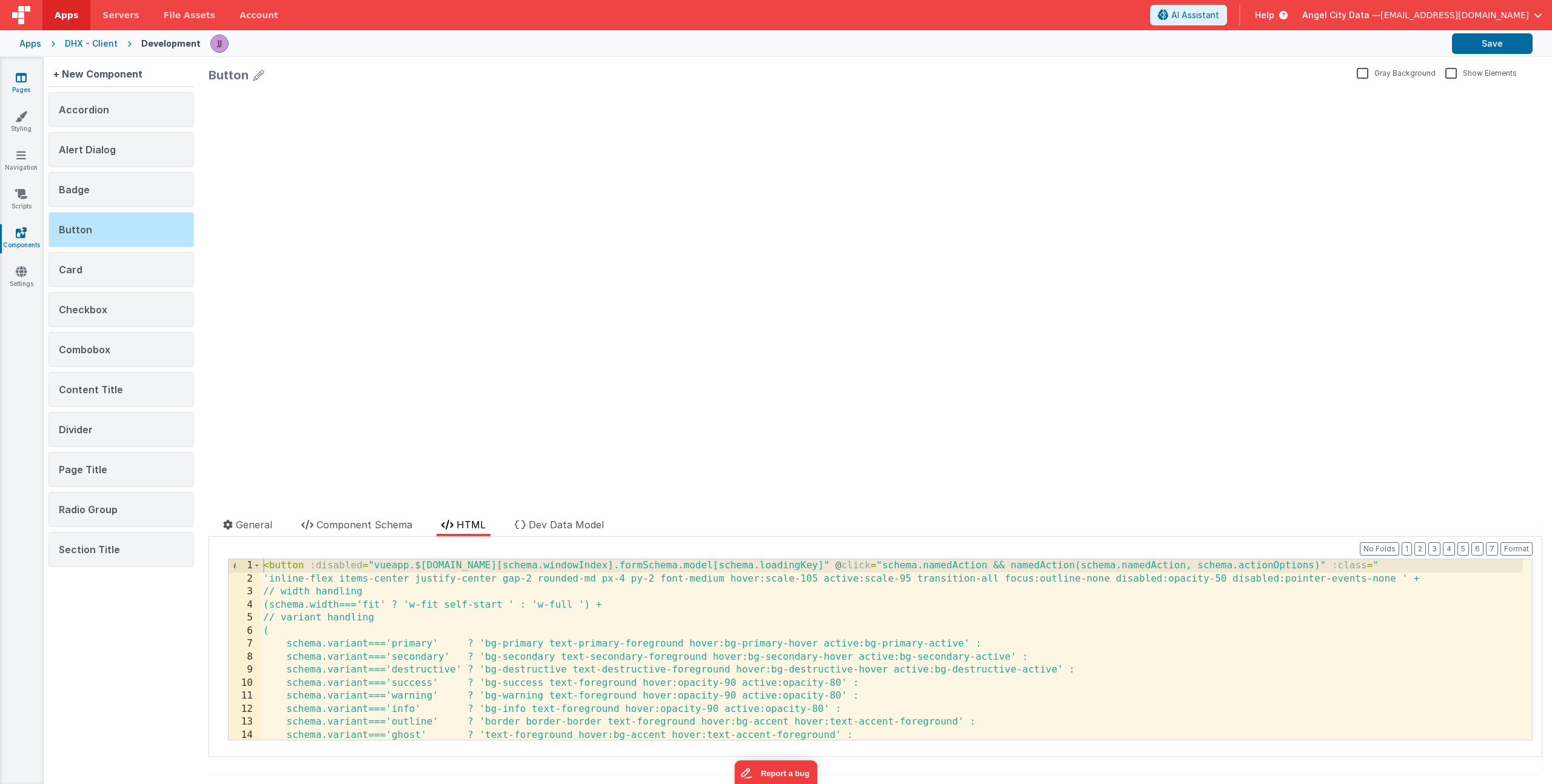
click at [14, 78] on link "Pages" at bounding box center [21, 83] width 44 height 24
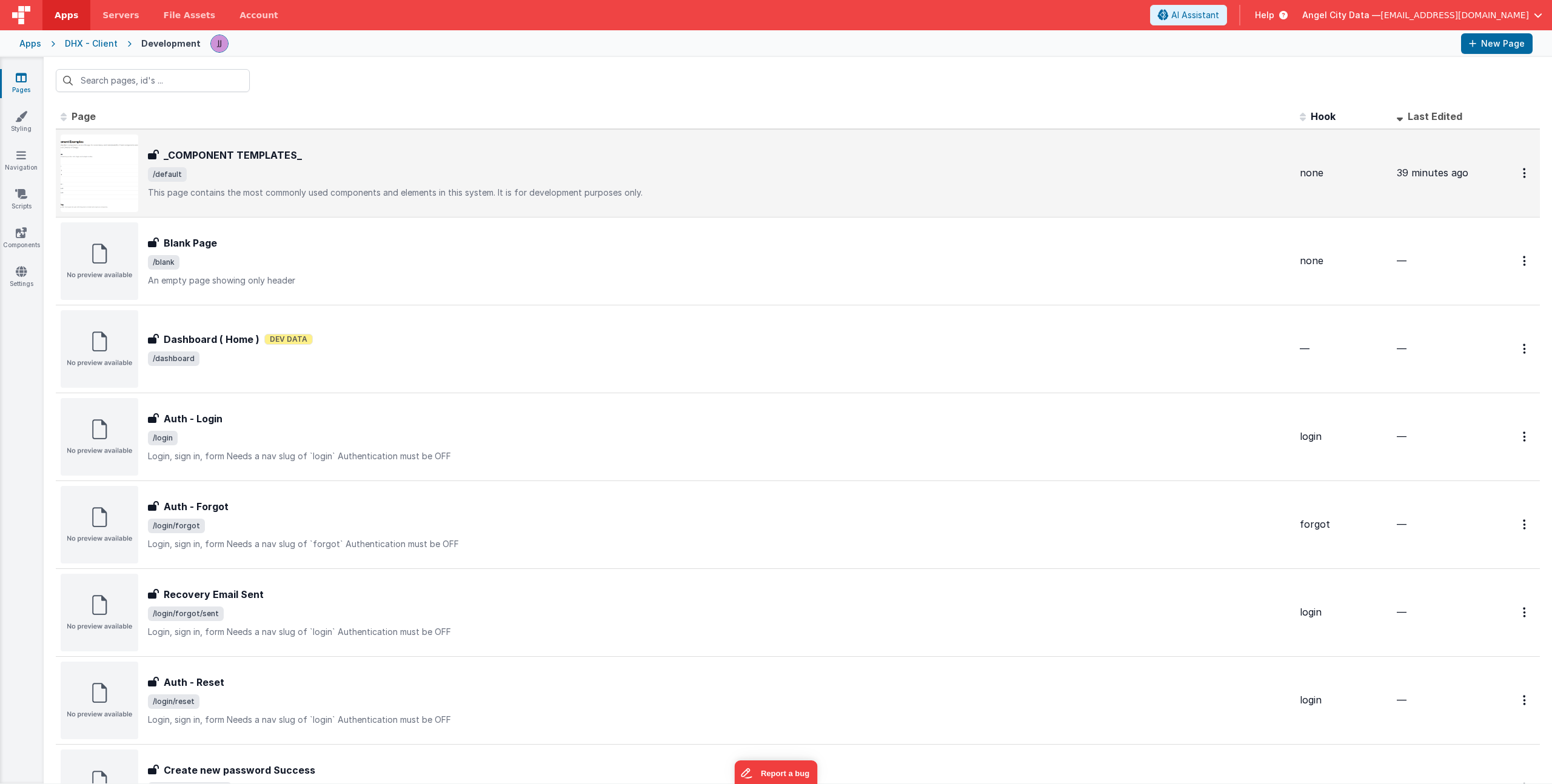
click at [345, 152] on div "_COMPONENT TEMPLATES_" at bounding box center [719, 155] width 1143 height 14
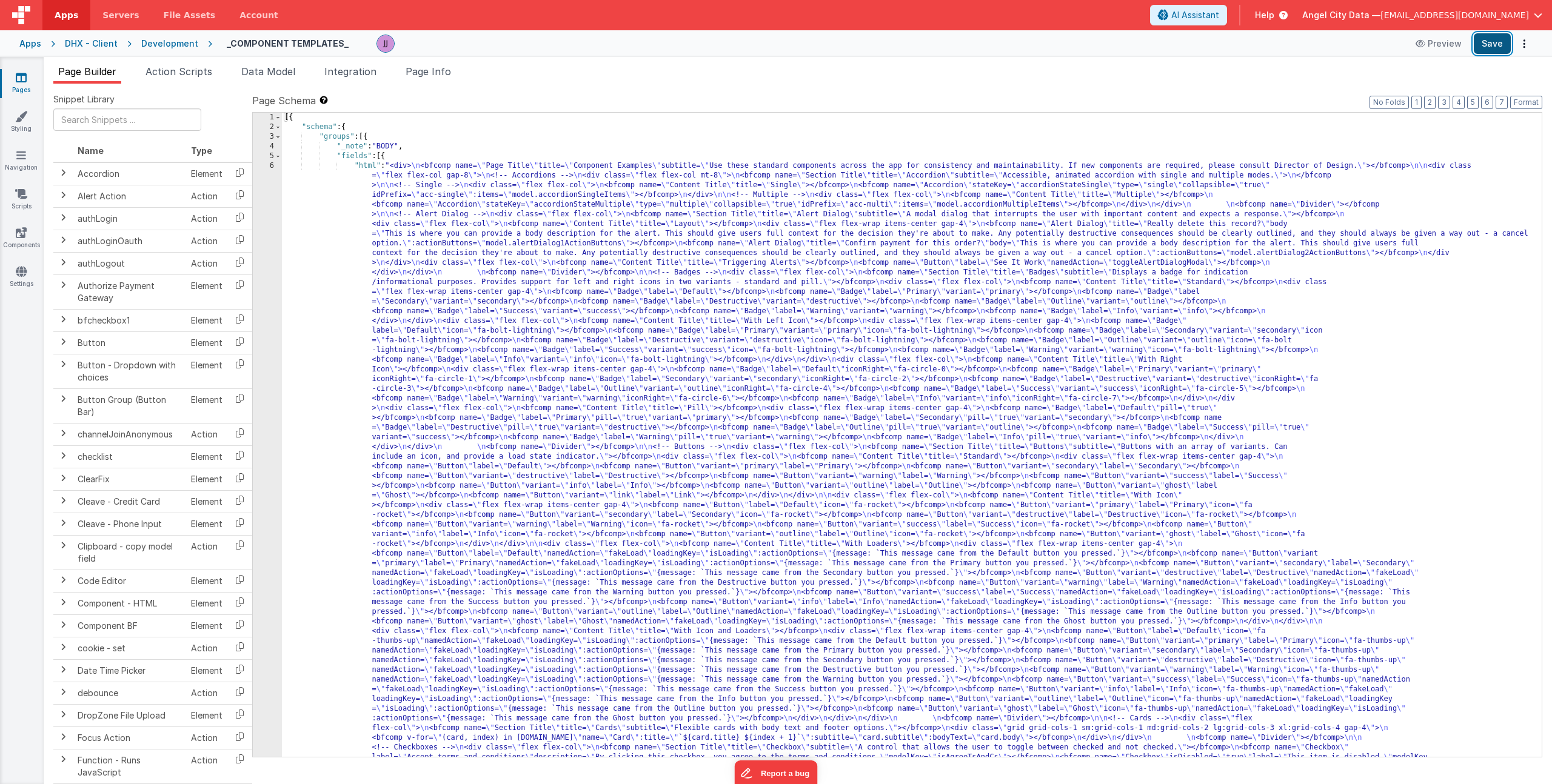
click at [1499, 46] on button "Save" at bounding box center [1492, 43] width 37 height 21
click at [1428, 47] on icon at bounding box center [1421, 44] width 12 height 9
click at [506, 279] on div "[{ "schema" : { "groups" : [{ "_note" : "BODY" , "fields" : [{ "html" : "<div> …" at bounding box center [907, 788] width 1251 height 1352
click at [275, 297] on div "6" at bounding box center [267, 511] width 29 height 698
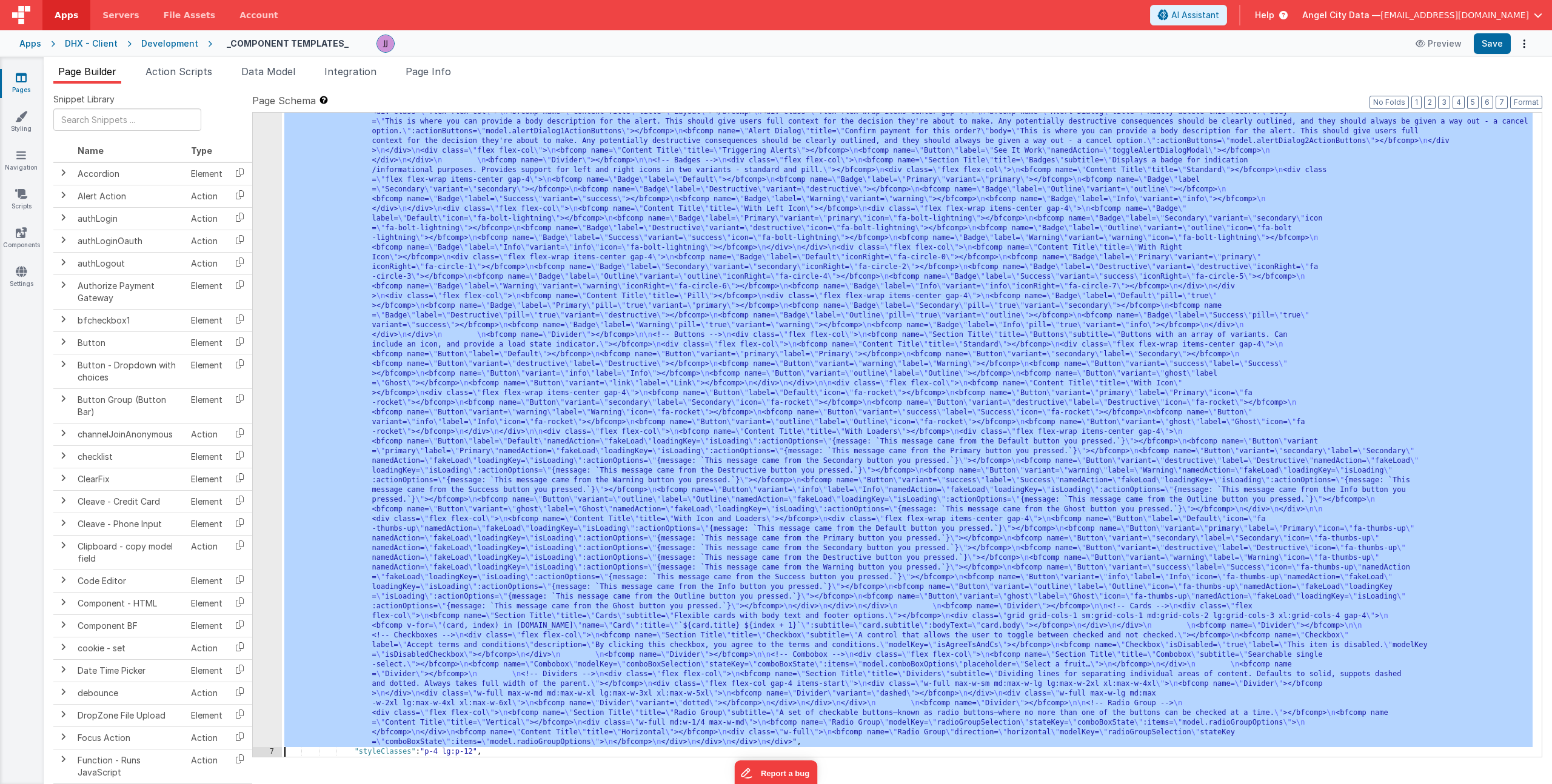
click at [271, 303] on div "6 7 8 9 10 11 12 13 14 15" at bounding box center [267, 725] width 29 height 1352
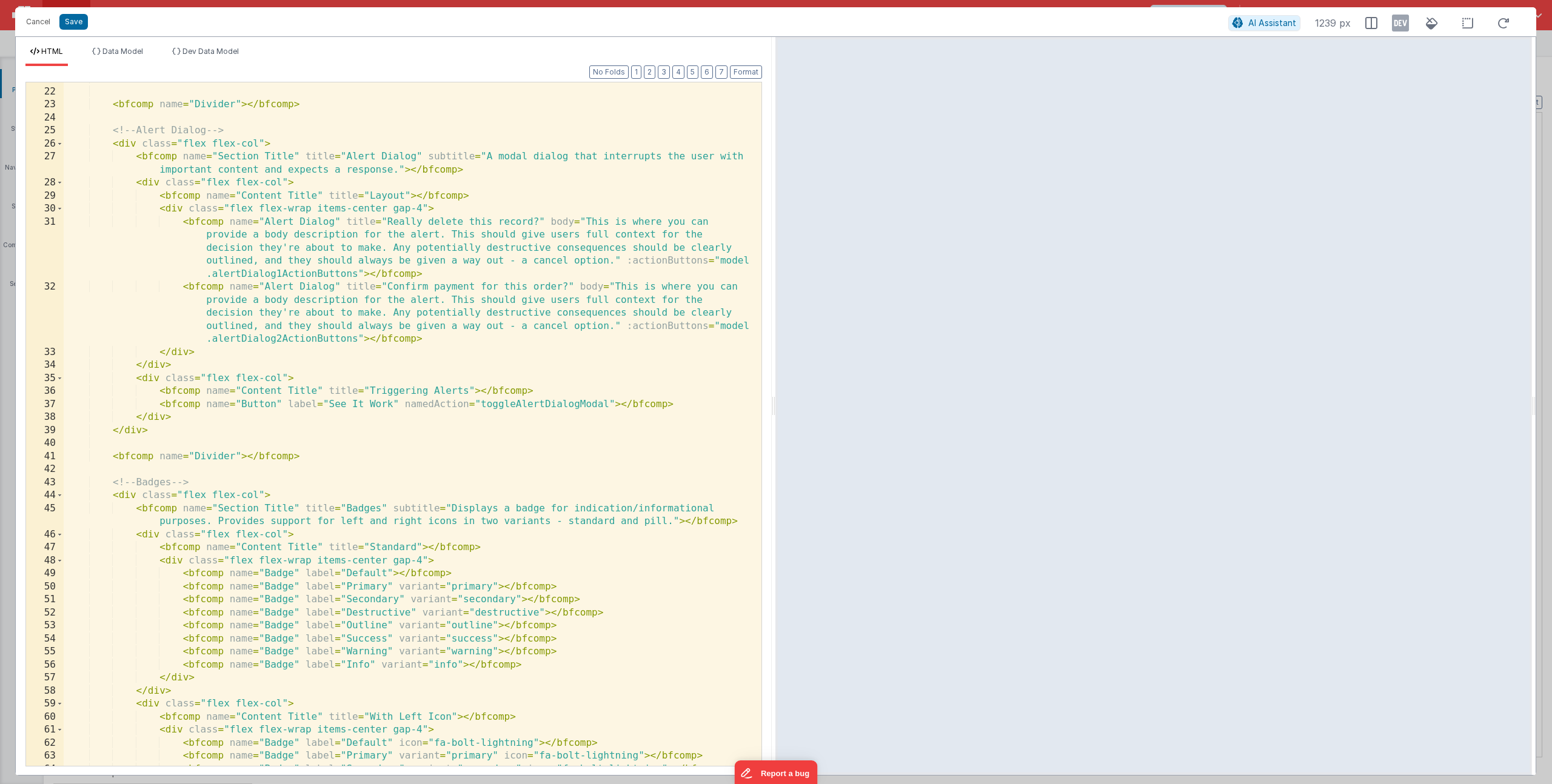
scroll to position [324, 0]
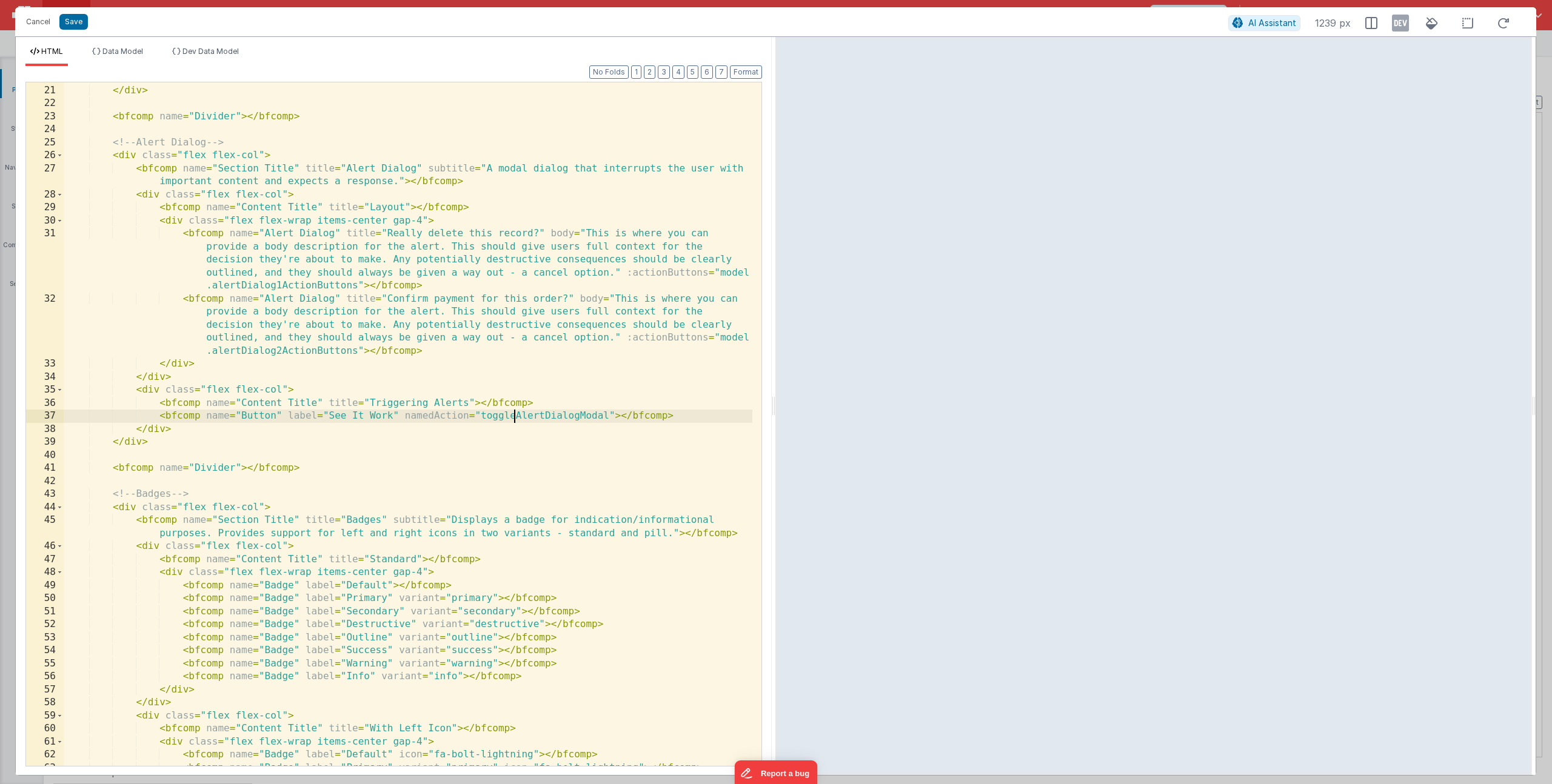
click at [512, 417] on div "</ div > </ div > < bfcomp name = "Divider" > </ bfcomp > <!-- Alert Dialog -->…" at bounding box center [408, 425] width 689 height 710
click at [609, 411] on div "</ div > </ div > < bfcomp name = "Divider" > </ bfcomp > <!-- Alert Dialog -->…" at bounding box center [408, 425] width 689 height 710
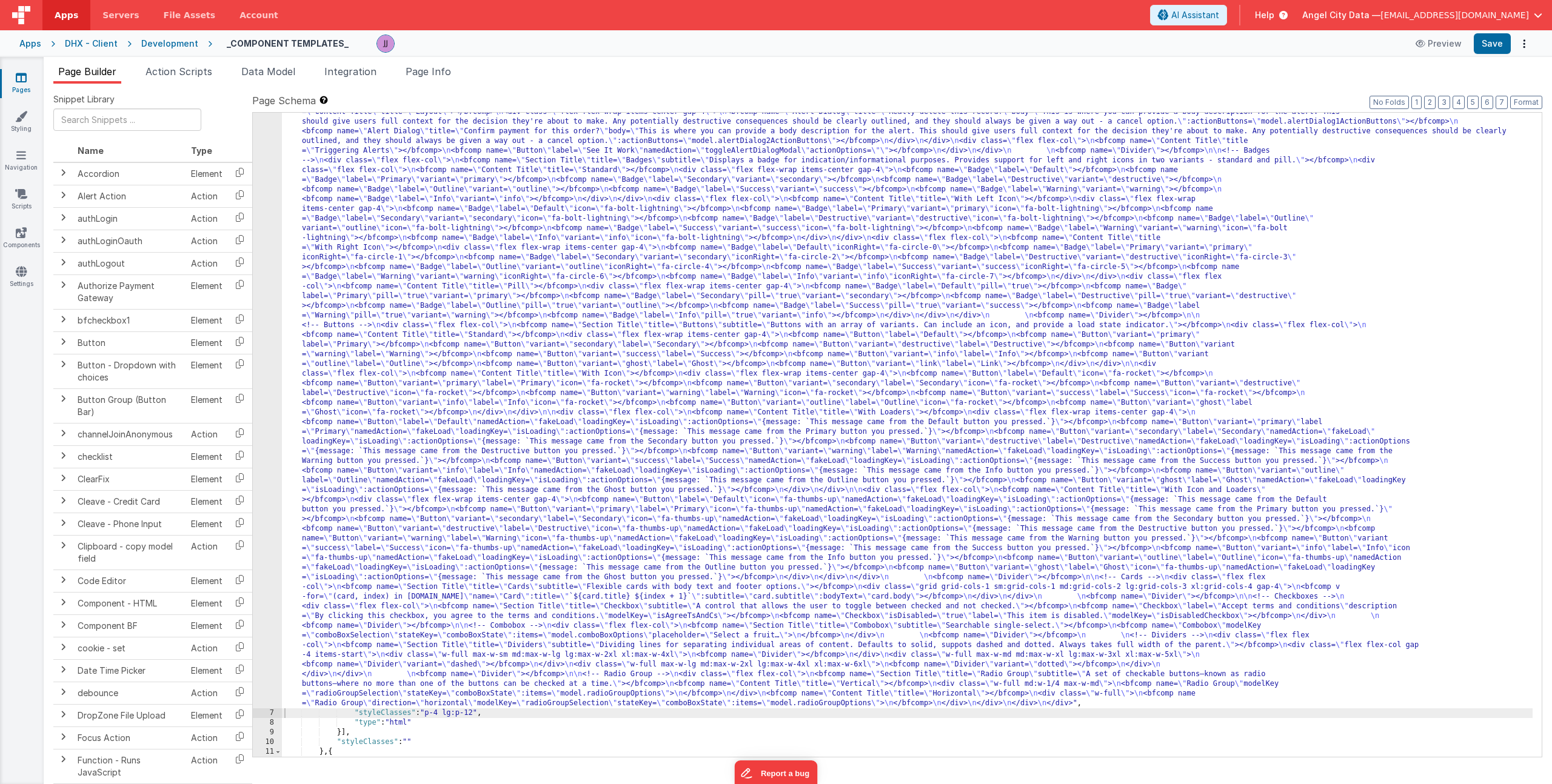
click at [436, 265] on div ""html" : "<div> \n <bfcomp name= \" Page Title \" title= \" Component Examples …" at bounding box center [907, 705] width 1251 height 1313
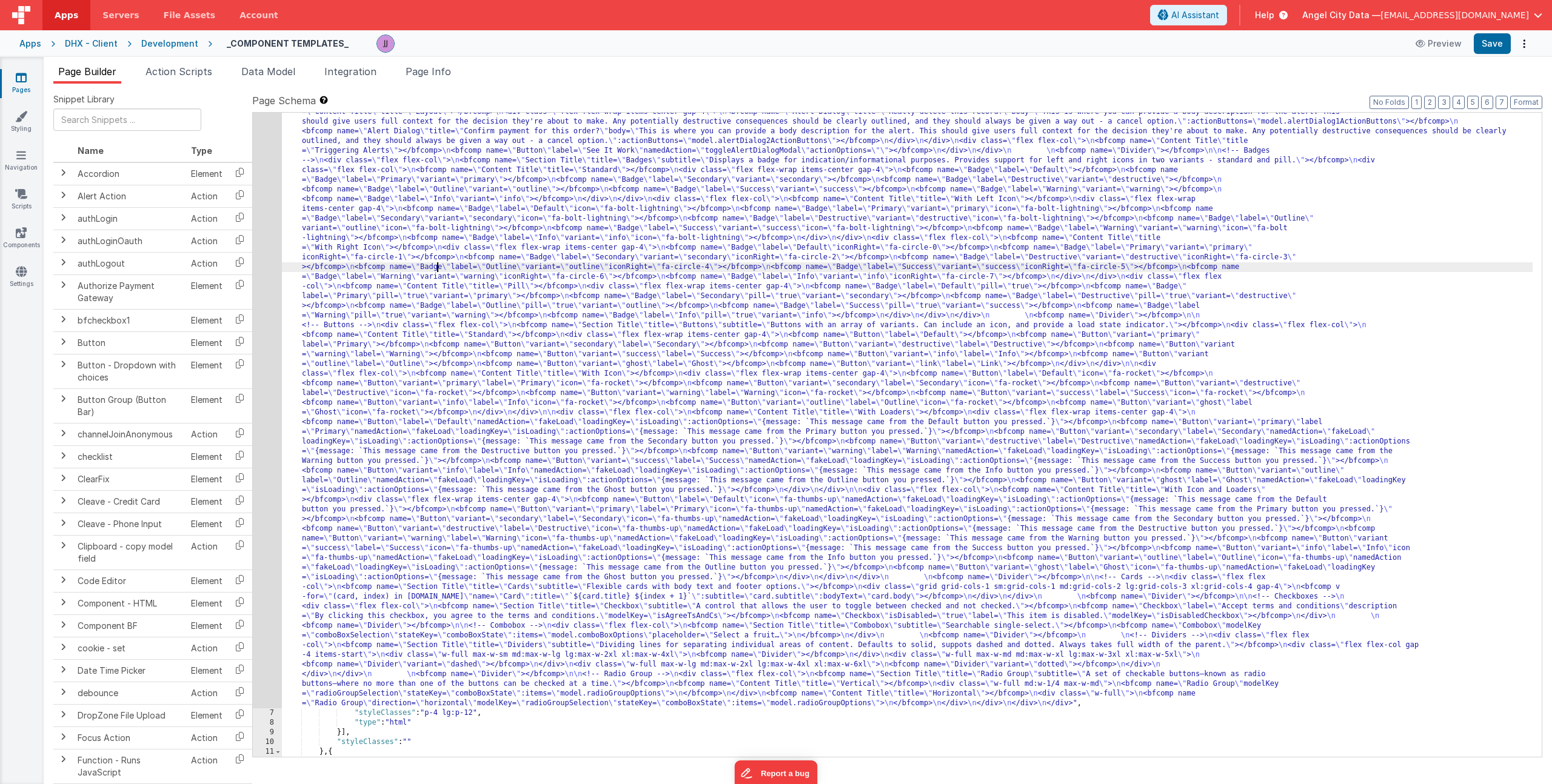
click at [268, 345] on div "6" at bounding box center [267, 379] width 29 height 659
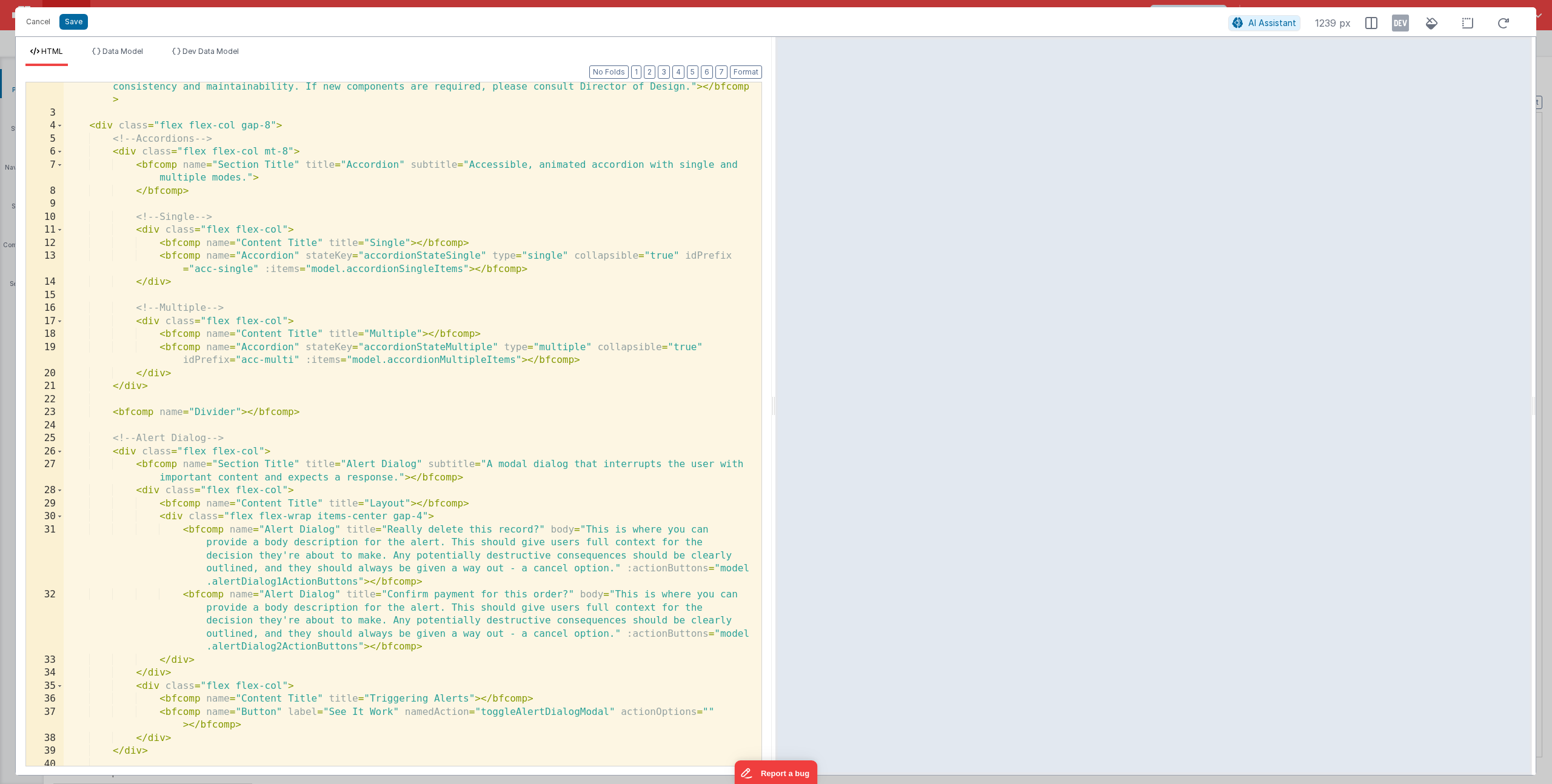
scroll to position [288, 0]
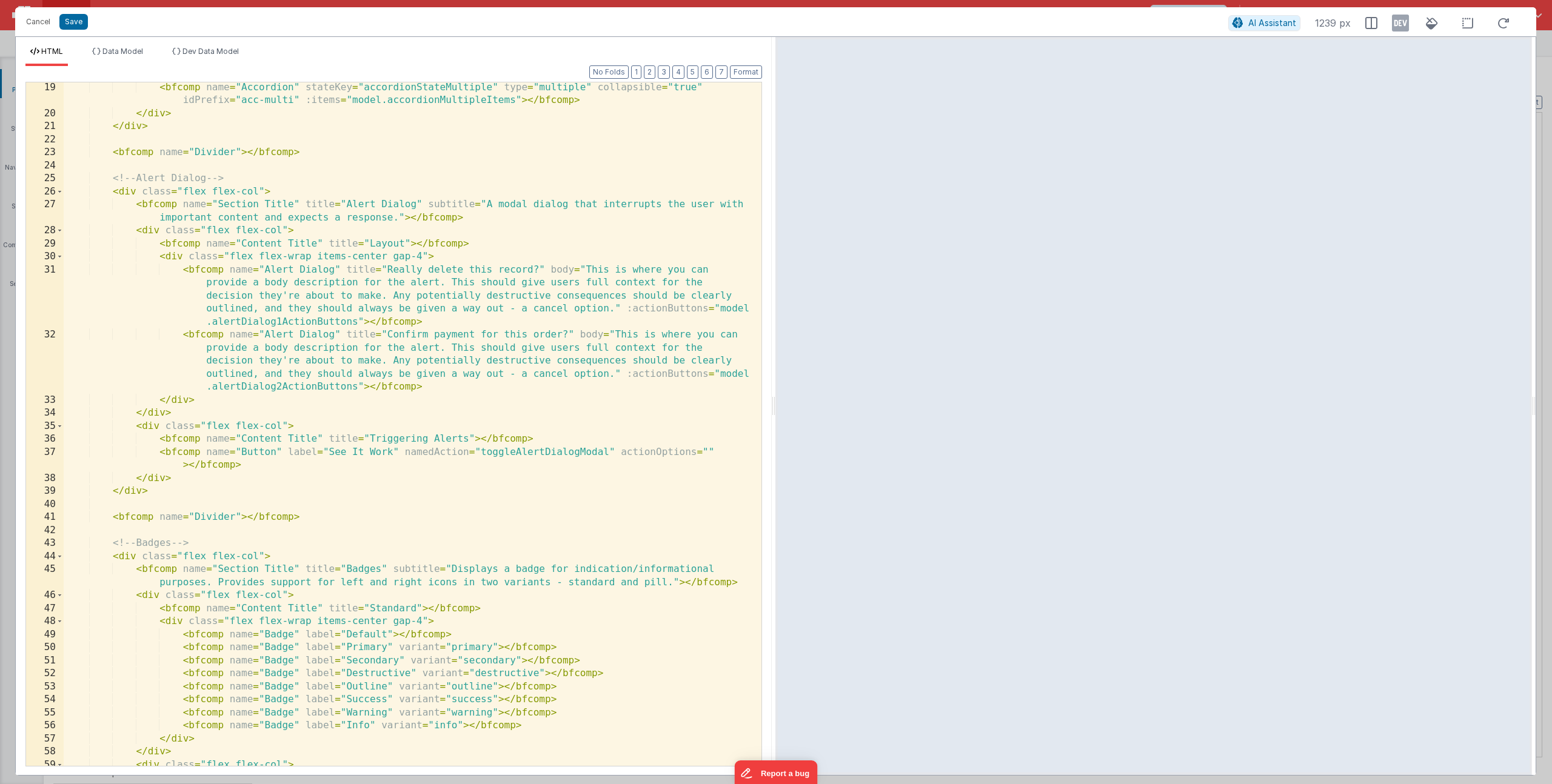
click at [511, 445] on div "< bfcomp name = "Accordion" stateKey = "accordionStateMultiple" type = "multipl…" at bounding box center [408, 442] width 689 height 723
click at [511, 454] on div "< bfcomp name = "Accordion" stateKey = "accordionStateMultiple" type = "multipl…" at bounding box center [408, 442] width 689 height 723
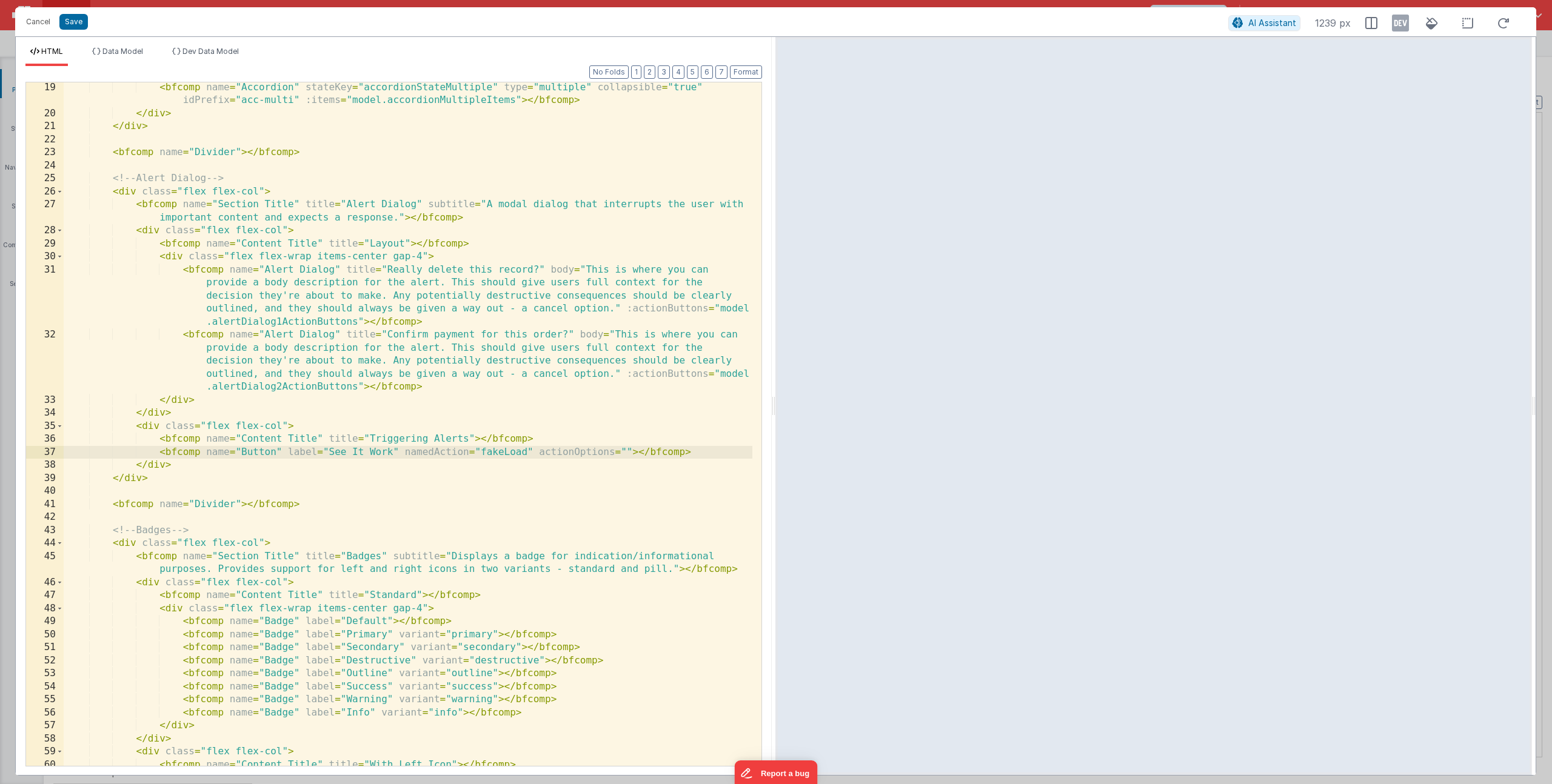
click at [403, 454] on div "< bfcomp name = "Accordion" stateKey = "accordionStateMultiple" type = "multipl…" at bounding box center [408, 442] width 689 height 723
click at [503, 449] on div "< bfcomp name = "Accordion" stateKey = "accordionStateMultiple" type = "multipl…" at bounding box center [408, 442] width 689 height 723
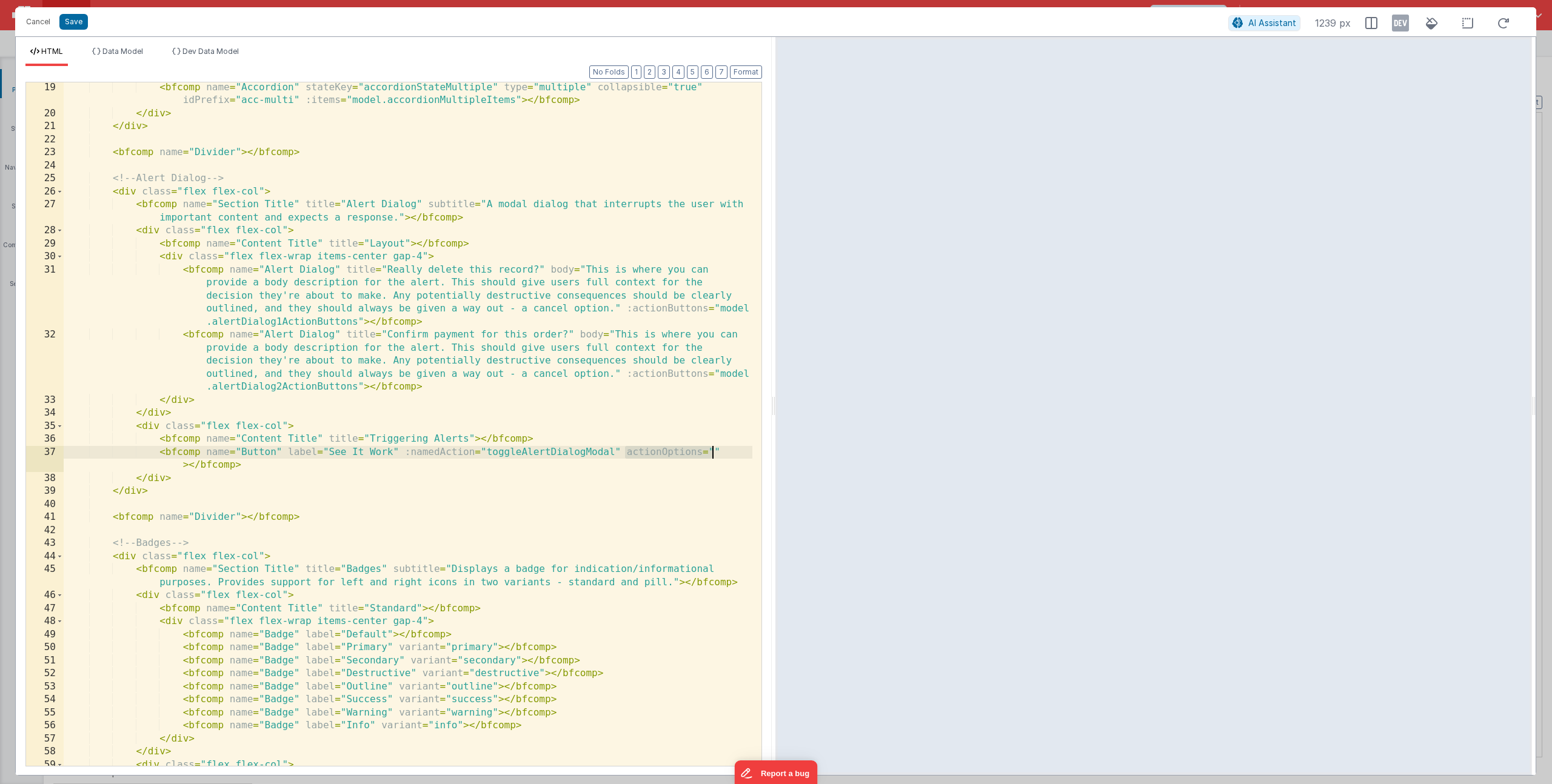
drag, startPoint x: 625, startPoint y: 451, endPoint x: 720, endPoint y: 449, distance: 95.0
click at [720, 449] on div "< bfcomp name = "Accordion" stateKey = "accordionStateMultiple" type = "multipl…" at bounding box center [408, 442] width 689 height 723
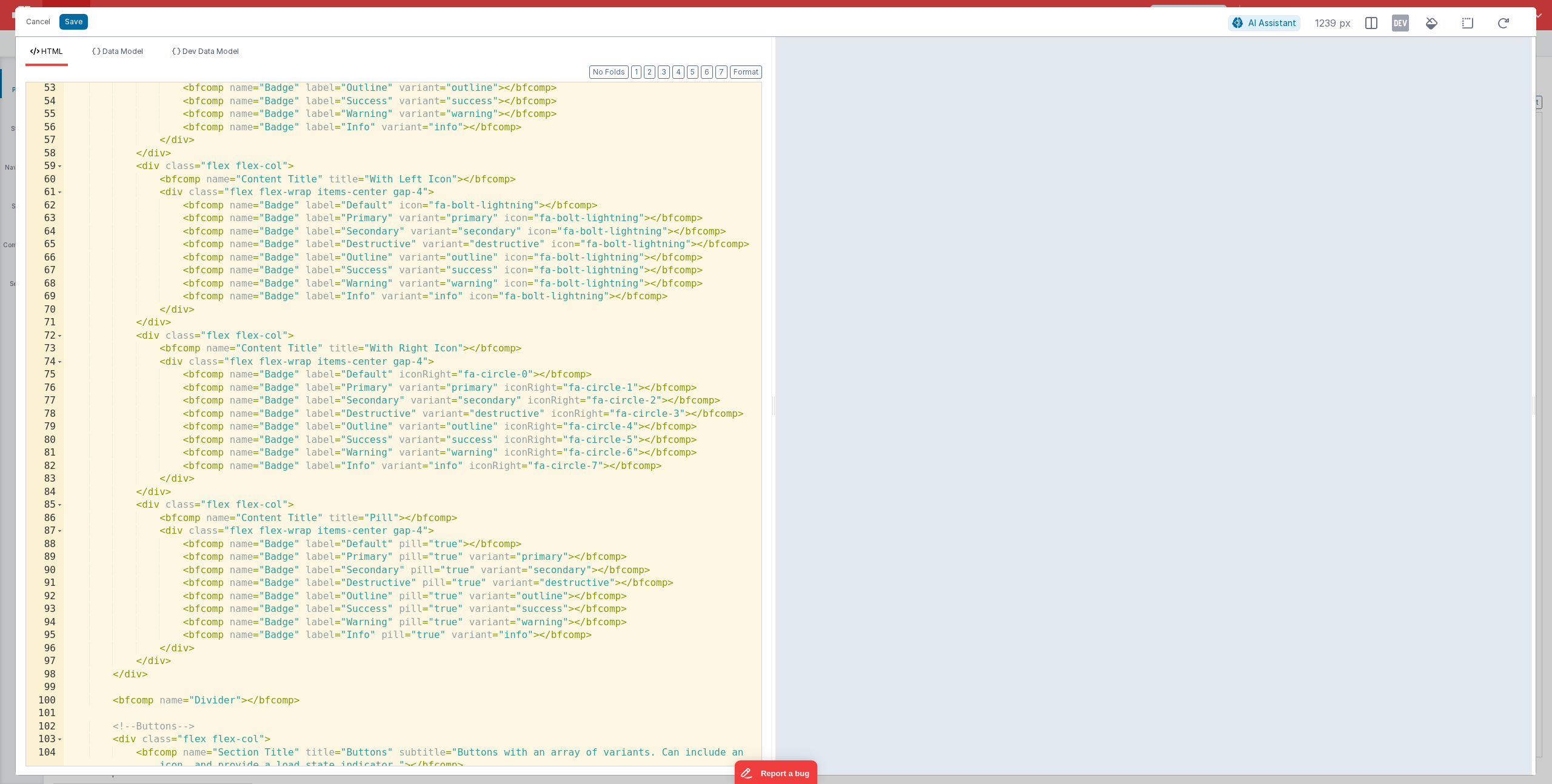
scroll to position [340, 0]
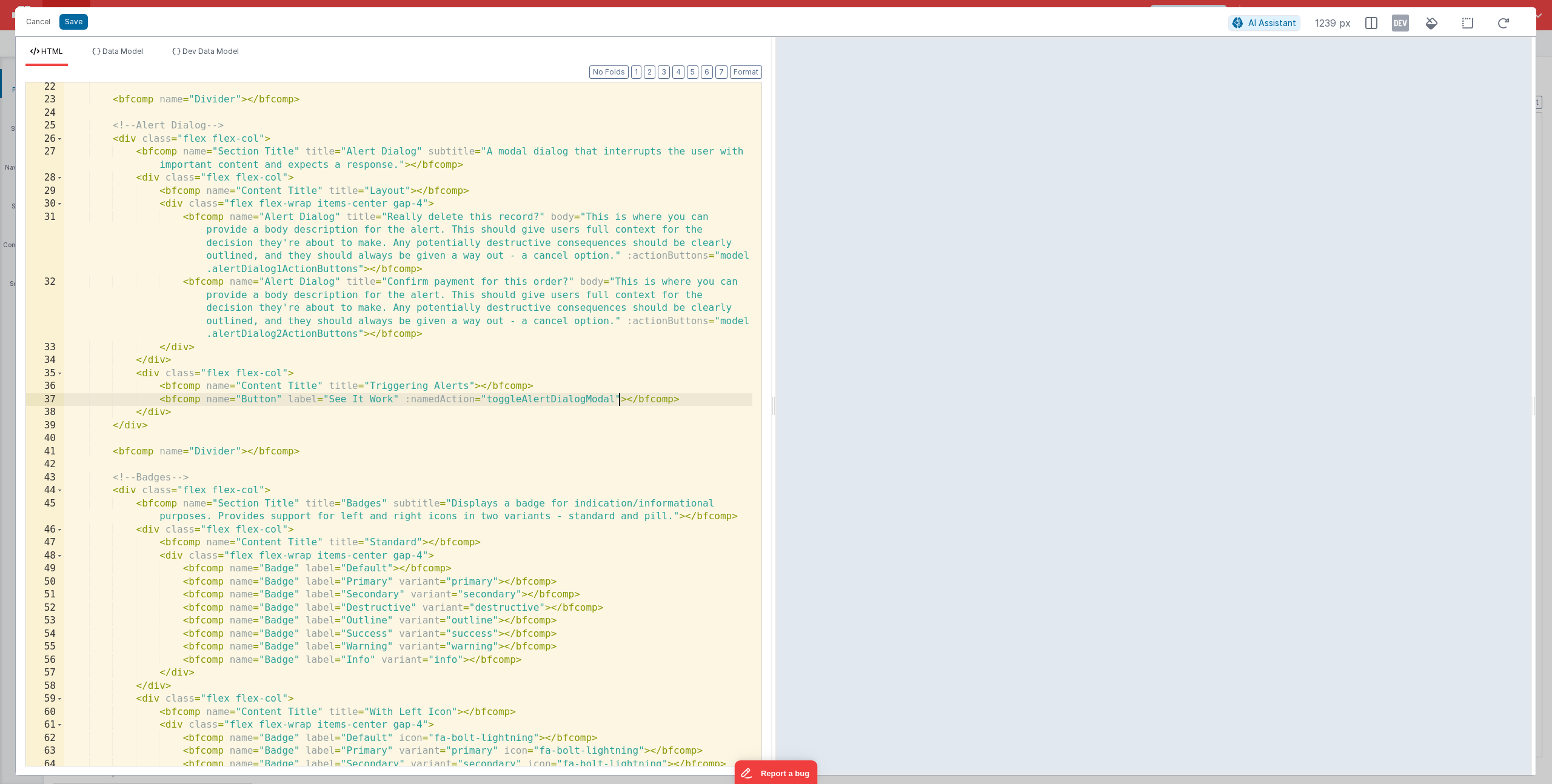
click at [406, 402] on div "< bfcomp name = "Divider" > </ bfcomp > <!-- Alert Dialog --> < div class = "fl…" at bounding box center [408, 435] width 689 height 710
click at [581, 400] on div "< bfcomp name = "Divider" > </ bfcomp > <!-- Alert Dialog --> < div class = "fl…" at bounding box center [408, 435] width 689 height 710
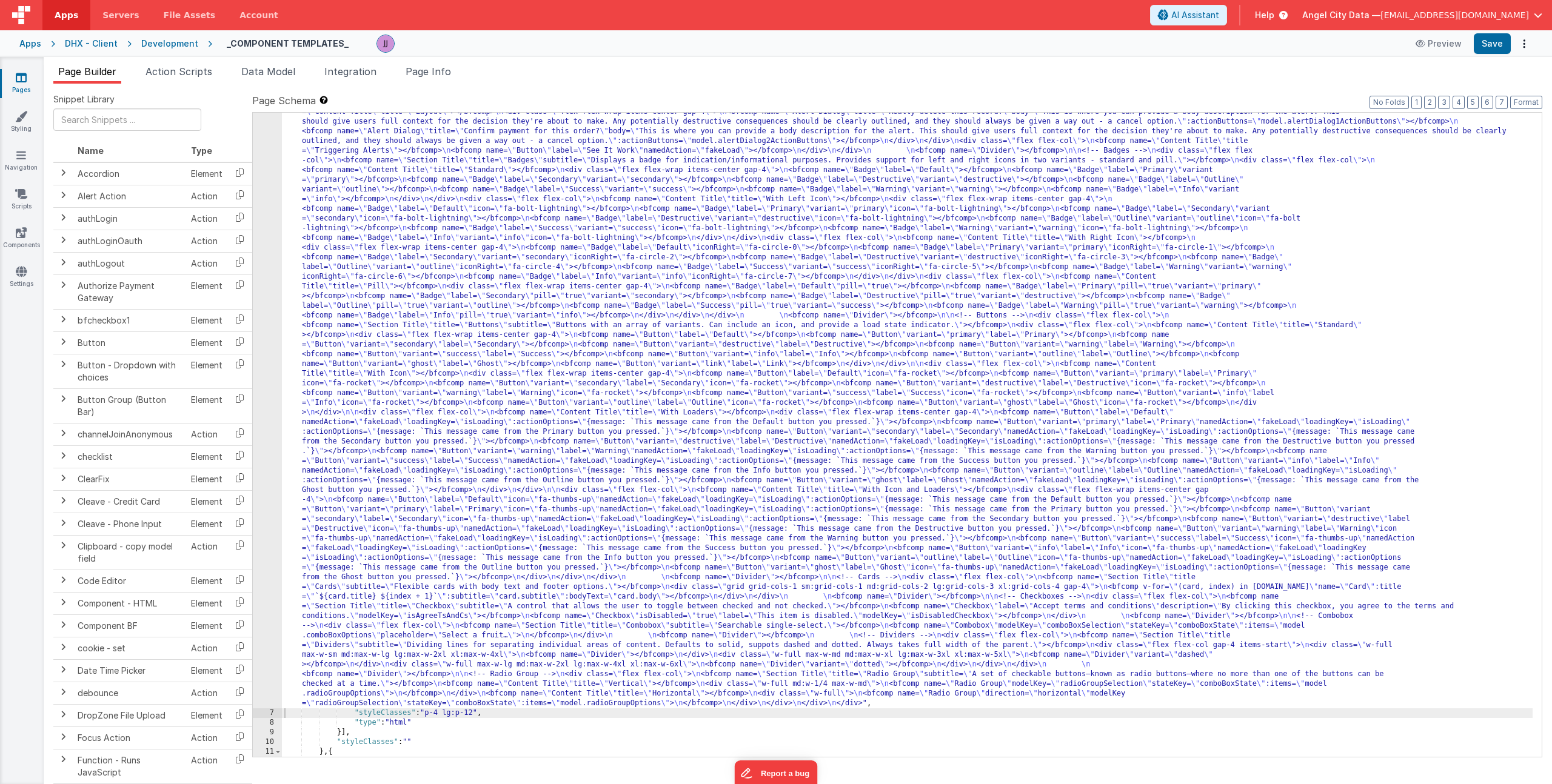
click at [460, 342] on div ""html" : "<div> \n <bfcomp name= \" Page Title \" title= \" Component Examples …" at bounding box center [907, 705] width 1251 height 1313
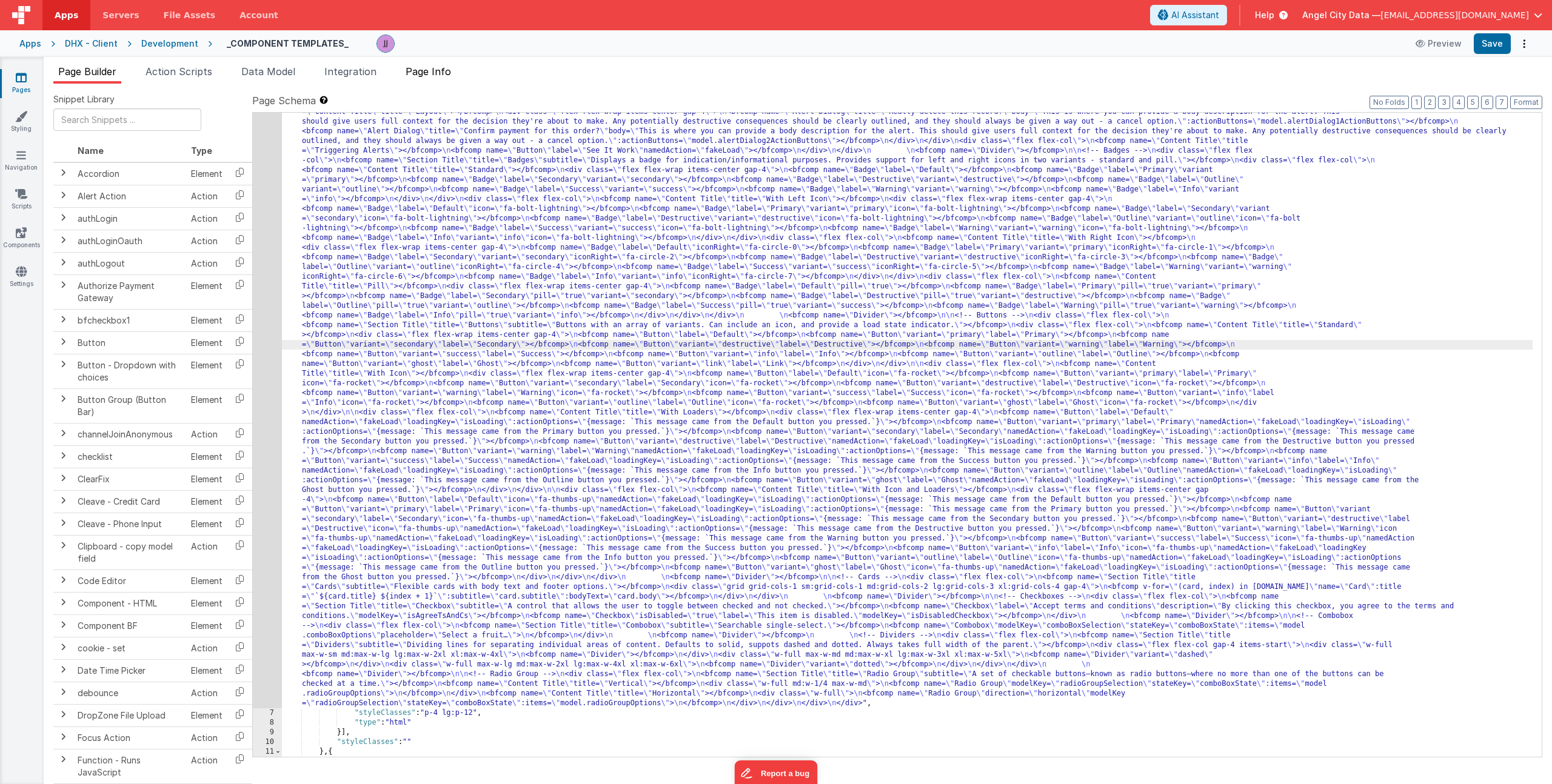
click at [426, 74] on span "Page Info" at bounding box center [428, 71] width 46 height 12
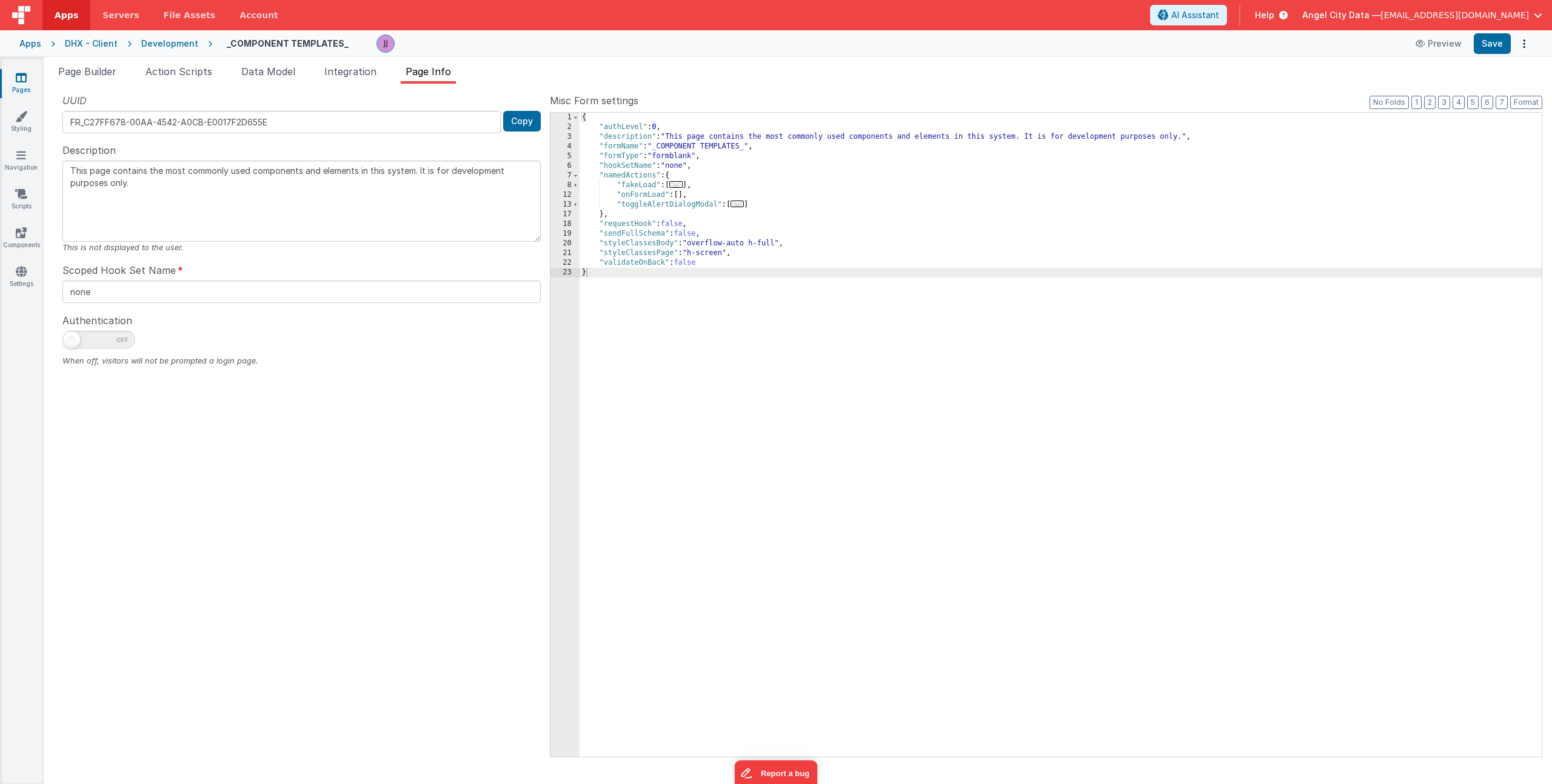
click at [743, 205] on span "..." at bounding box center [737, 204] width 13 height 7
click at [737, 225] on div "{ "authLevel" : 0 , "description" : "This page contains the most commonly used …" at bounding box center [1061, 444] width 962 height 663
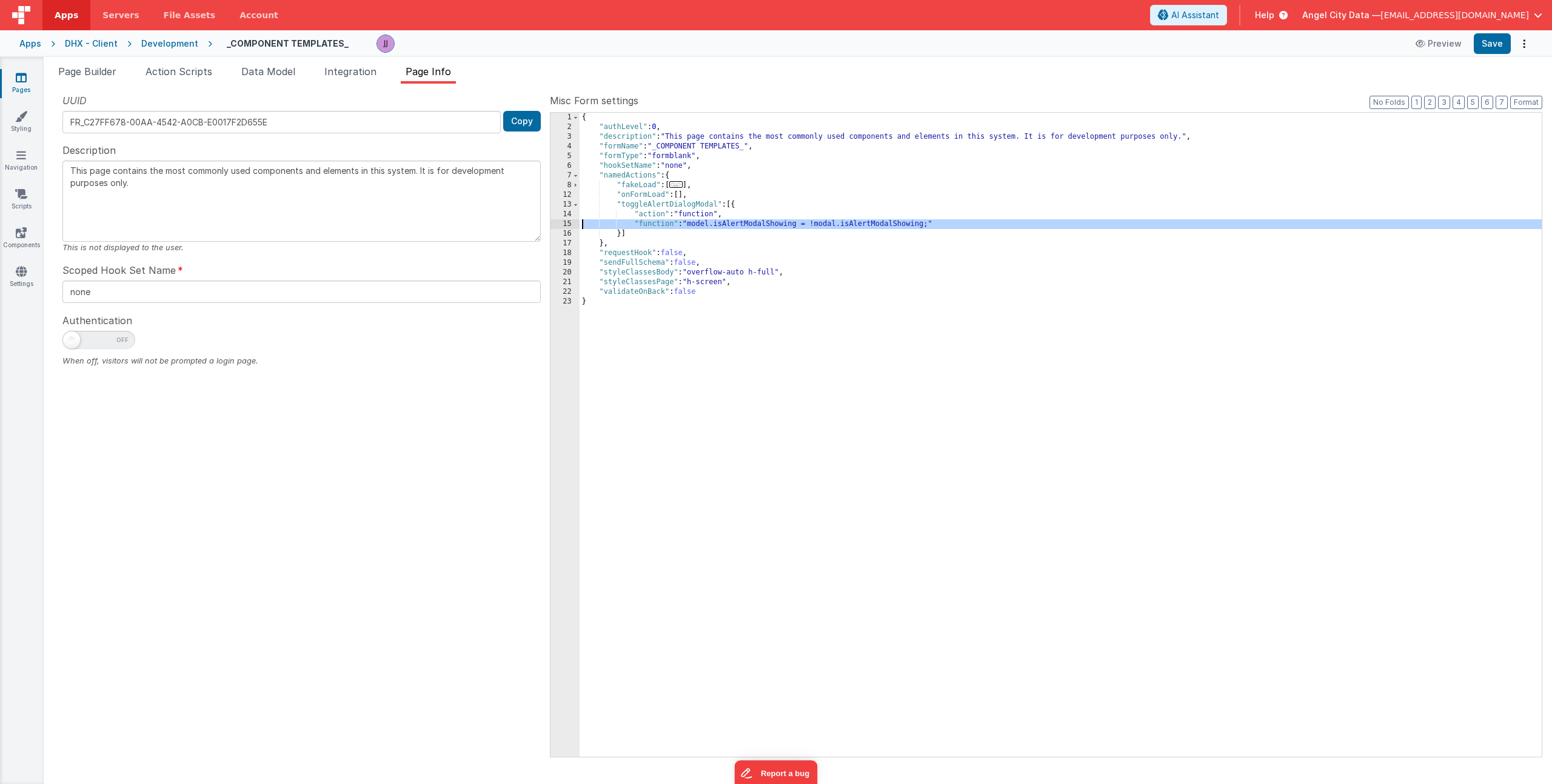
click at [567, 223] on div "15" at bounding box center [565, 224] width 29 height 9
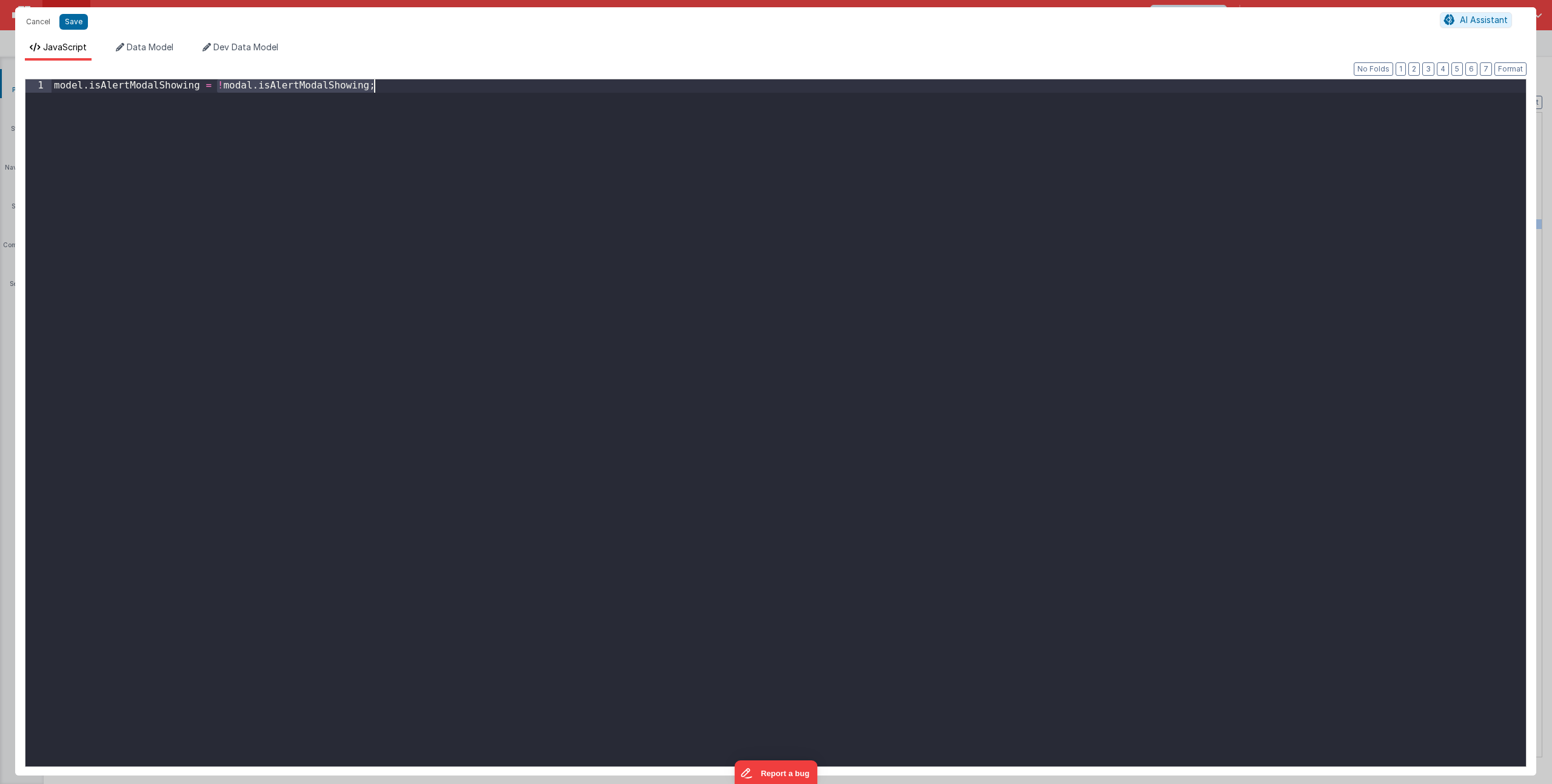
drag, startPoint x: 220, startPoint y: 88, endPoint x: 422, endPoint y: 86, distance: 202.0
click at [422, 86] on div "model . isAlertModalShowing = ! modal . isAlertModalShowing ;" at bounding box center [788, 436] width 1474 height 713
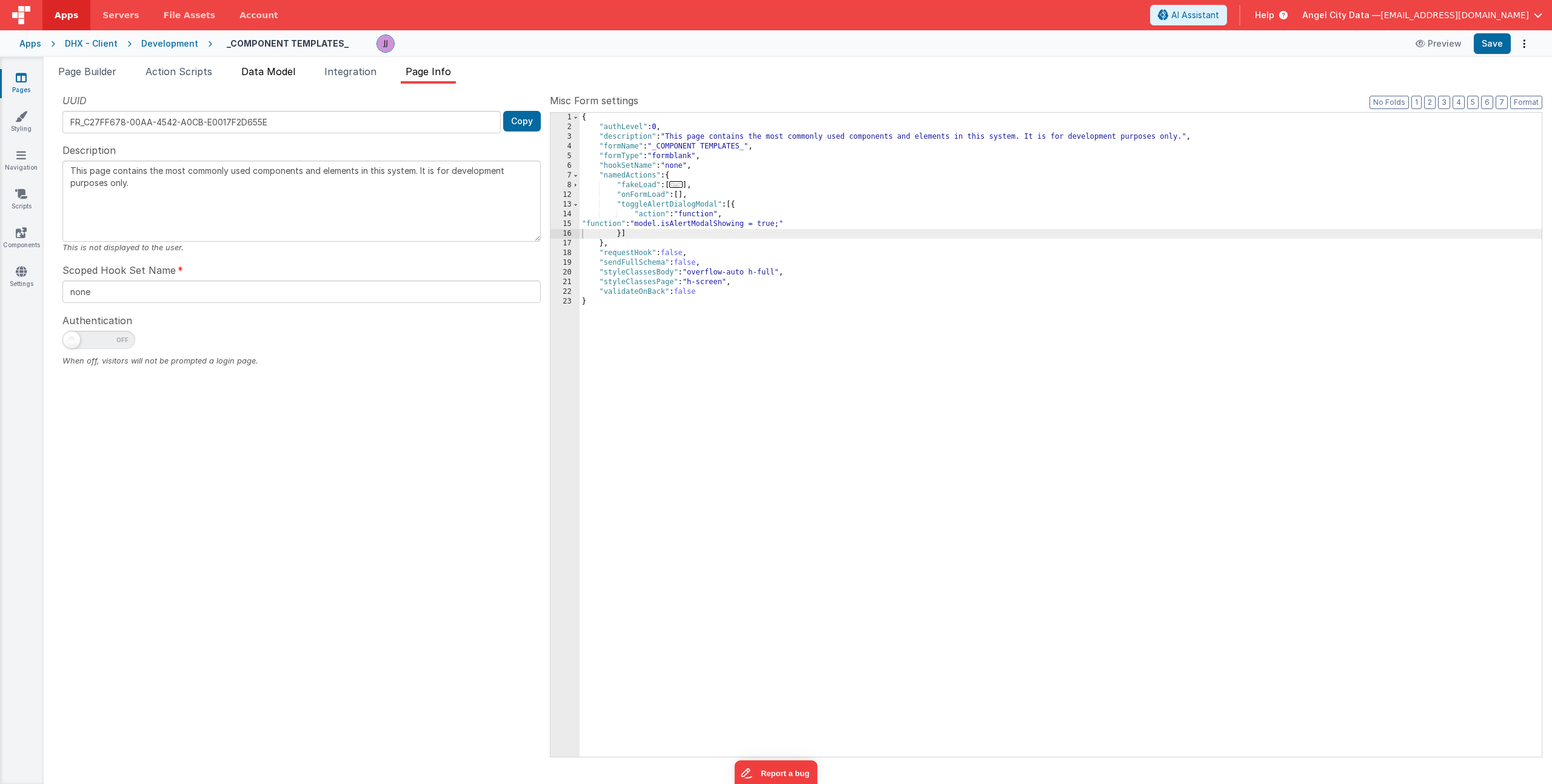
click at [283, 74] on span "Data Model" at bounding box center [268, 71] width 54 height 12
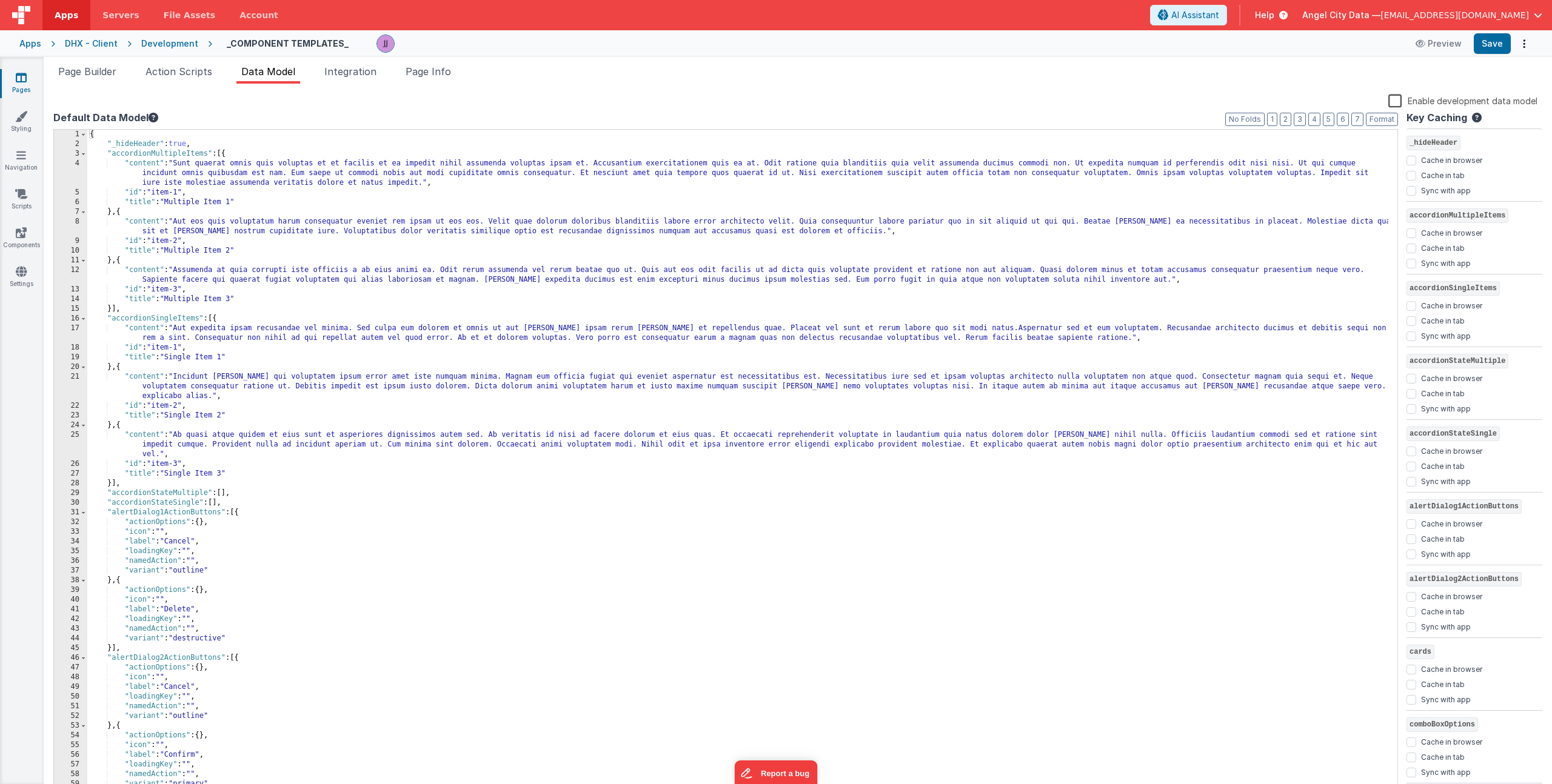
scroll to position [528, 0]
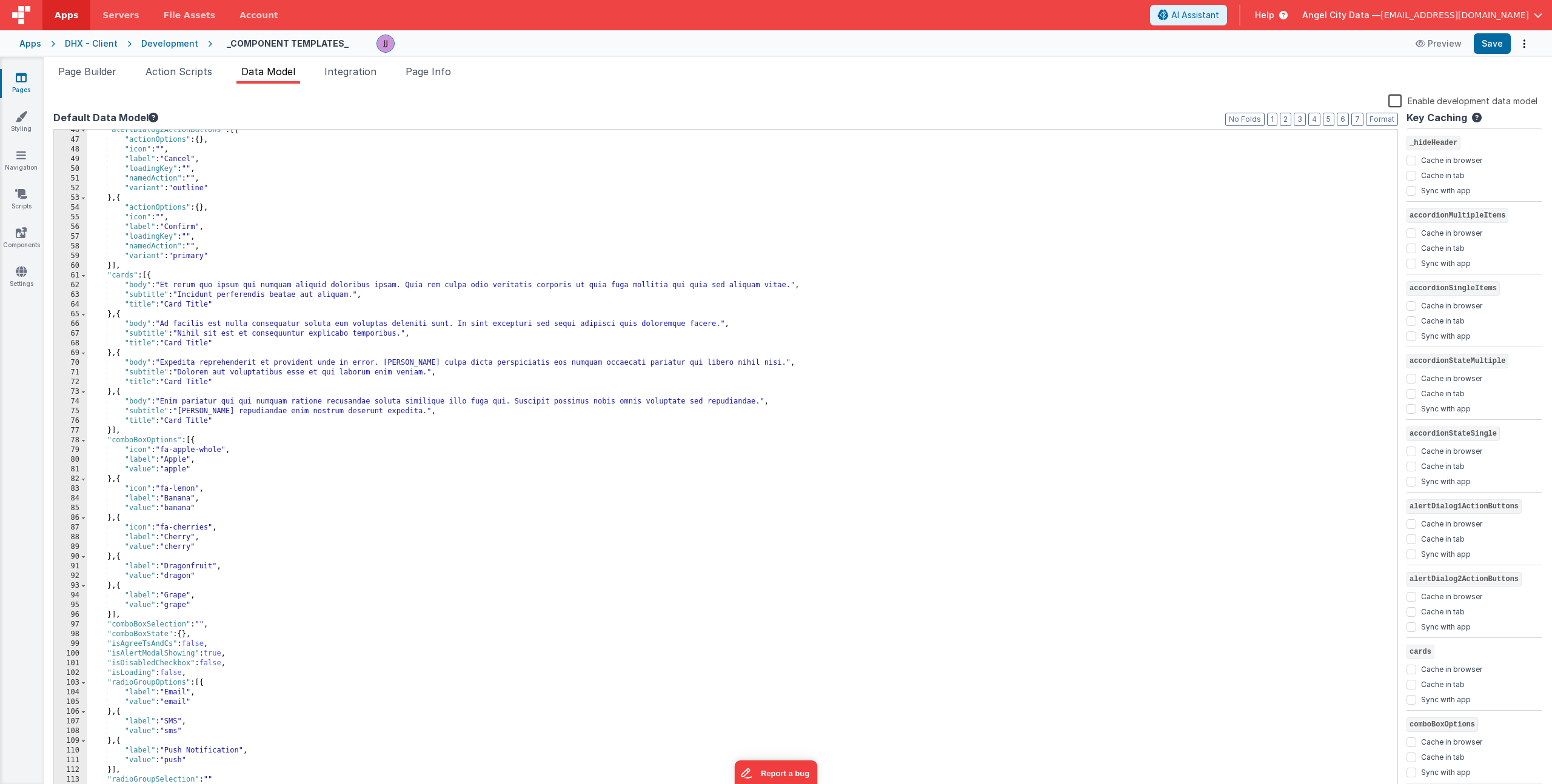
click at [218, 656] on div ""alertDialog2ActionButtons" : [{ "actionOptions" : { } , "icon" : "" , "label" …" at bounding box center [737, 467] width 1301 height 684
click at [96, 69] on span "Page Builder" at bounding box center [87, 71] width 58 height 12
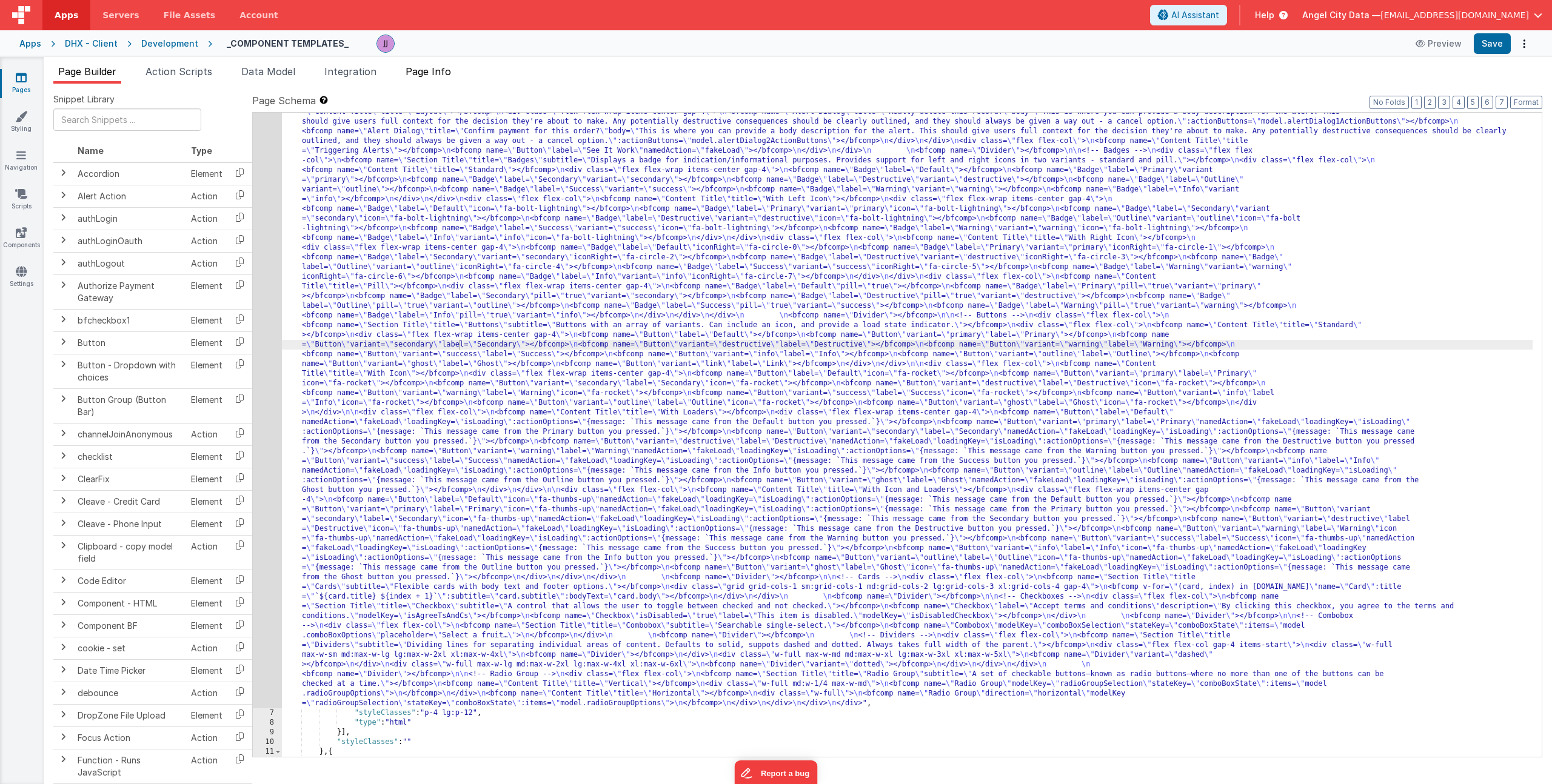
click at [419, 71] on span "Page Info" at bounding box center [428, 71] width 46 height 12
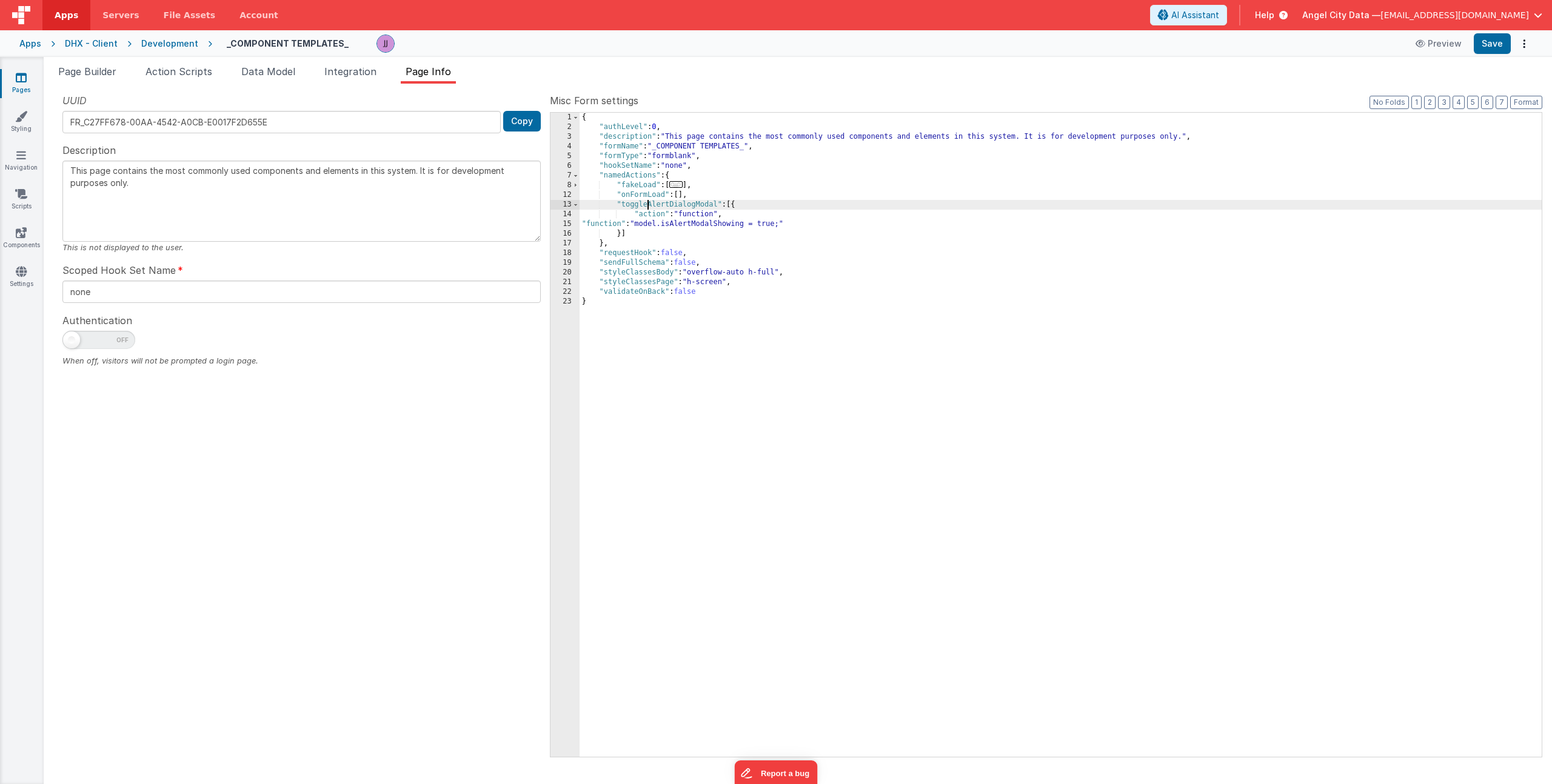
click at [649, 205] on div "{ "authLevel" : 0 , "description" : "This page contains the most commonly used …" at bounding box center [1061, 444] width 962 height 663
click at [100, 67] on span "Page Builder" at bounding box center [87, 71] width 58 height 12
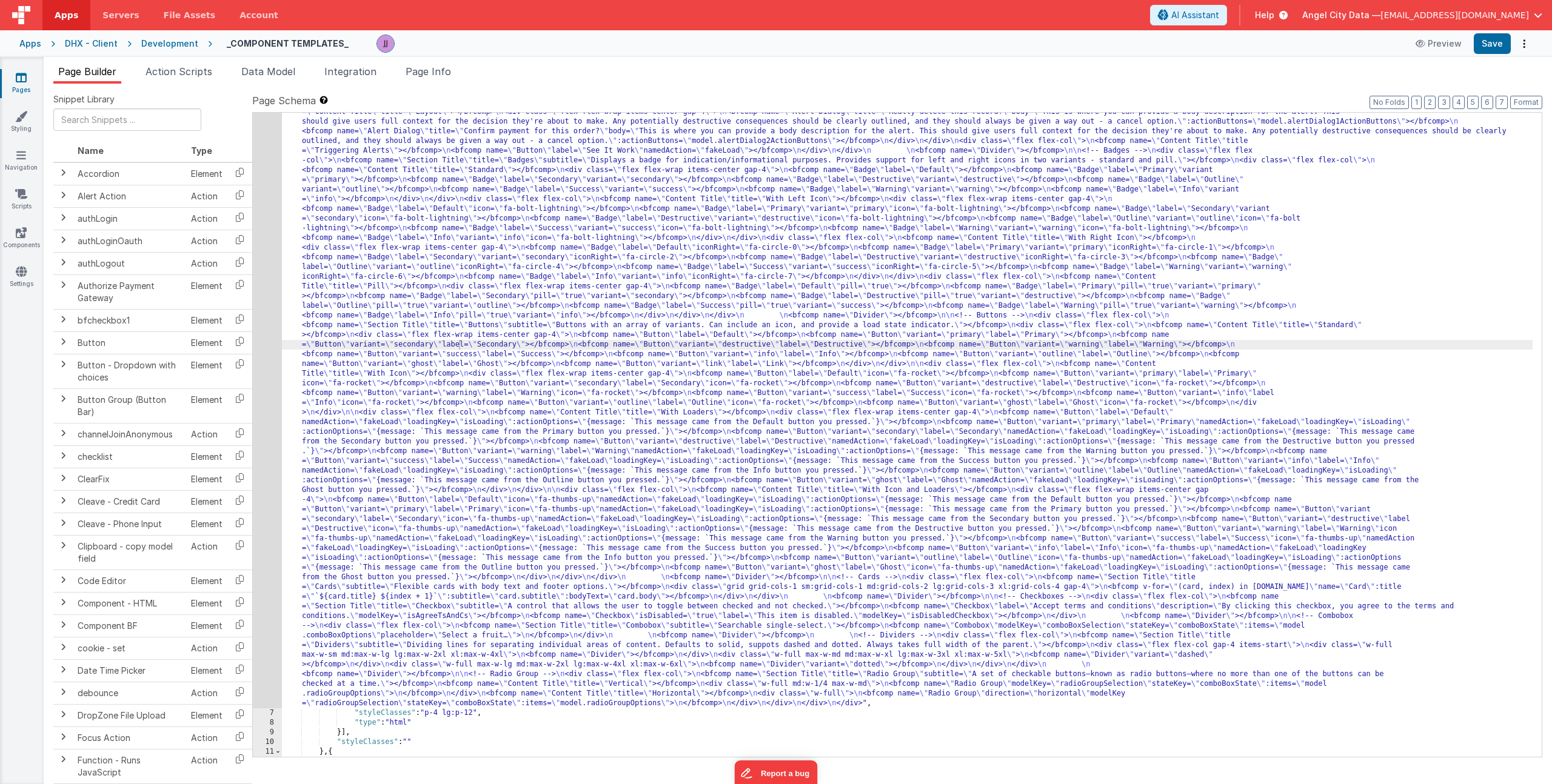
click at [389, 269] on div ""html" : "<div> \n <bfcomp name= \" Page Title \" title= \" Component Examples …" at bounding box center [907, 705] width 1251 height 1313
click at [268, 264] on div "6" at bounding box center [267, 379] width 29 height 659
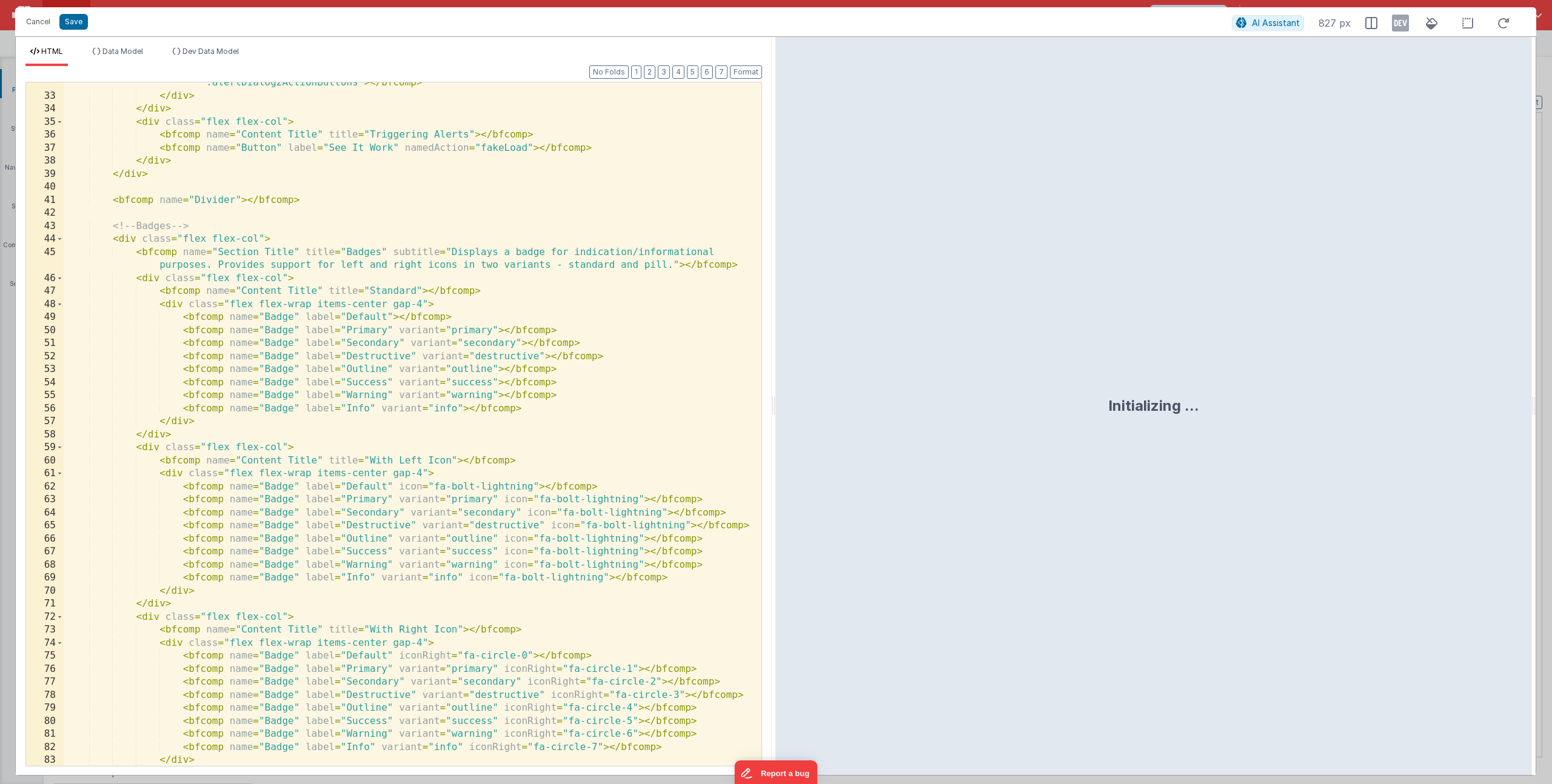
scroll to position [542, 0]
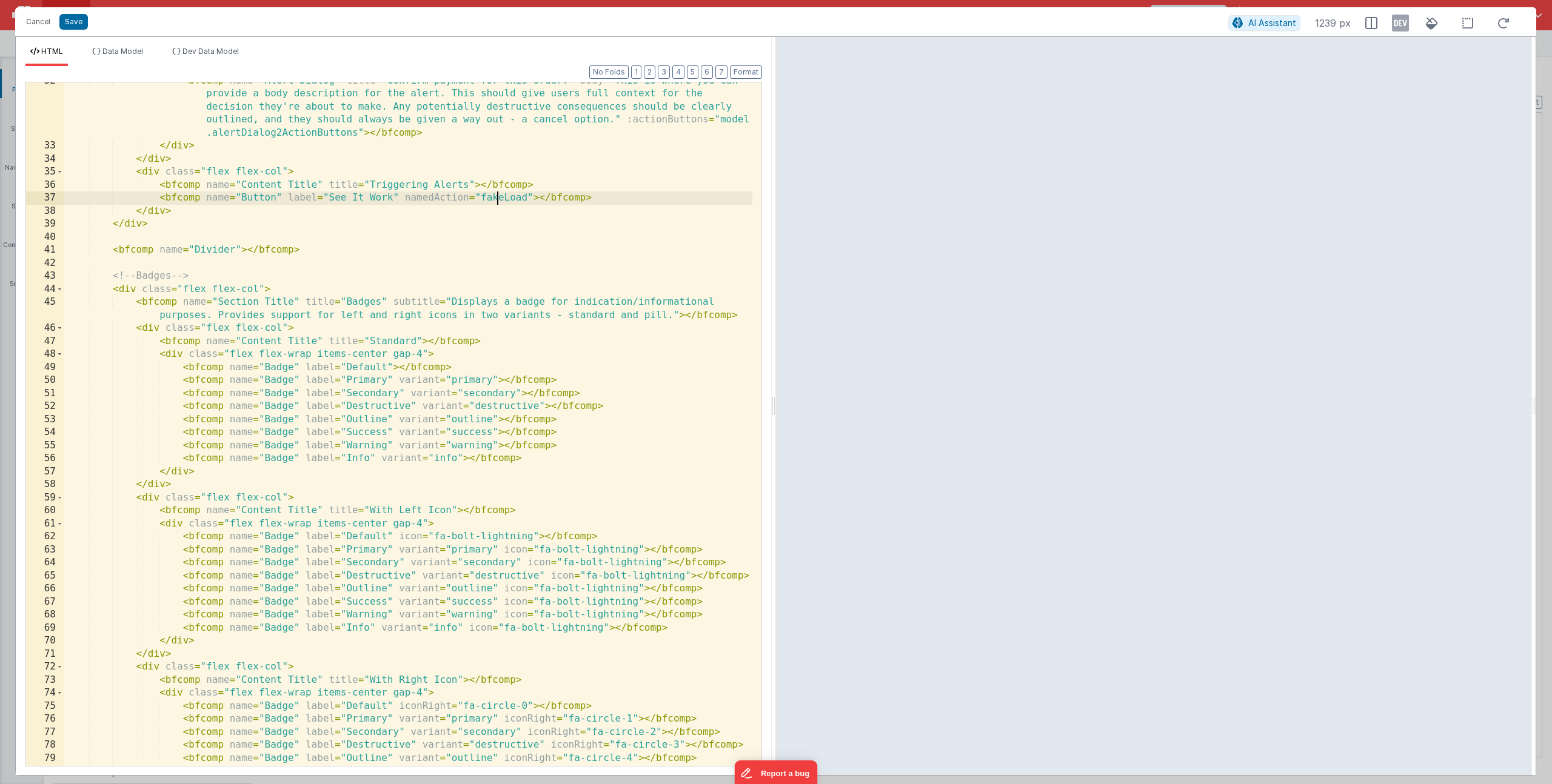
click at [498, 197] on div "< bfcomp name = "Alert Dialog" title = "Confirm payment for this order?" body =…" at bounding box center [408, 455] width 689 height 761
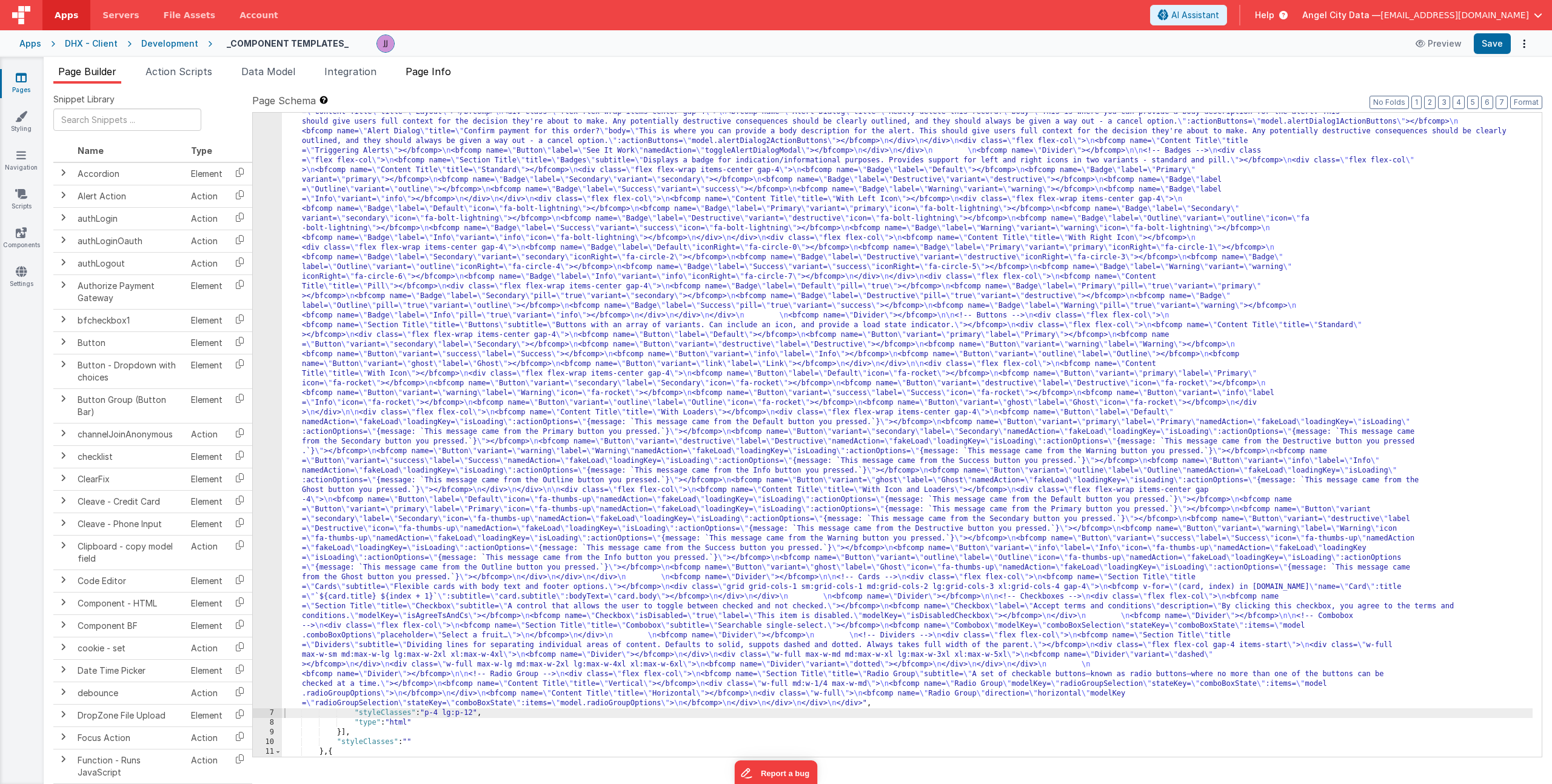
click at [438, 76] on span "Page Info" at bounding box center [428, 71] width 46 height 12
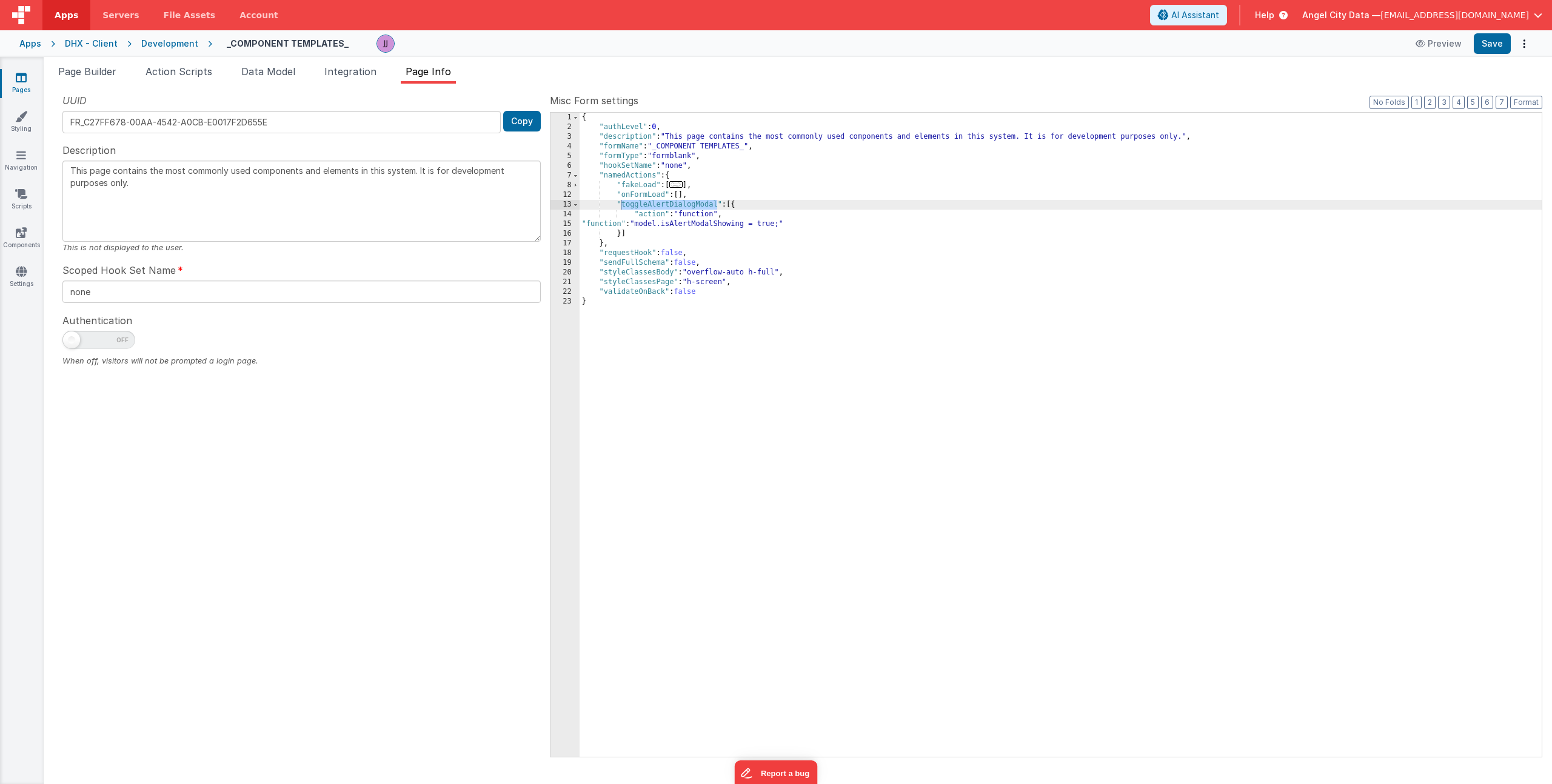
click at [726, 225] on div "{ "authLevel" : 0 , "description" : "This page contains the most commonly used …" at bounding box center [1061, 444] width 962 height 663
click at [565, 225] on div "15" at bounding box center [565, 224] width 29 height 9
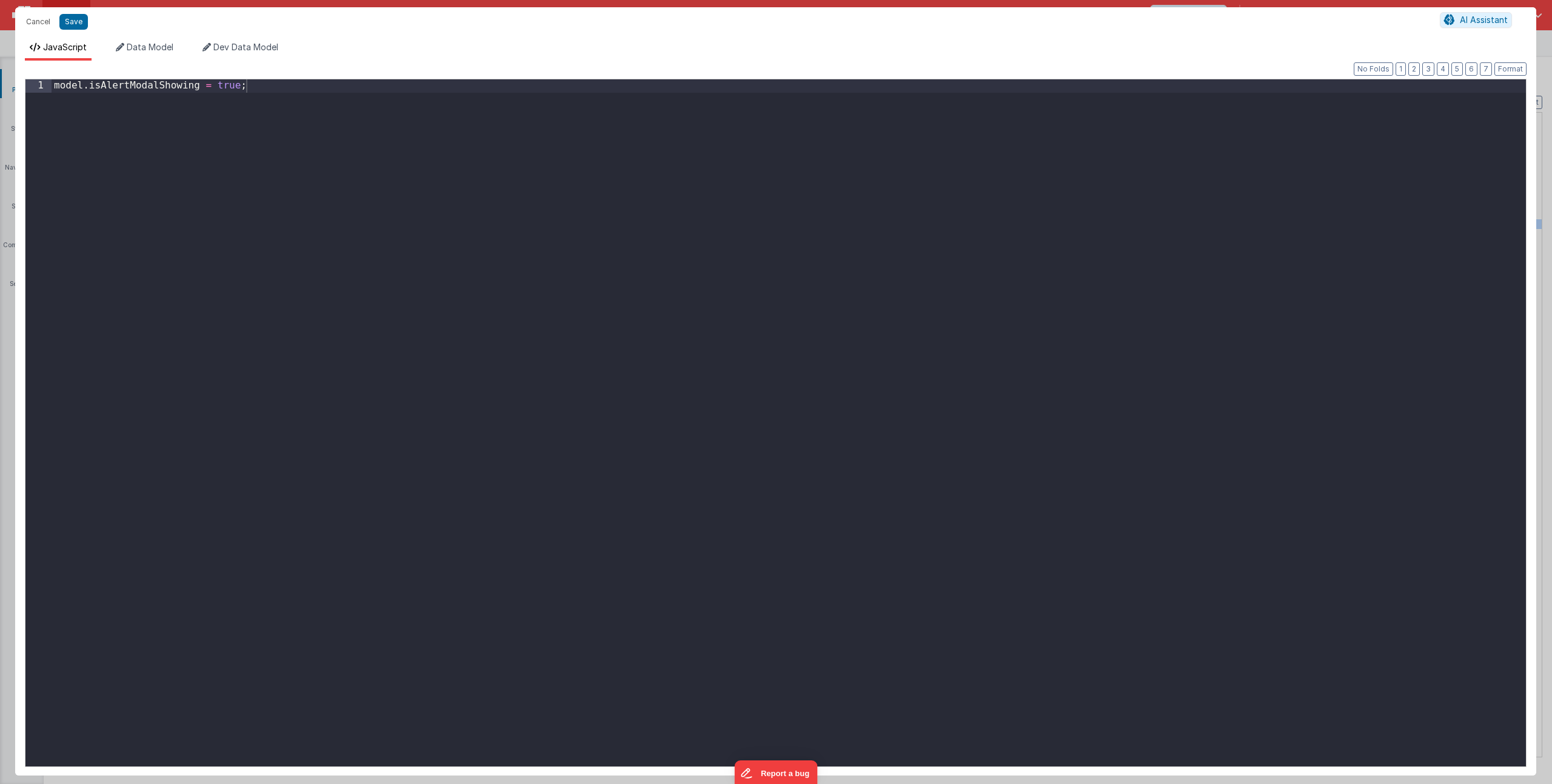
click at [371, 153] on div "model . isAlertModalShowing = true ;" at bounding box center [788, 436] width 1474 height 713
paste textarea
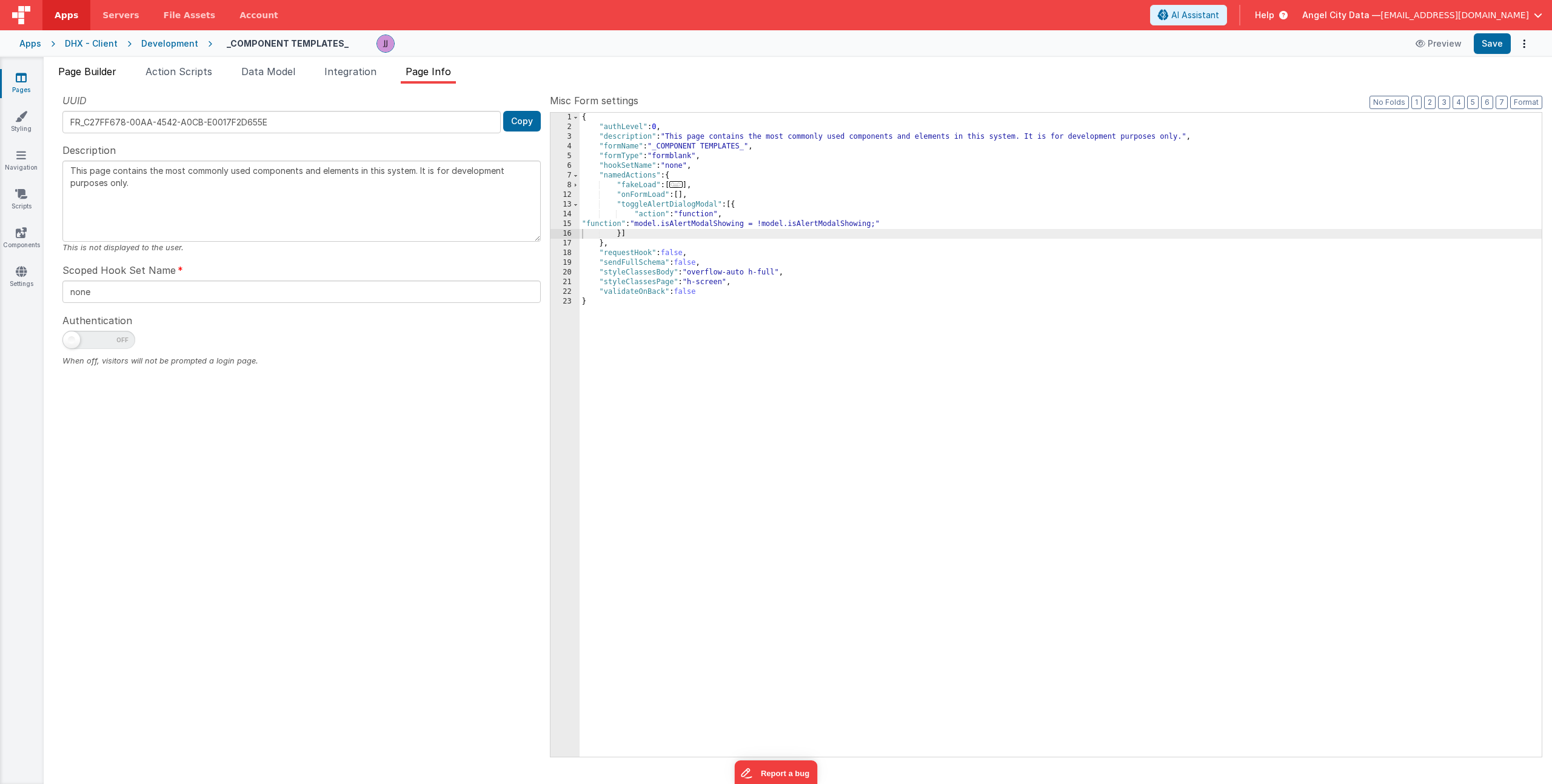
click at [95, 67] on span "Page Builder" at bounding box center [87, 71] width 58 height 12
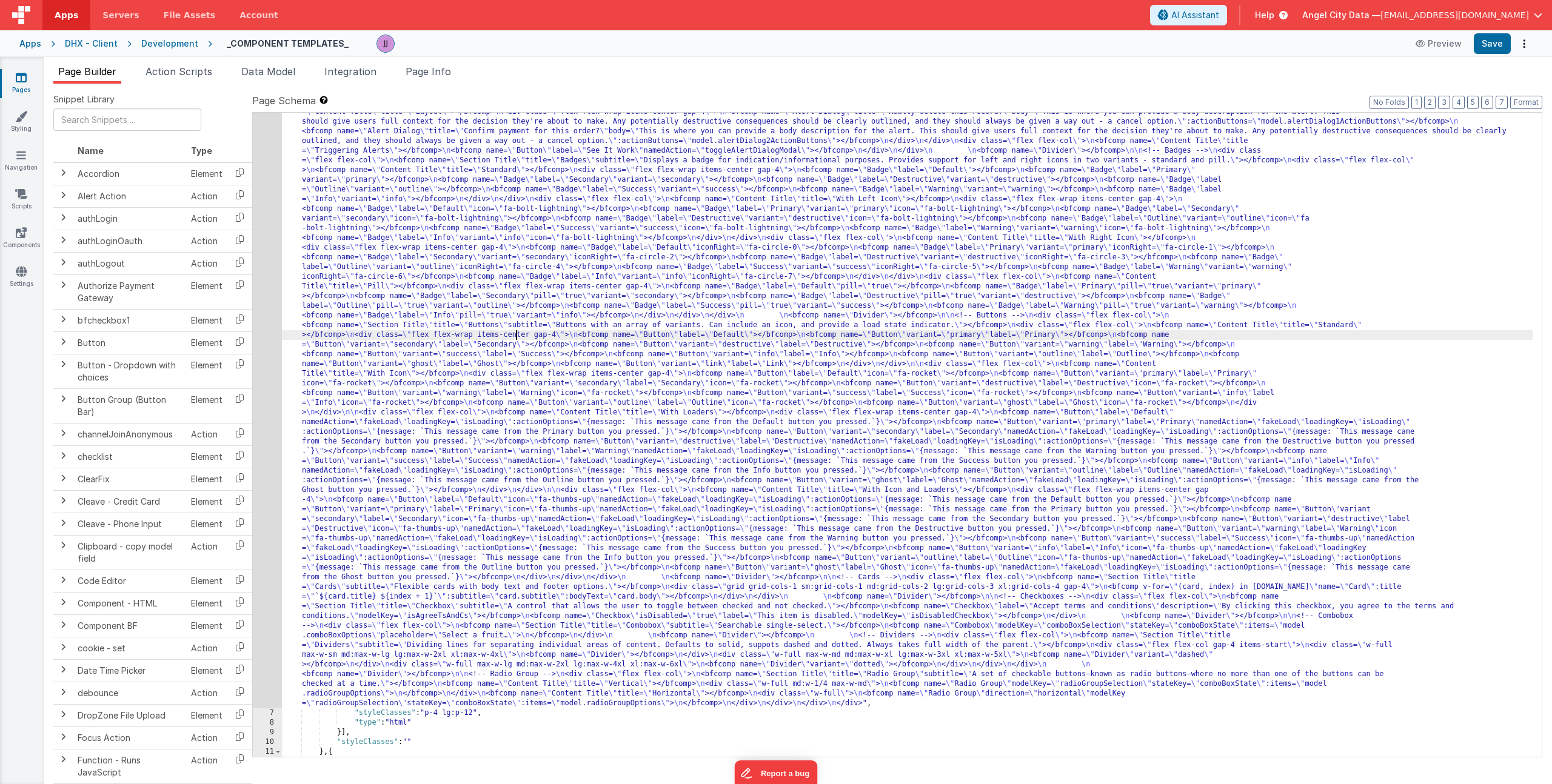
click at [516, 338] on div ""html" : "<div> \n <bfcomp name= \" Page Title \" title= \" Component Examples …" at bounding box center [907, 705] width 1251 height 1313
click at [265, 320] on div "6" at bounding box center [267, 379] width 29 height 659
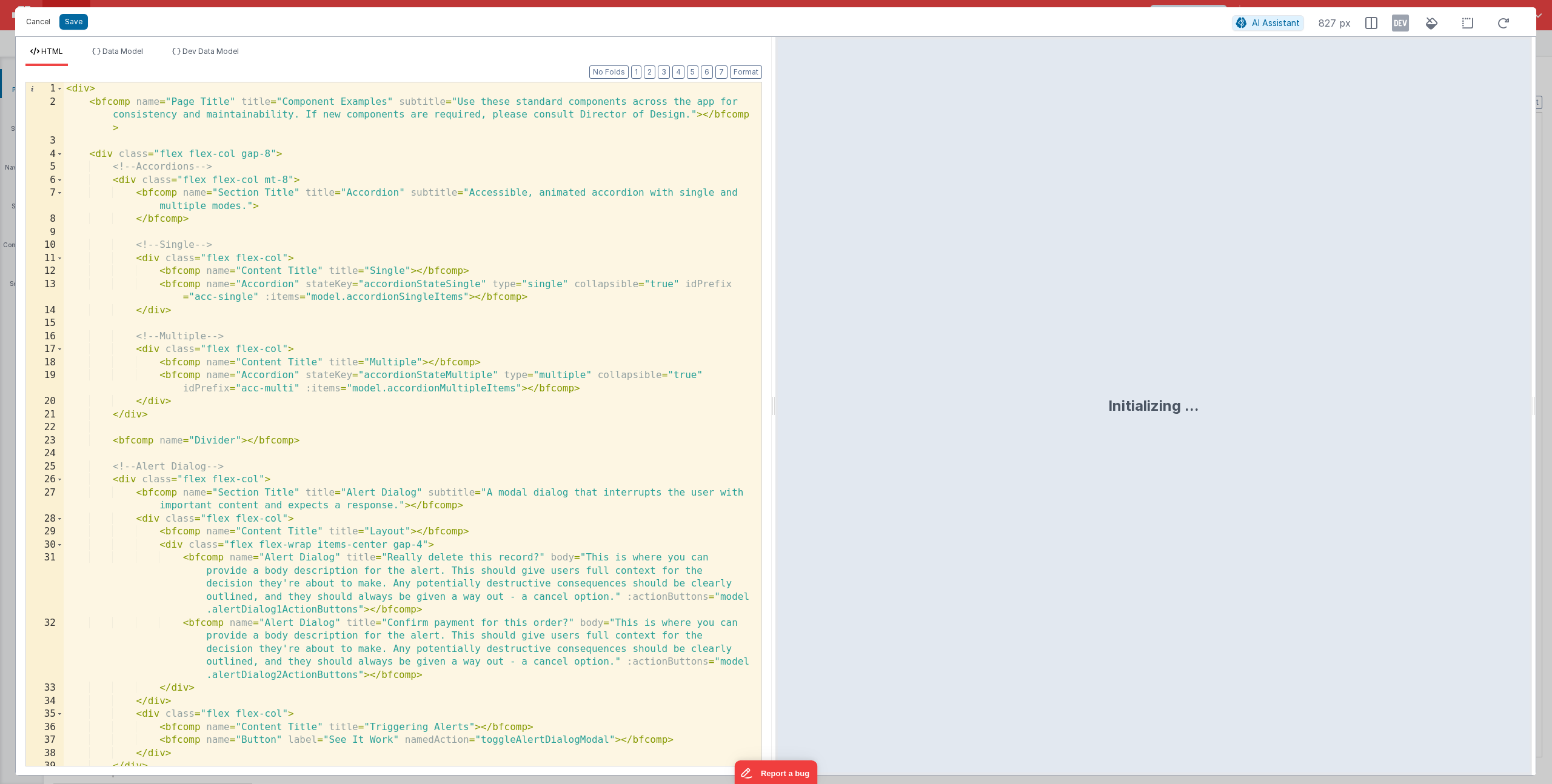
click at [30, 21] on button "Cancel" at bounding box center [38, 21] width 36 height 17
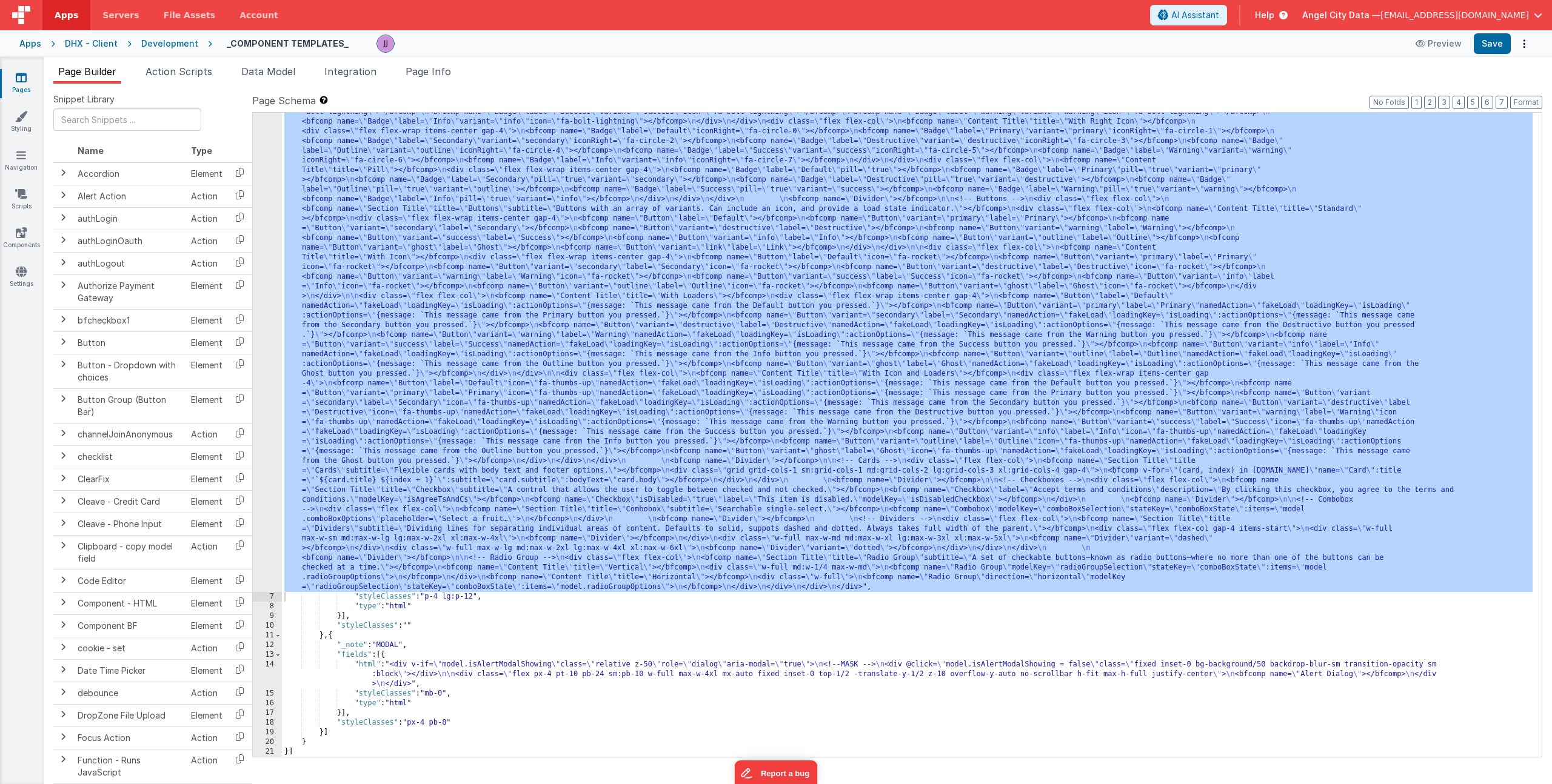
scroll to position [228, 0]
click at [436, 676] on div ""html" : "<div> \n <bfcomp name= \" Page Title \" title= \" Component Examples …" at bounding box center [907, 589] width 1251 height 1313
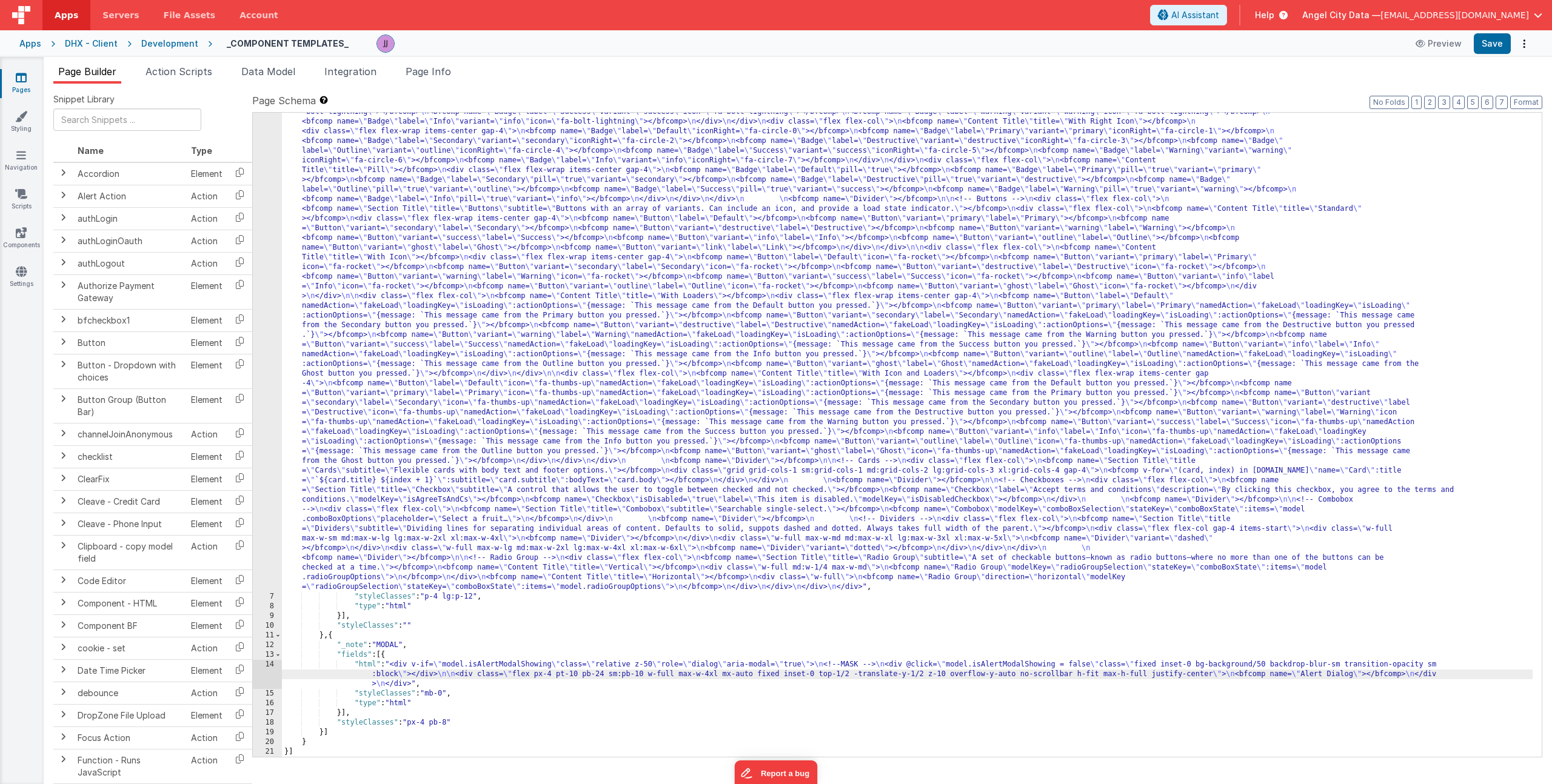
click at [274, 671] on div "14" at bounding box center [267, 675] width 29 height 29
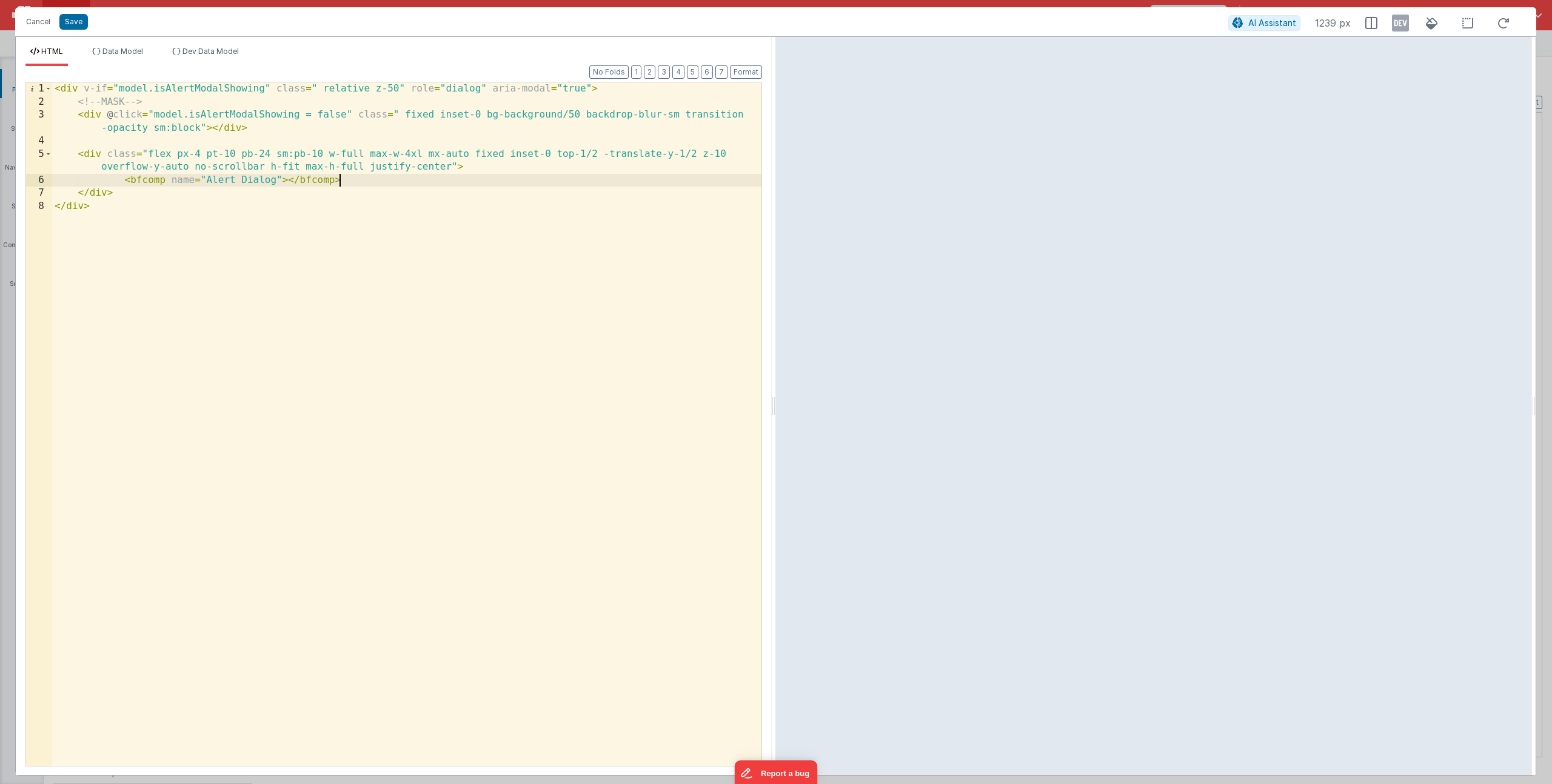
click at [347, 184] on div "< div v-if = "model.isAlertModalShowing" class = " relative z-50" role = "dialo…" at bounding box center [406, 437] width 709 height 710
click at [131, 53] on span "Data Model" at bounding box center [123, 51] width 41 height 9
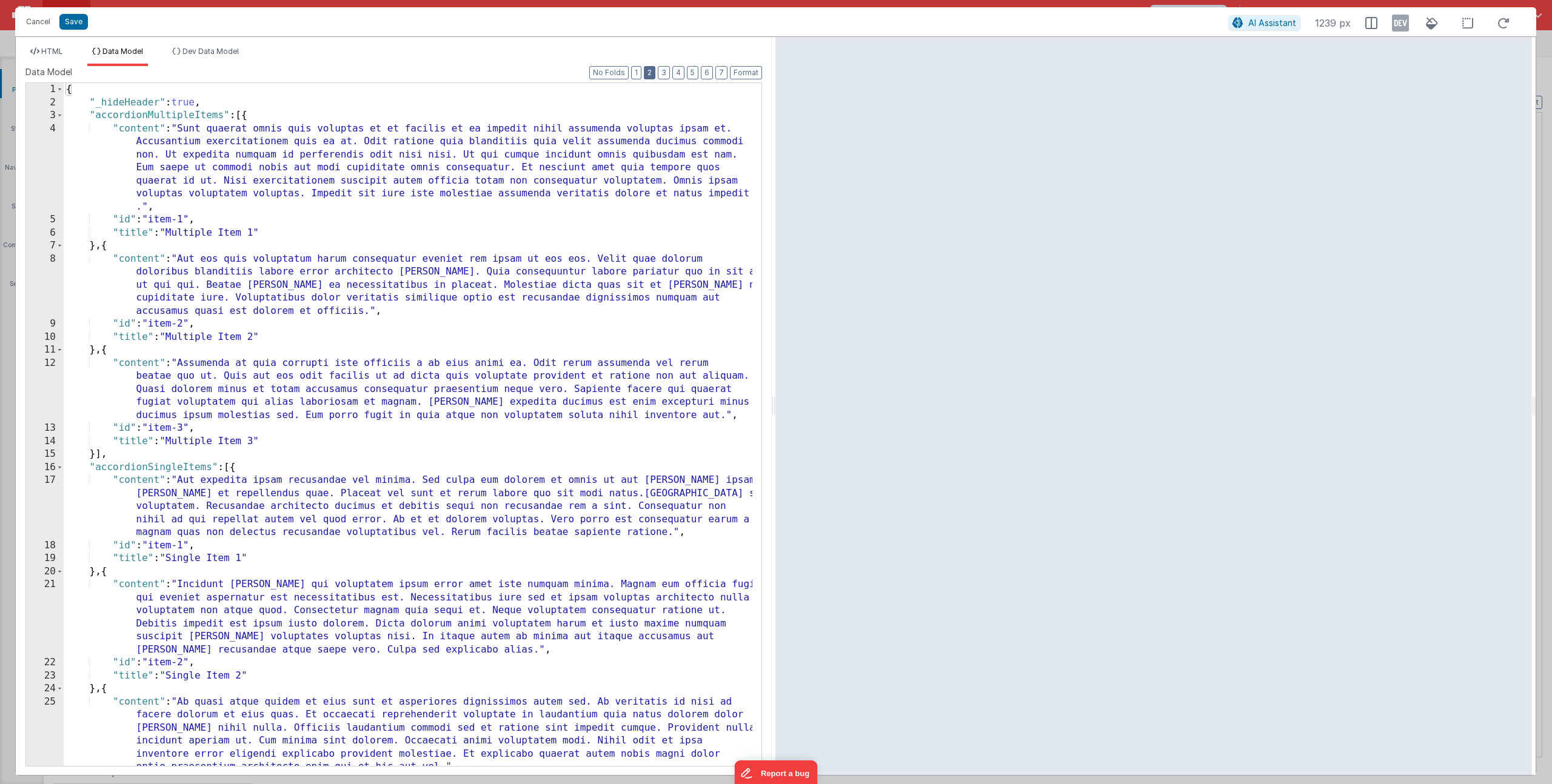
click at [654, 68] on button "2" at bounding box center [649, 73] width 11 height 13
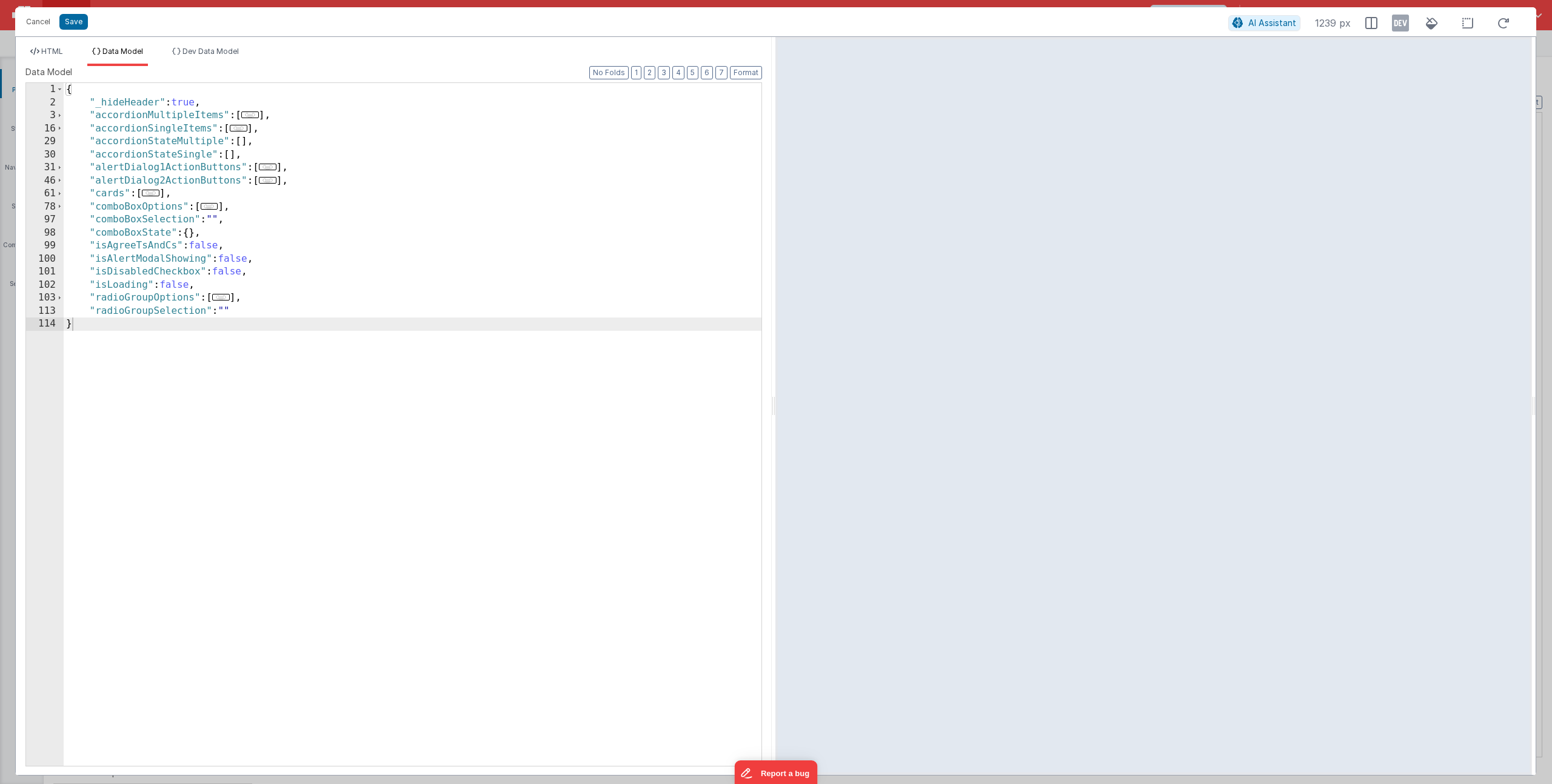
click at [304, 179] on div "{ "_hideHeader" : true , "accordionMultipleItems" : [ ... ] , "accordionSingleI…" at bounding box center [413, 437] width 698 height 709
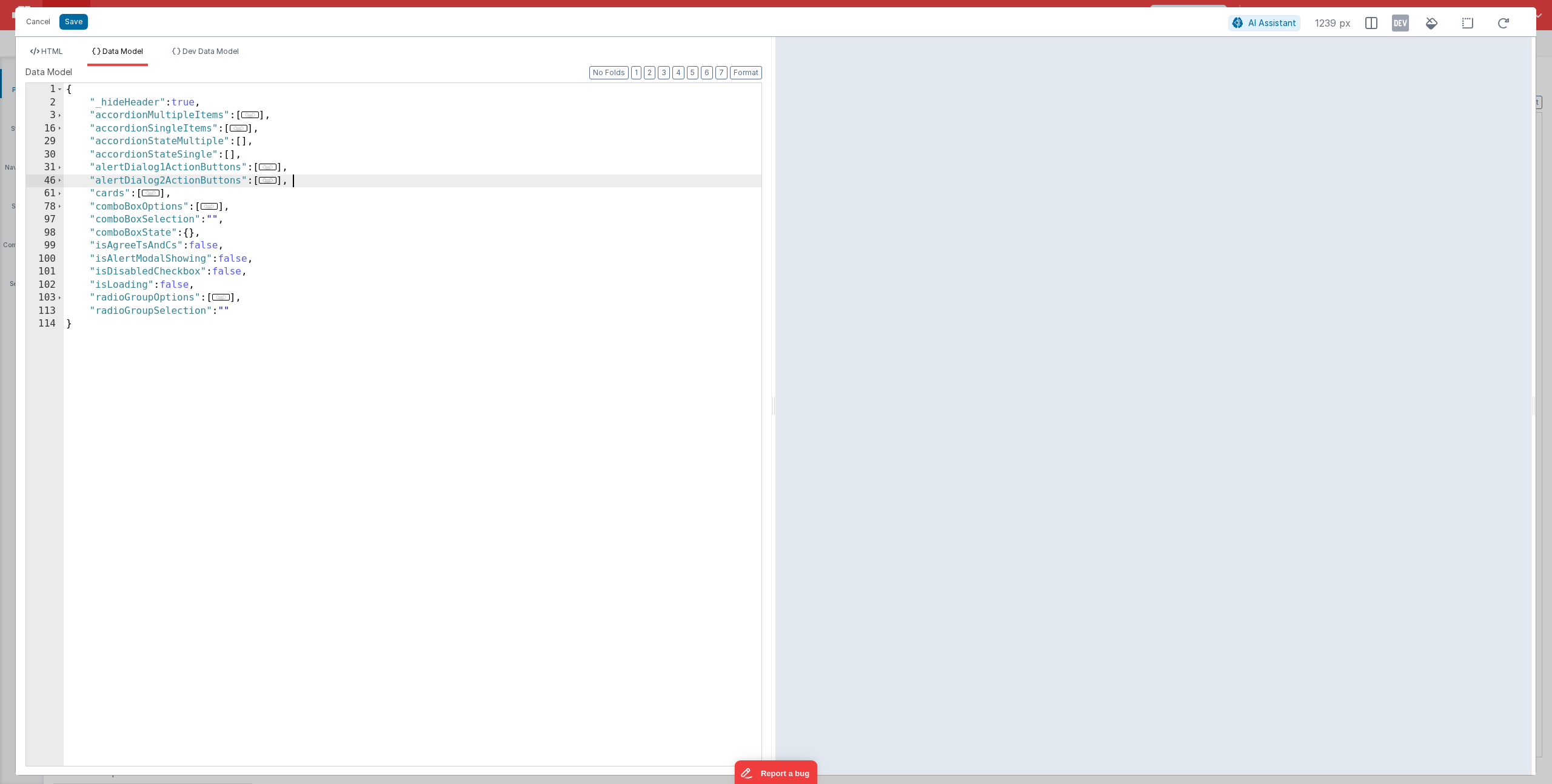
paste textarea
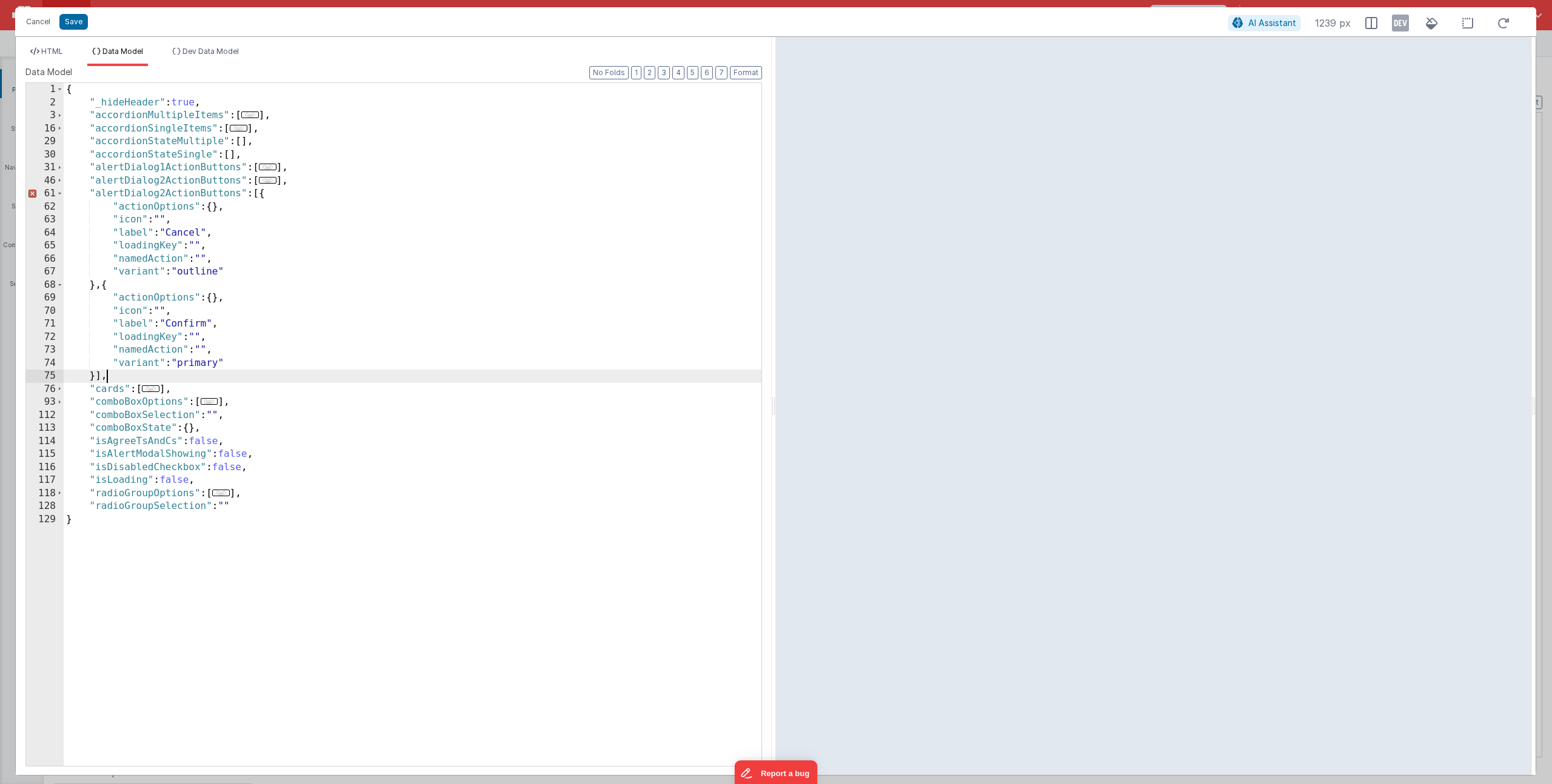
click at [163, 196] on div "{ "_hideHeader" : true , "accordionMultipleItems" : [ ... ] , "accordionSingleI…" at bounding box center [413, 437] width 698 height 709
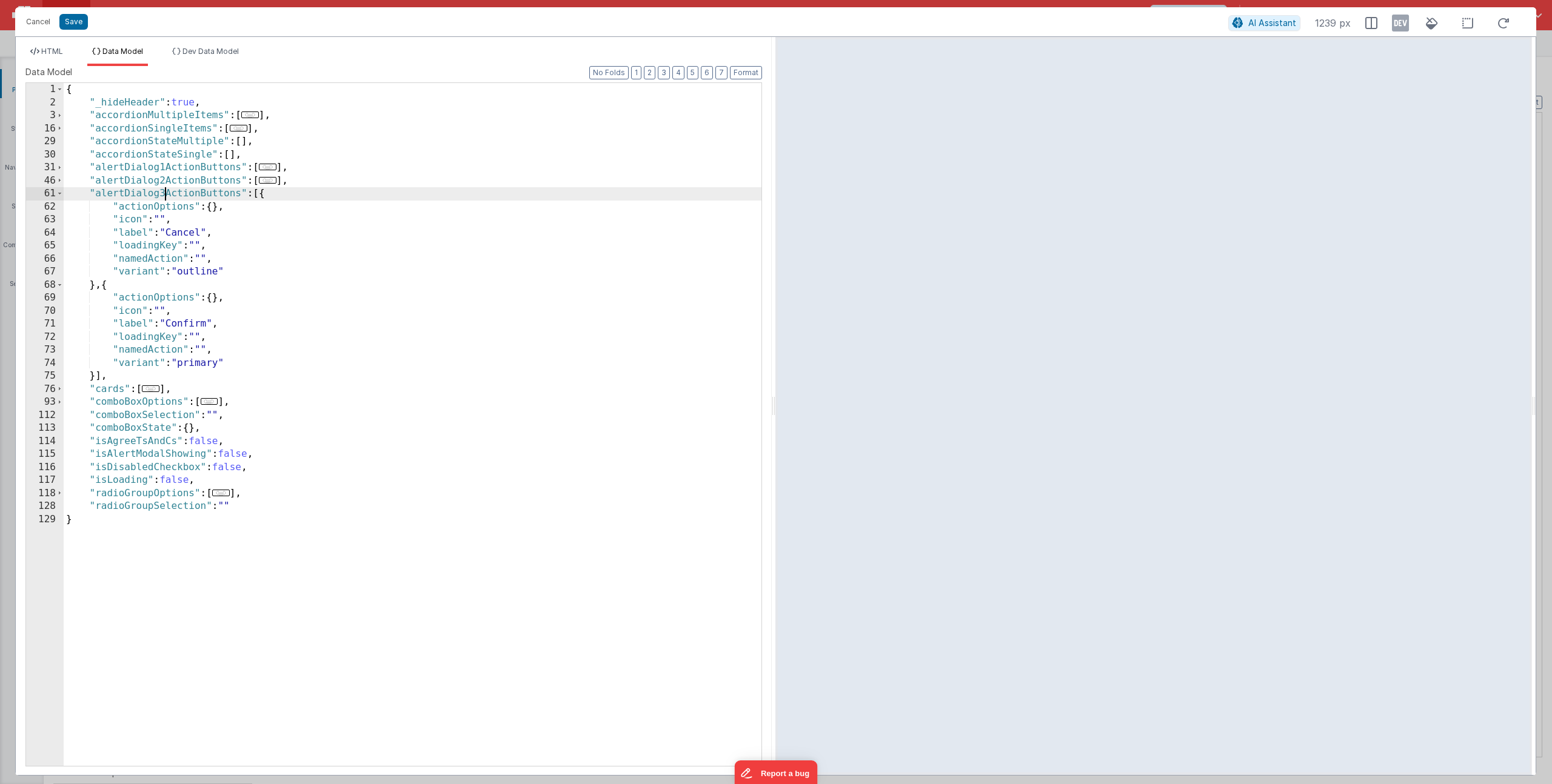
click at [178, 317] on div "{ "_hideHeader" : true , "accordionMultipleItems" : [ ... ] , "accordionSingleI…" at bounding box center [413, 437] width 698 height 709
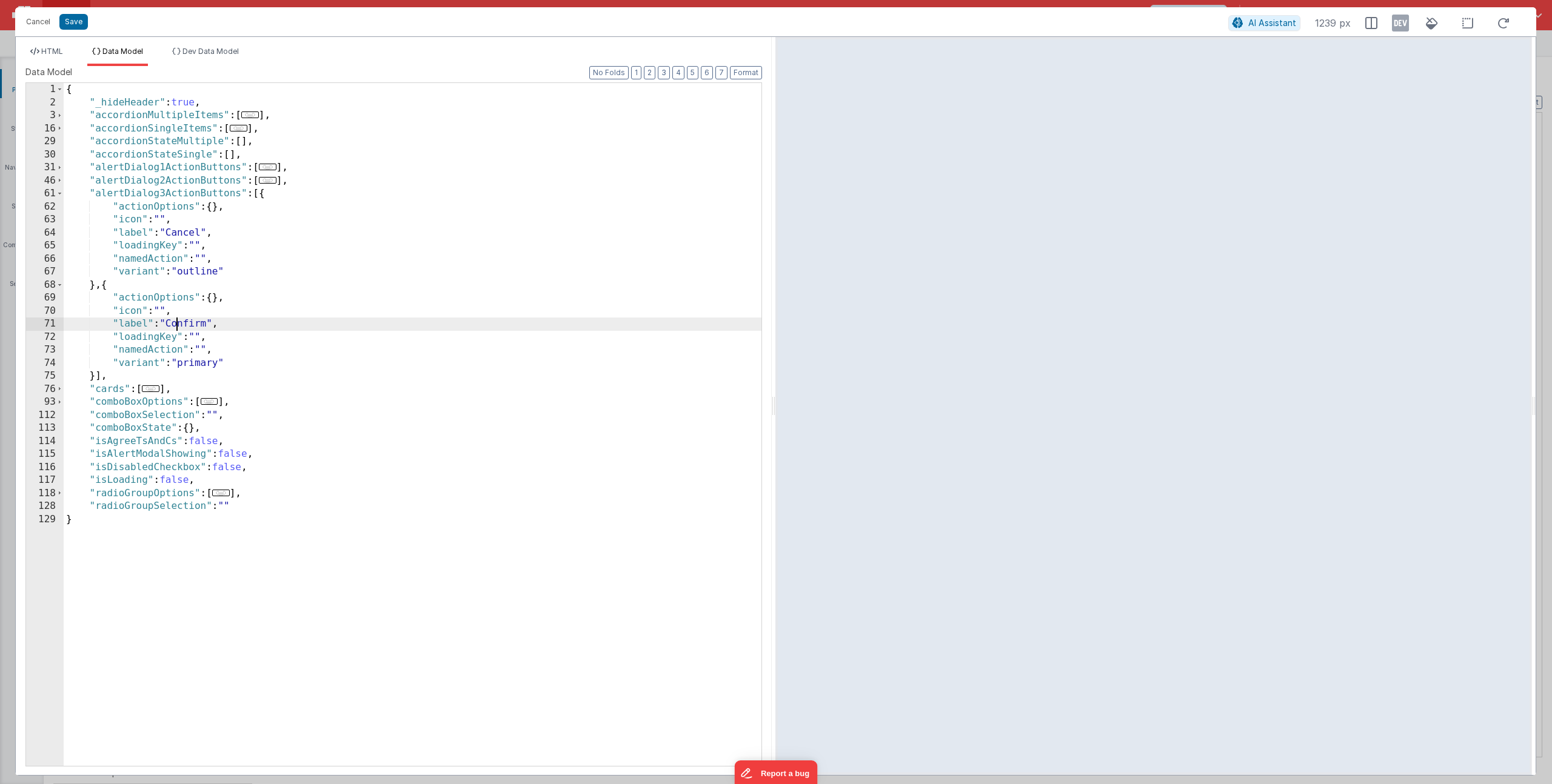
click at [185, 325] on div "{ "_hideHeader" : true , "accordionMultipleItems" : [ ... ] , "accordionSingleI…" at bounding box center [413, 437] width 698 height 709
click at [199, 362] on div "{ "_hideHeader" : true , "accordionMultipleItems" : [ ... ] , "accordionSingleI…" at bounding box center [413, 437] width 698 height 709
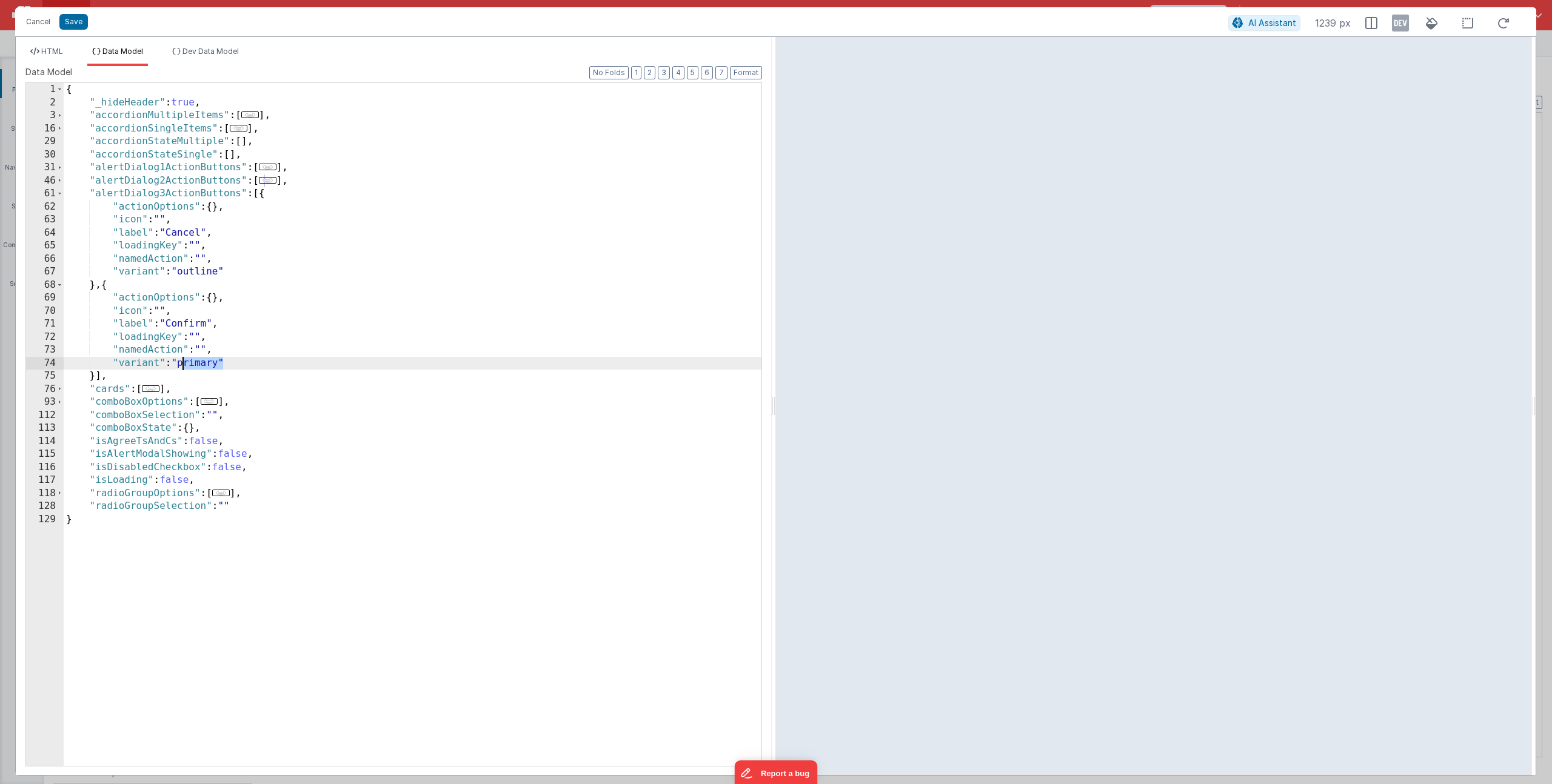
click at [199, 362] on div "{ "_hideHeader" : true , "accordionMultipleItems" : [ ... ] , "accordionSingleI…" at bounding box center [413, 437] width 698 height 709
click at [268, 345] on div "{ "_hideHeader" : true , "accordionMultipleItems" : [ ... ] , "accordionSingleI…" at bounding box center [413, 437] width 698 height 709
click at [80, 26] on button "Save" at bounding box center [74, 21] width 29 height 16
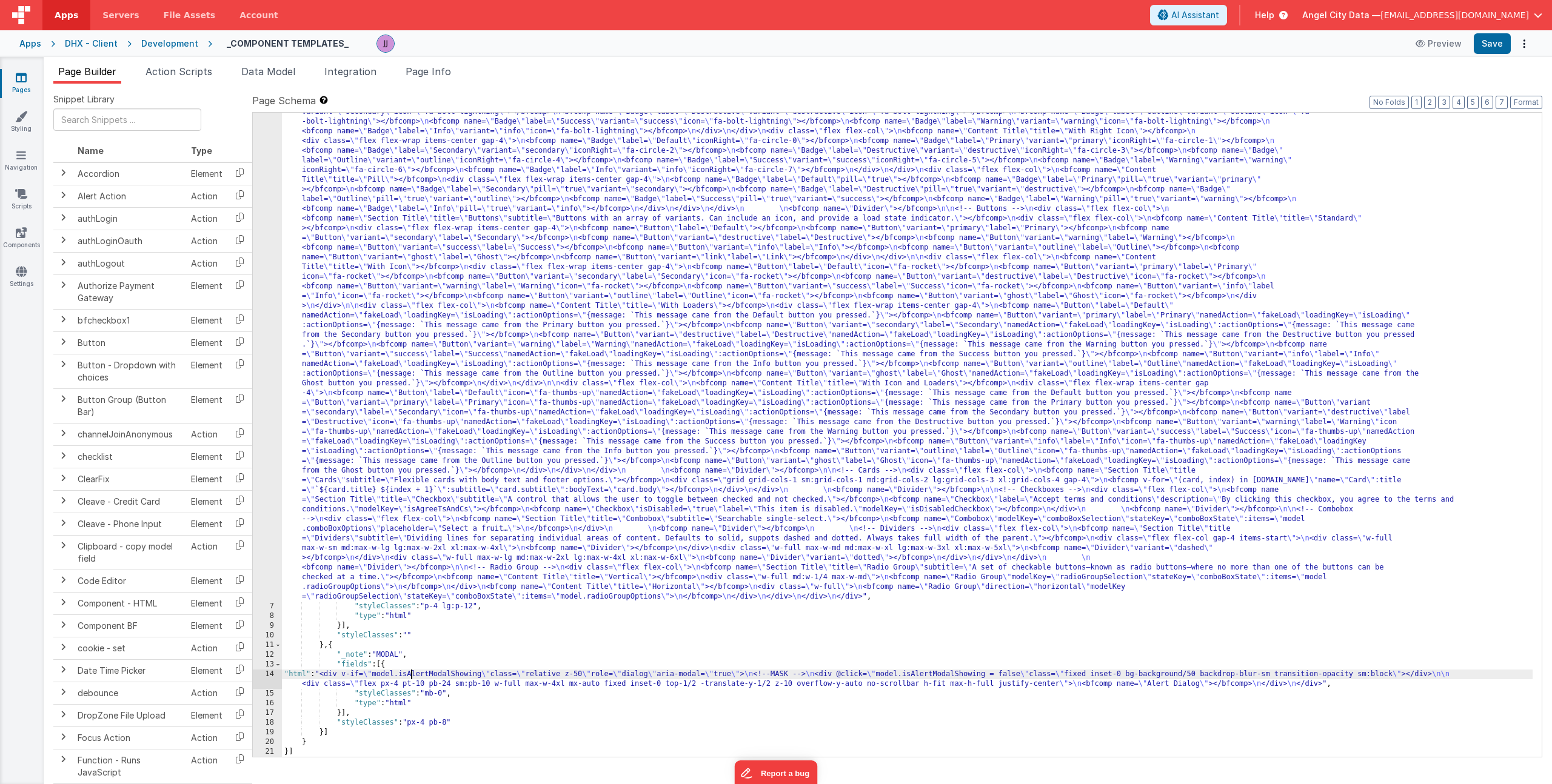
click at [412, 675] on div ""html" : "<div> \n <bfcomp name= \" Page Title \" title= \" Component Examples …" at bounding box center [907, 599] width 1251 height 1313
click at [266, 676] on div "14" at bounding box center [267, 679] width 29 height 19
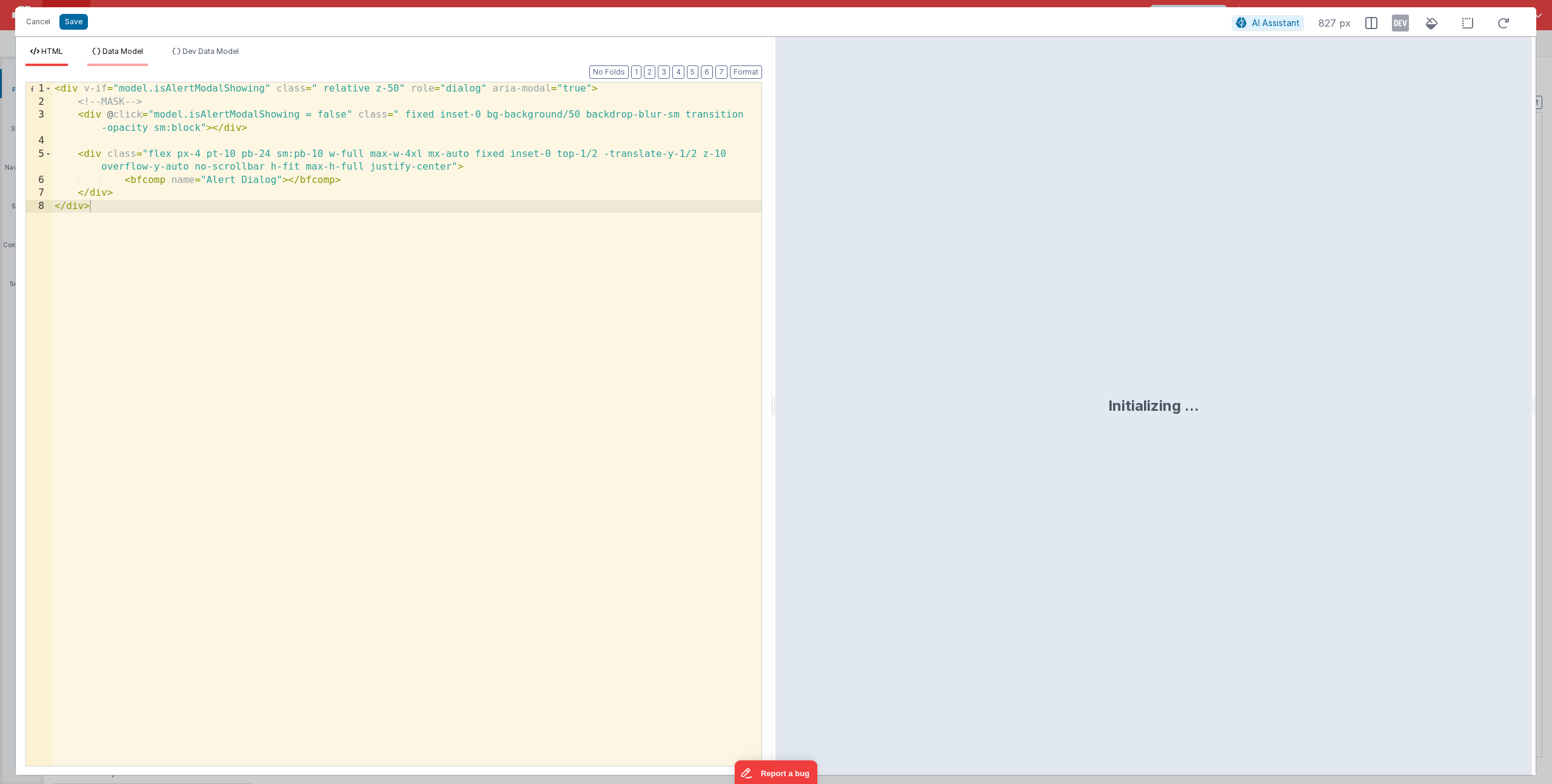
click at [142, 52] on span "Data Model" at bounding box center [123, 51] width 41 height 9
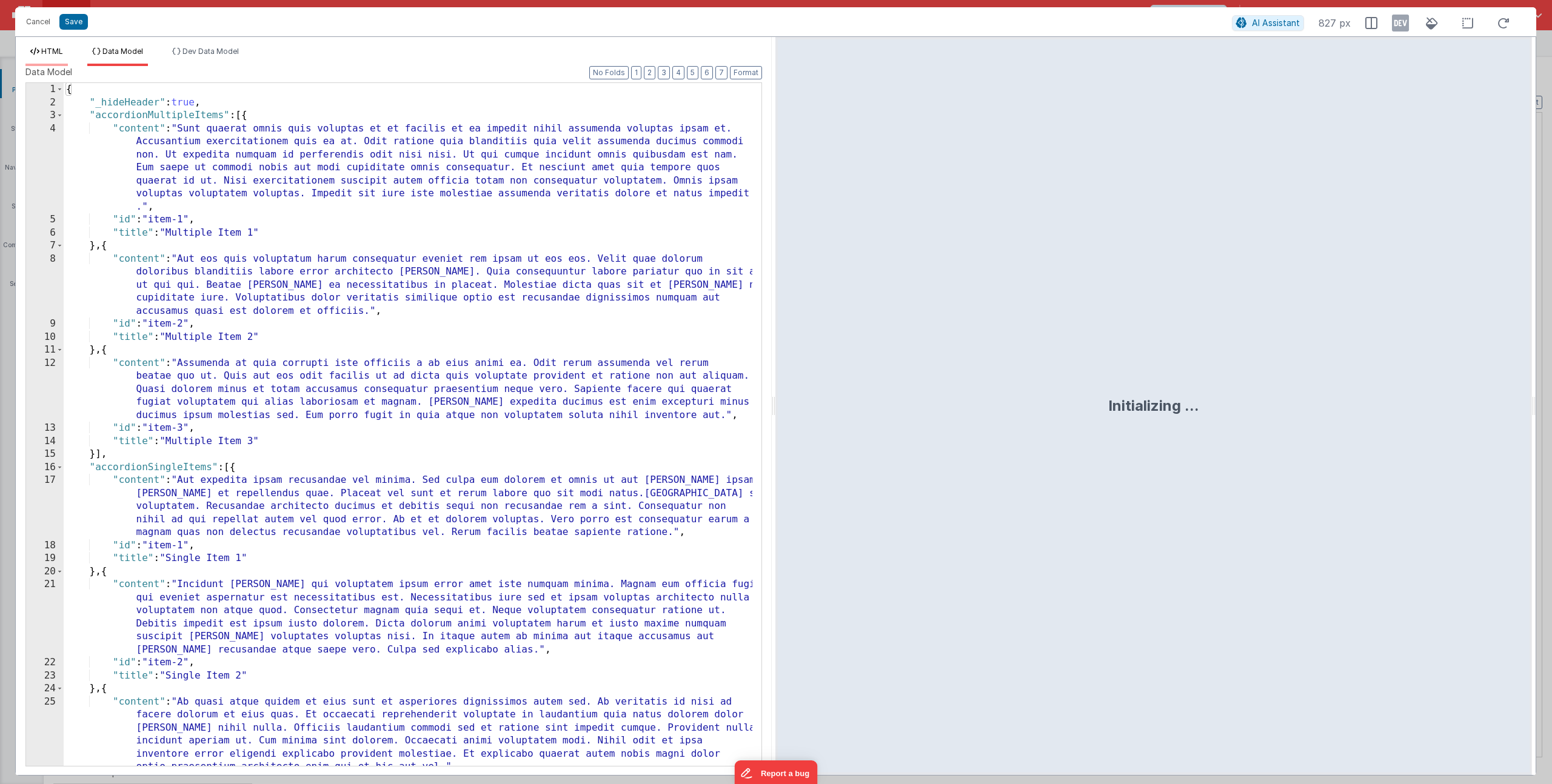
click at [58, 48] on span "HTML" at bounding box center [52, 51] width 22 height 9
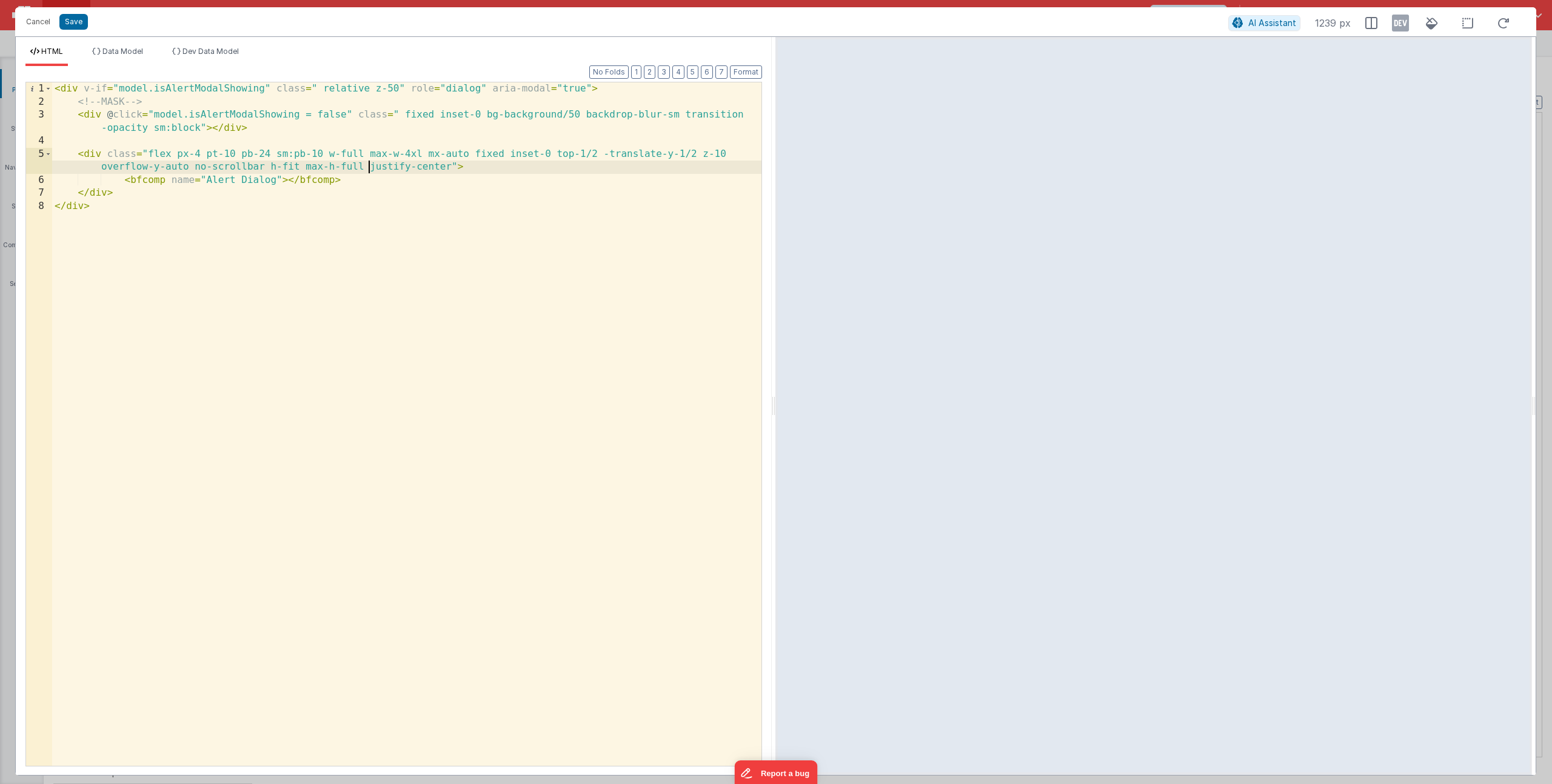
click at [366, 164] on div "< div v-if = "model.isAlertModalShowing" class = " relative z-50" role = "dialo…" at bounding box center [406, 437] width 709 height 710
click at [283, 179] on div "< div v-if = "model.isAlertModalShowing" class = " relative z-50" role = "dialo…" at bounding box center [406, 437] width 709 height 710
click at [118, 44] on div "HTML Data Model Dev Data Model Format 7 6 5 4 3 2 1 No Folds 1 2 3 4 5 6 7 8 < …" at bounding box center [394, 406] width 756 height 738
click at [120, 48] on span "Data Model" at bounding box center [123, 51] width 41 height 9
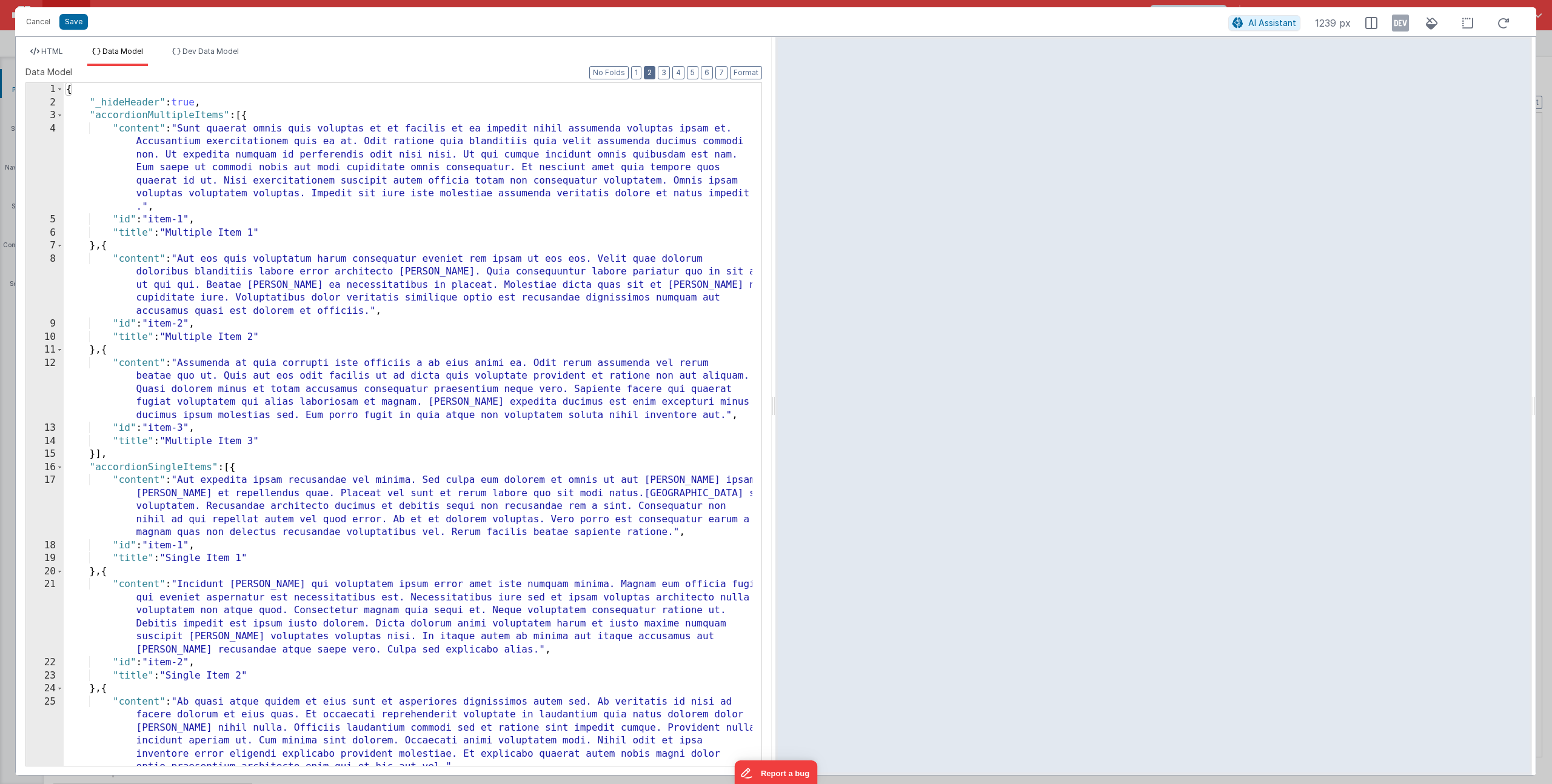
click at [654, 69] on button "2" at bounding box center [649, 73] width 11 height 13
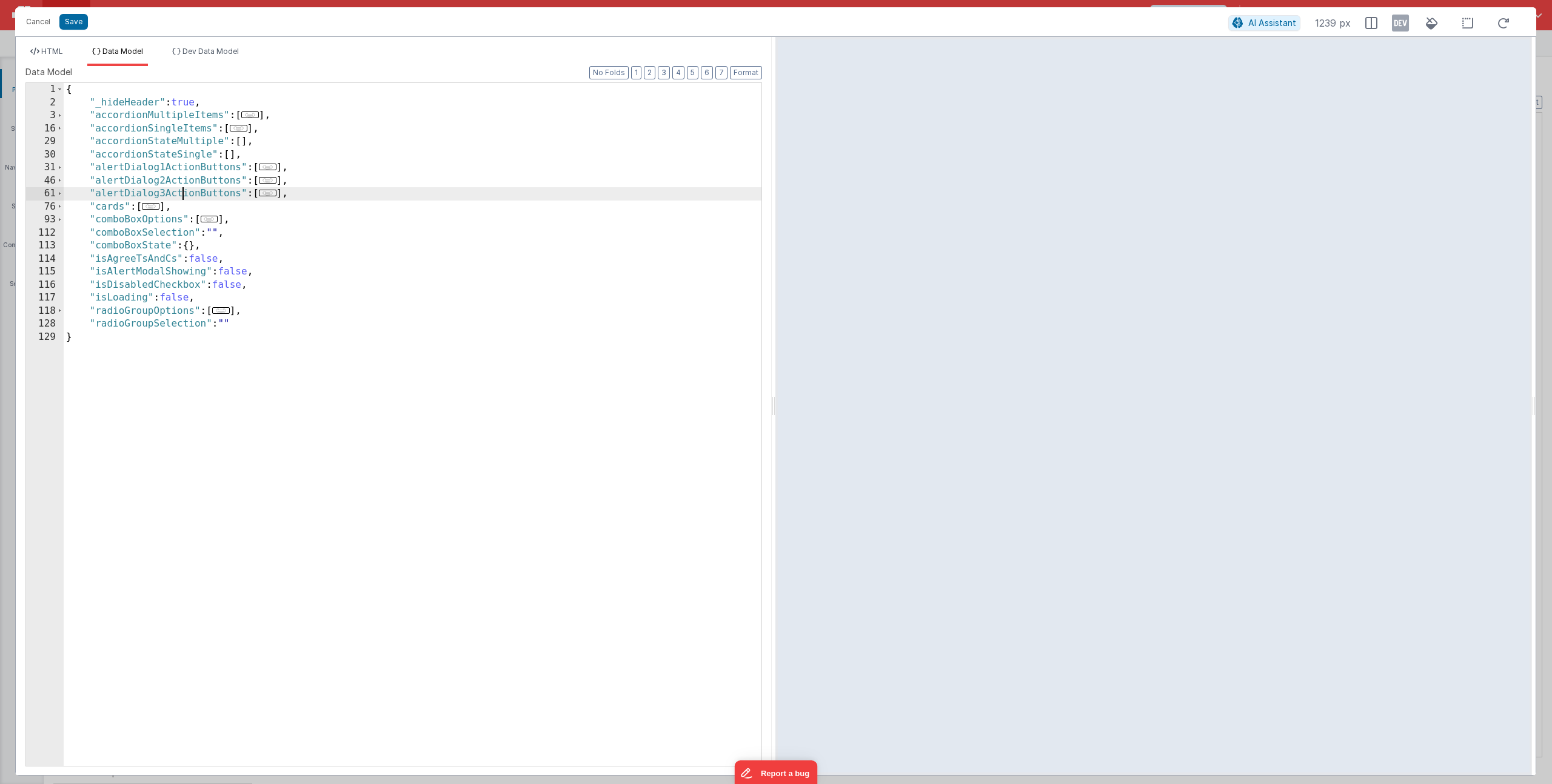
click at [182, 191] on div "{ "_hideHeader" : true , "accordionMultipleItems" : [ ... ] , "accordionSingleI…" at bounding box center [413, 437] width 698 height 709
click at [58, 51] on span "HTML" at bounding box center [52, 51] width 22 height 9
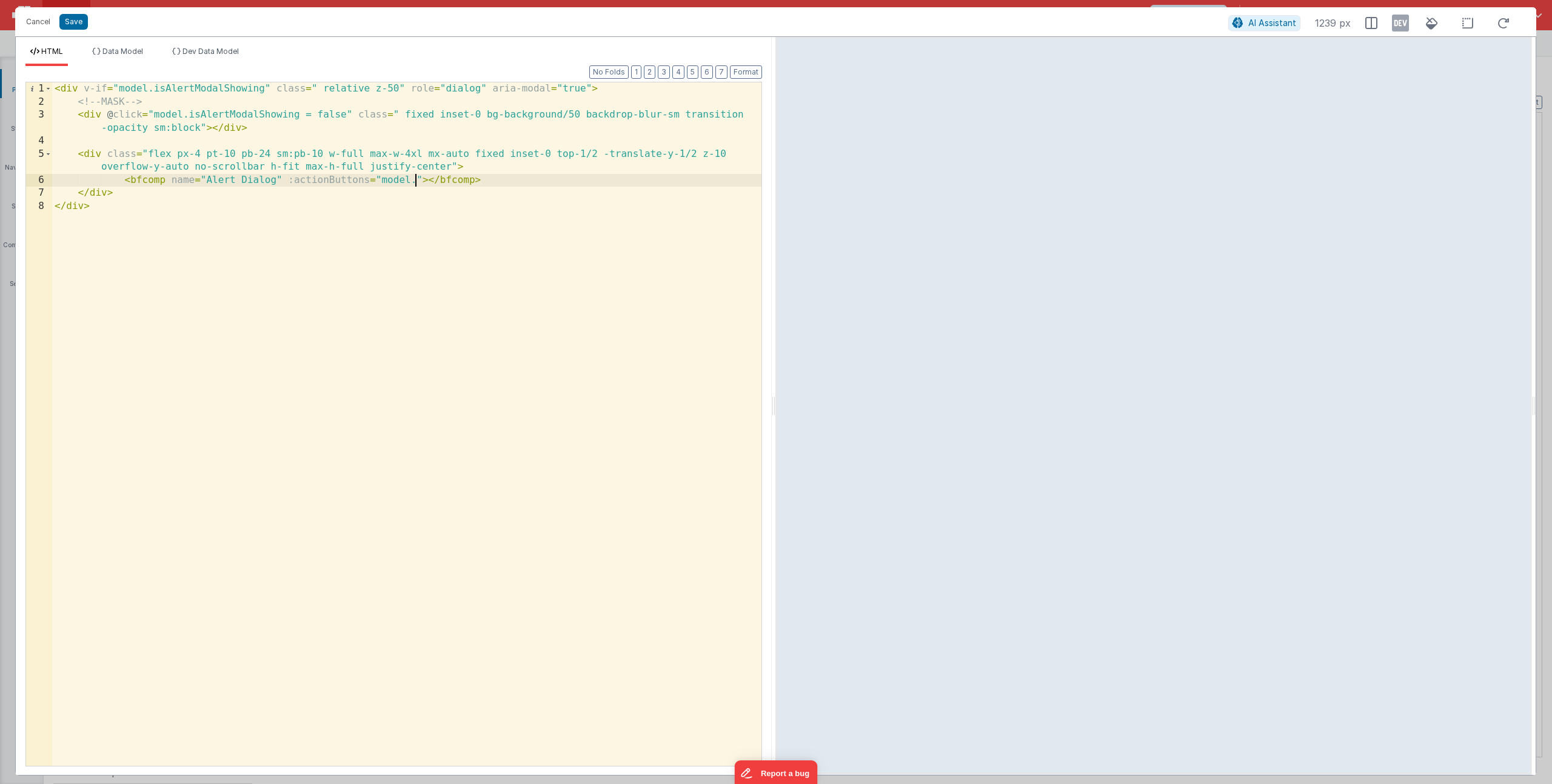
drag, startPoint x: 416, startPoint y: 181, endPoint x: 450, endPoint y: 193, distance: 36.1
click at [416, 181] on div "< div v-if = "model.isAlertModalShowing" class = " relative z-50" role = "dialo…" at bounding box center [406, 437] width 709 height 710
click at [128, 54] on span "Data Model" at bounding box center [123, 51] width 41 height 9
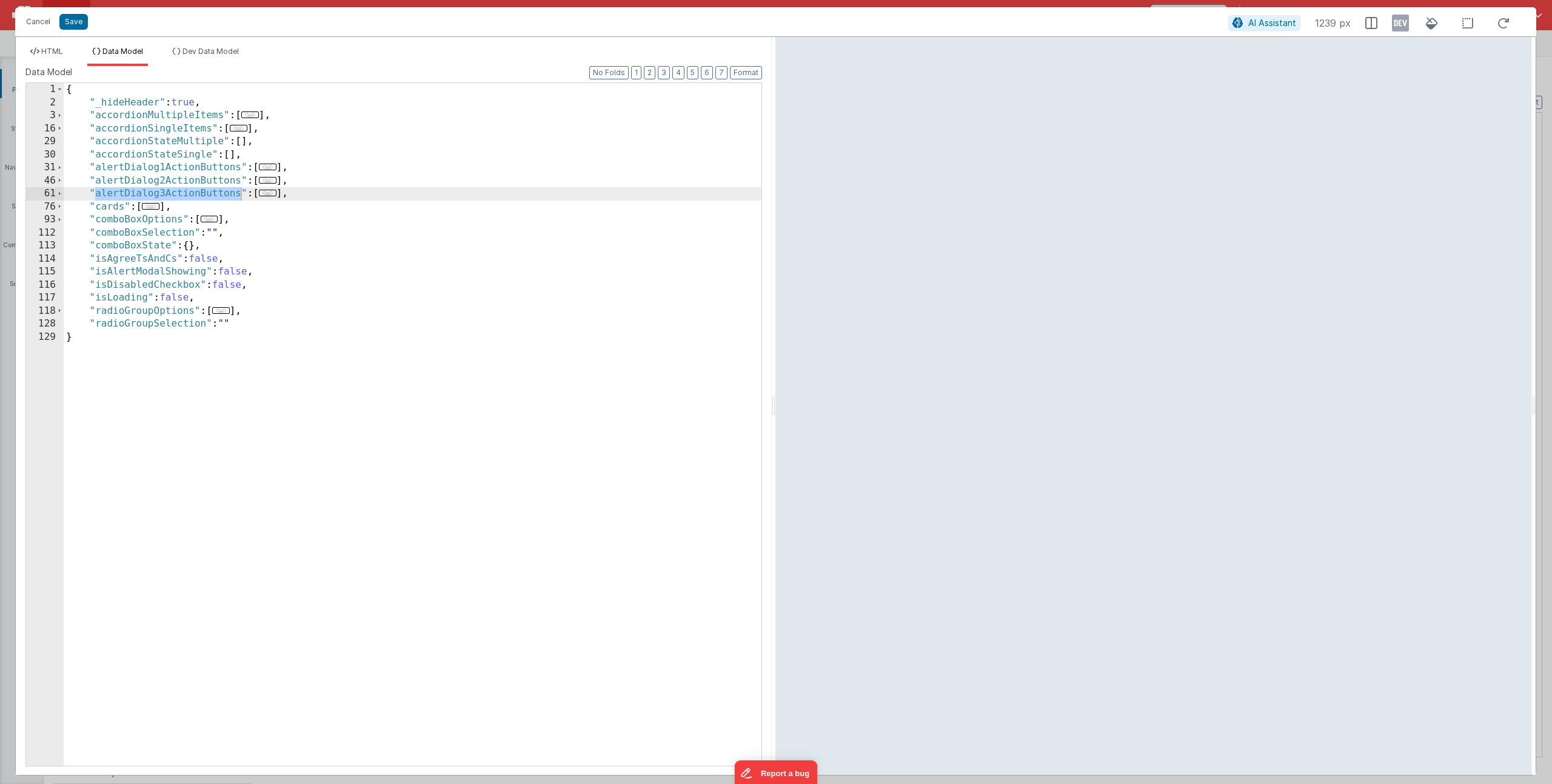
click at [270, 196] on span "..." at bounding box center [268, 193] width 18 height 7
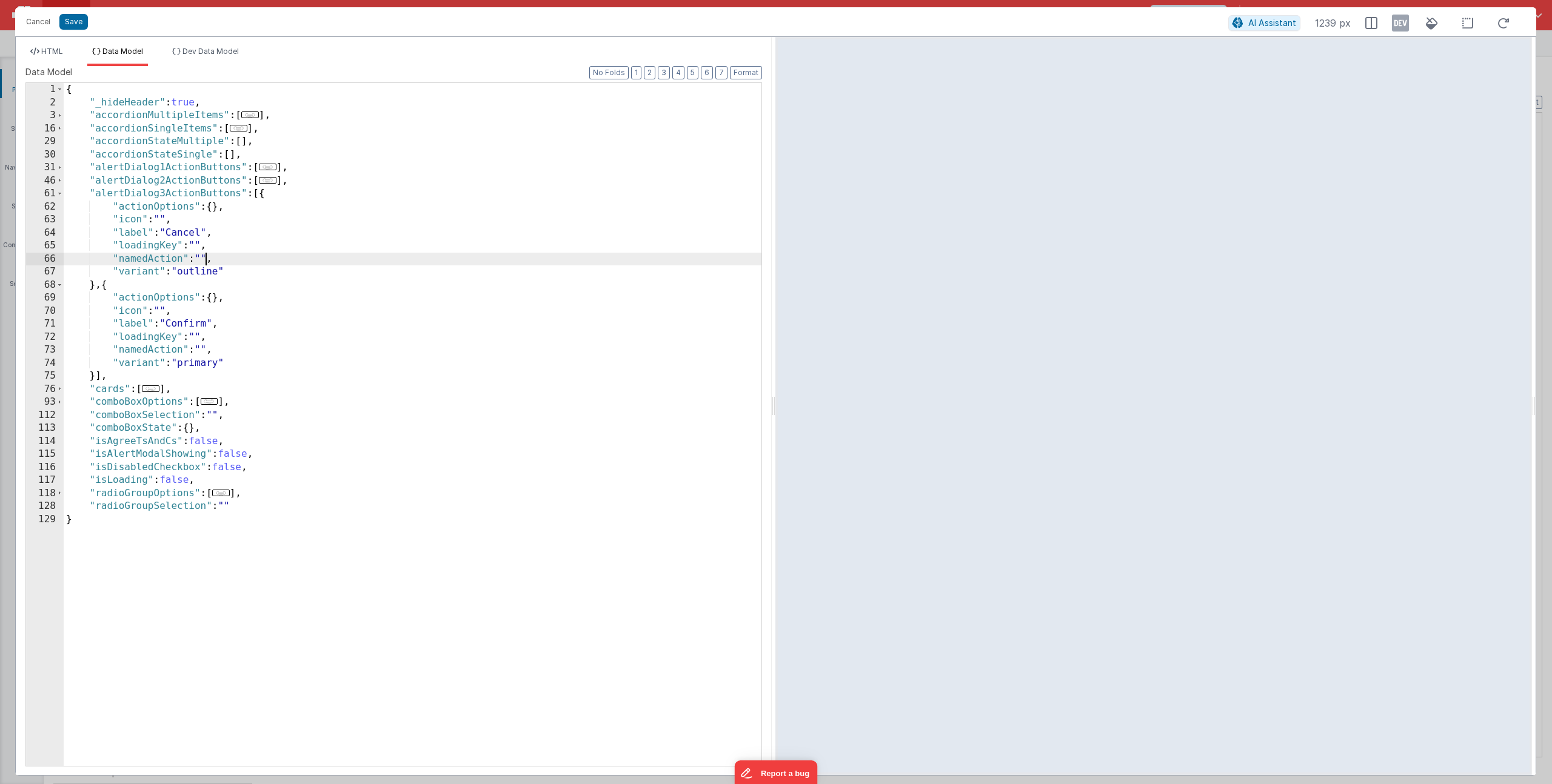
click at [206, 257] on div "{ "_hideHeader" : true , "accordionMultipleItems" : [ ... ] , "accordionSingleI…" at bounding box center [413, 437] width 698 height 709
click at [75, 21] on button "Save" at bounding box center [74, 21] width 29 height 16
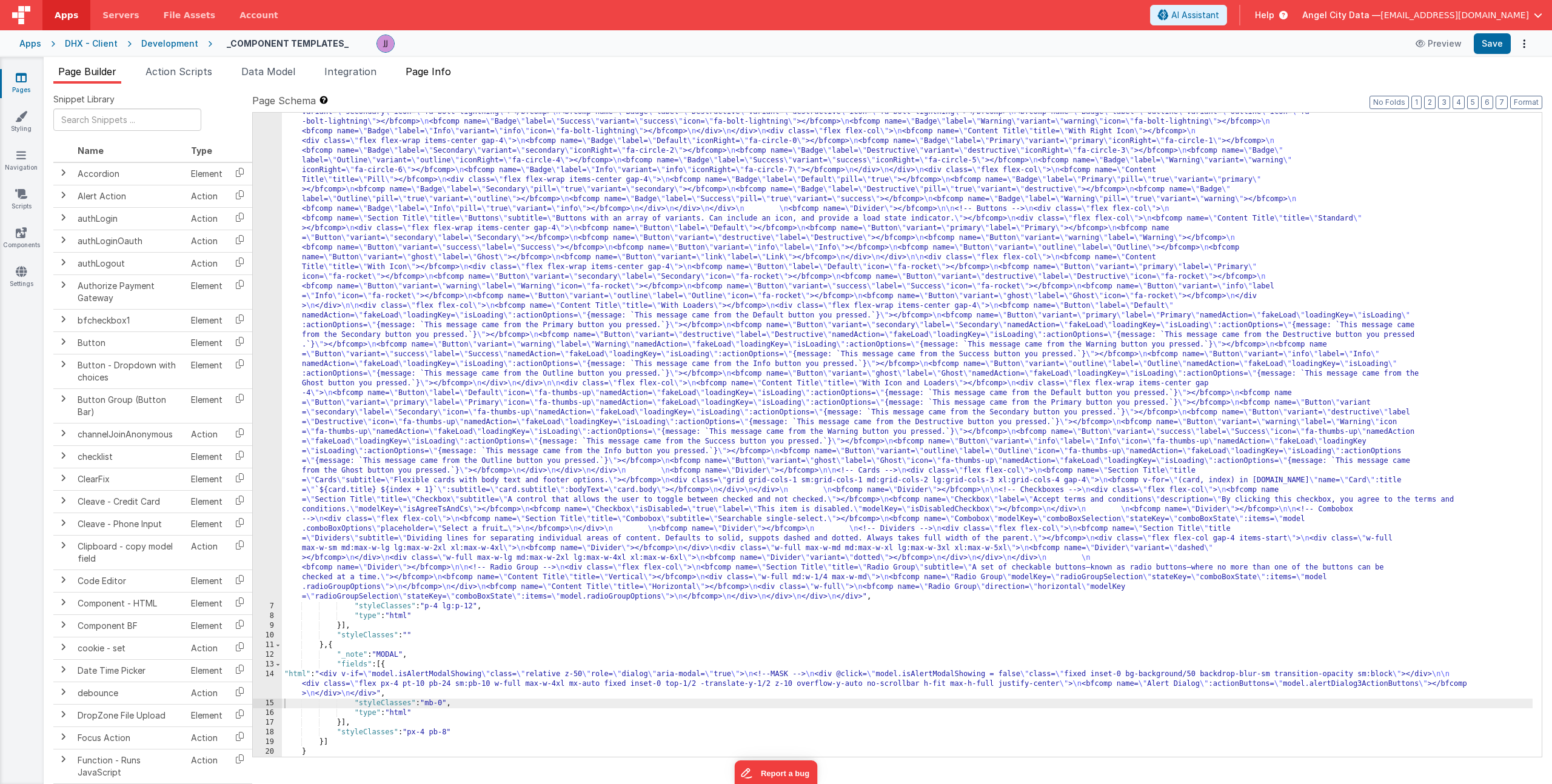
click at [426, 74] on span "Page Info" at bounding box center [428, 71] width 46 height 12
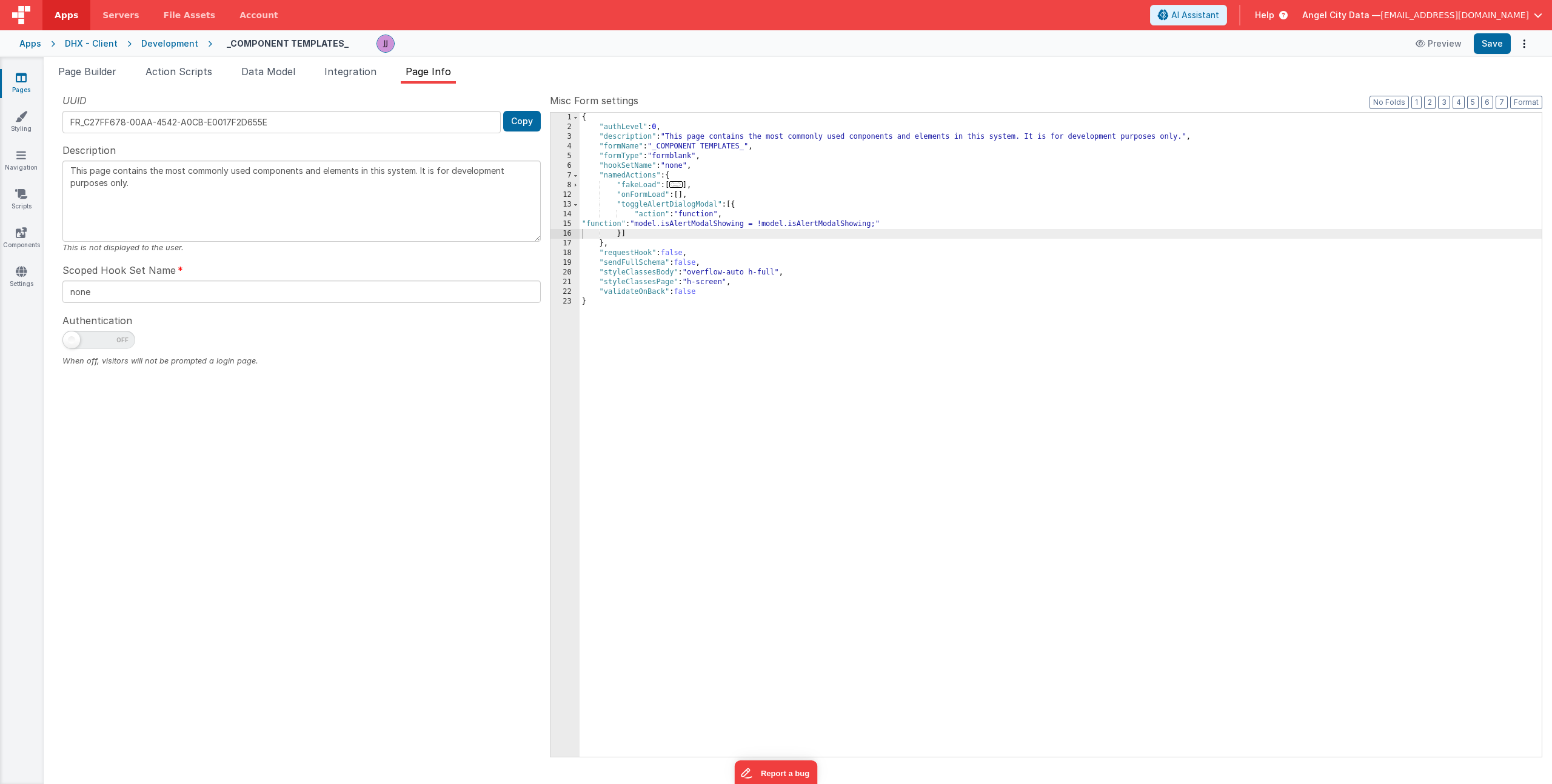
click at [654, 204] on div "{ "authLevel" : 0 , "description" : "This page contains the most commonly used …" at bounding box center [1061, 444] width 962 height 663
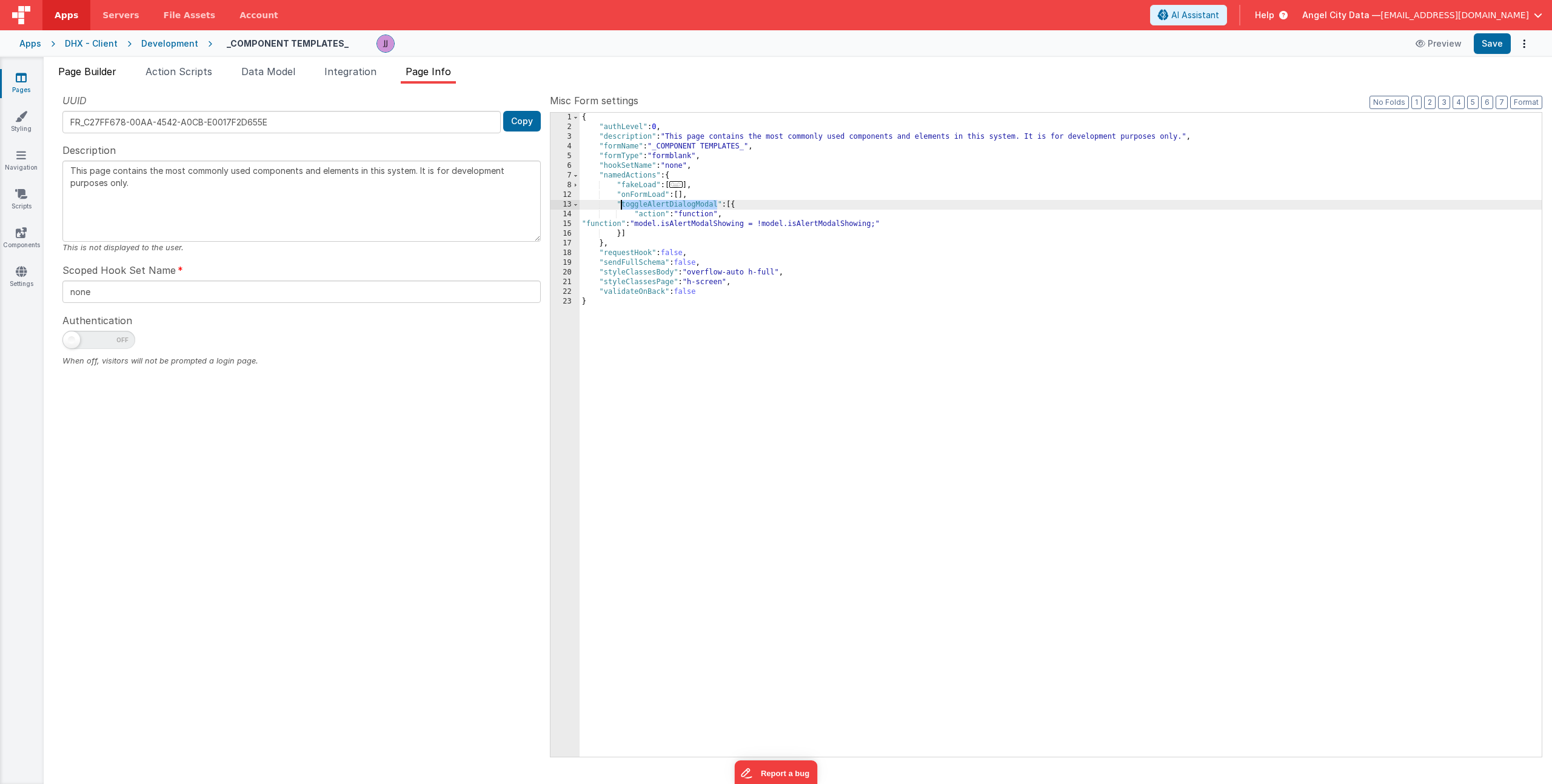
click at [101, 73] on span "Page Builder" at bounding box center [87, 71] width 58 height 12
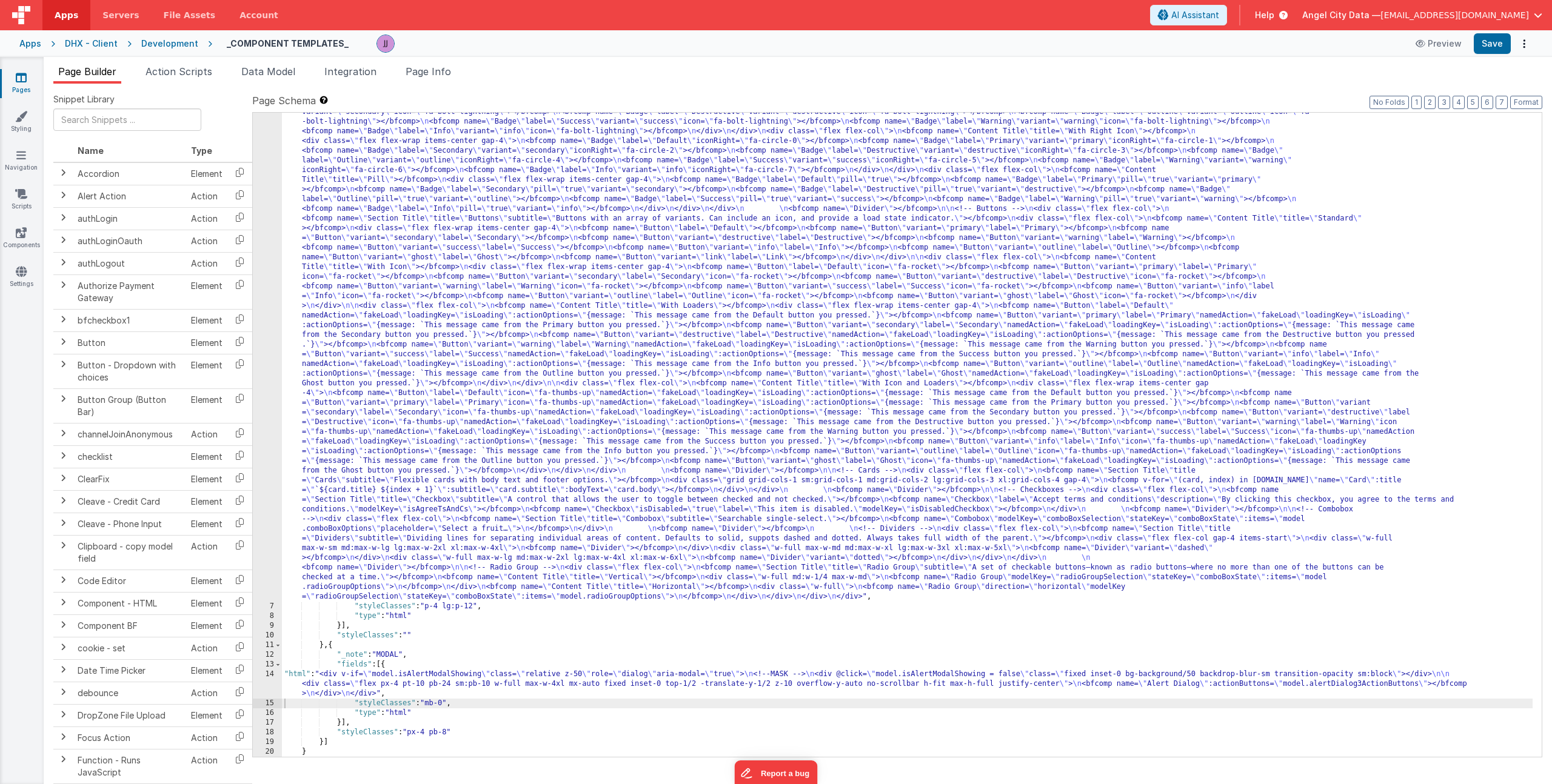
click at [398, 681] on div ""html" : "<div> \n <bfcomp name= \" Page Title \" title= \" Component Examples …" at bounding box center [907, 599] width 1251 height 1313
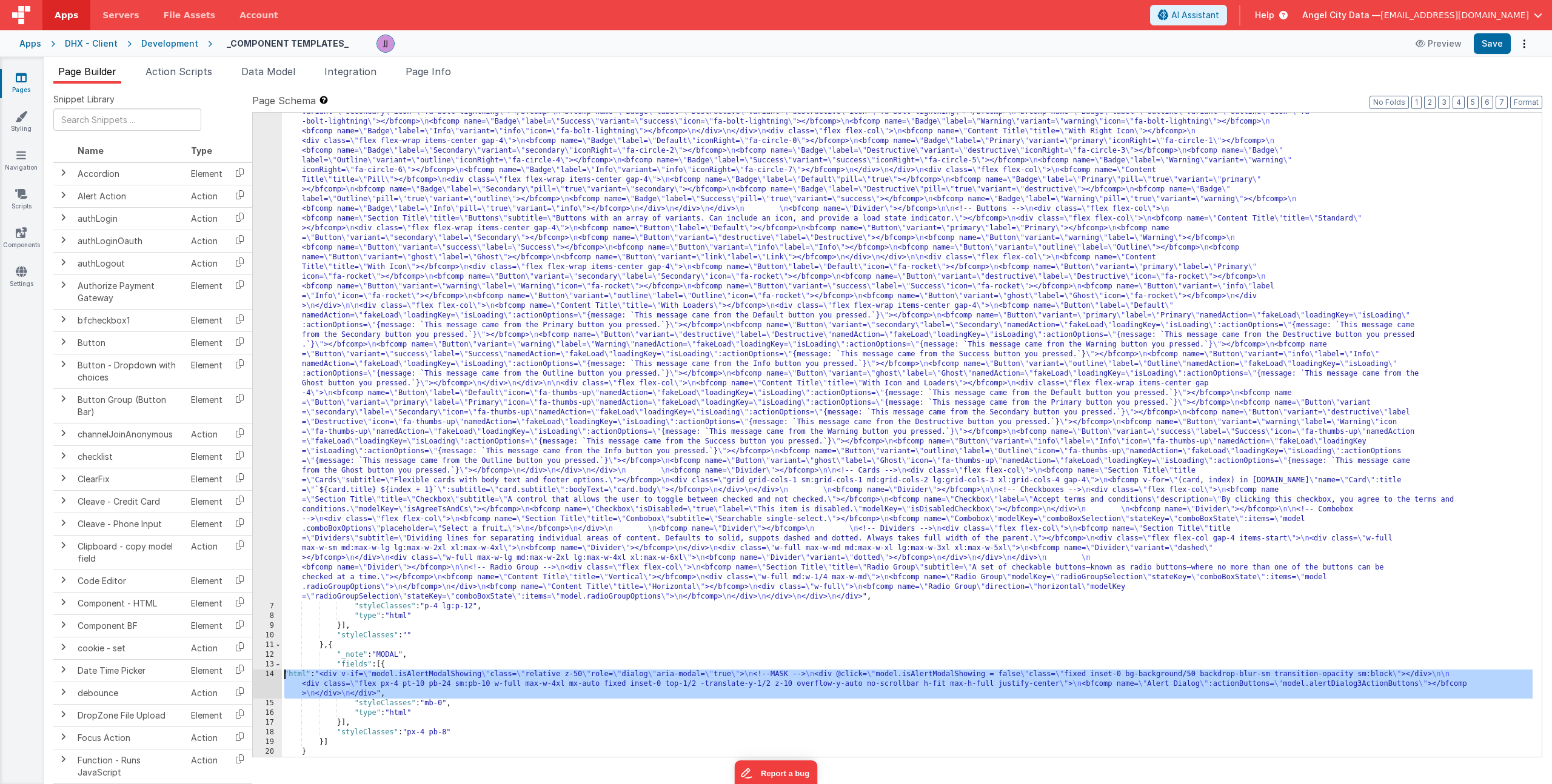
click at [263, 676] on div "14" at bounding box center [267, 684] width 29 height 29
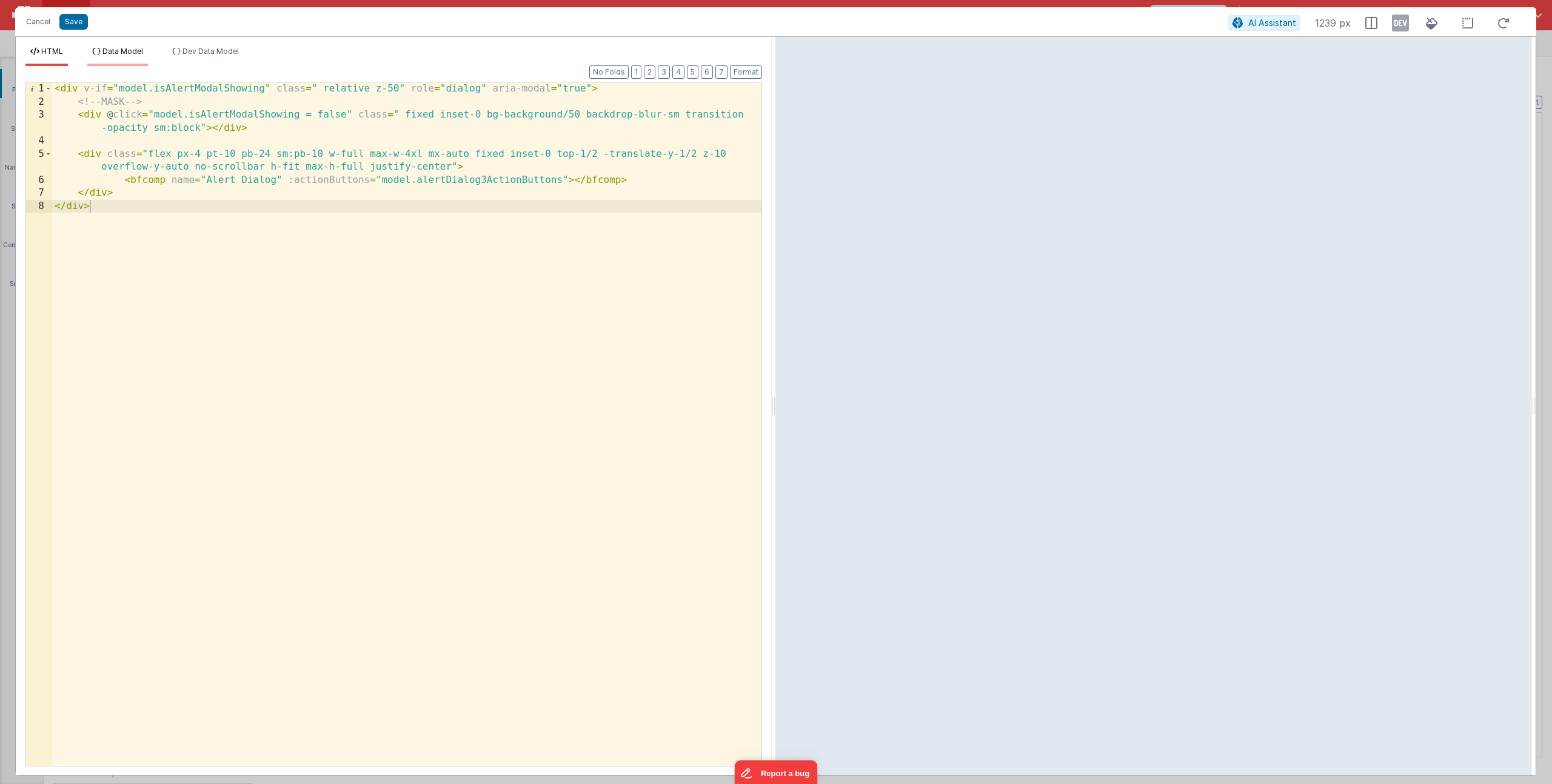
click at [125, 52] on span "Data Model" at bounding box center [123, 51] width 41 height 9
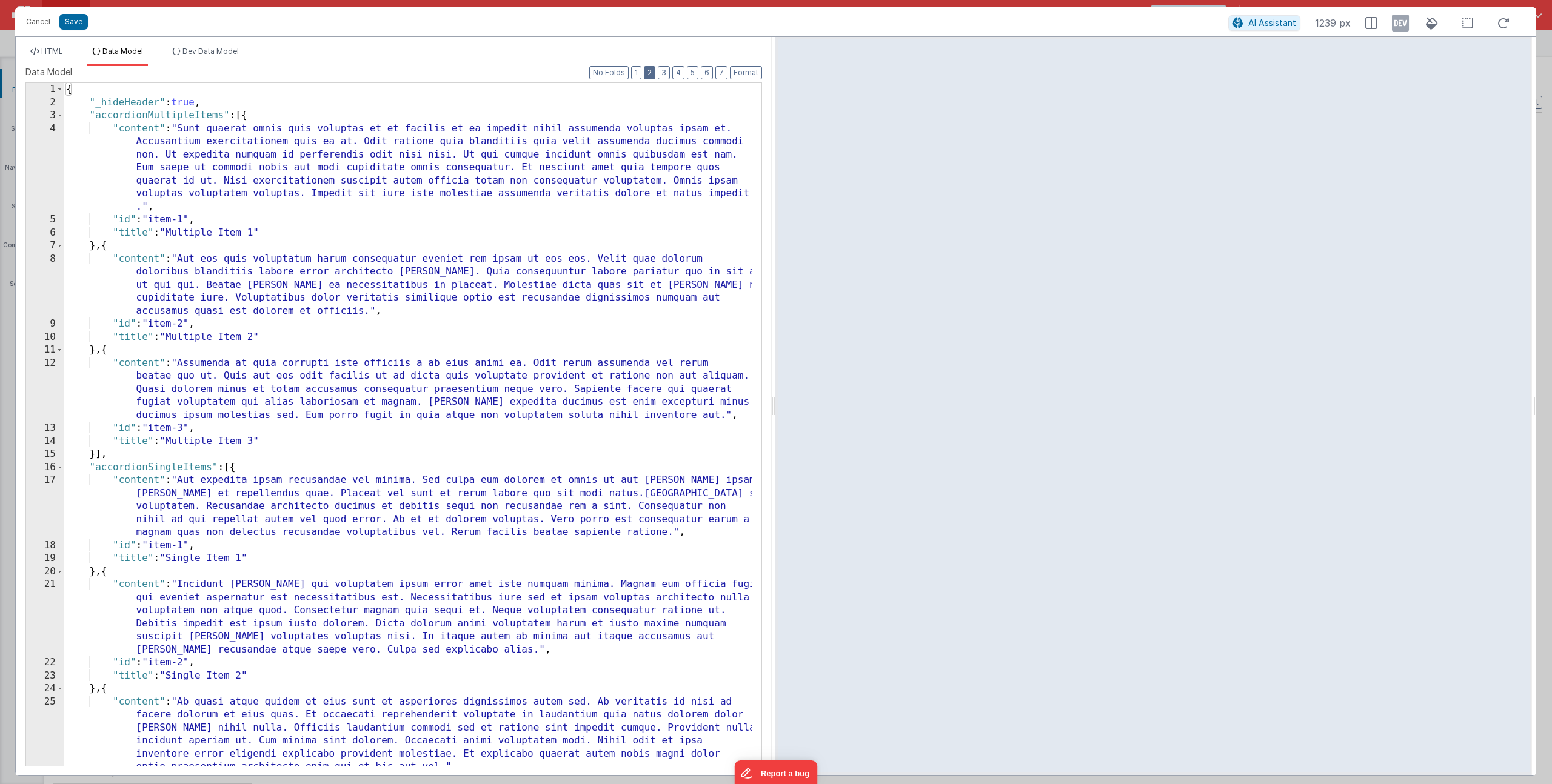
click at [649, 73] on button "2" at bounding box center [649, 73] width 11 height 13
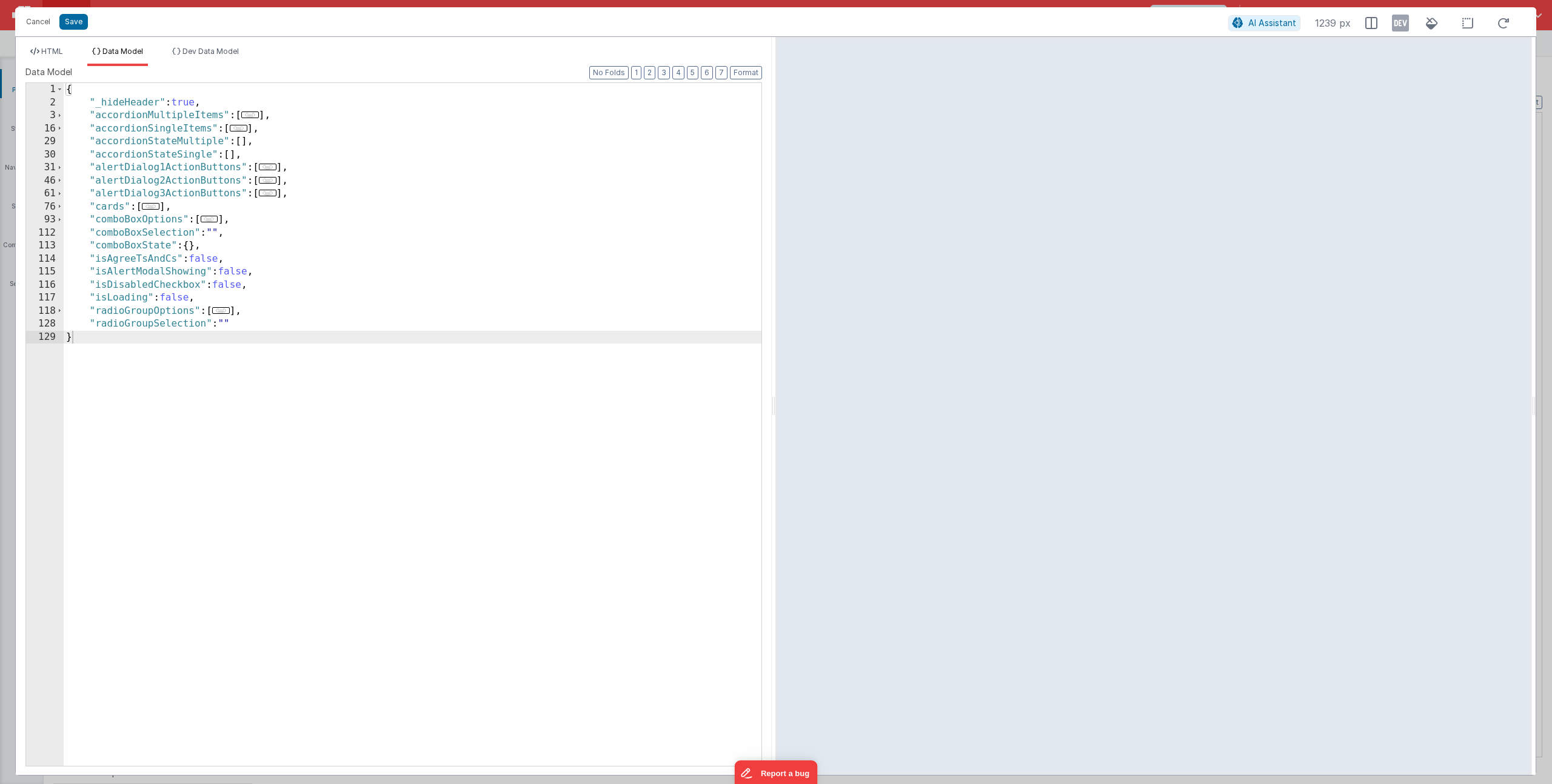
click at [276, 192] on span "..." at bounding box center [268, 193] width 18 height 7
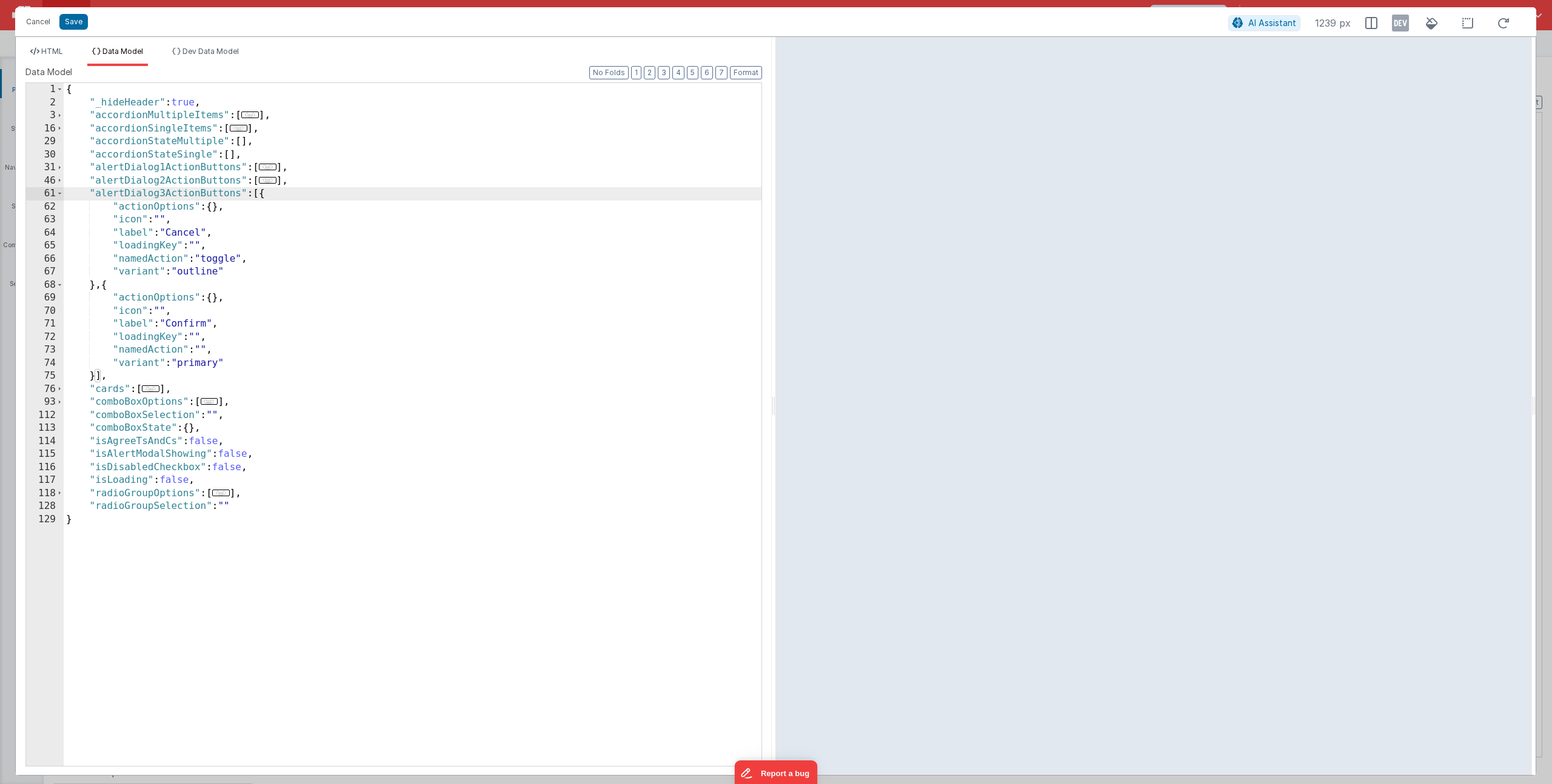
click at [219, 260] on div "{ "_hideHeader" : true , "accordionMultipleItems" : [ ... ] , "accordionSingleI…" at bounding box center [413, 437] width 698 height 709
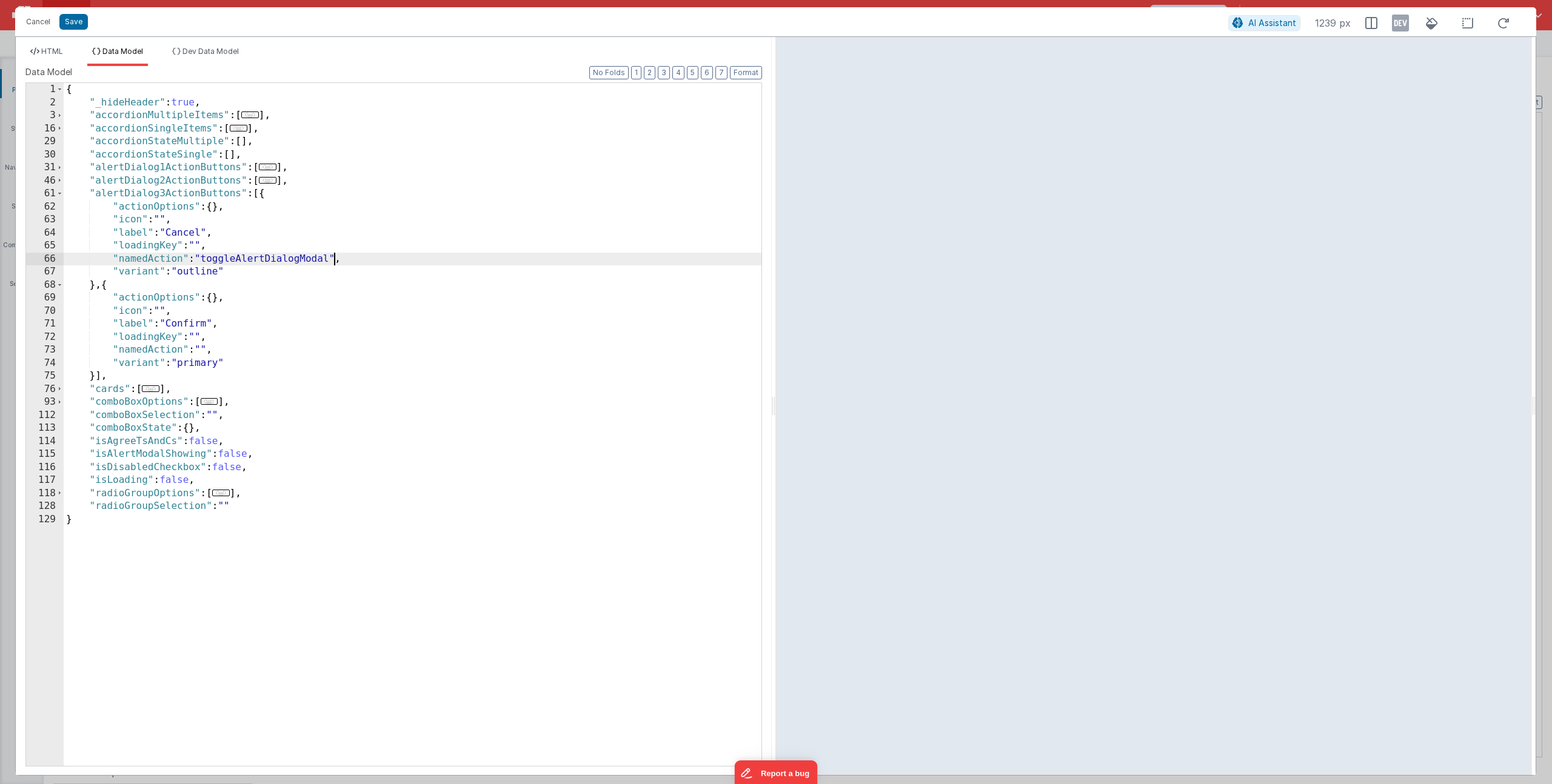
click at [219, 208] on div "{ "_hideHeader" : true , "accordionMultipleItems" : [ ... ] , "accordionSingleI…" at bounding box center [413, 437] width 698 height 709
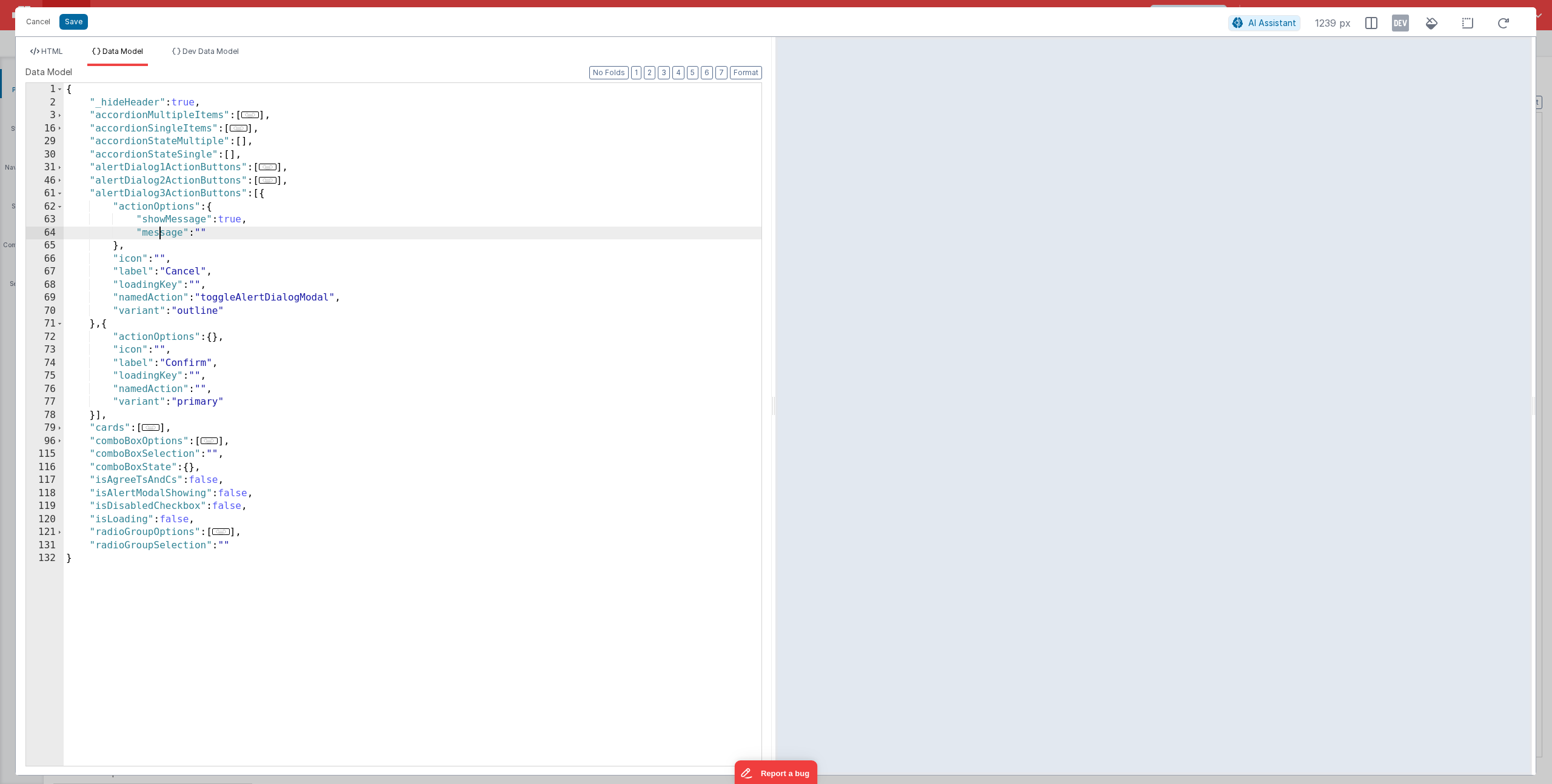
click at [157, 233] on div "{ "_hideHeader" : true , "accordionMultipleItems" : [ ... ] , "accordionSingleI…" at bounding box center [413, 437] width 698 height 709
click at [154, 234] on div "{ "_hideHeader" : true , "accordionMultipleItems" : [ ... ] , "accordionSingleI…" at bounding box center [413, 437] width 698 height 709
click at [166, 229] on div "{ "_hideHeader" : true , "accordionMultipleItems" : [ ... ] , "accordionSingleI…" at bounding box center [413, 437] width 698 height 709
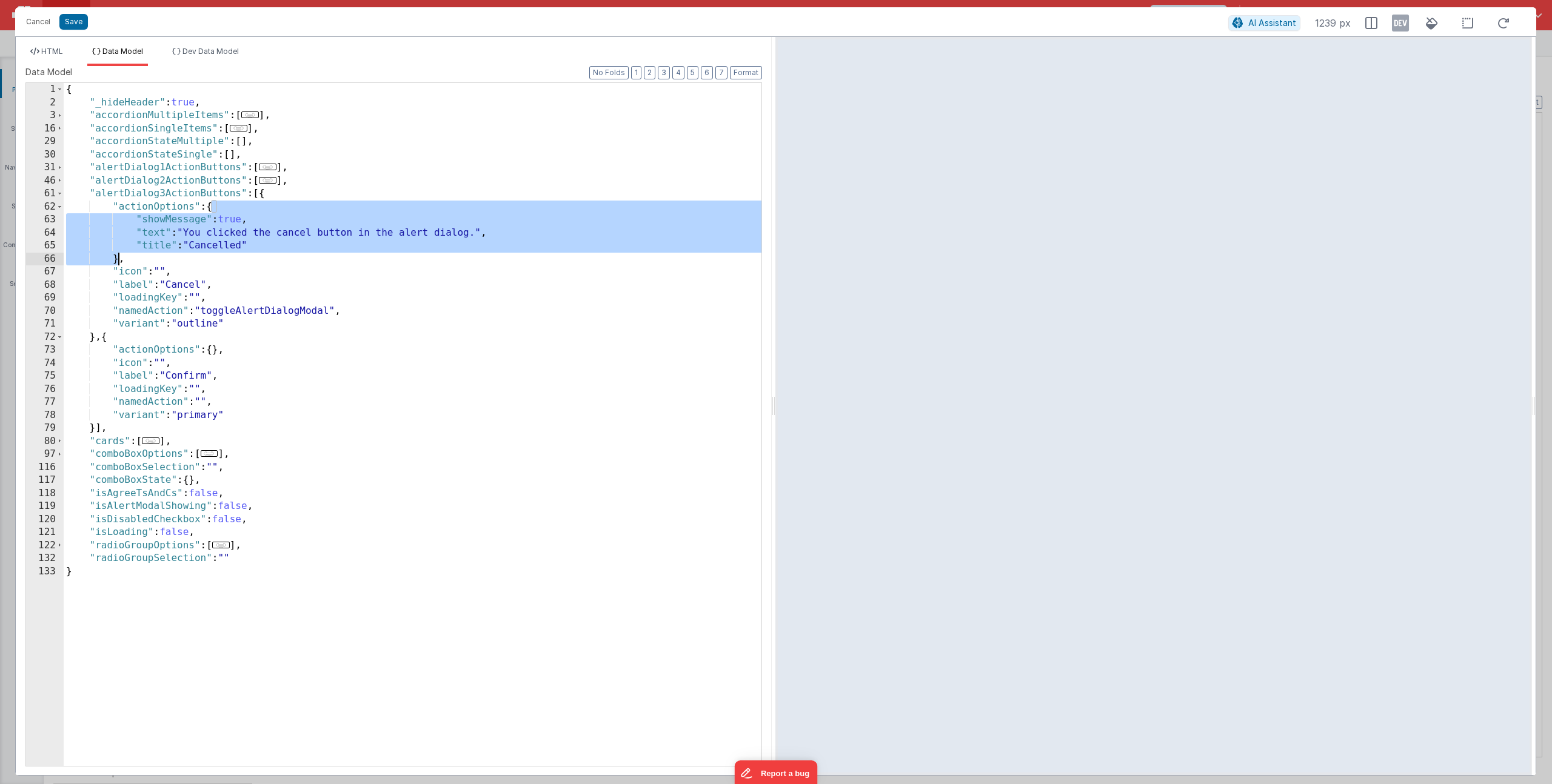
drag, startPoint x: 212, startPoint y: 210, endPoint x: 120, endPoint y: 262, distance: 105.7
click at [120, 262] on div "{ "_hideHeader" : true , "accordionMultipleItems" : [ ... ] , "accordionSingleI…" at bounding box center [413, 437] width 698 height 709
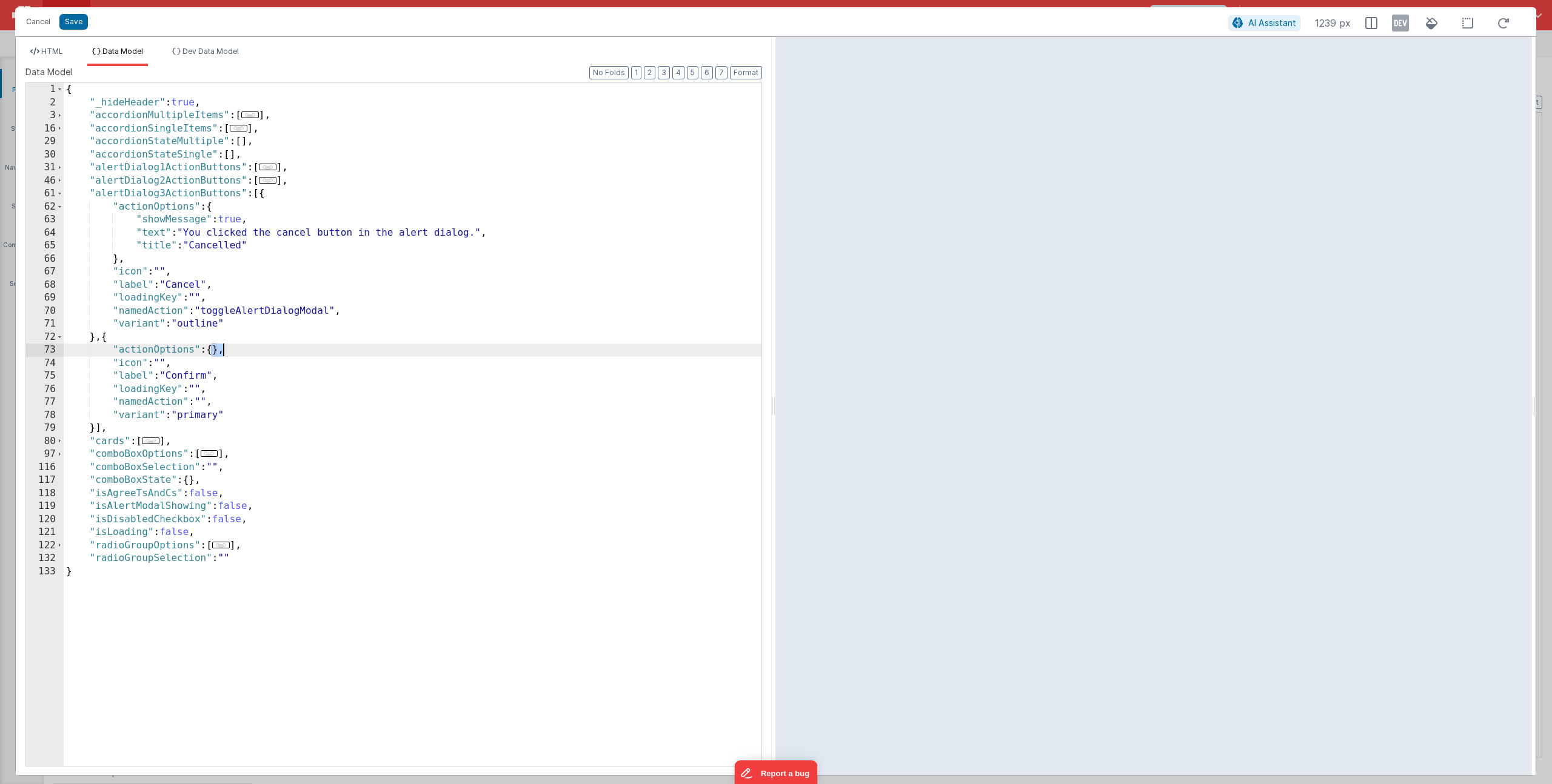
drag, startPoint x: 213, startPoint y: 349, endPoint x: 221, endPoint y: 349, distance: 8.0
click at [221, 349] on div "{ "_hideHeader" : true , "accordionMultipleItems" : [ ... ] , "accordionSingleI…" at bounding box center [413, 437] width 698 height 709
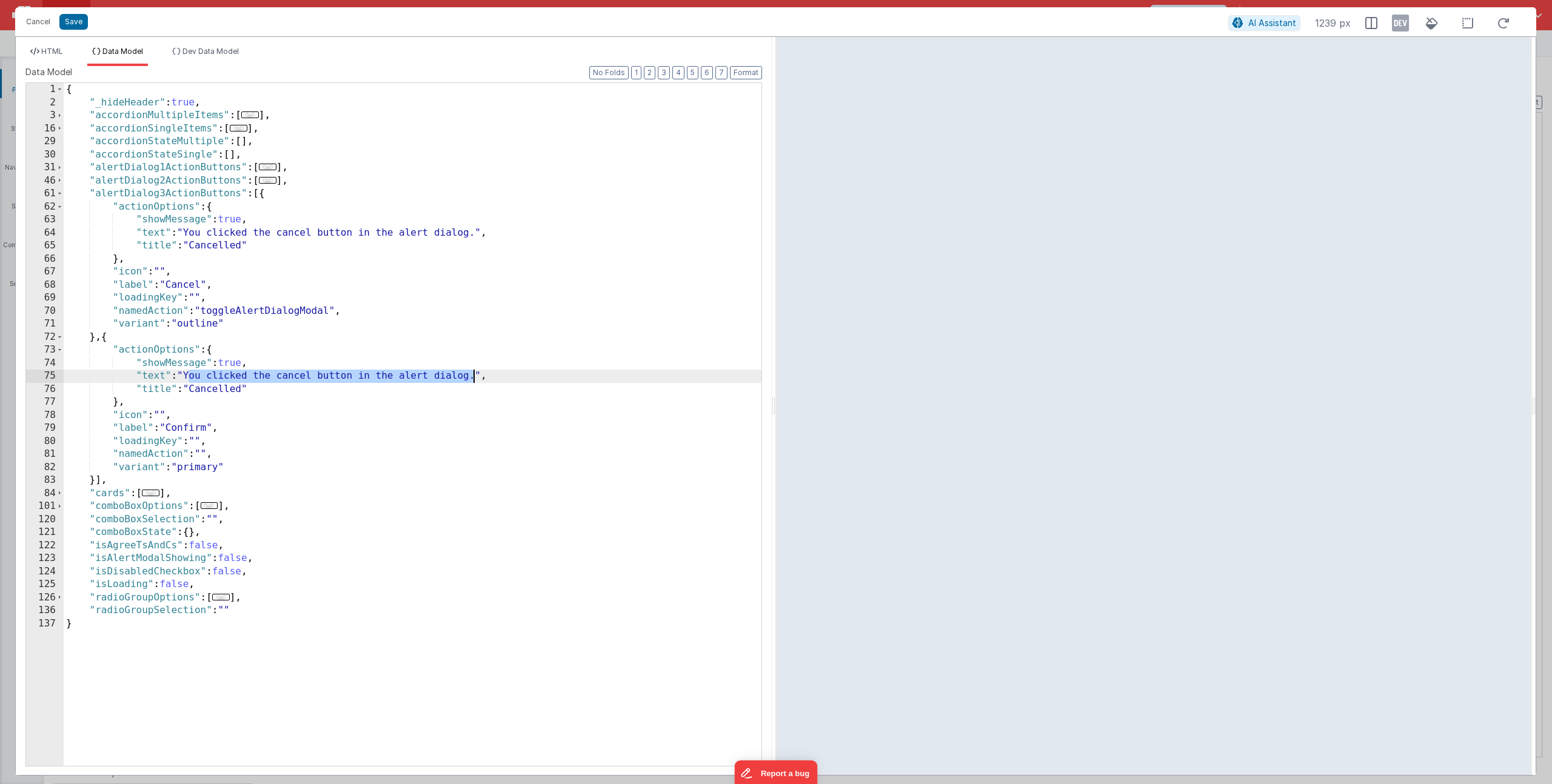
drag, startPoint x: 190, startPoint y: 376, endPoint x: 476, endPoint y: 372, distance: 286.0
click at [476, 372] on div "{ "_hideHeader" : true , "accordionMultipleItems" : [ ... ] , "accordionSingleI…" at bounding box center [413, 437] width 698 height 709
click at [287, 375] on div "{ "_hideHeader" : true , "accordionMultipleItems" : [ ... ] , "accordionSingleI…" at bounding box center [413, 437] width 698 height 709
click at [209, 390] on div "{ "_hideHeader" : true , "accordionMultipleItems" : [ ... ] , "accordionSingleI…" at bounding box center [413, 437] width 698 height 709
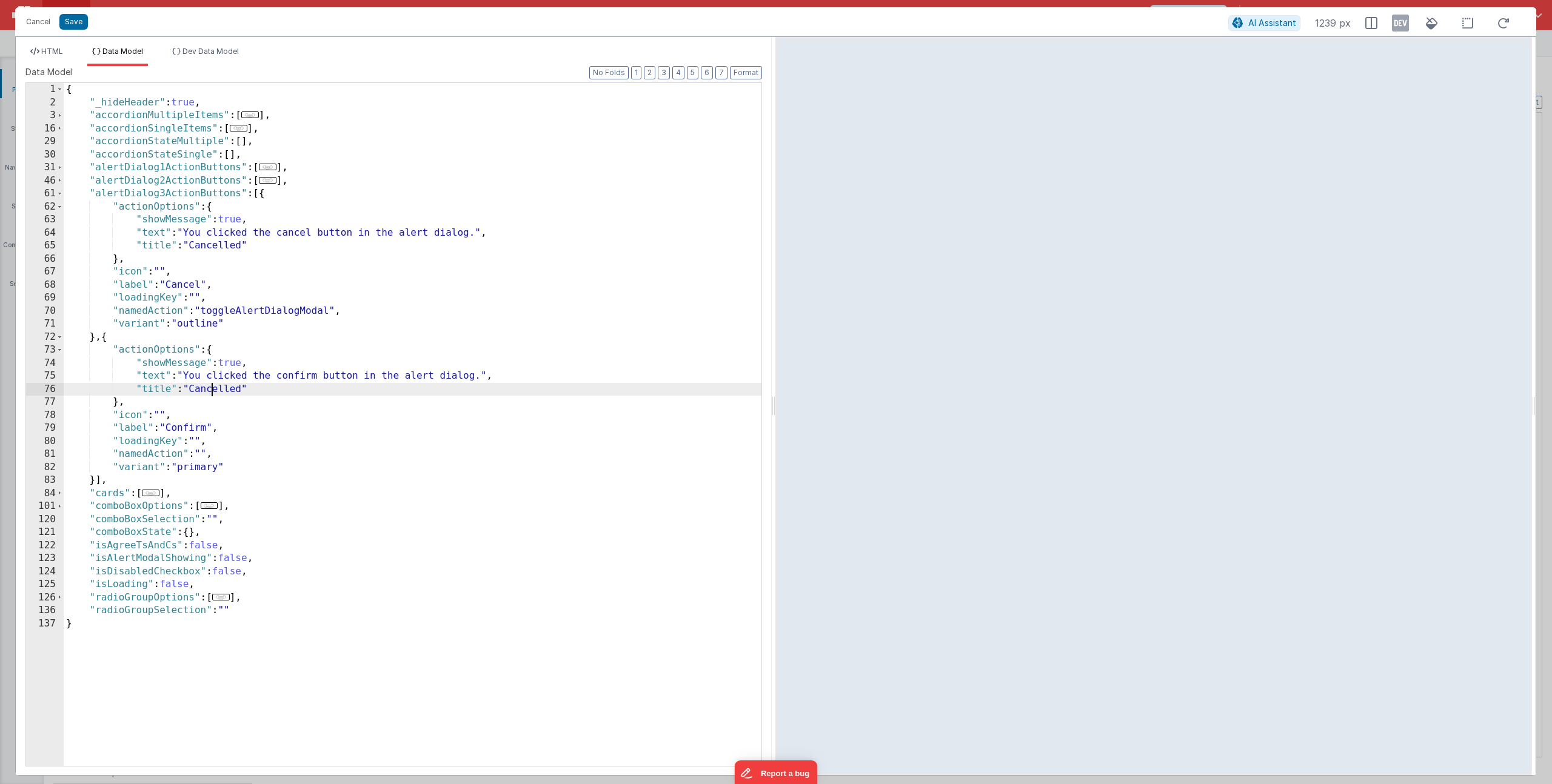
click at [209, 390] on div "{ "_hideHeader" : true , "accordionMultipleItems" : [ ... ] , "accordionSingleI…" at bounding box center [413, 437] width 698 height 709
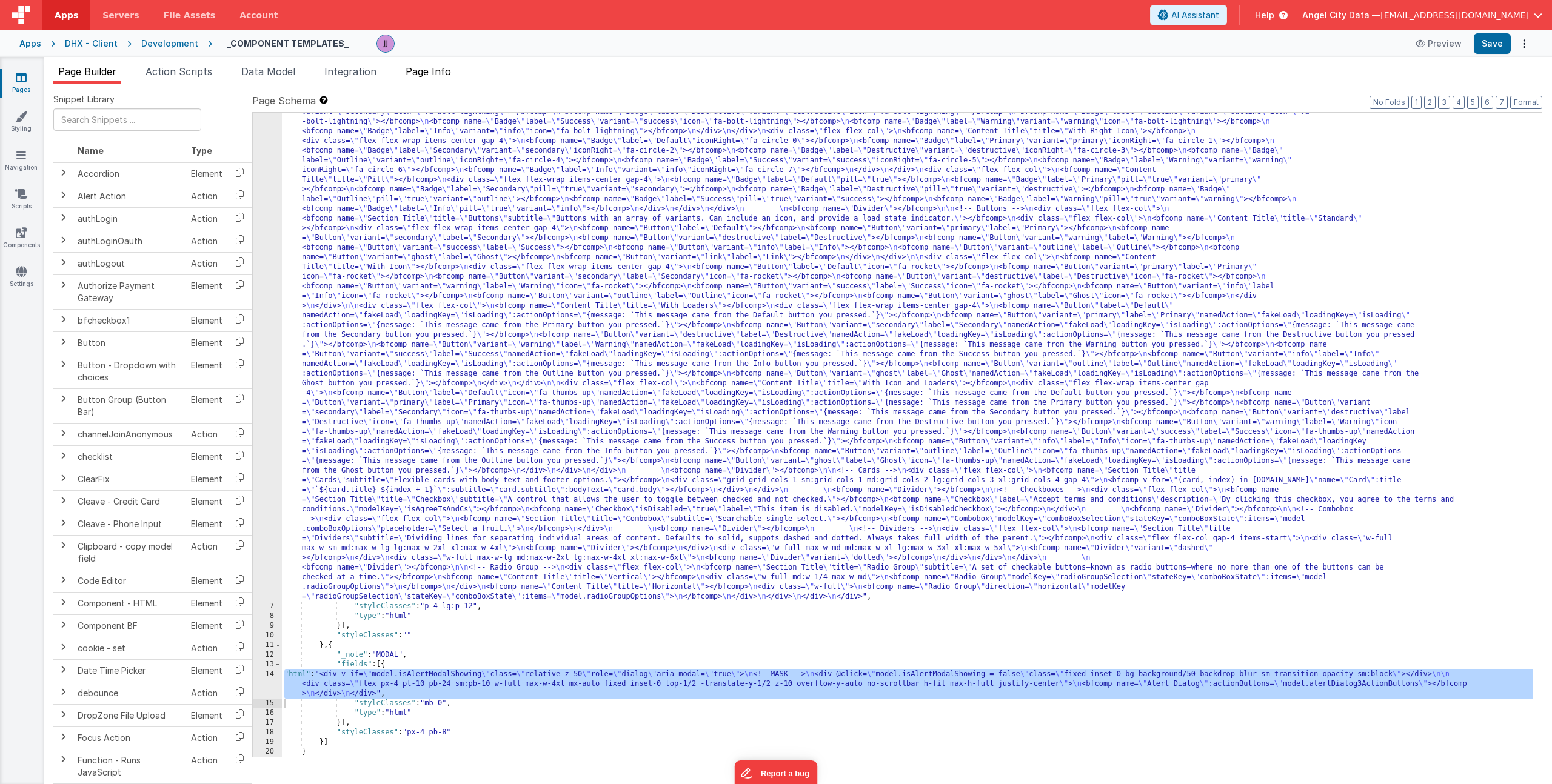
click at [434, 76] on span "Page Info" at bounding box center [428, 71] width 46 height 12
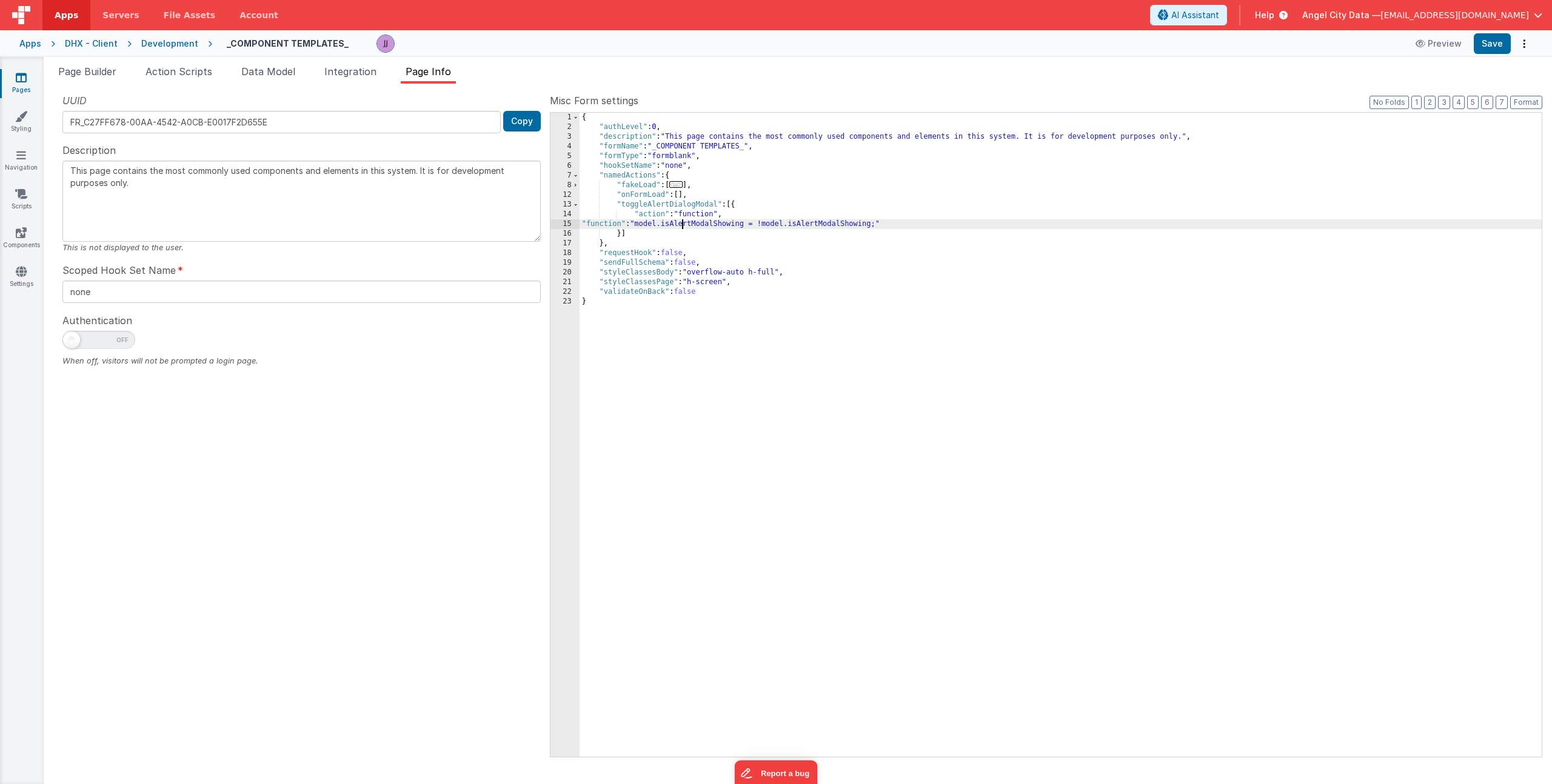
click at [684, 223] on div "{ "authLevel" : 0 , "description" : "This page contains the most commonly used …" at bounding box center [1061, 444] width 962 height 663
click at [564, 220] on div "15" at bounding box center [565, 224] width 29 height 9
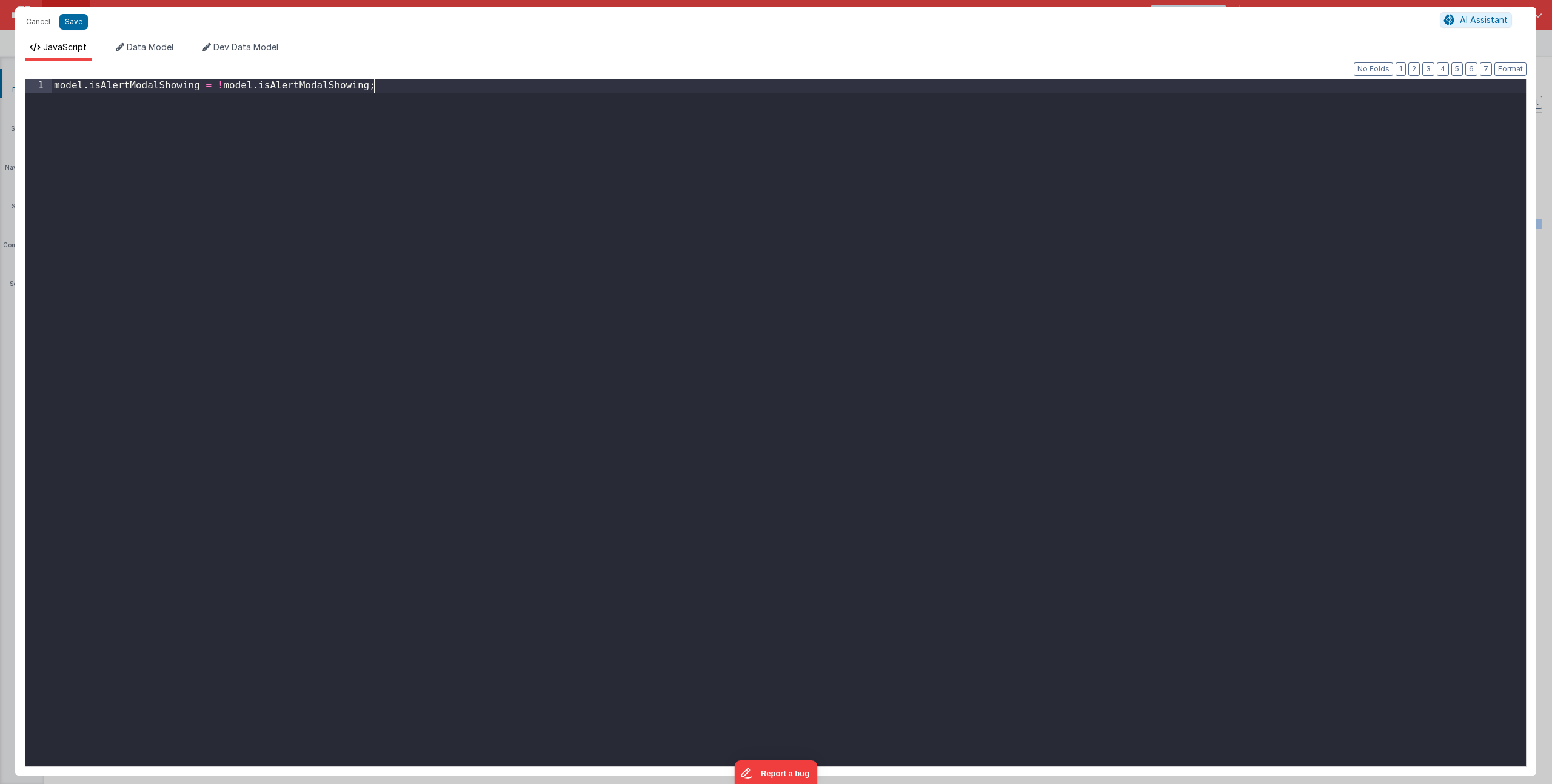
click at [478, 144] on div "model . isAlertModalShowing = ! model . isAlertModalShowing ;" at bounding box center [788, 436] width 1474 height 713
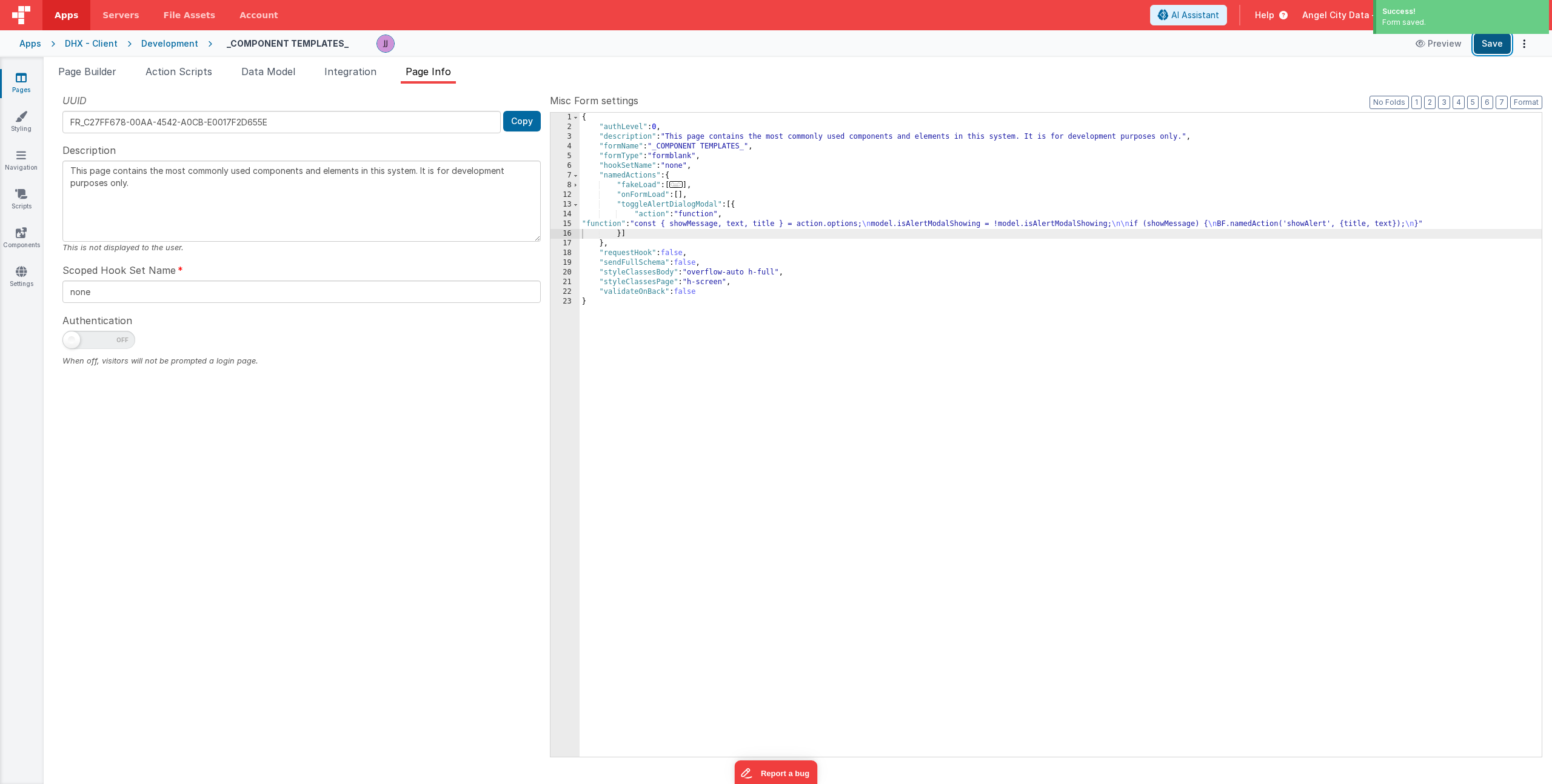
click at [1499, 43] on button "Save" at bounding box center [1492, 43] width 37 height 21
click at [280, 78] on li "Data Model" at bounding box center [269, 74] width 64 height 19
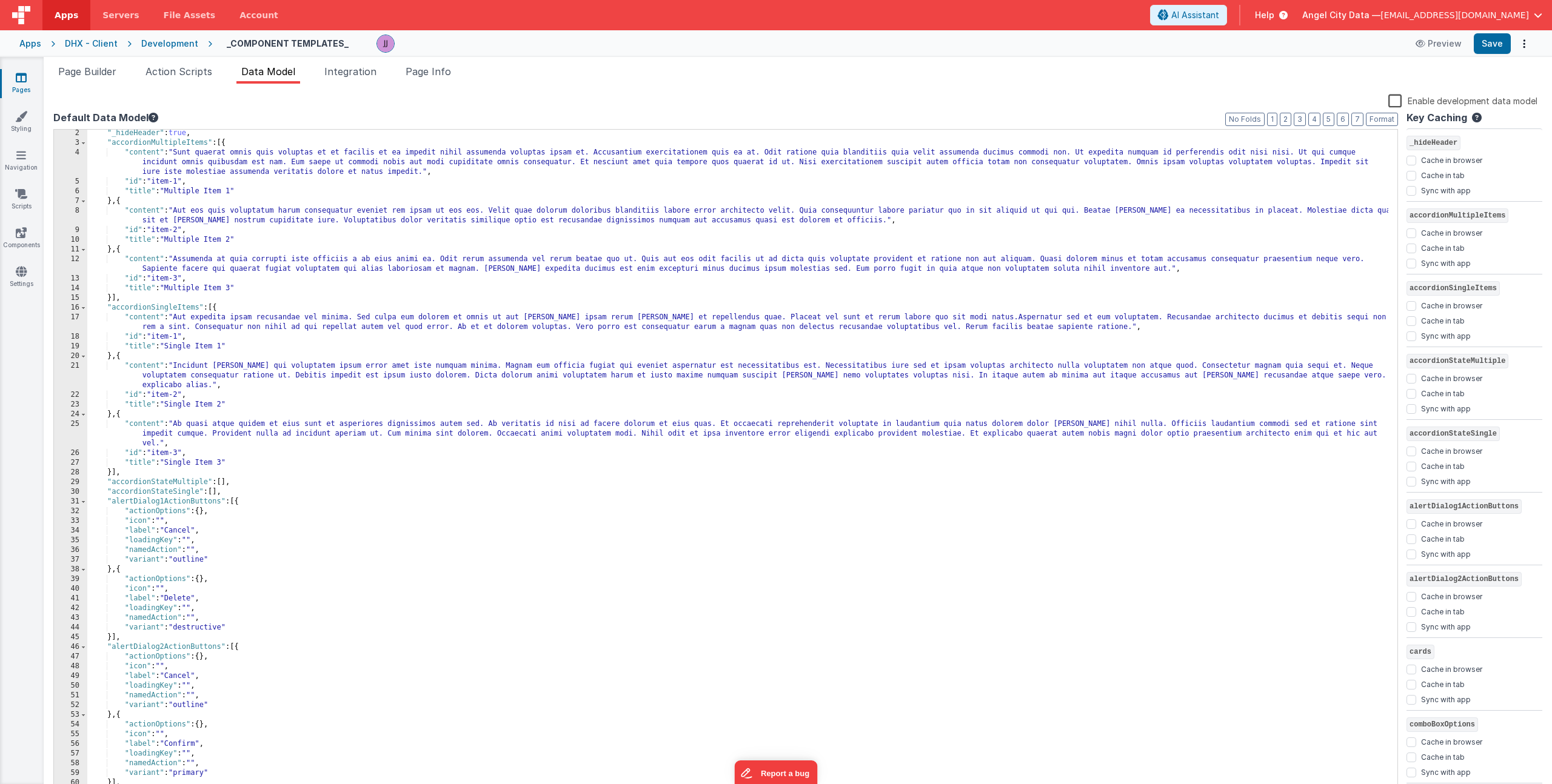
scroll to position [178, 0]
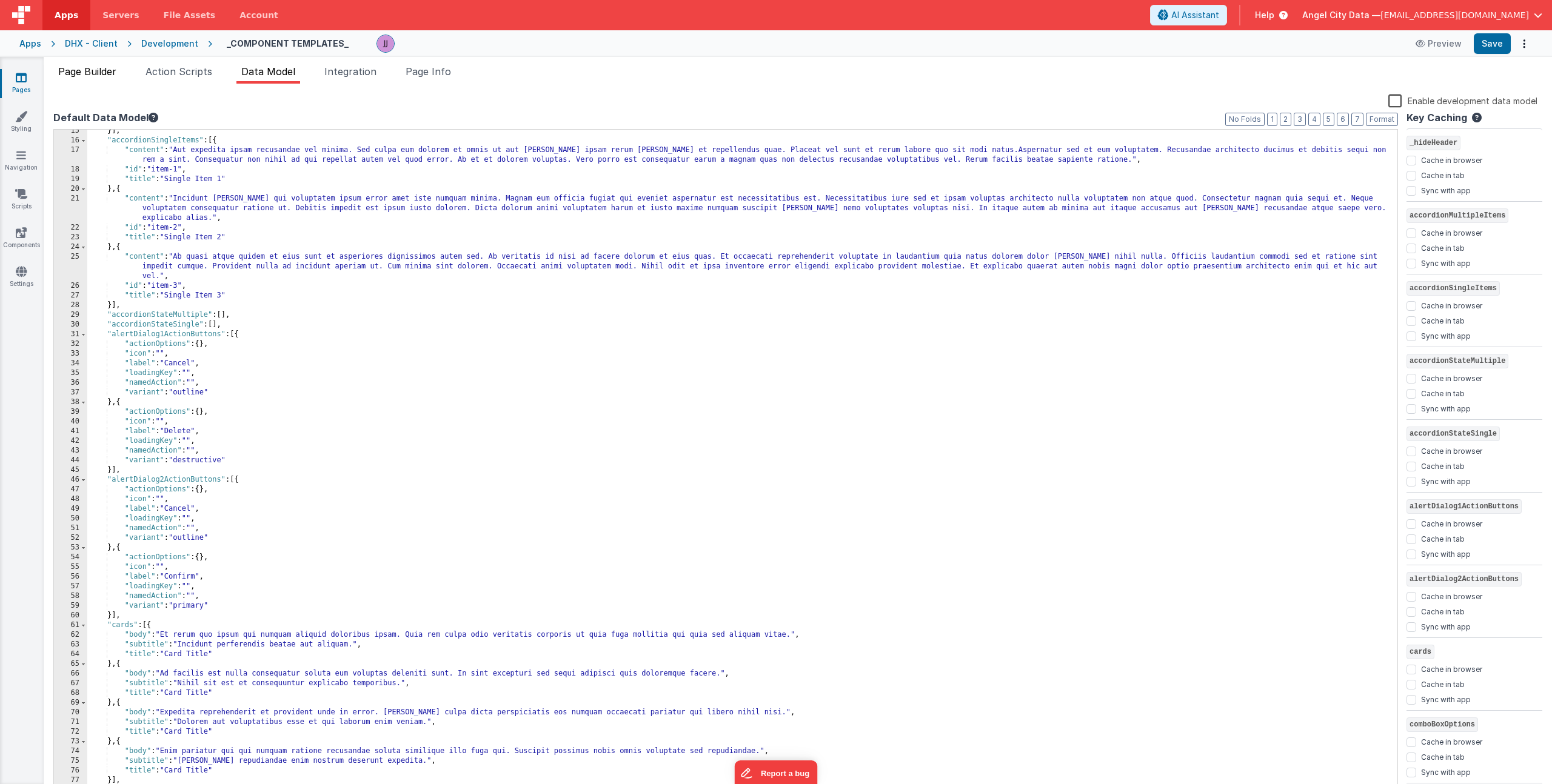
click at [87, 71] on span "Page Builder" at bounding box center [87, 71] width 58 height 12
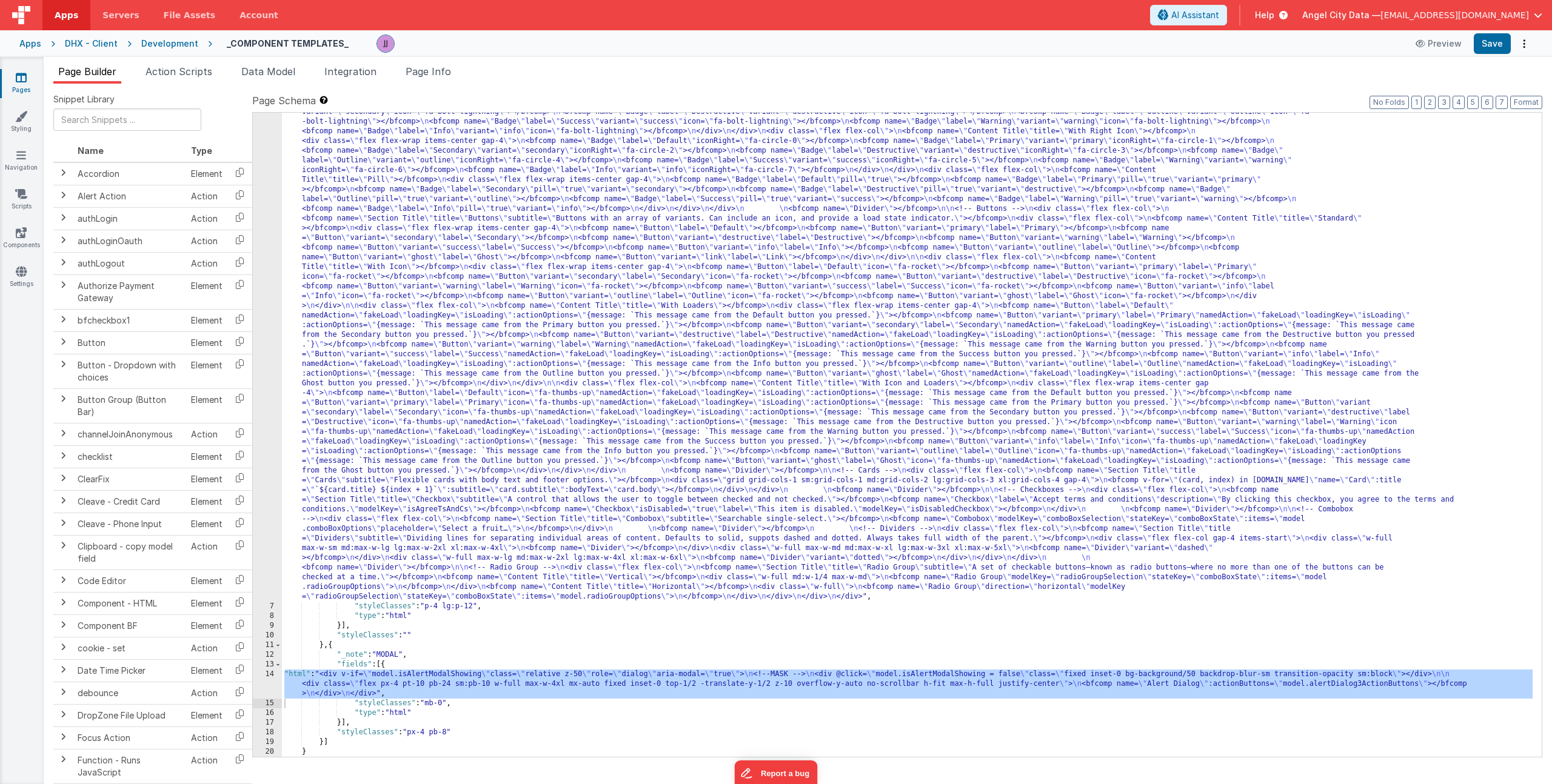
click at [365, 693] on div ""html" : "<div> \n <bfcomp name= \" Page Title \" title= \" Component Examples …" at bounding box center [907, 599] width 1251 height 1313
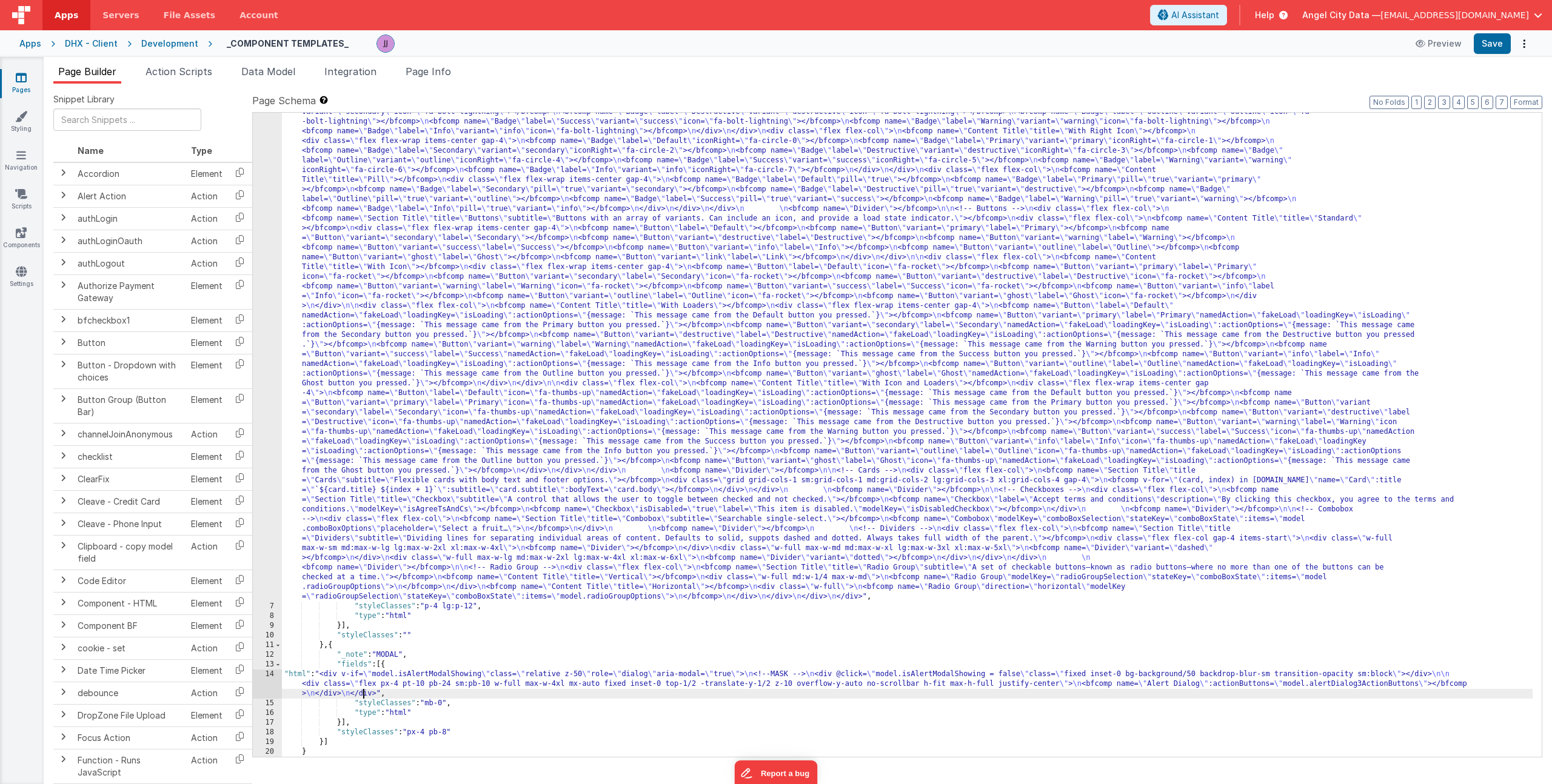
click at [270, 682] on div "14" at bounding box center [267, 684] width 29 height 29
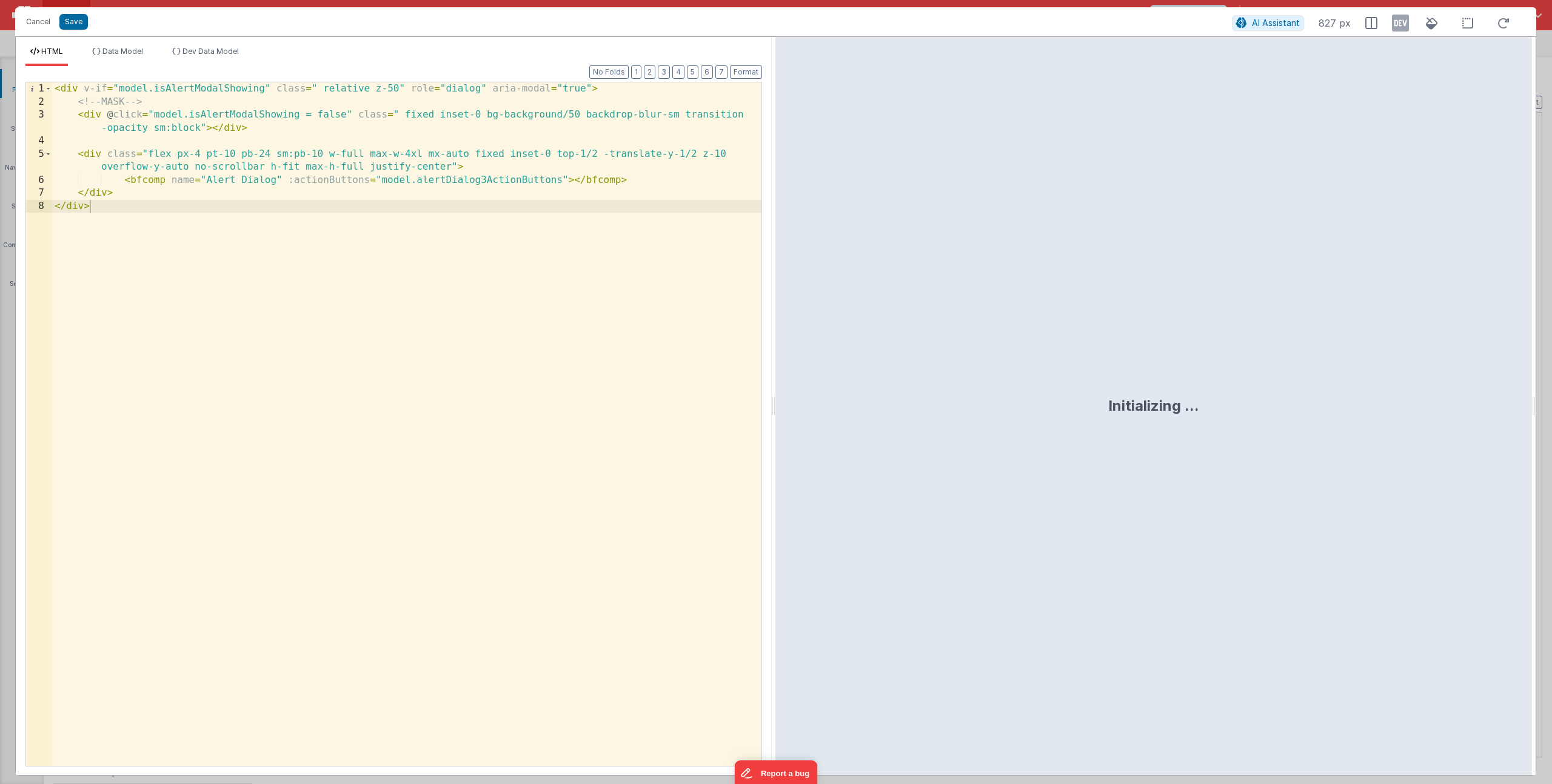
click at [139, 46] on div "HTML Data Model Dev Data Model Format 7 6 5 4 3 2 1 No Folds 1 2 3 4 5 6 7 8 < …" at bounding box center [394, 406] width 756 height 738
click at [138, 47] on span "Data Model" at bounding box center [123, 51] width 41 height 9
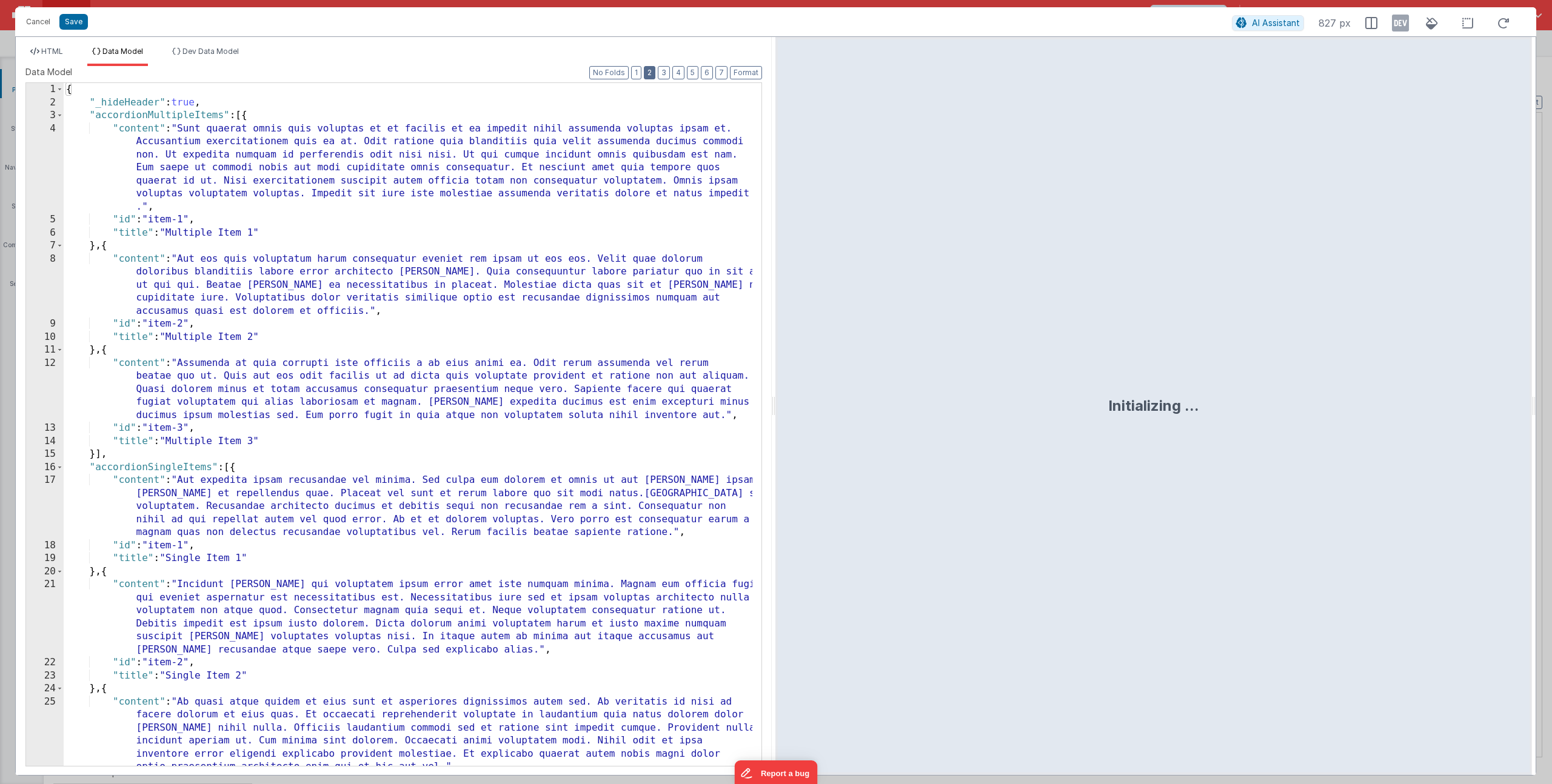
click at [654, 69] on button "2" at bounding box center [649, 73] width 11 height 13
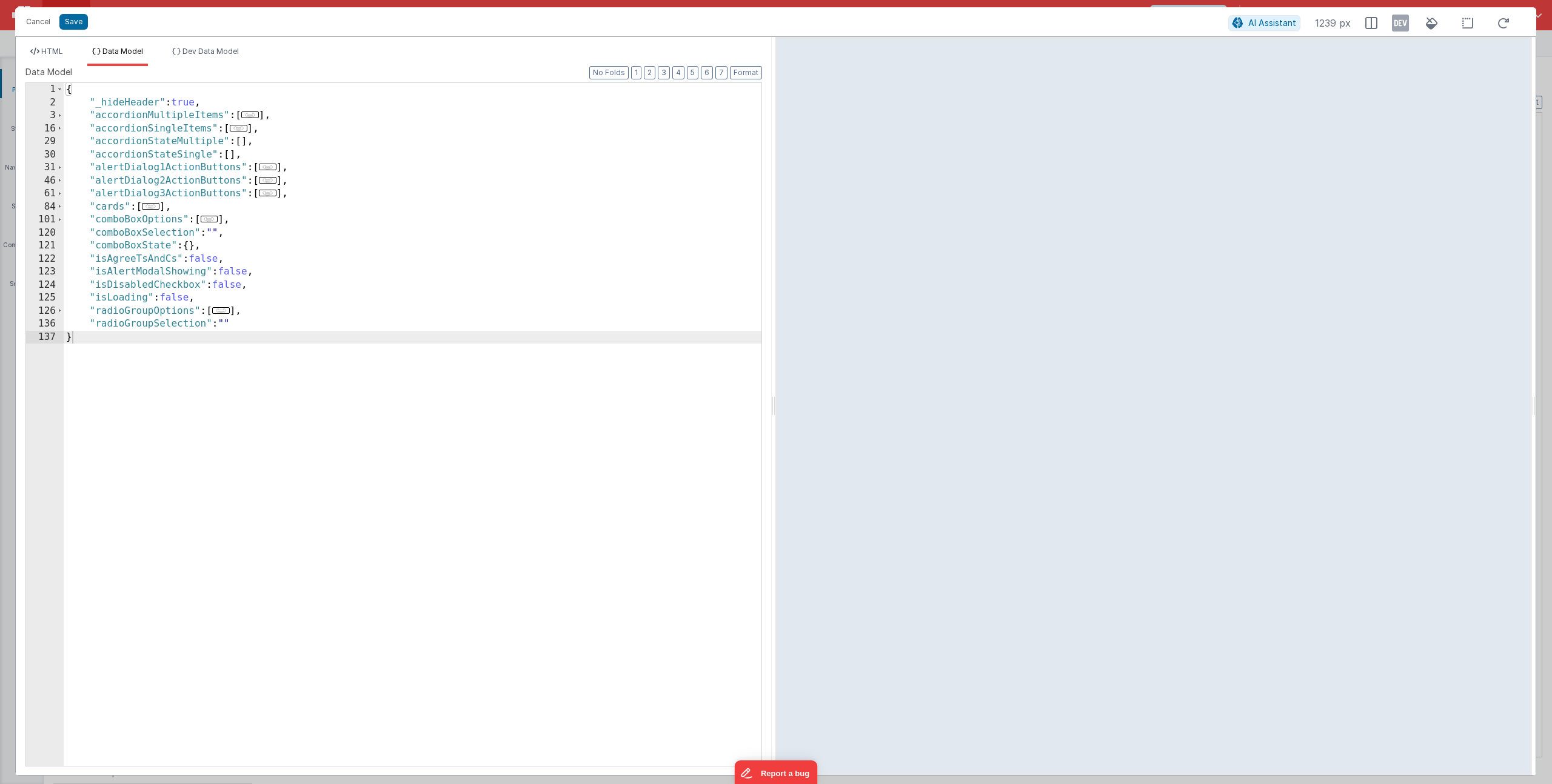
click at [271, 194] on span "..." at bounding box center [268, 193] width 18 height 7
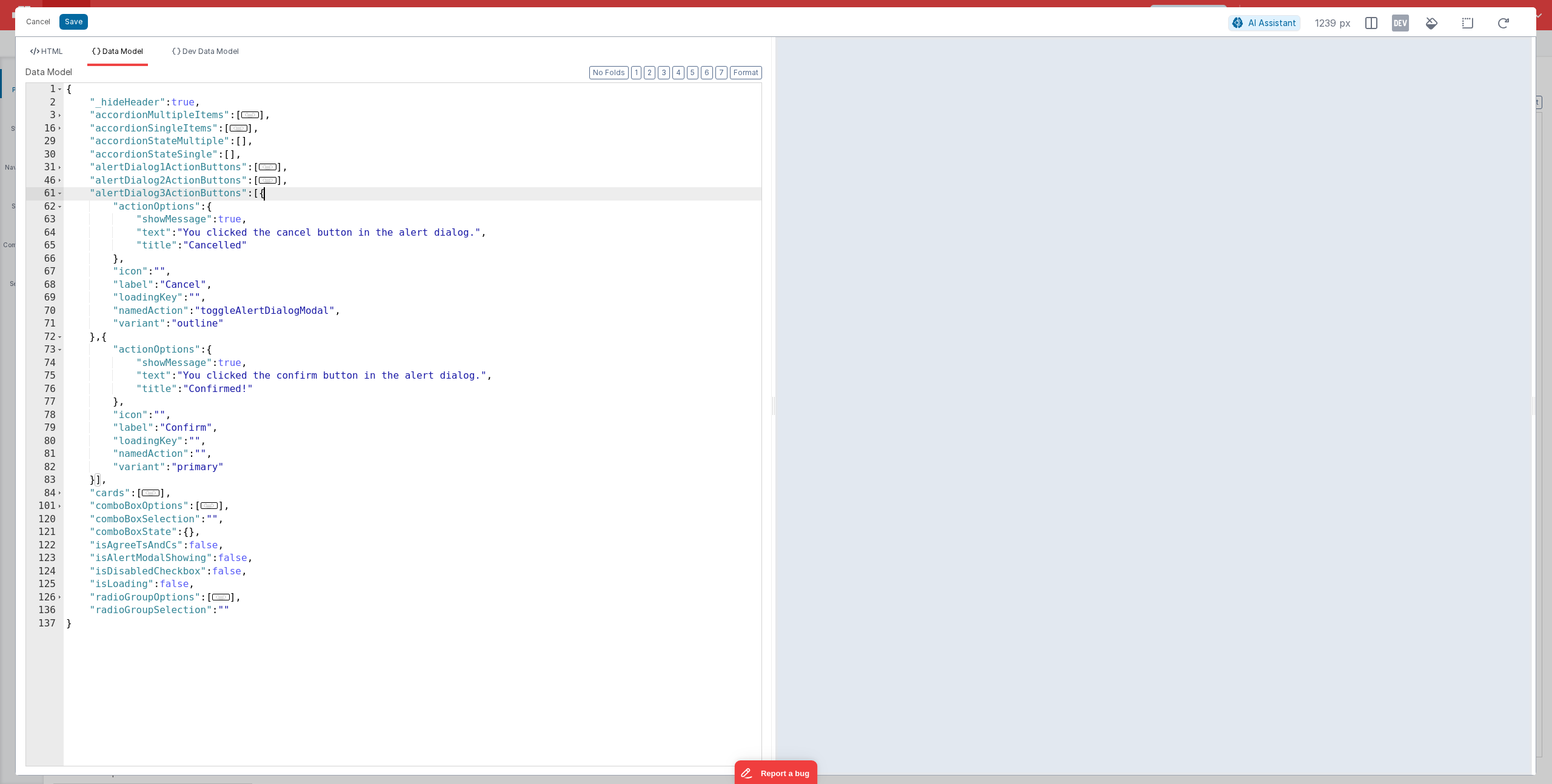
click at [203, 452] on div "{ "_hideHeader" : true , "accordionMultipleItems" : [ ... ] , "accordionSingleI…" at bounding box center [413, 437] width 698 height 709
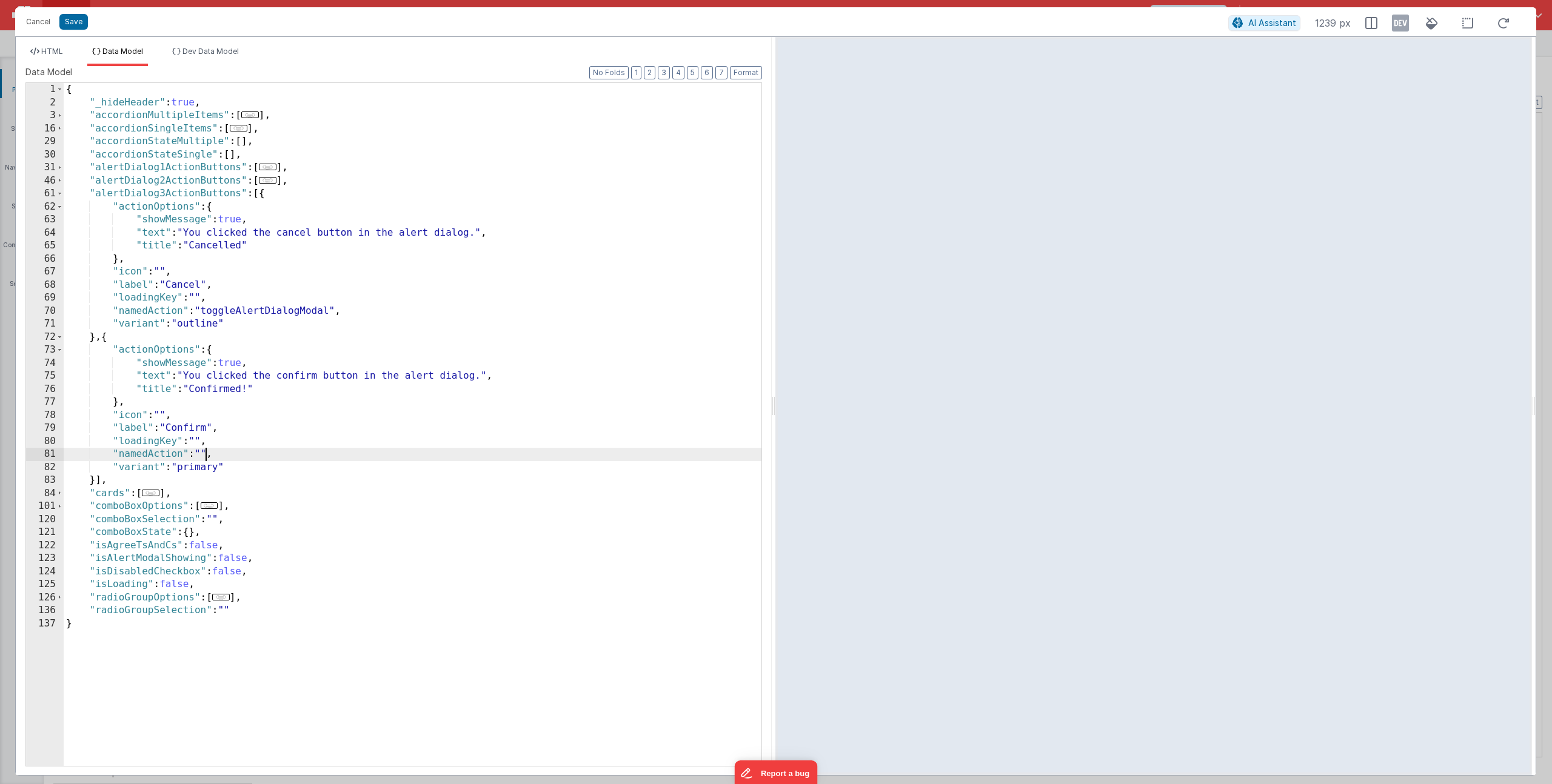
click at [240, 313] on div "{ "_hideHeader" : true , "accordionMultipleItems" : [ ... ] , "accordionSingleI…" at bounding box center [413, 437] width 698 height 709
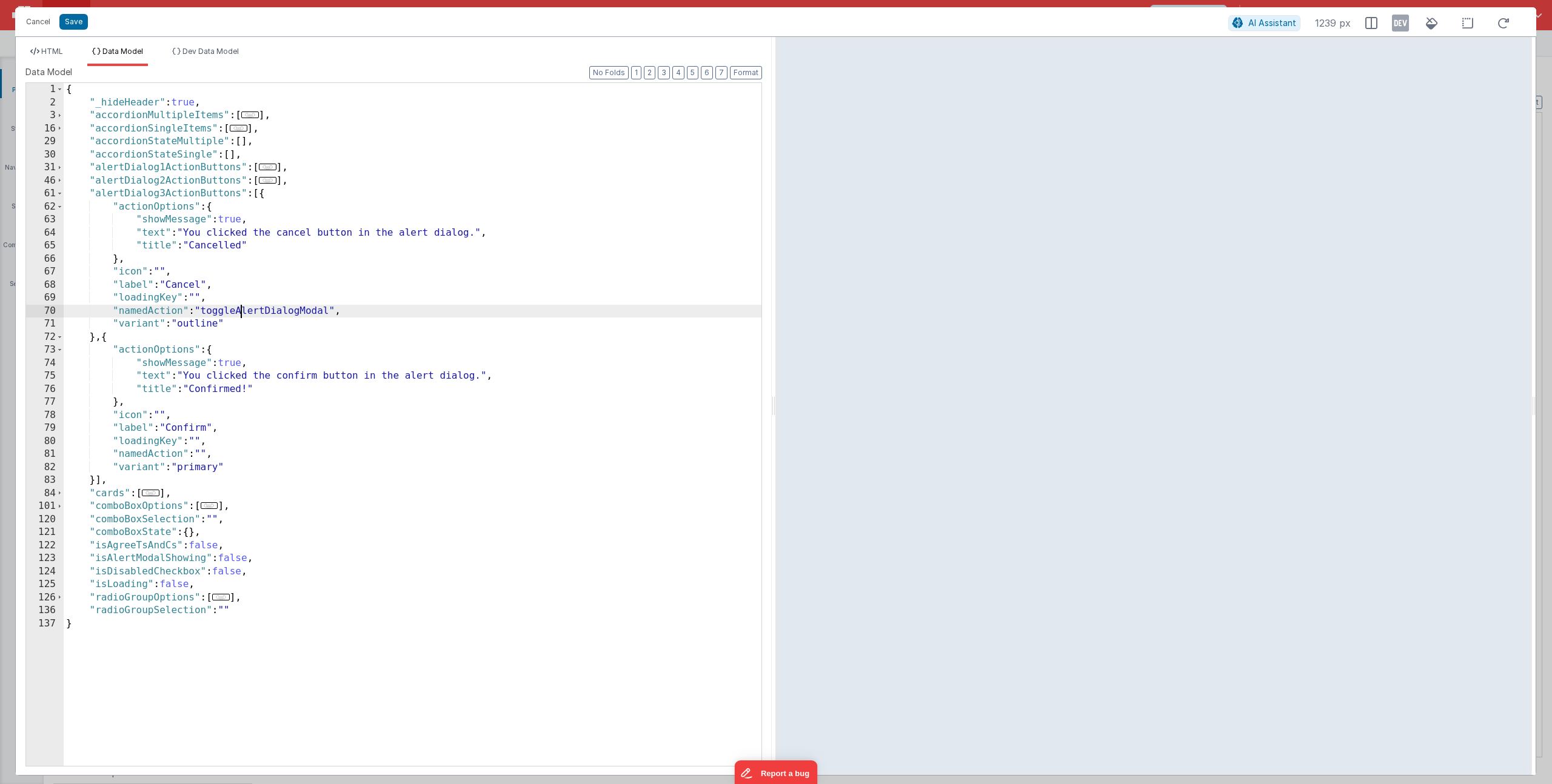
click at [240, 313] on div "{ "_hideHeader" : true , "accordionMultipleItems" : [ ... ] , "accordionSingleI…" at bounding box center [413, 437] width 698 height 709
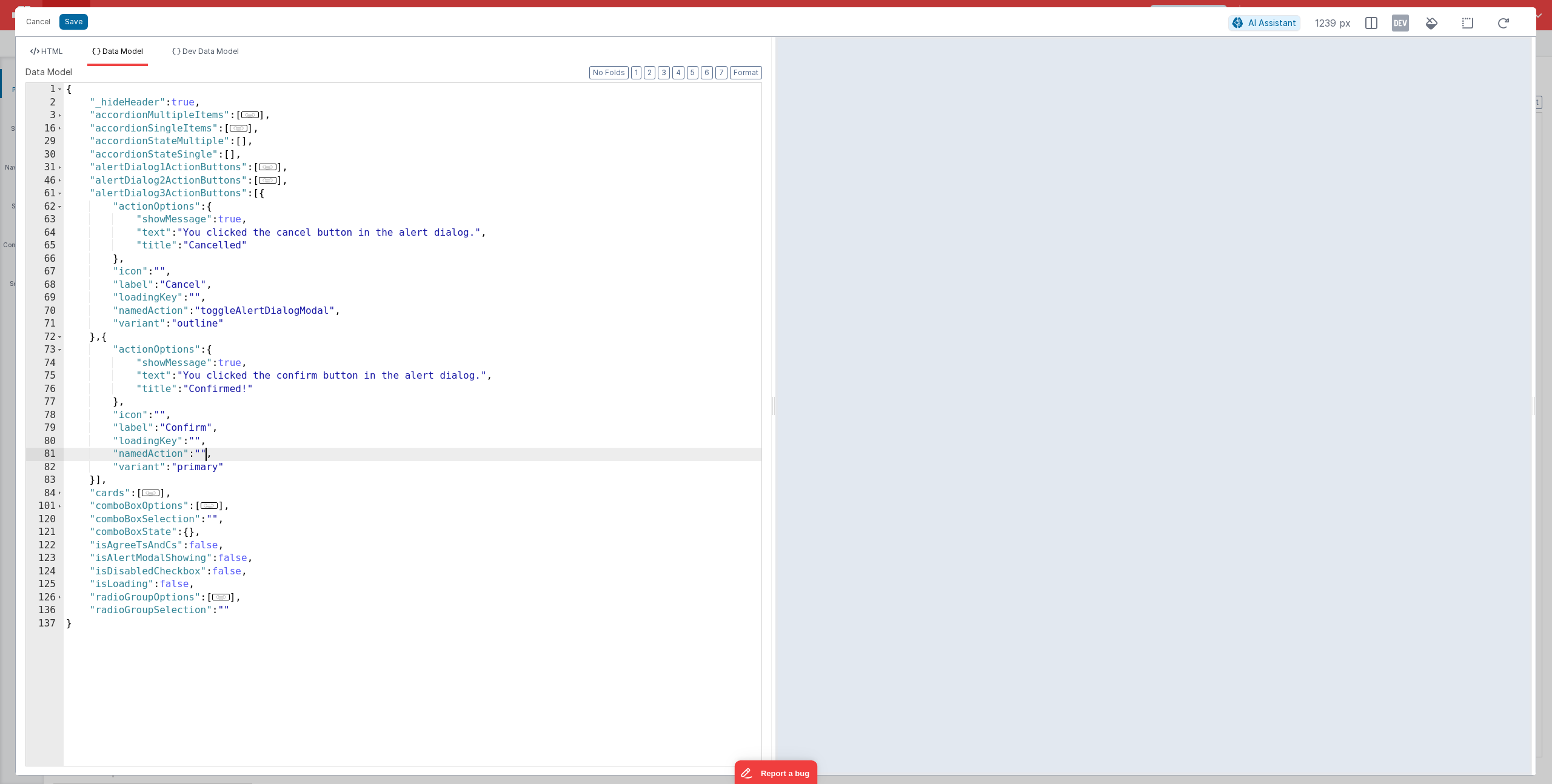
drag, startPoint x: 204, startPoint y: 454, endPoint x: 265, endPoint y: 470, distance: 63.1
click at [204, 454] on div "{ "_hideHeader" : true , "accordionMultipleItems" : [ ... ] , "accordionSingleI…" at bounding box center [413, 437] width 698 height 709
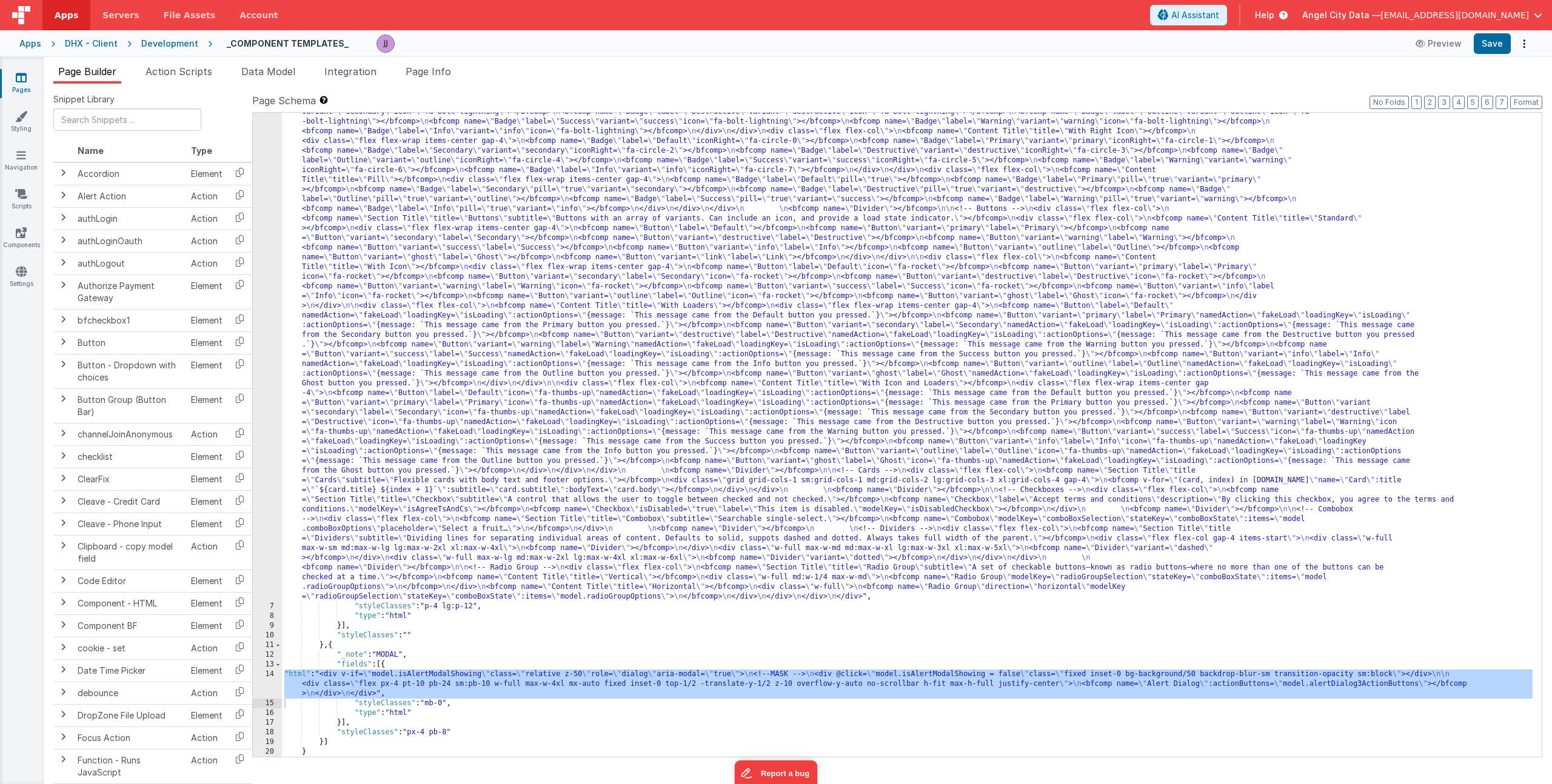
click at [509, 221] on div ""html" : "<div> \n <bfcomp name= \" Page Title \" title= \" Component Examples …" at bounding box center [907, 599] width 1251 height 1313
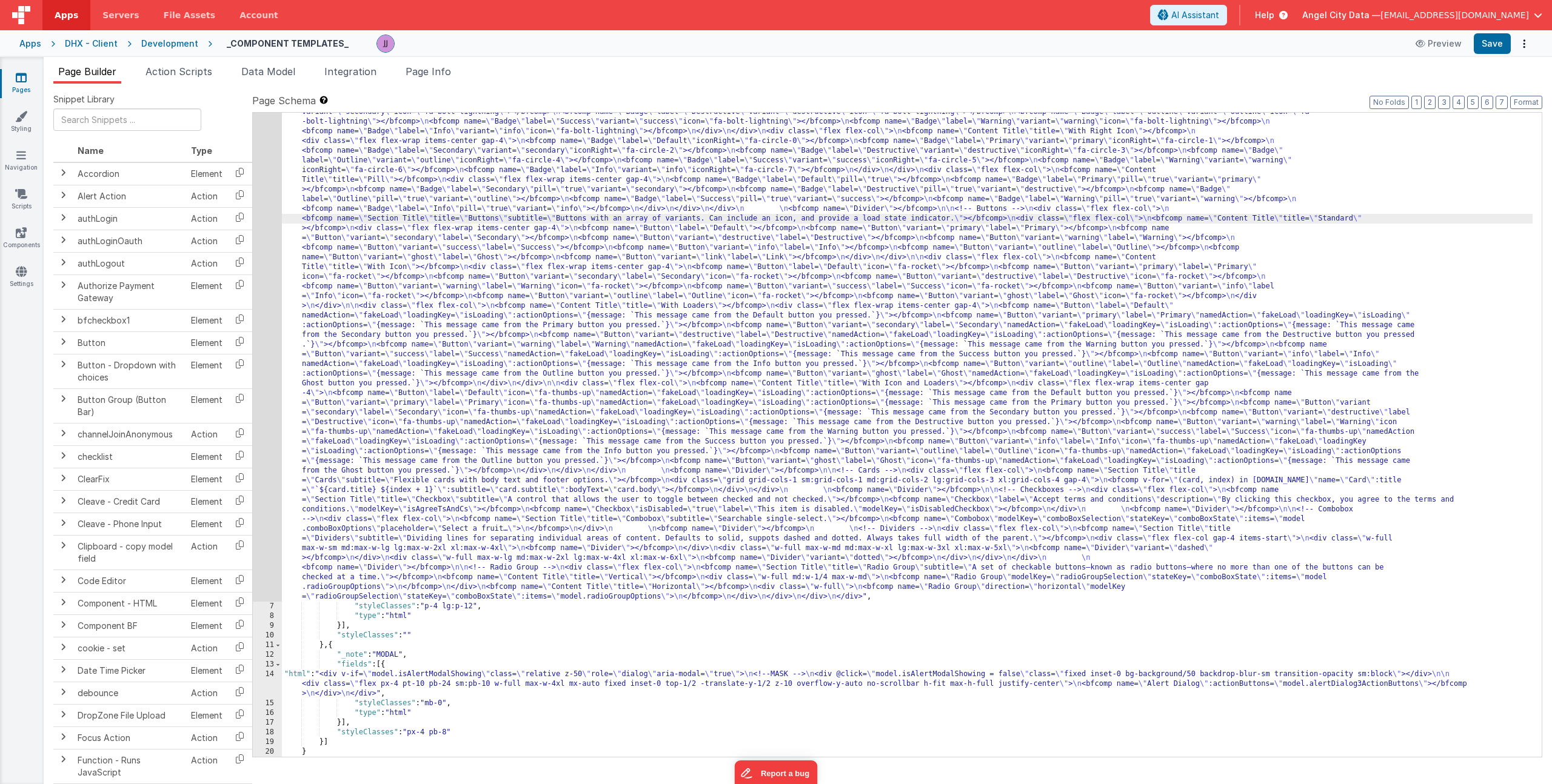
click at [446, 389] on div ""html" : "<div> \n <bfcomp name= \" Page Title \" title= \" Component Examples …" at bounding box center [907, 599] width 1251 height 1313
click at [274, 342] on div "6" at bounding box center [267, 272] width 29 height 659
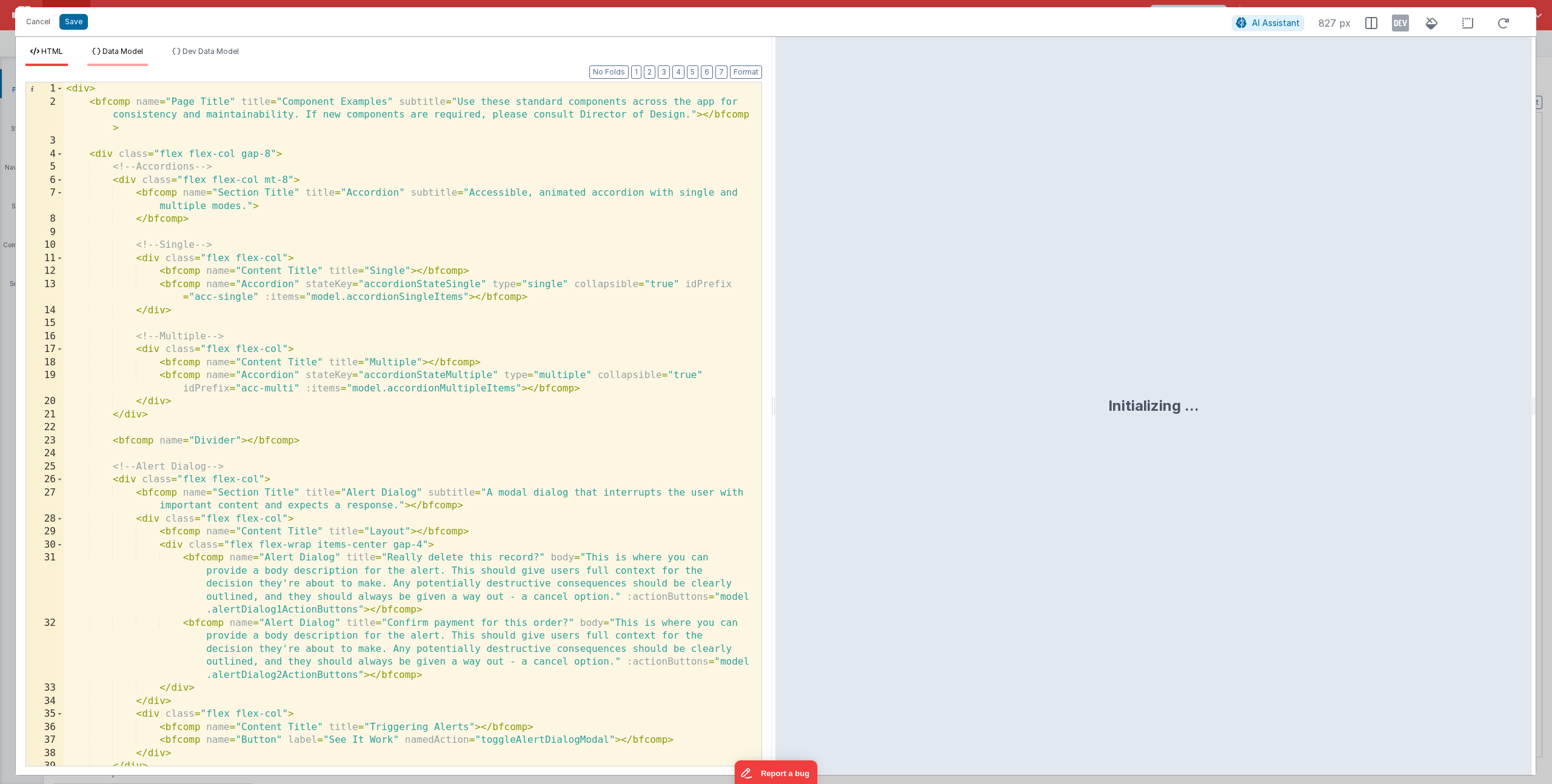
click at [116, 51] on span "Data Model" at bounding box center [123, 51] width 41 height 9
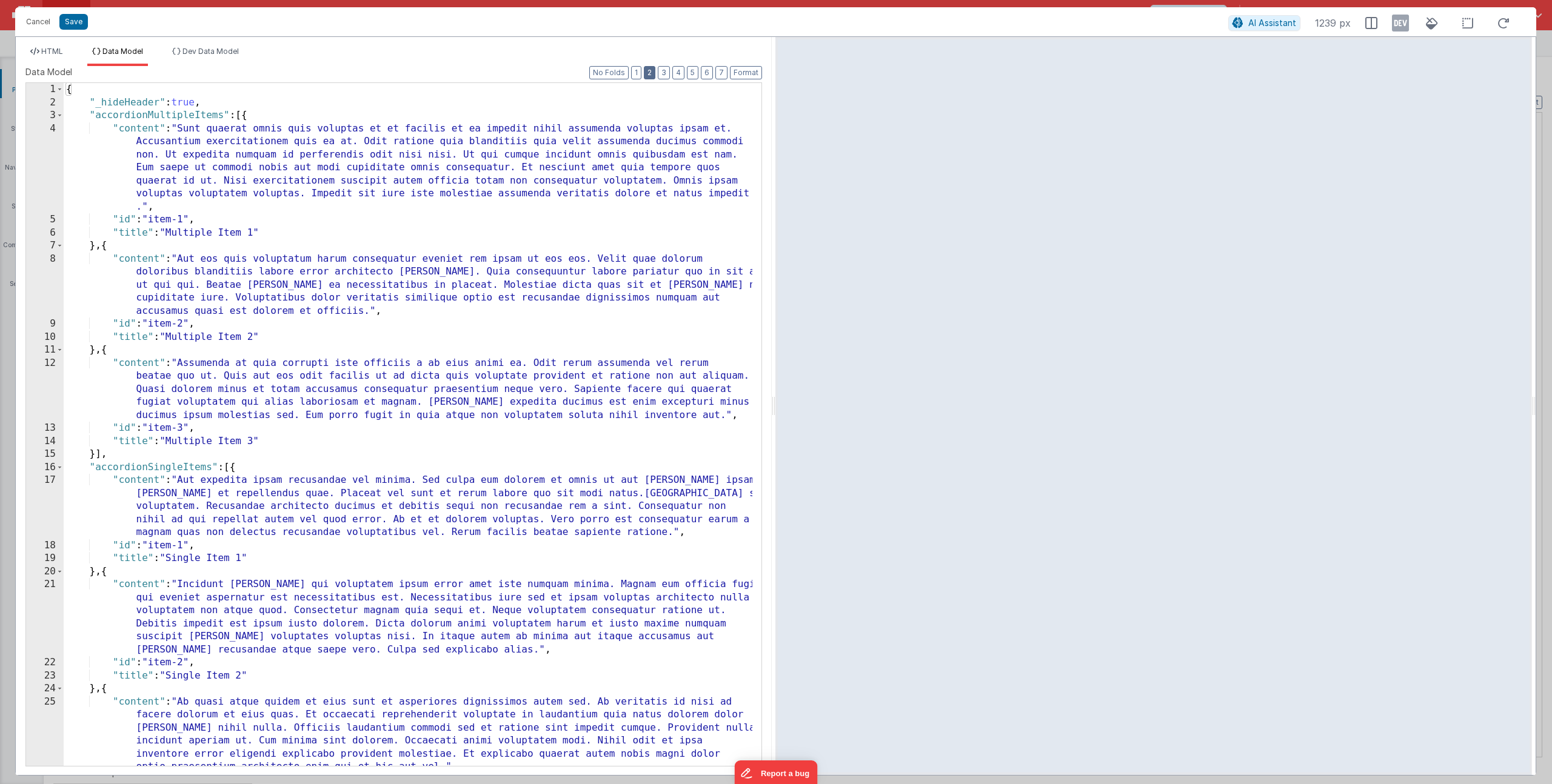
click at [649, 69] on button "2" at bounding box center [649, 73] width 11 height 13
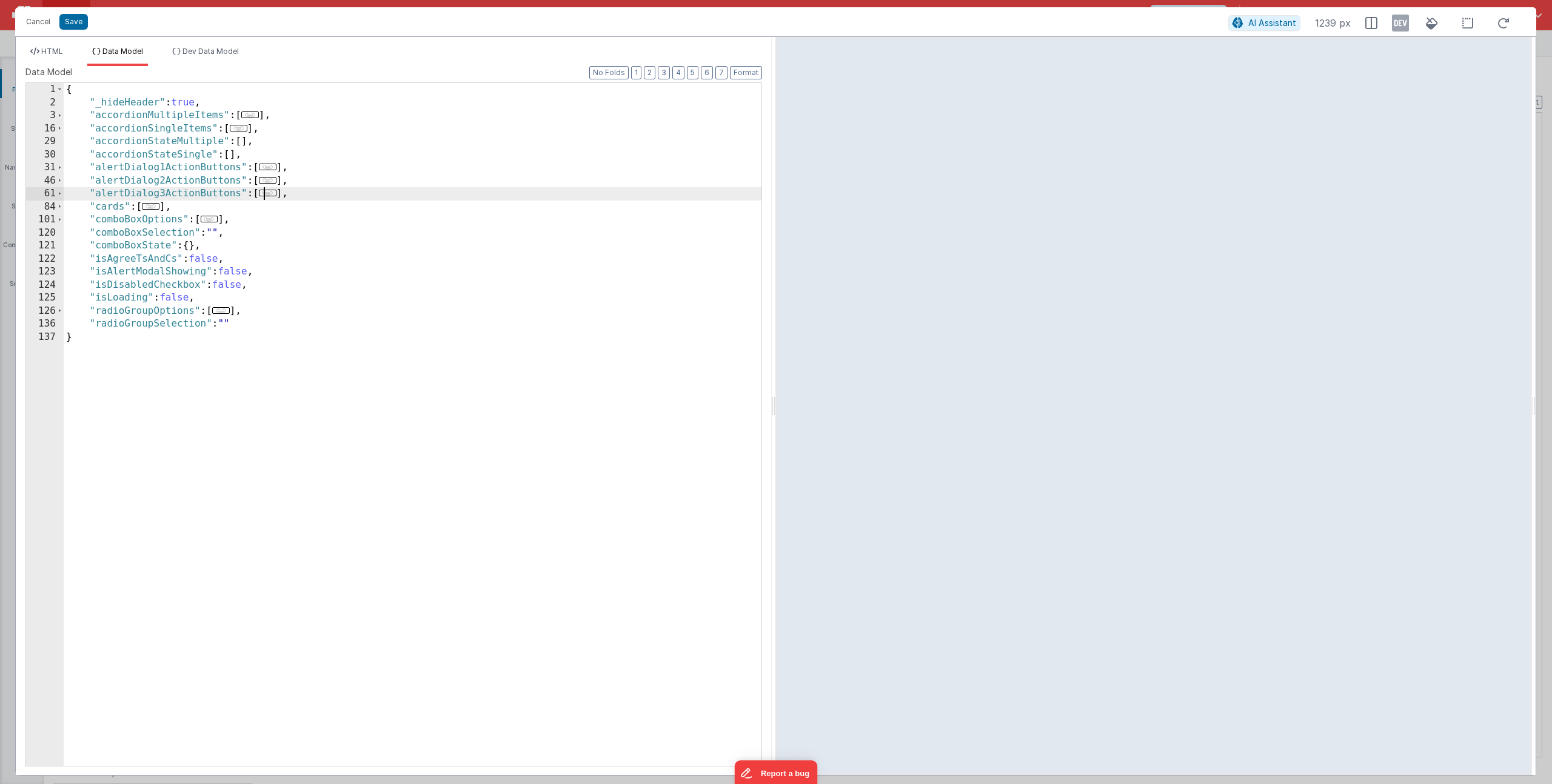
click at [273, 191] on span "..." at bounding box center [268, 193] width 18 height 7
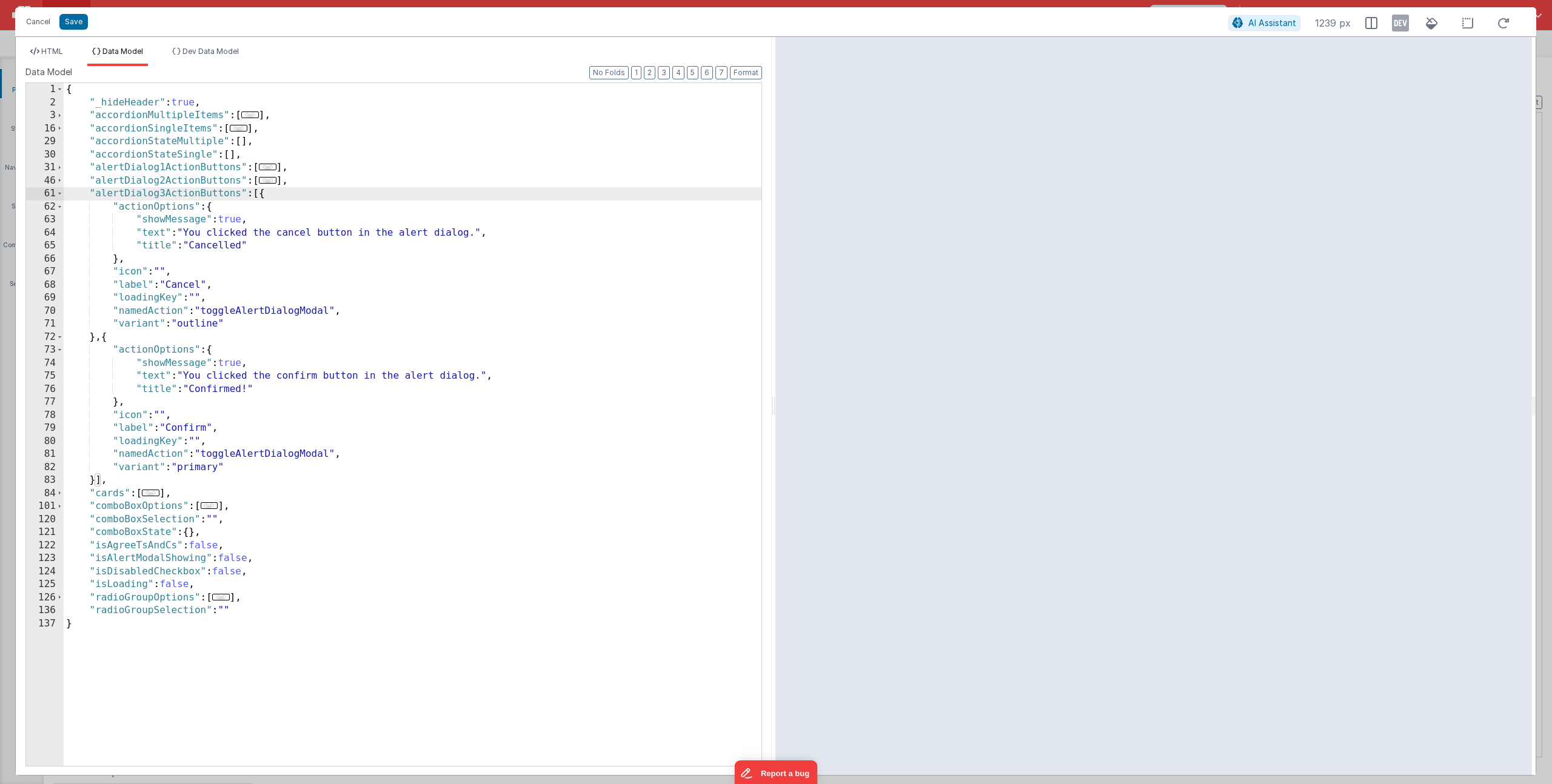
click at [252, 243] on div "{ "_hideHeader" : true , "accordionMultipleItems" : [ ... ] , "accordionSingleI…" at bounding box center [413, 437] width 698 height 709
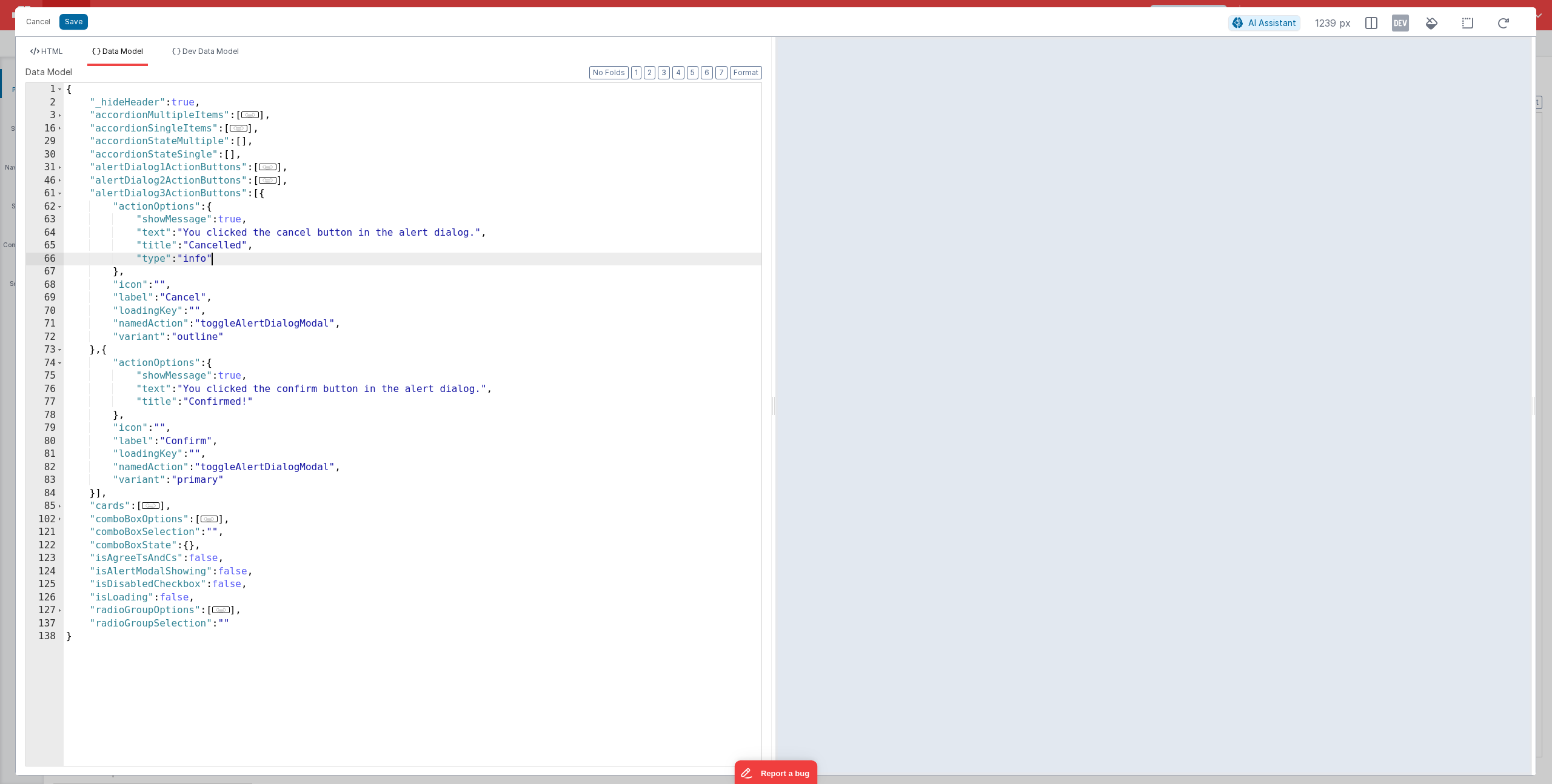
click at [262, 403] on div "{ "_hideHeader" : true , "accordionMultipleItems" : [ ... ] , "accordionSingleI…" at bounding box center [413, 437] width 698 height 709
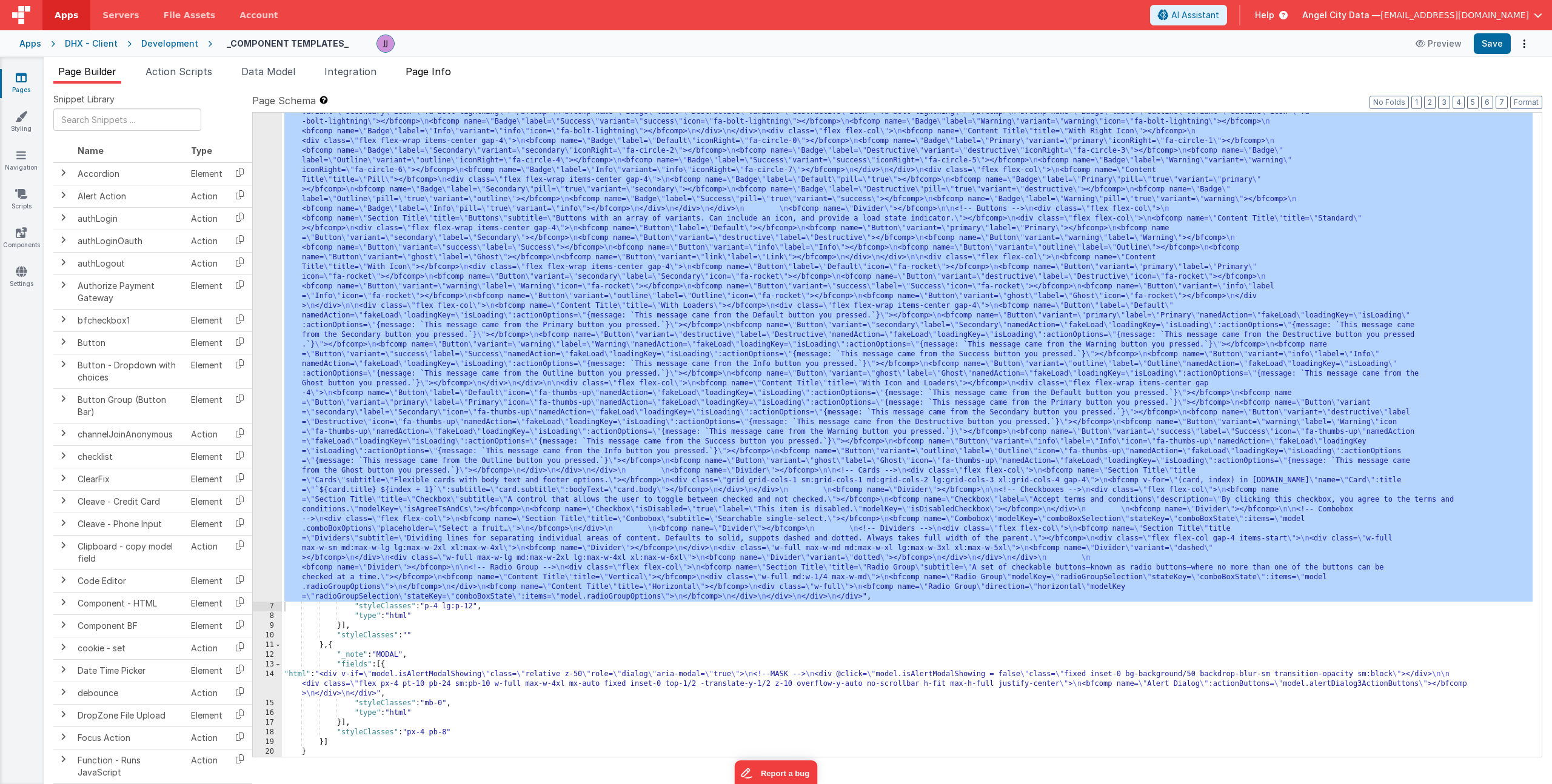
click at [451, 74] on span "Page Info" at bounding box center [428, 71] width 46 height 12
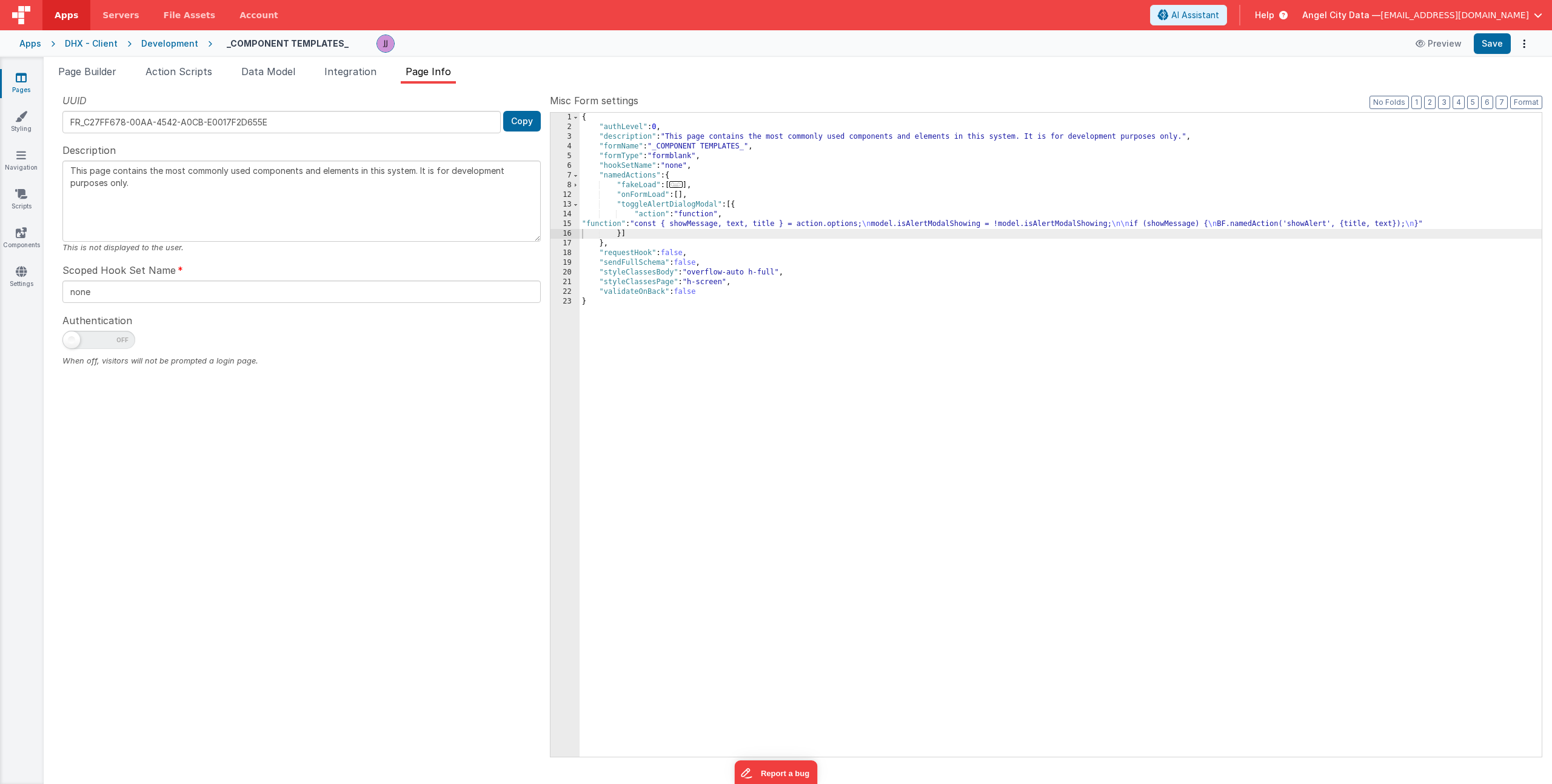
click at [712, 228] on div "{ "authLevel" : 0 , "description" : "This page contains the most commonly used …" at bounding box center [1061, 444] width 962 height 663
click at [562, 221] on div "15" at bounding box center [565, 224] width 29 height 9
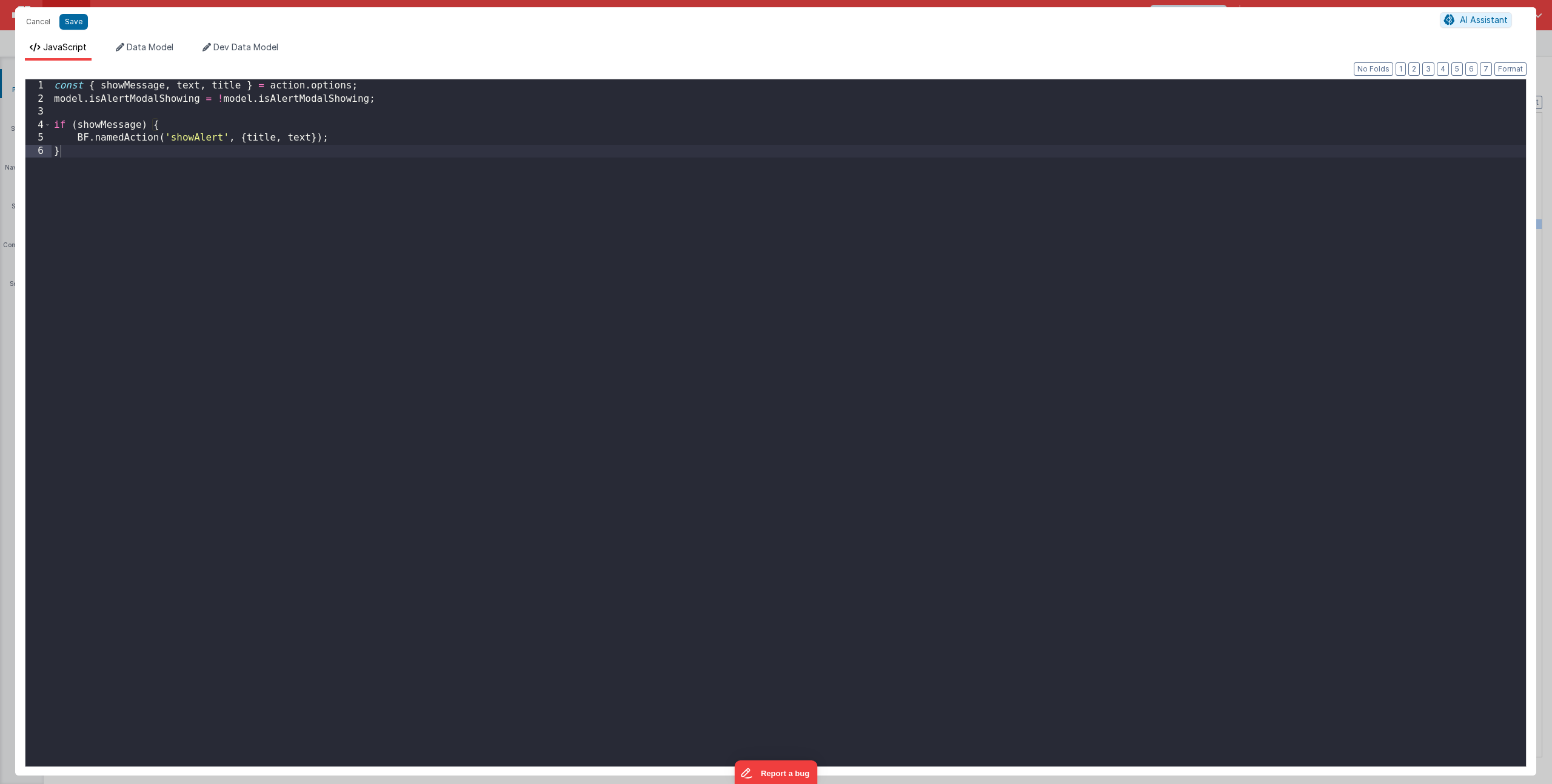
click at [238, 89] on div "const { showMessage , text , title } = action . options ; model . isAlertModalS…" at bounding box center [788, 436] width 1474 height 713
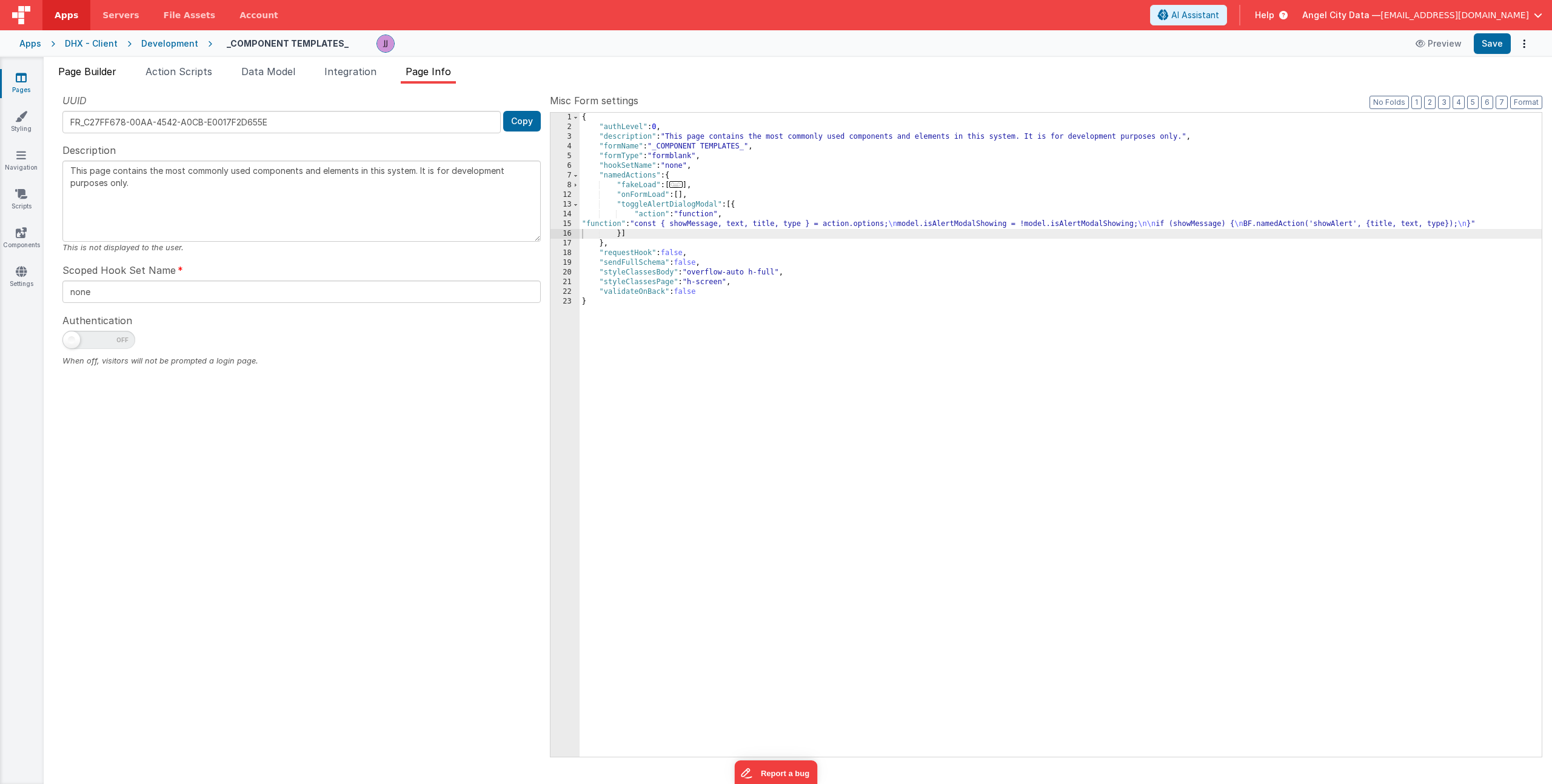
click at [107, 76] on span "Page Builder" at bounding box center [87, 71] width 58 height 12
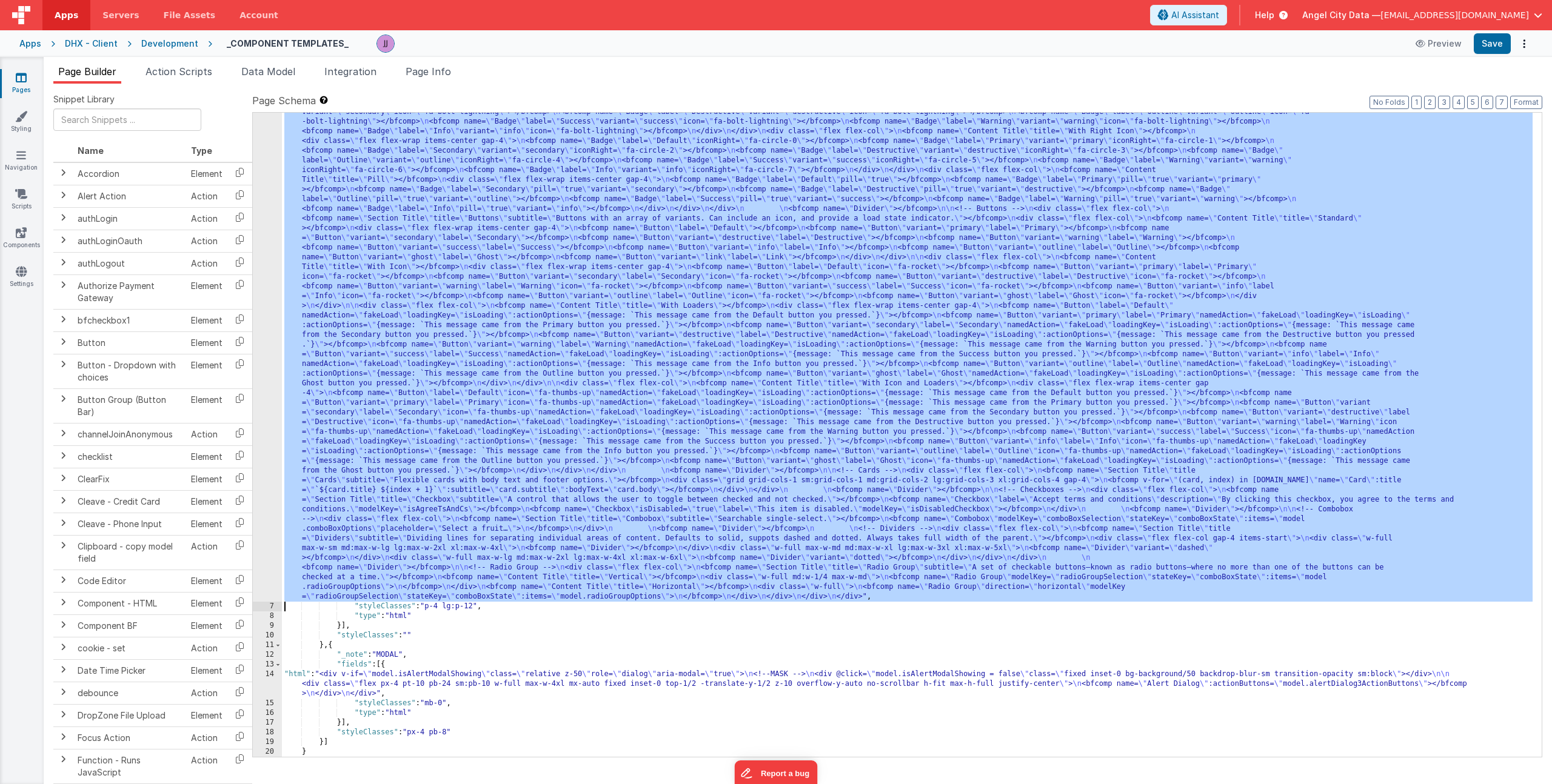
click at [545, 301] on div ""html" : "<div> \n <bfcomp name= \" Page Title \" title= \" Component Examples …" at bounding box center [907, 599] width 1251 height 1313
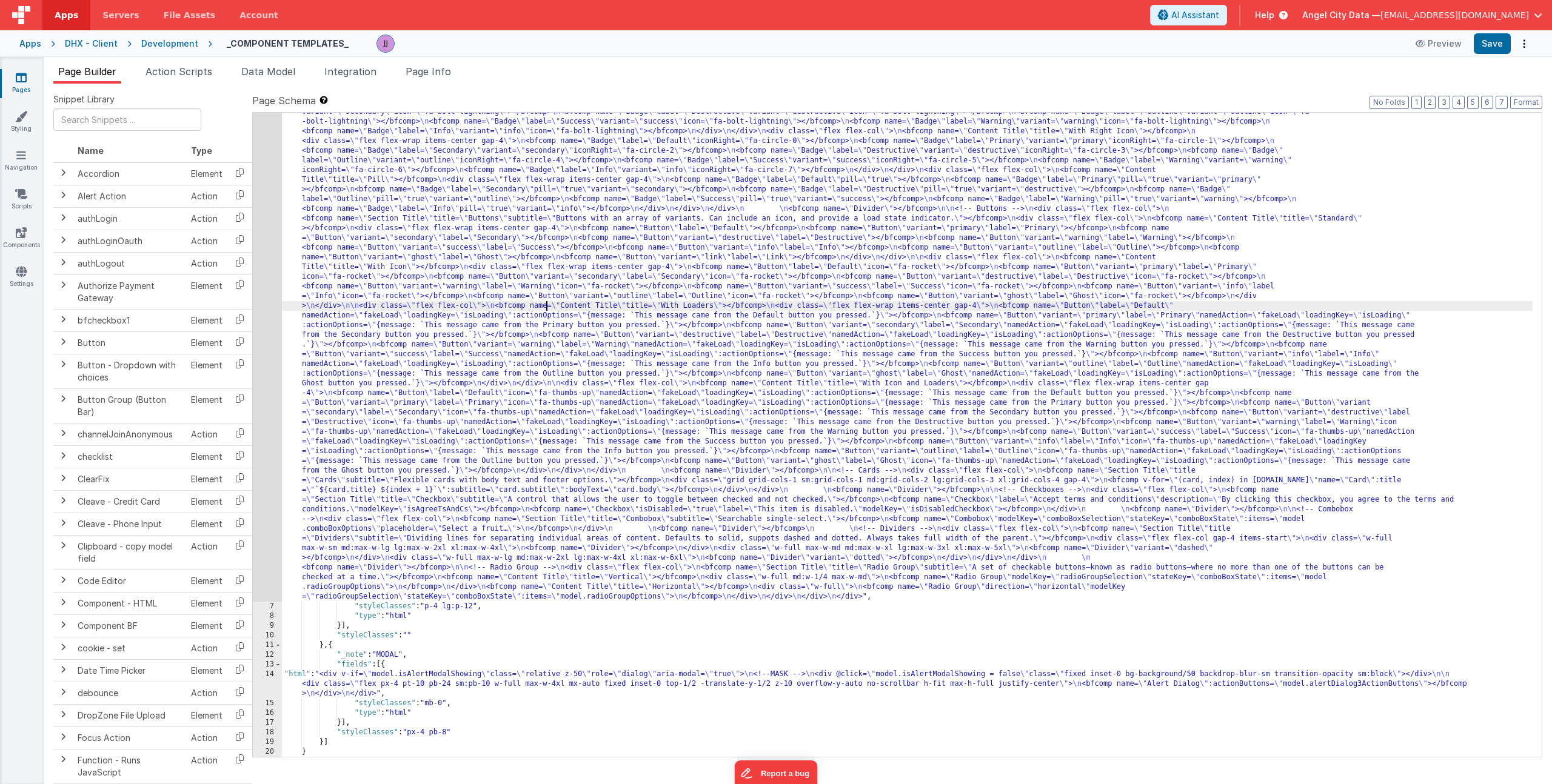
click at [410, 337] on div ""html" : "<div> \n <bfcomp name= \" Page Title \" title= \" Component Examples …" at bounding box center [907, 599] width 1251 height 1313
click at [604, 364] on div ""html" : "<div> \n <bfcomp name= \" Page Title \" title= \" Component Examples …" at bounding box center [907, 599] width 1251 height 1313
click at [264, 348] on div "6" at bounding box center [267, 272] width 29 height 659
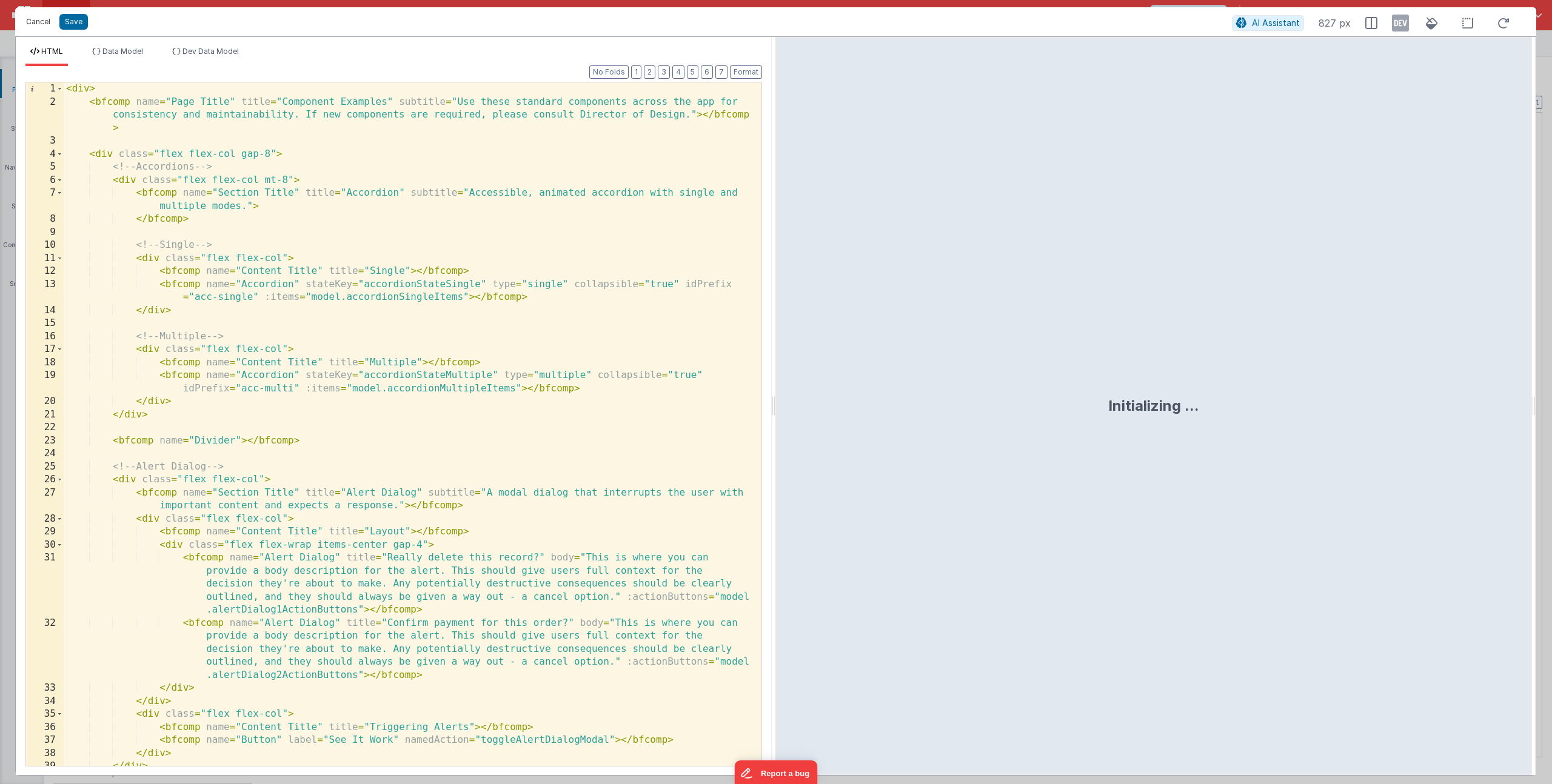
click at [45, 16] on button "Cancel" at bounding box center [38, 21] width 36 height 17
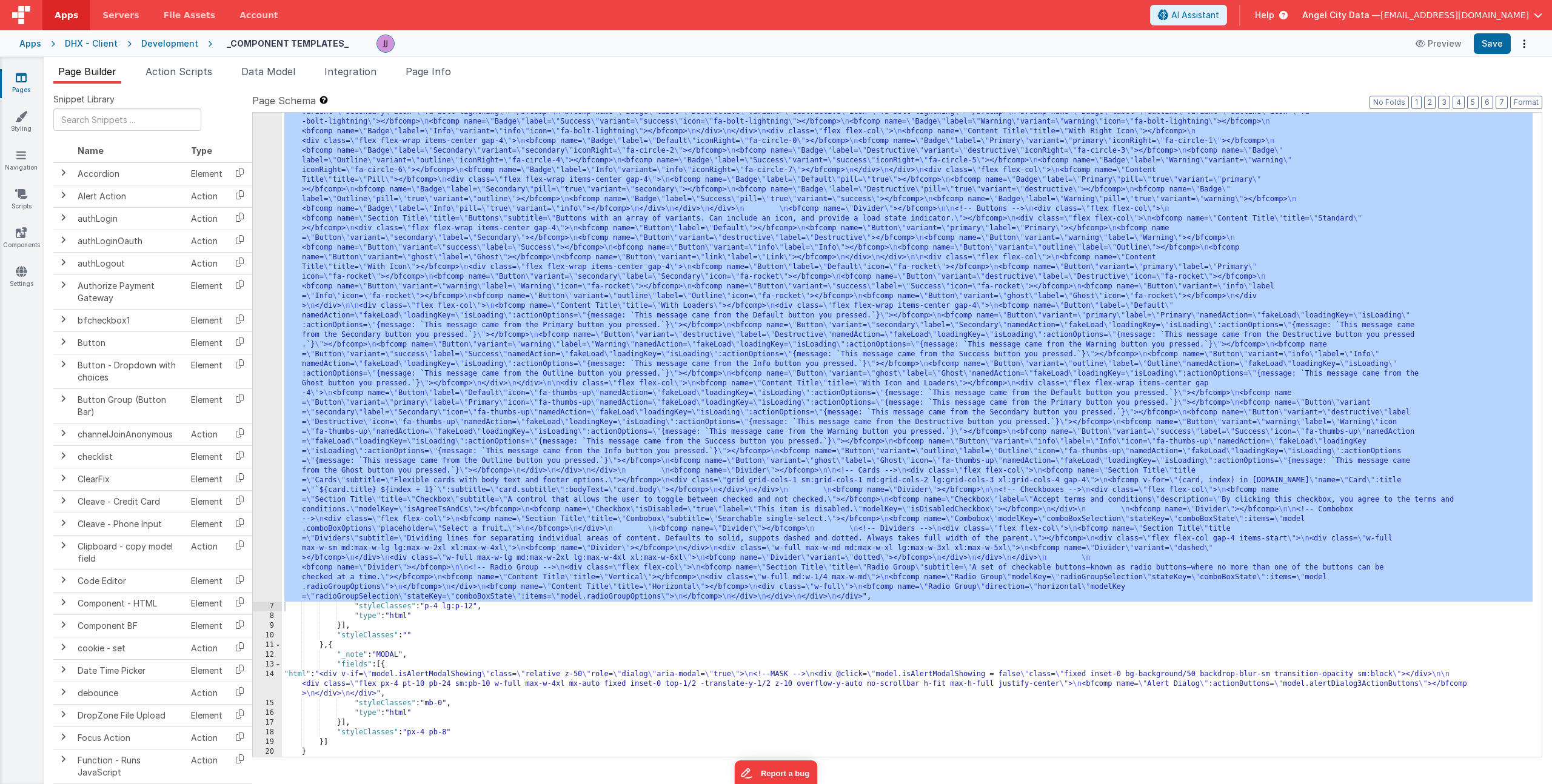
click at [420, 676] on div ""html" : "<div> \n <bfcomp name= \" Page Title \" title= \" Component Examples …" at bounding box center [907, 599] width 1251 height 1313
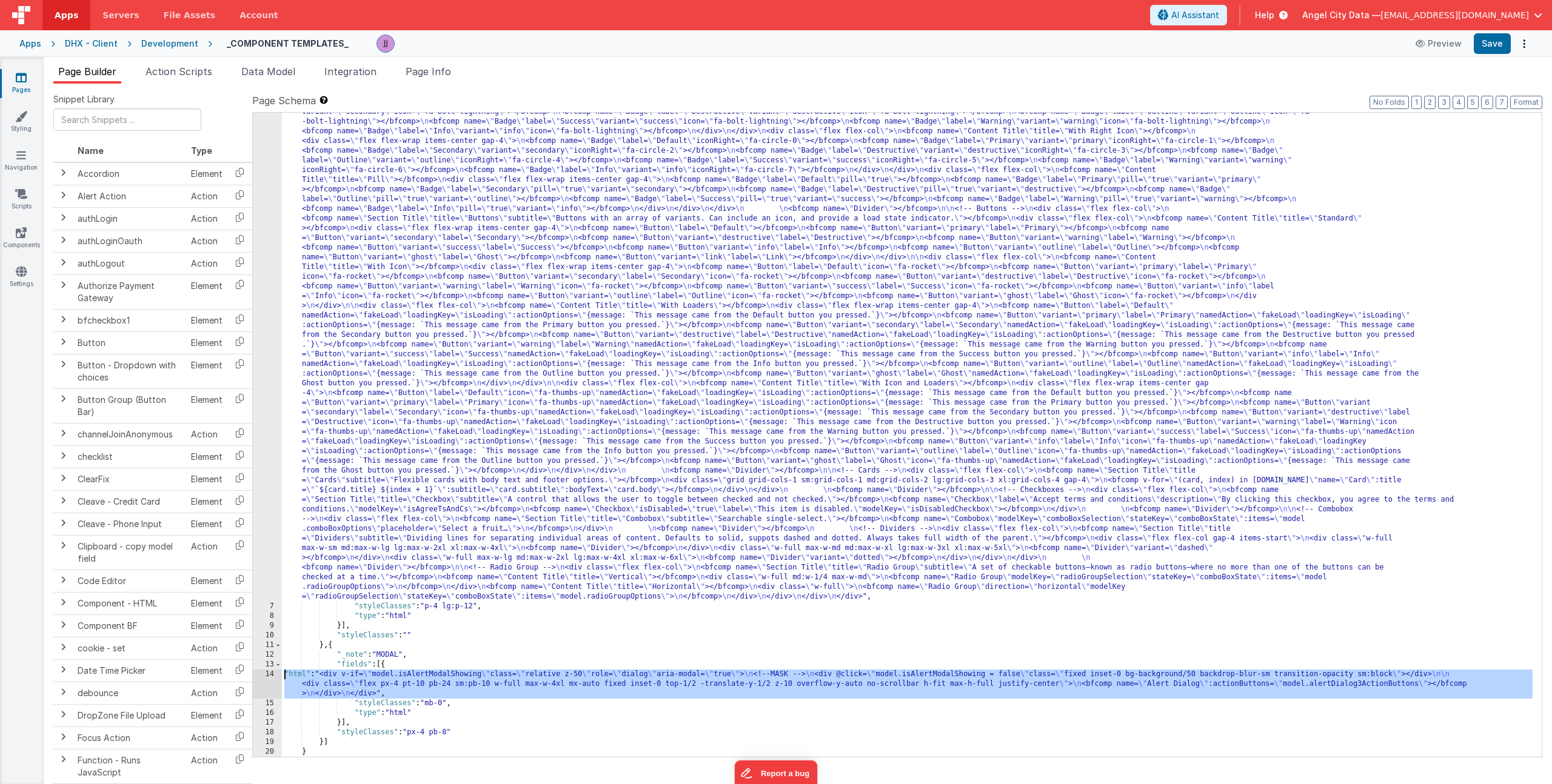
click at [267, 678] on div "14" at bounding box center [267, 684] width 29 height 29
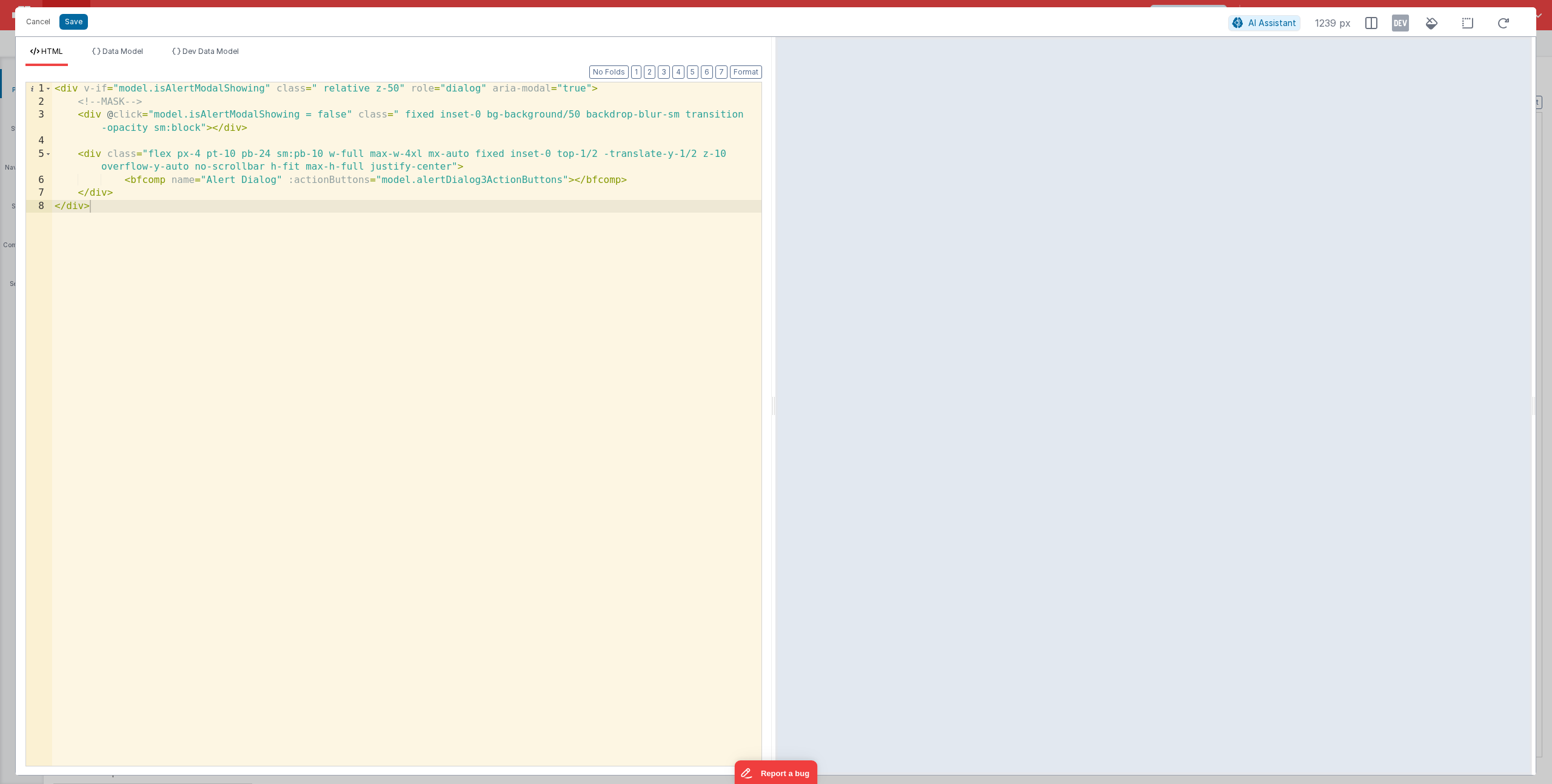
click at [282, 178] on div "< div v-if = "model.isAlertModalShowing" class = " relative z-50" role = "dialo…" at bounding box center [406, 437] width 709 height 710
click at [133, 55] on span "Data Model" at bounding box center [123, 51] width 41 height 9
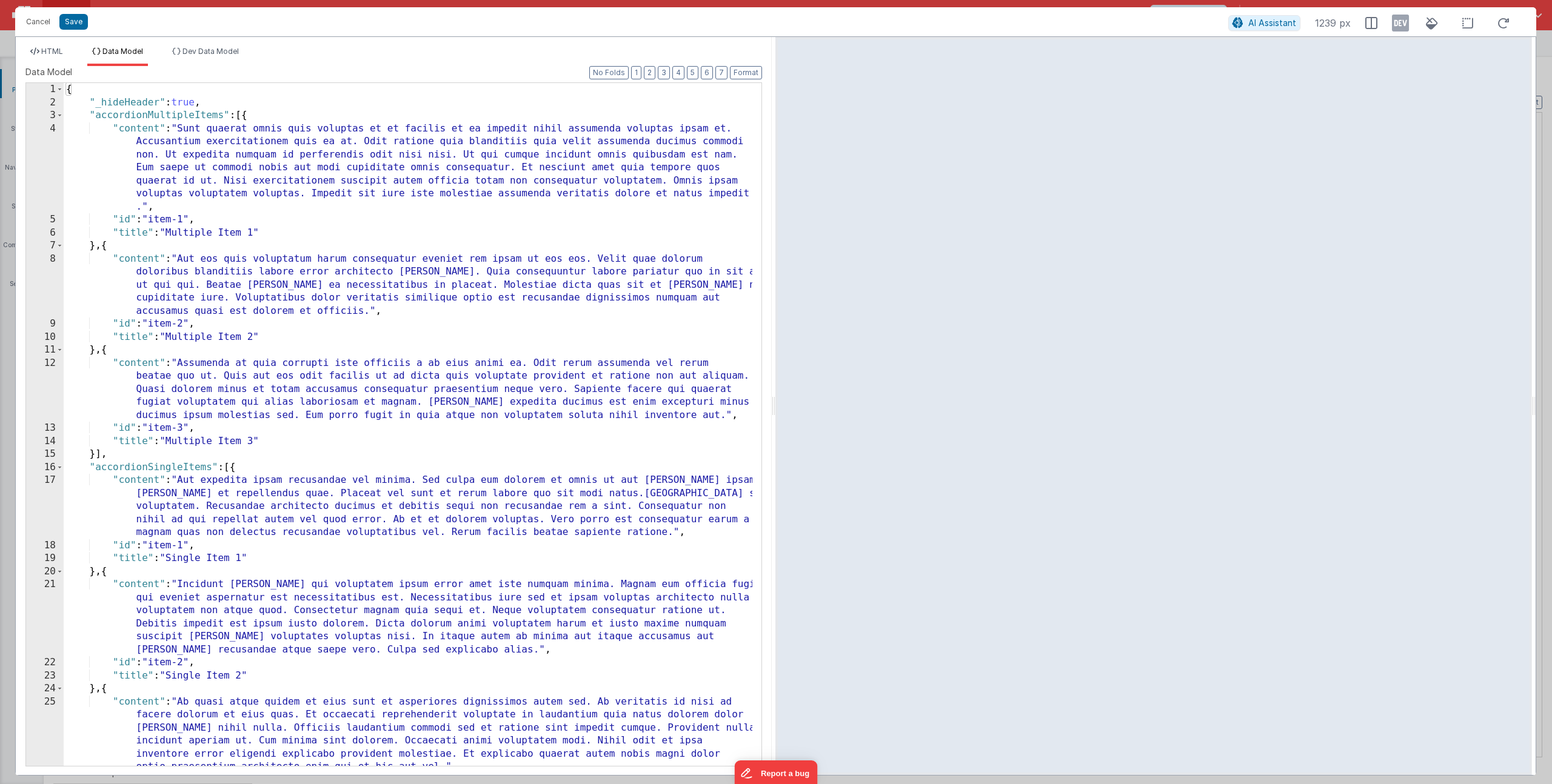
scroll to position [1545, 0]
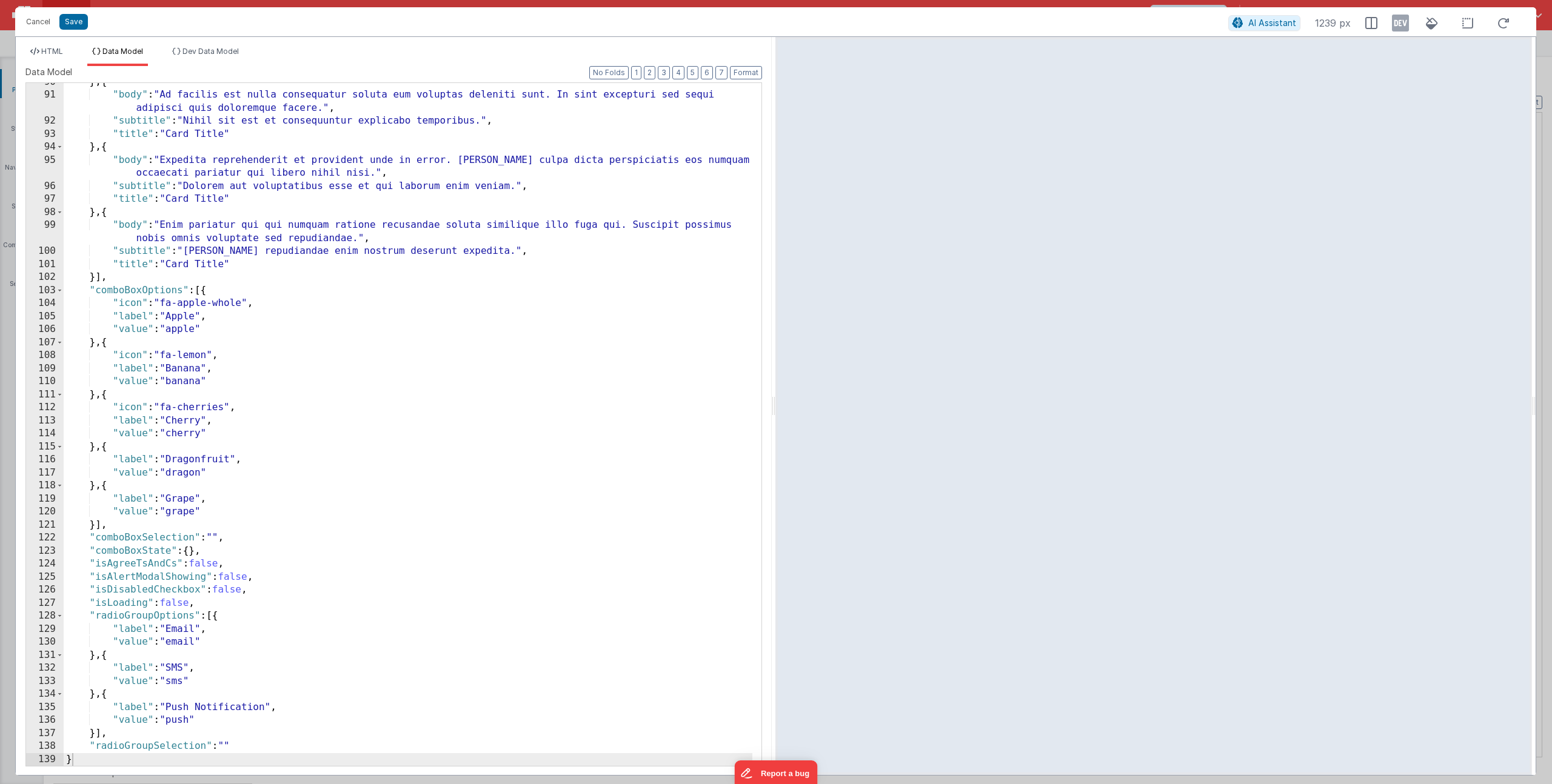
click at [242, 579] on div "} , { "body" : "Ad facilis est nulla consequatur soluta eum voluptas deleniti s…" at bounding box center [408, 430] width 689 height 709
click at [62, 49] on span "HTML" at bounding box center [52, 51] width 22 height 9
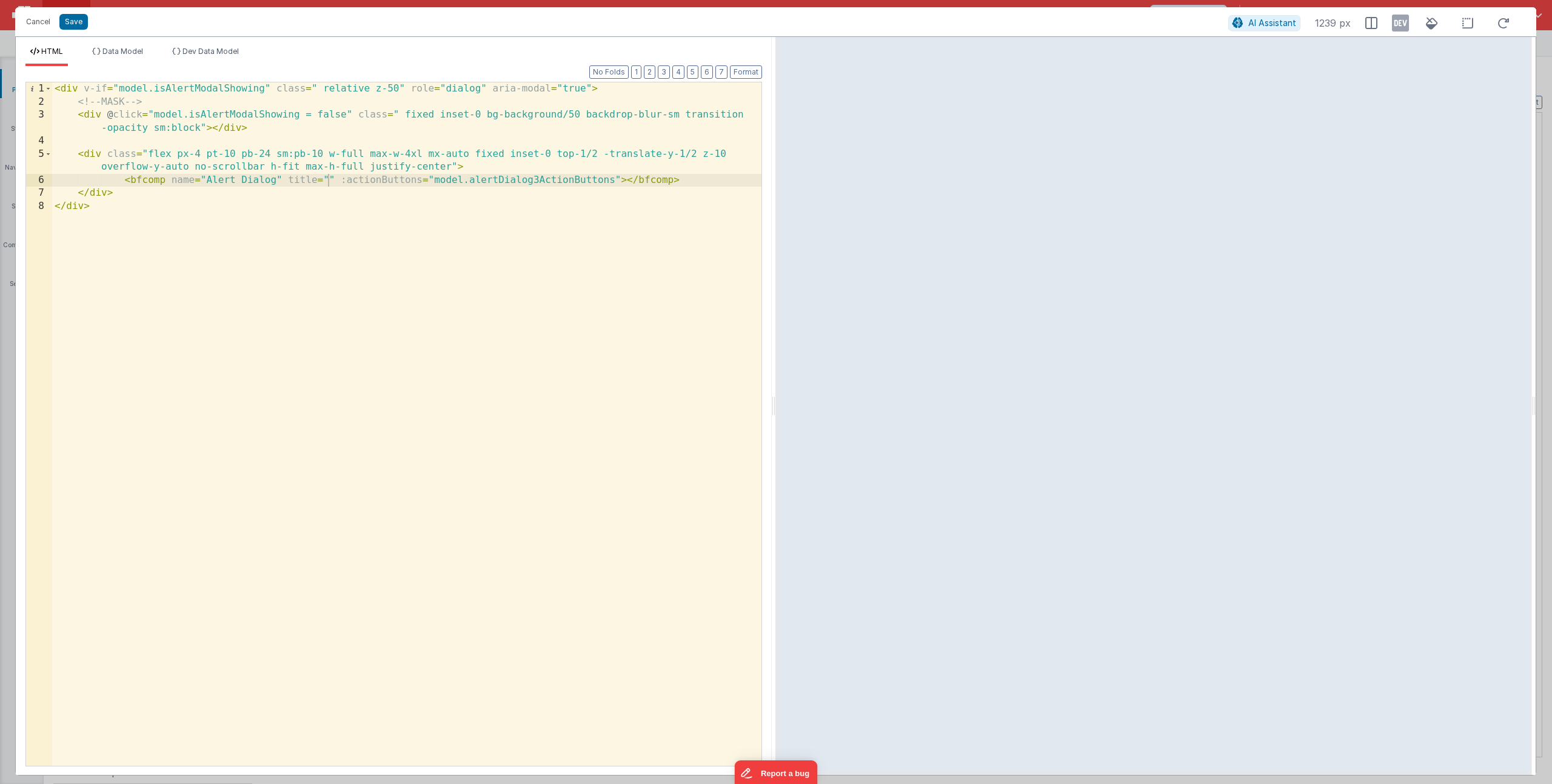
click at [331, 178] on div "< div v-if = "model.isAlertModalShowing" class = " relative z-50" role = "dialo…" at bounding box center [406, 437] width 709 height 710
click at [468, 180] on div "< div v-if = "model.isAlertModalShowing" class = " relative z-50" role = "dialo…" at bounding box center [406, 437] width 709 height 710
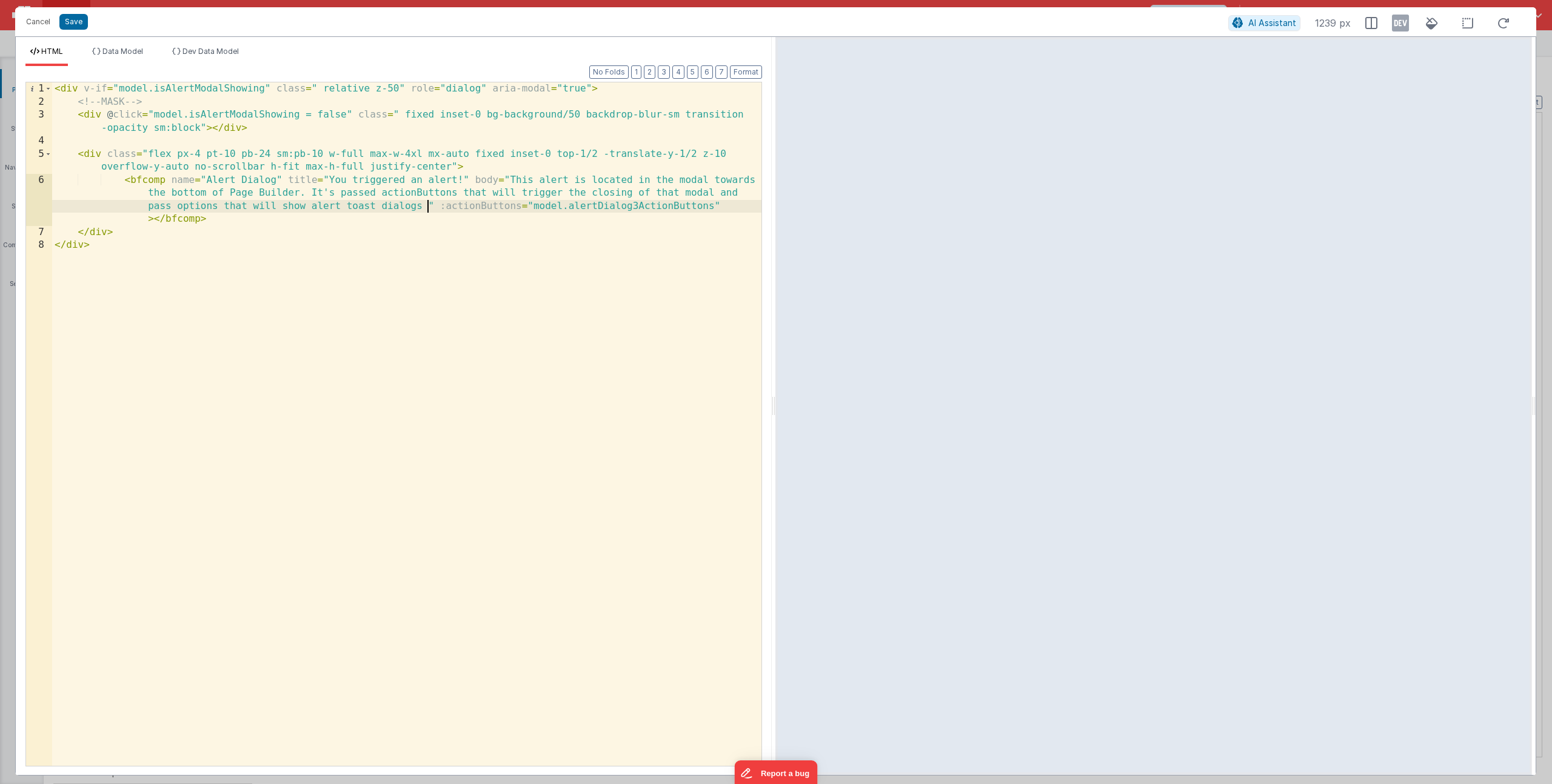
click at [336, 205] on div "< div v-if = "model.isAlertModalShowing" class = " relative z-50" role = "dialo…" at bounding box center [406, 437] width 709 height 710
click at [393, 205] on div "< div v-if = "model.isAlertModalShowing" class = " relative z-50" role = "dialo…" at bounding box center [406, 437] width 709 height 710
click at [143, 53] on span "Data Model" at bounding box center [123, 51] width 41 height 9
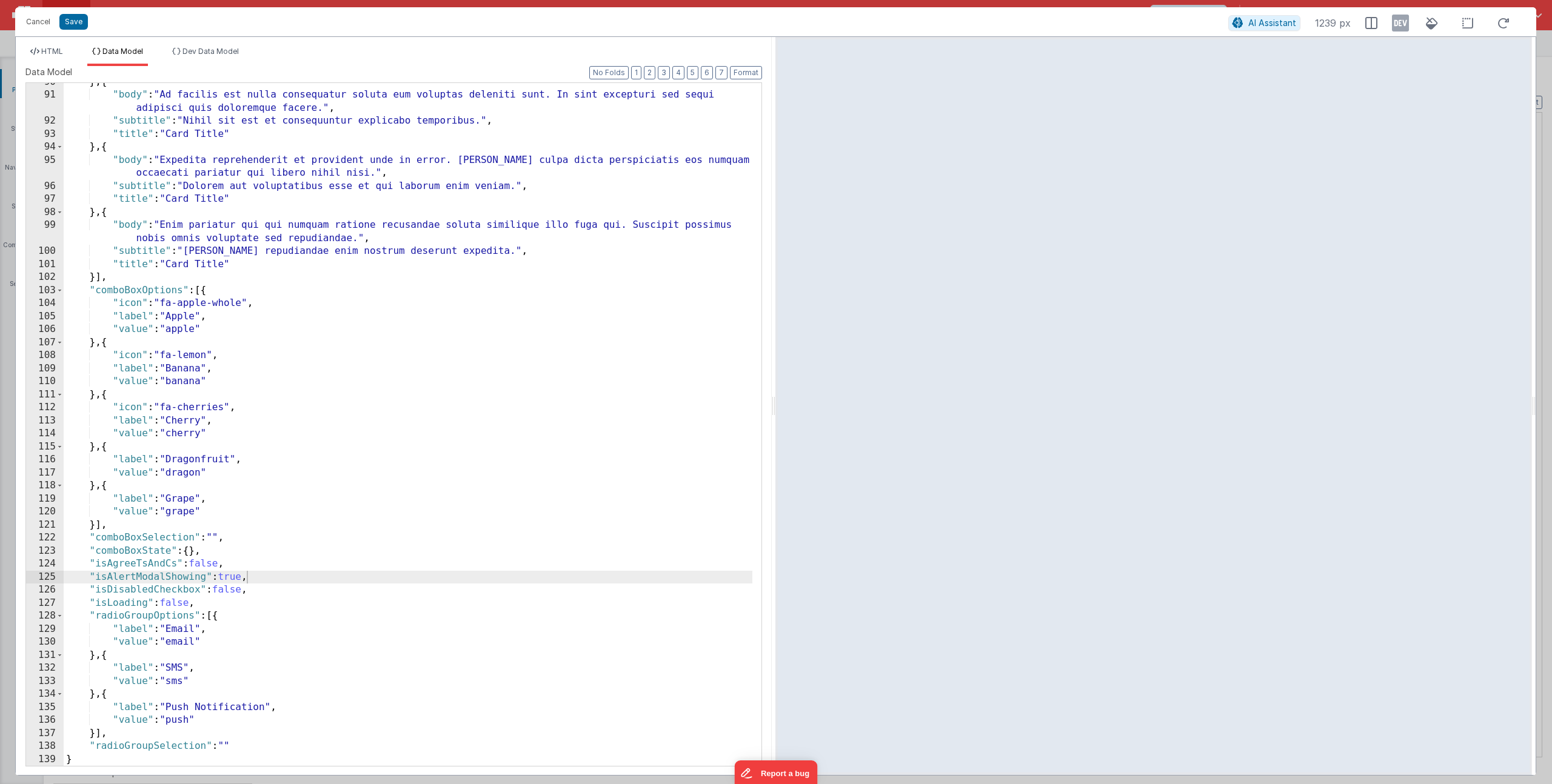
click at [226, 574] on div "} , { "body" : "Ad facilis est nulla consequatur soluta eum voluptas deleniti s…" at bounding box center [408, 430] width 689 height 709
click at [227, 574] on div "} , { "body" : "Ad facilis est nulla consequatur soluta eum voluptas deleniti s…" at bounding box center [408, 430] width 689 height 709
